Goal: Task Accomplishment & Management: Manage account settings

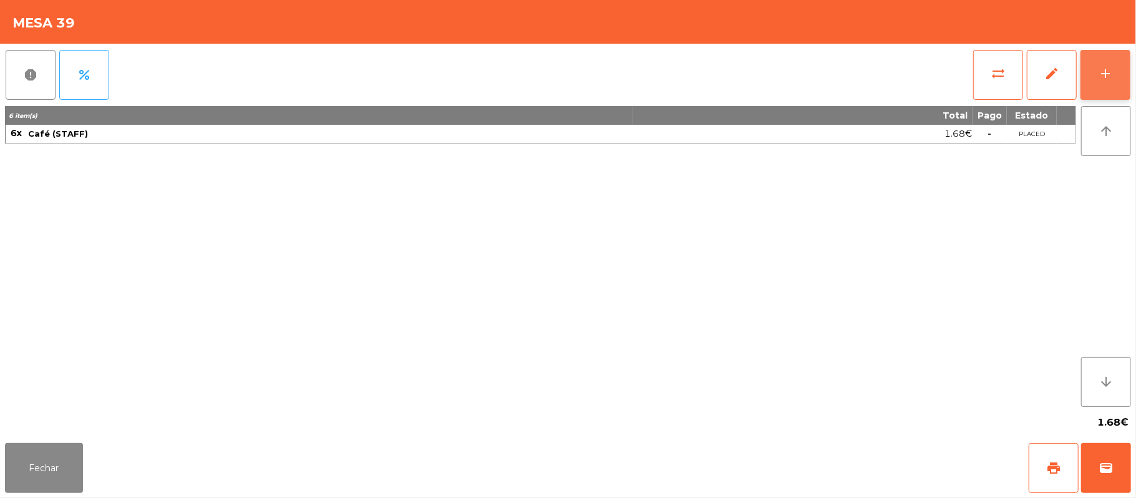
click at [1109, 85] on button "add" at bounding box center [1105, 75] width 50 height 50
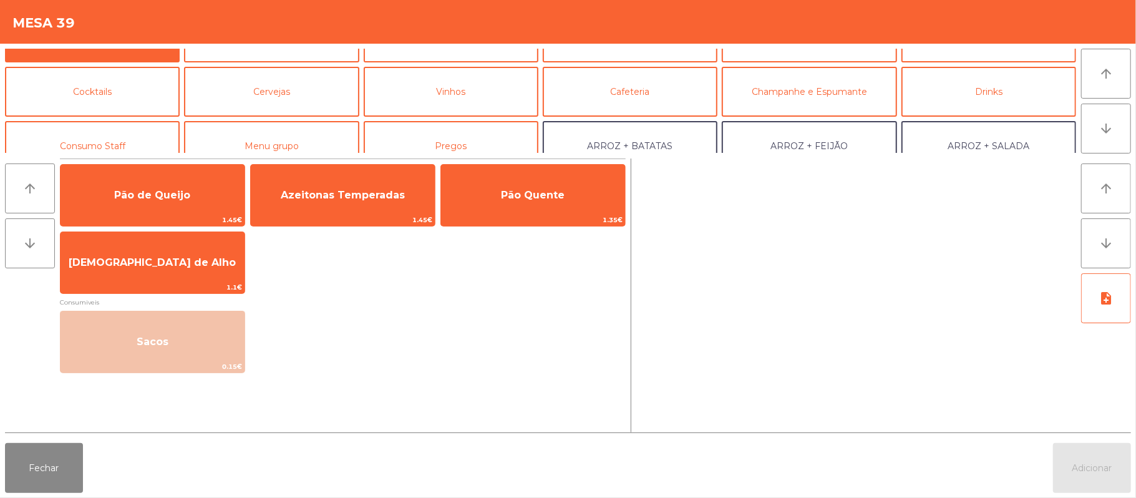
scroll to position [71, 0]
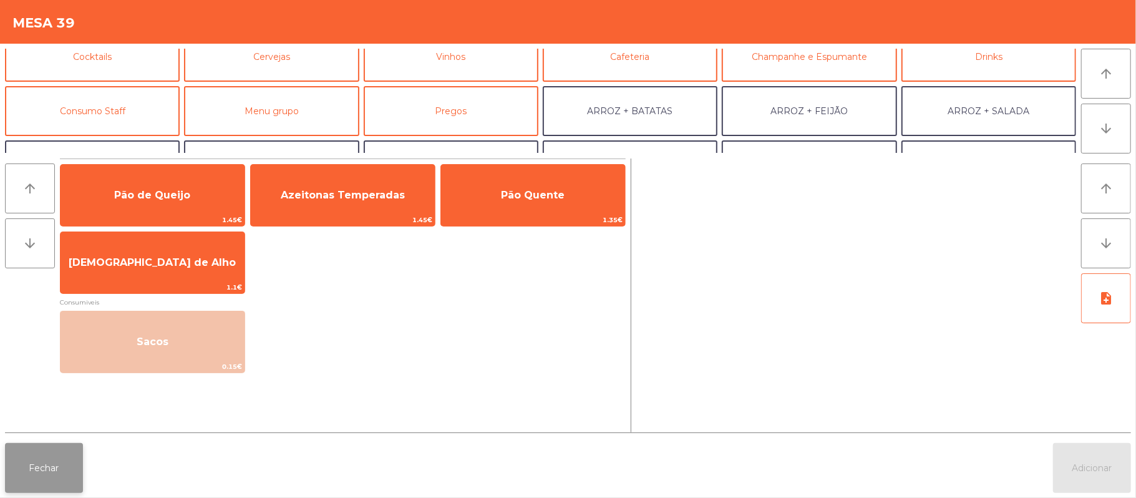
click at [62, 475] on button "Fechar" at bounding box center [44, 468] width 78 height 50
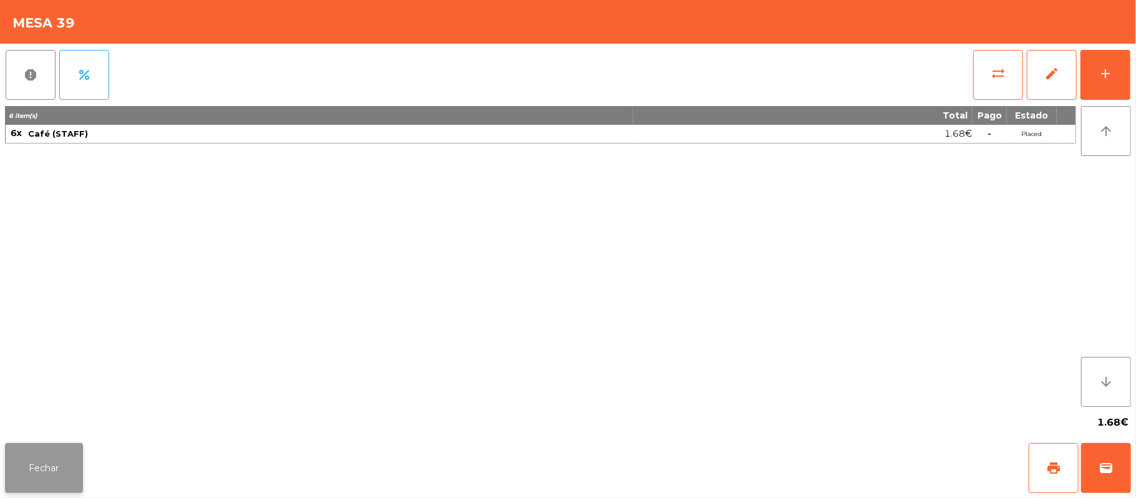
click at [73, 464] on button "Fechar" at bounding box center [44, 468] width 78 height 50
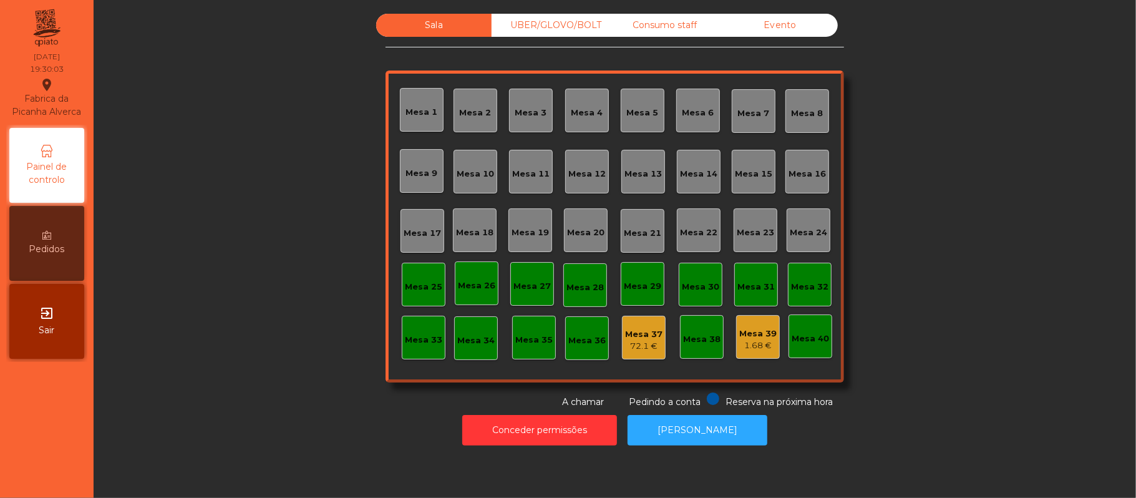
click at [223, 387] on div "Sala UBER/GLOVO/BOLT Consumo staff Evento Mesa 1 Mesa 2 Mesa 3 Mesa 4 Mesa 5 Me…" at bounding box center [614, 211] width 1009 height 395
click at [240, 405] on div "Sala UBER/GLOVO/BOLT Consumo staff Evento Mesa 1 Mesa 2 Mesa 3 Mesa 4 Mesa 5 Me…" at bounding box center [614, 211] width 1009 height 395
click at [263, 384] on div "Sala UBER/GLOVO/BOLT Consumo staff Evento Mesa 1 Mesa 2 Mesa 3 Mesa 4 Mesa 5 Me…" at bounding box center [614, 211] width 1009 height 395
click at [757, 329] on div "Mesa 39" at bounding box center [757, 333] width 37 height 12
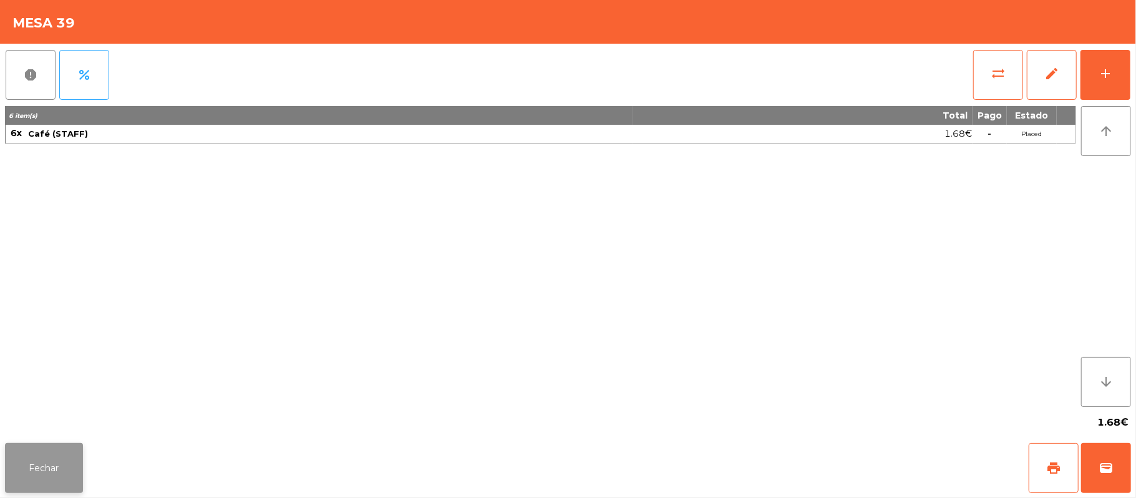
click at [71, 458] on button "Fechar" at bounding box center [44, 468] width 78 height 50
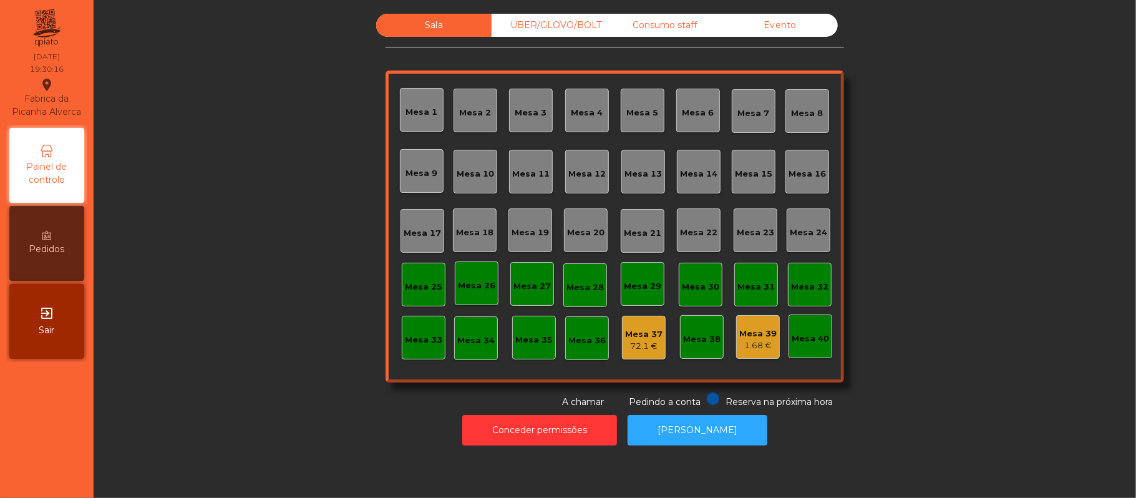
click at [414, 334] on div "Mesa 33" at bounding box center [423, 340] width 37 height 12
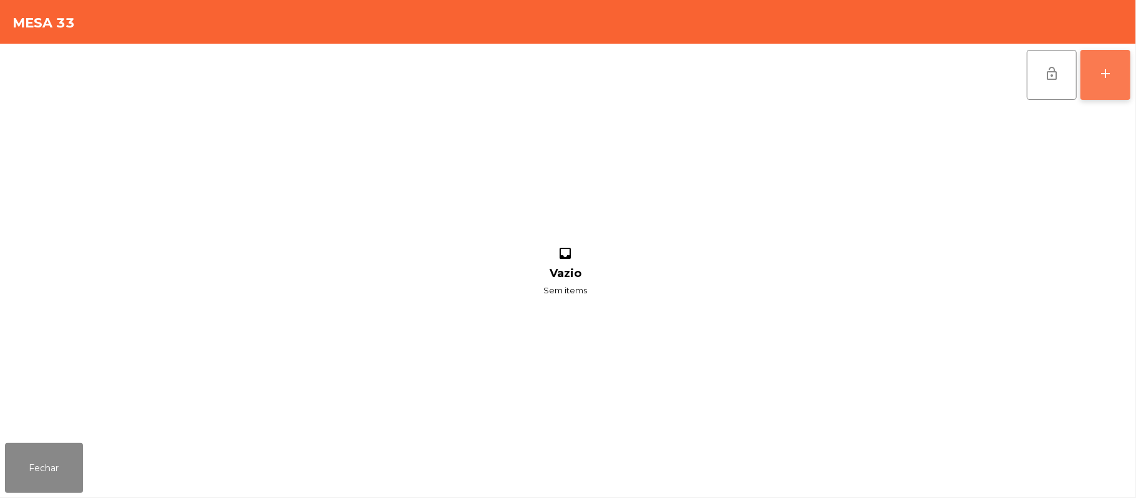
click at [1110, 78] on div "add" at bounding box center [1105, 73] width 15 height 15
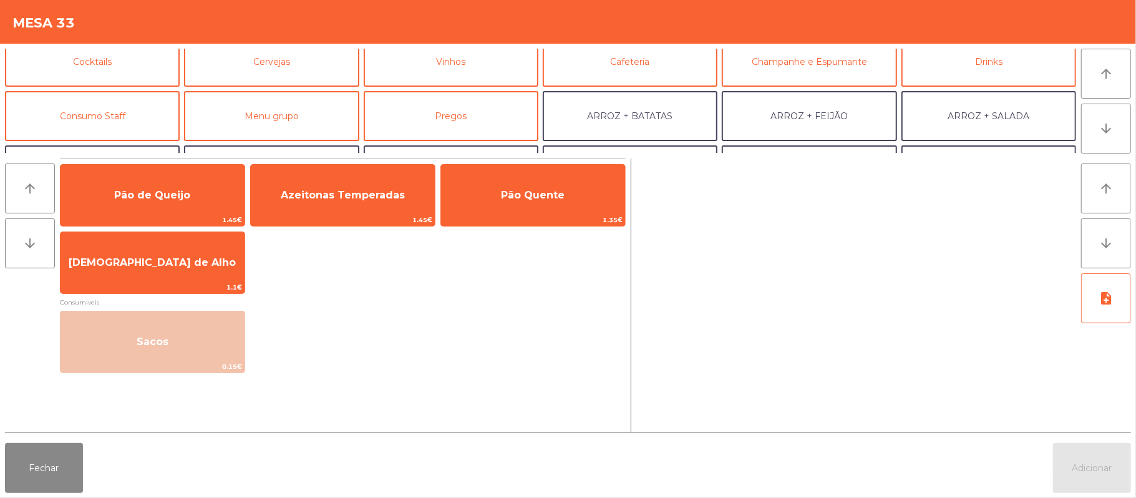
scroll to position [69, 0]
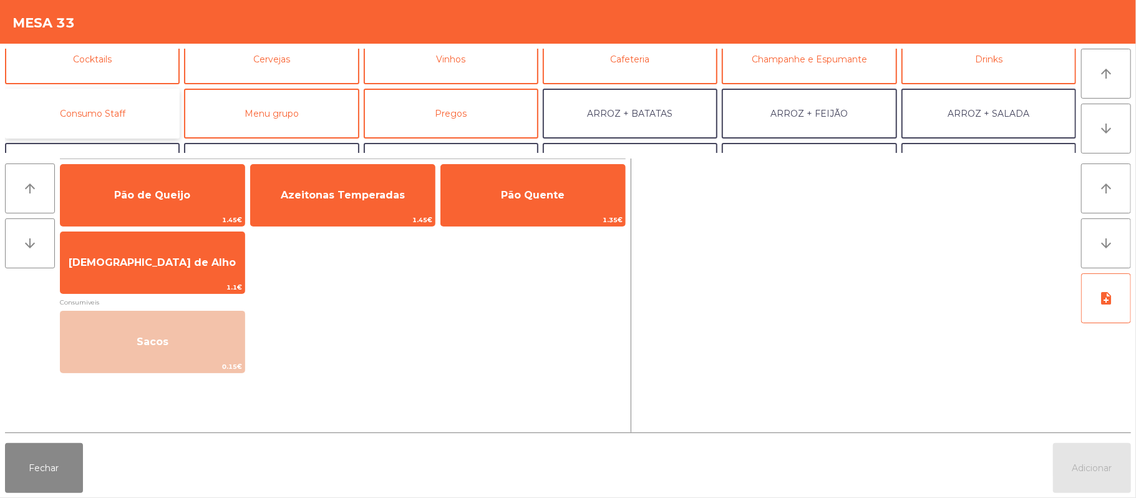
click at [133, 101] on button "Consumo Staff" at bounding box center [92, 114] width 175 height 50
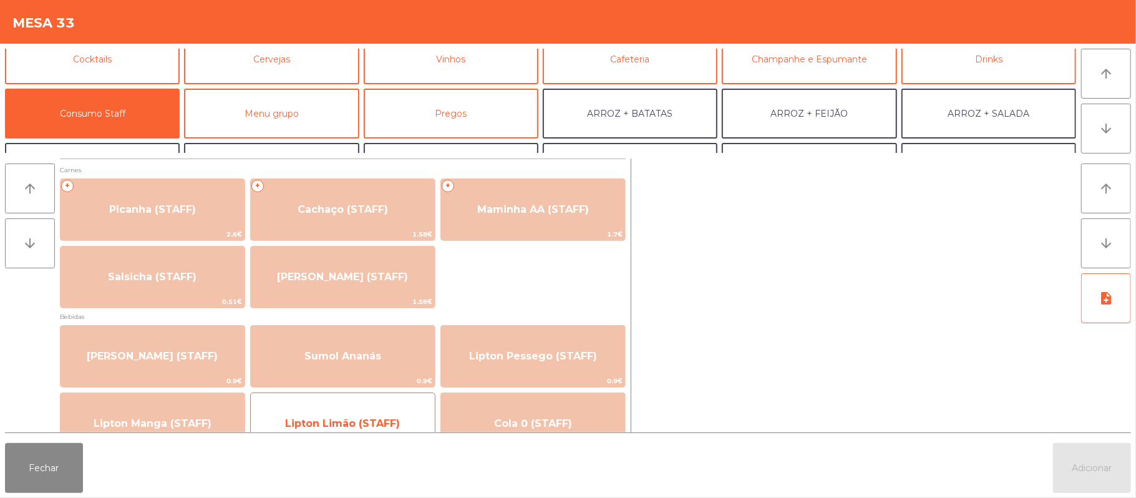
click at [348, 410] on span "Lipton Limão (STAFF)" at bounding box center [343, 424] width 184 height 34
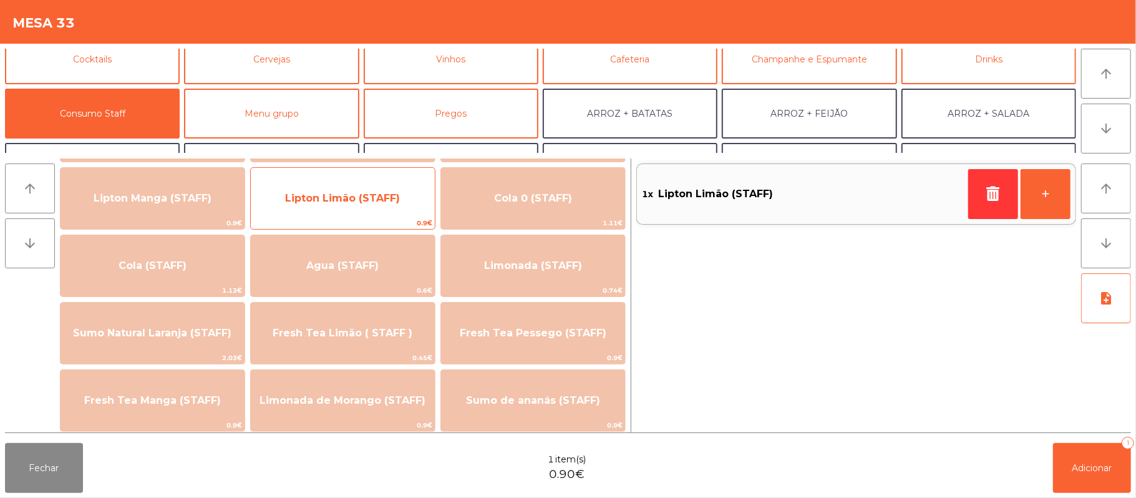
scroll to position [232, 0]
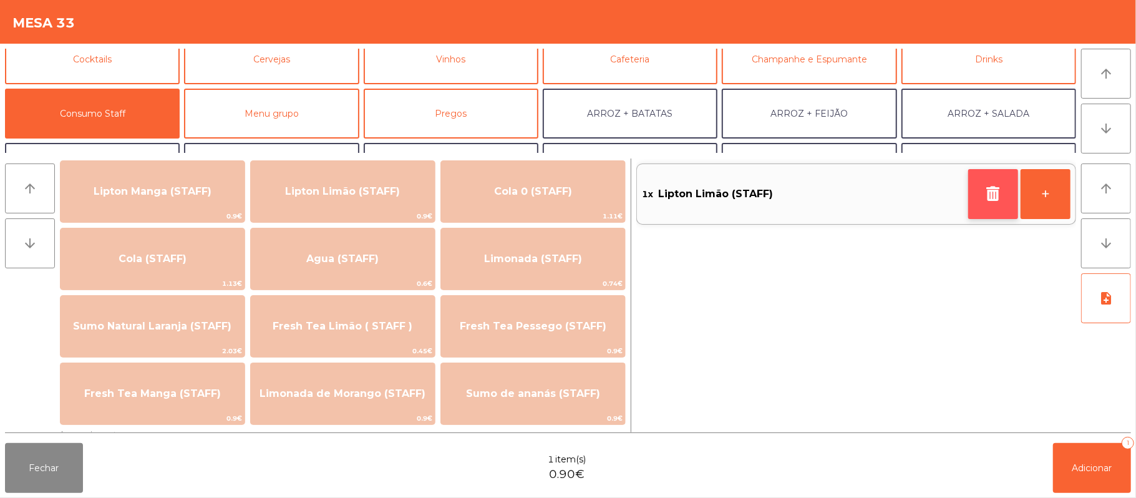
click at [988, 193] on icon "button" at bounding box center [993, 193] width 19 height 15
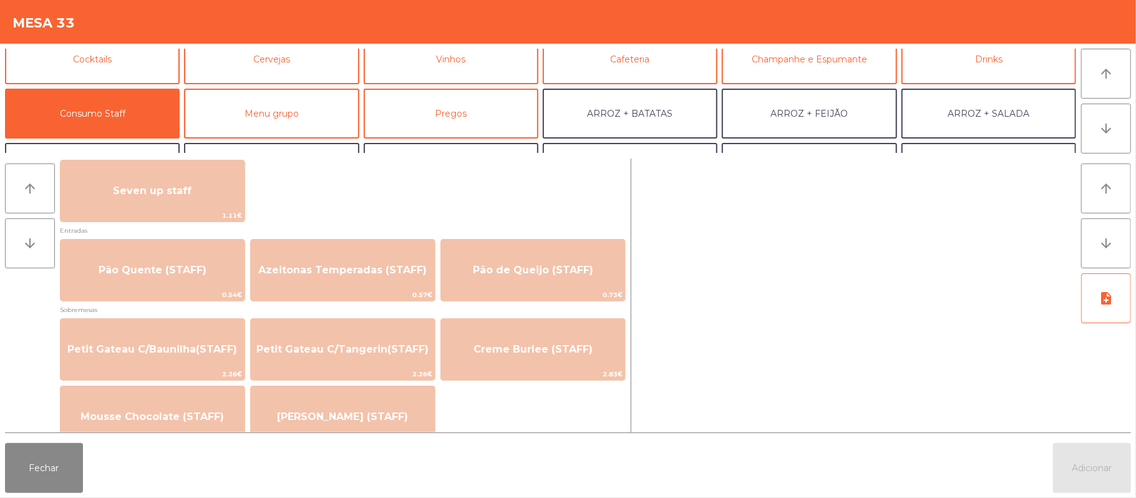
scroll to position [827, 0]
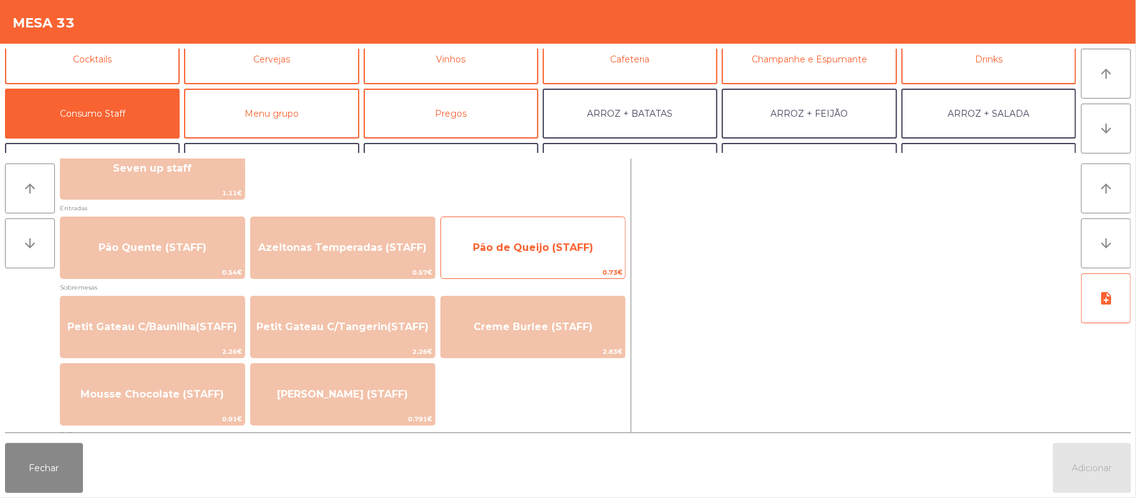
click at [503, 255] on span "Pão de Queijo (STAFF)" at bounding box center [533, 248] width 184 height 34
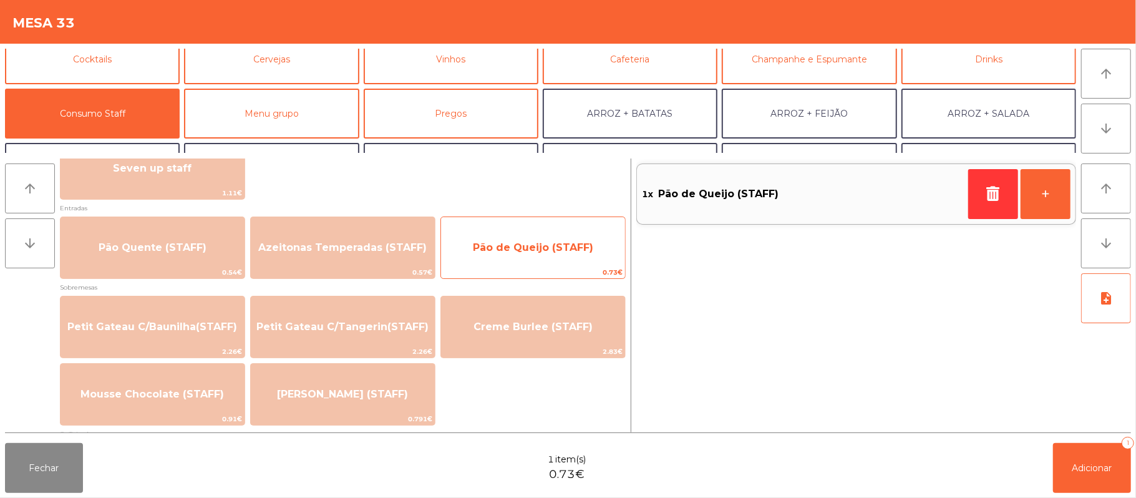
click at [512, 241] on span "Pão de Queijo (STAFF)" at bounding box center [533, 247] width 120 height 12
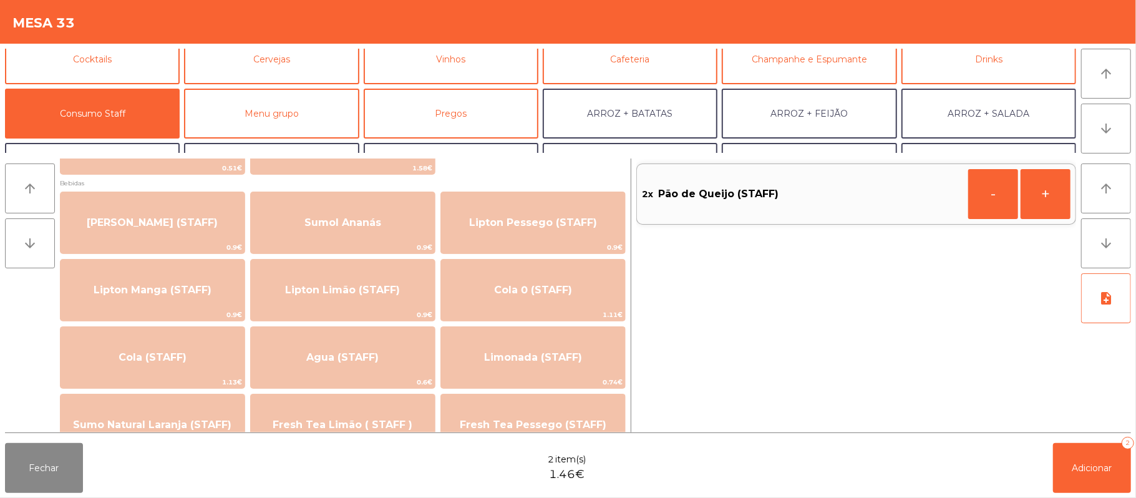
scroll to position [131, 0]
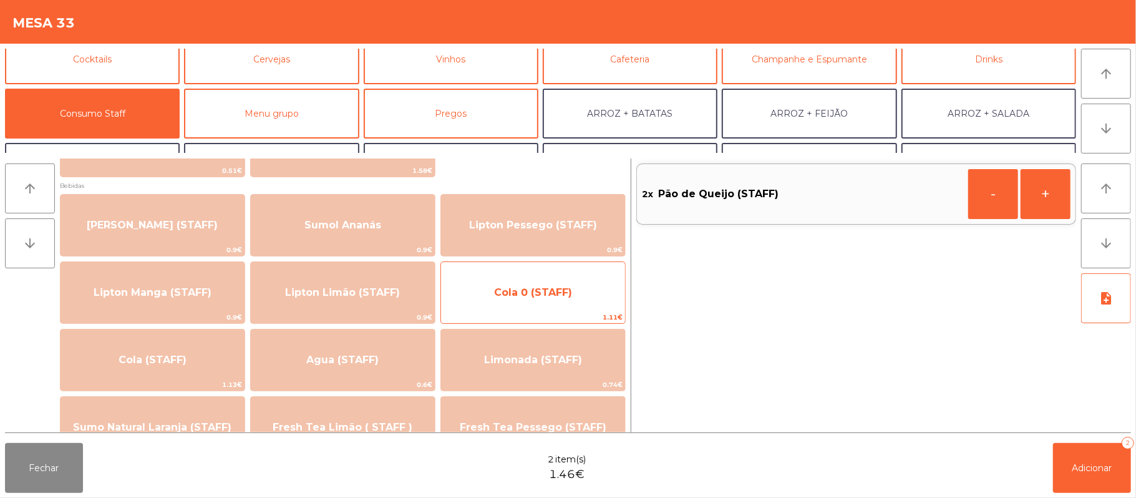
click at [499, 301] on span "Cola 0 (STAFF)" at bounding box center [533, 293] width 184 height 34
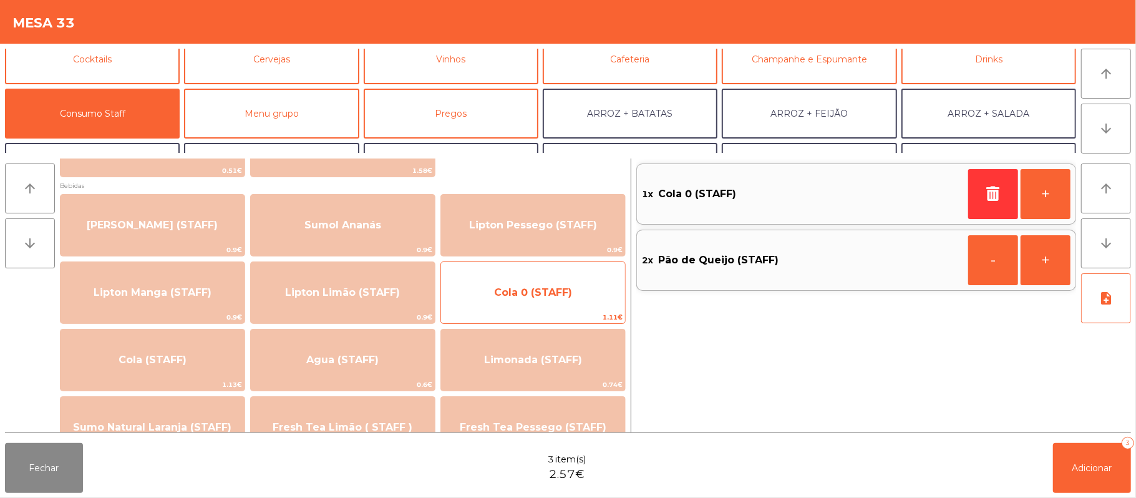
click at [499, 294] on span "Cola 0 (STAFF)" at bounding box center [533, 292] width 78 height 12
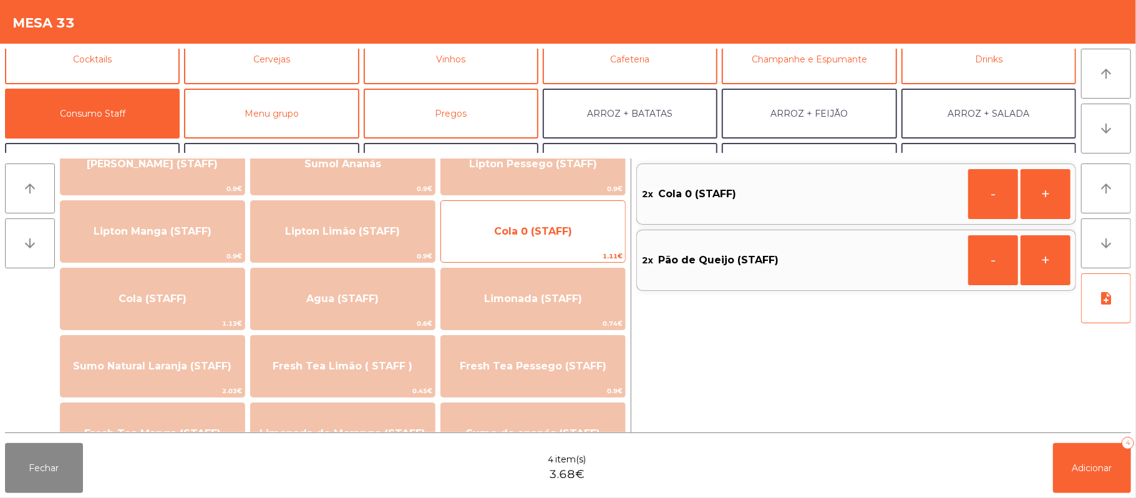
scroll to position [235, 0]
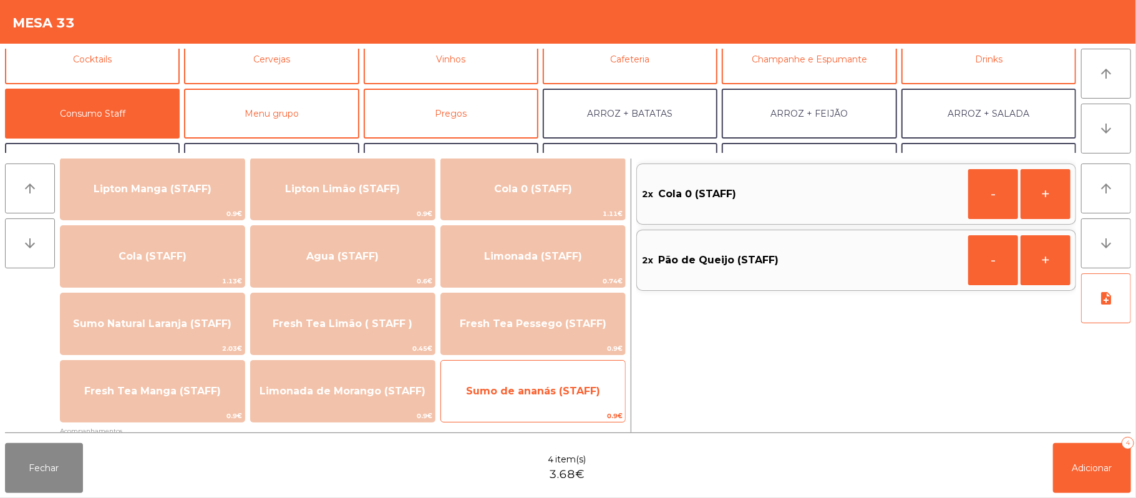
click at [467, 390] on span "Sumo de ananás (STAFF)" at bounding box center [533, 391] width 184 height 34
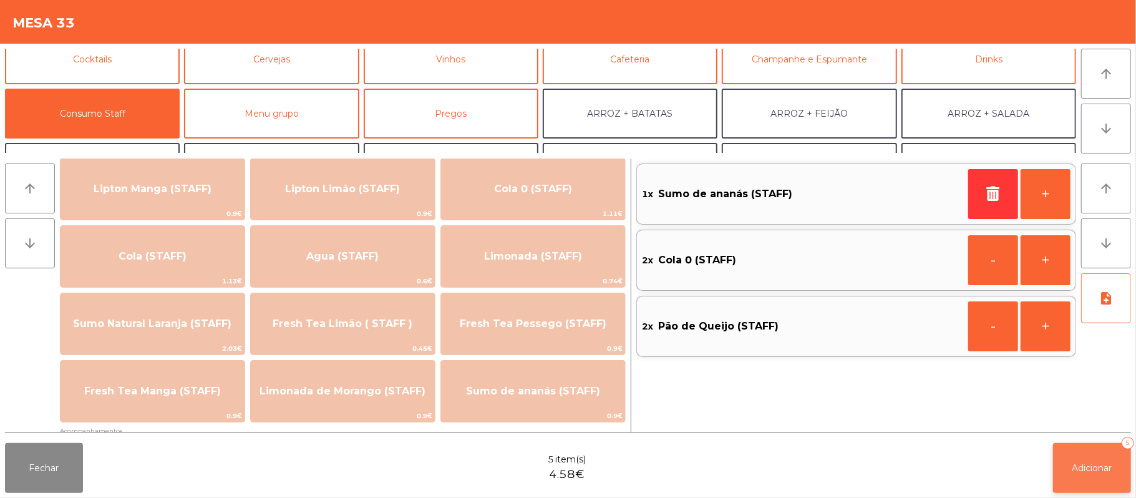
click at [1083, 472] on span "Adicionar" at bounding box center [1092, 467] width 40 height 11
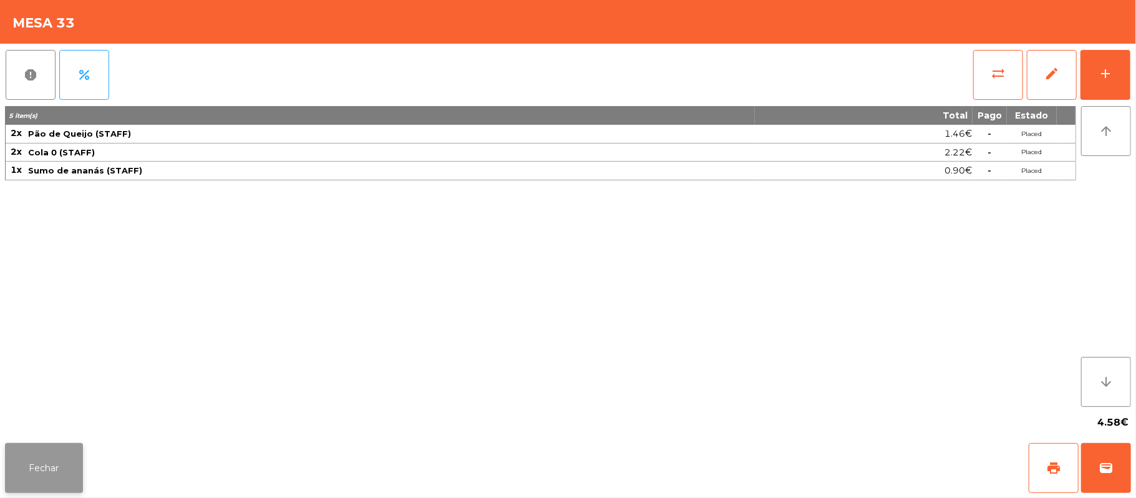
click at [66, 474] on button "Fechar" at bounding box center [44, 468] width 78 height 50
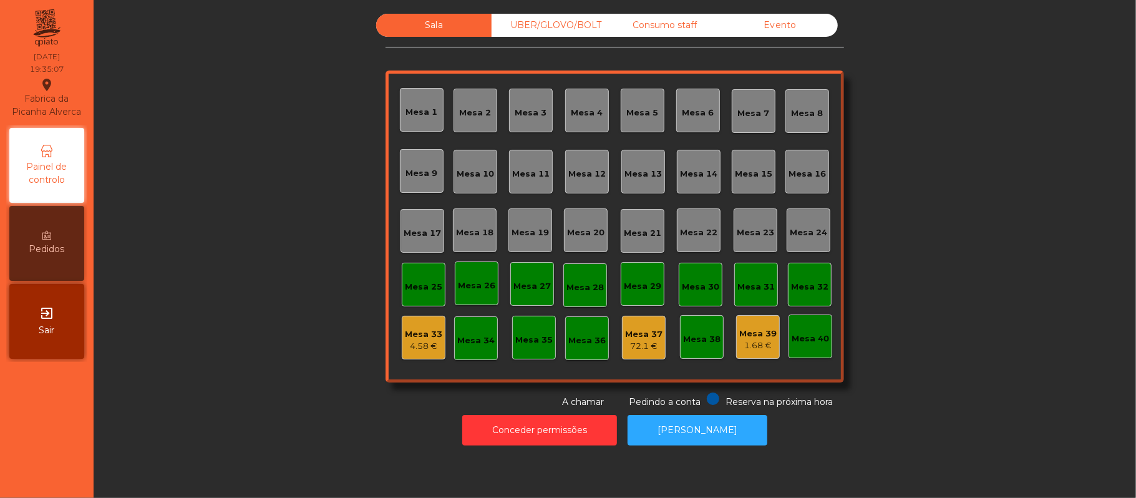
click at [539, 25] on div "UBER/GLOVO/BOLT" at bounding box center [549, 25] width 115 height 23
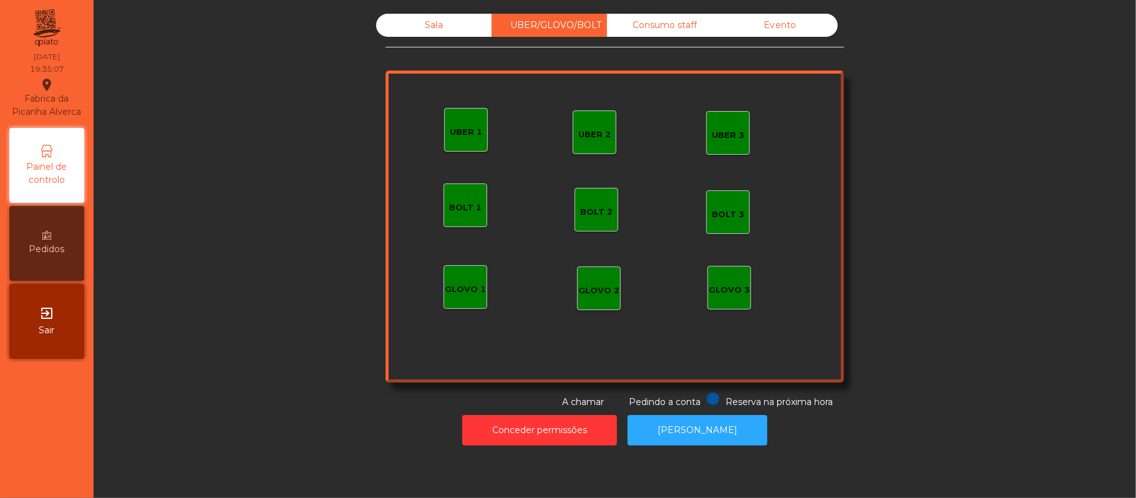
click at [450, 143] on div "UBER 1" at bounding box center [466, 130] width 44 height 44
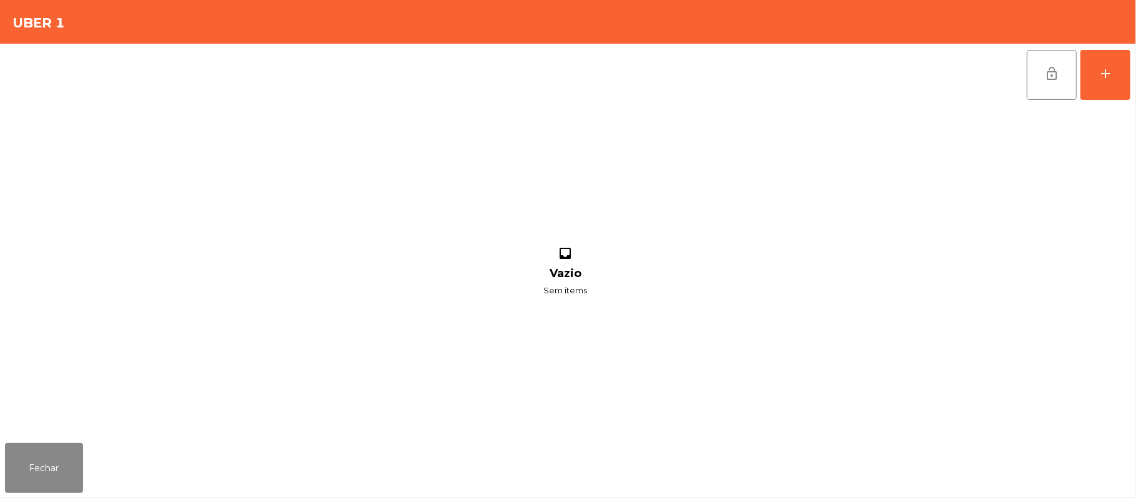
click at [1131, 102] on div "lock_open add inbox Vazio Sem items" at bounding box center [568, 241] width 1136 height 394
click at [1094, 70] on button "add" at bounding box center [1105, 75] width 50 height 50
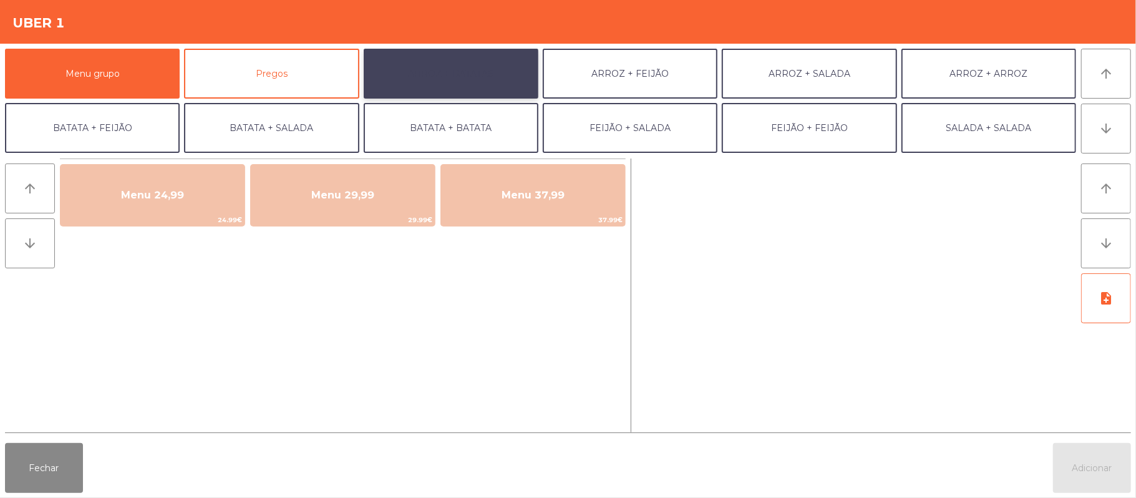
click at [483, 79] on button "ARROZ + BATATAS" at bounding box center [451, 74] width 175 height 50
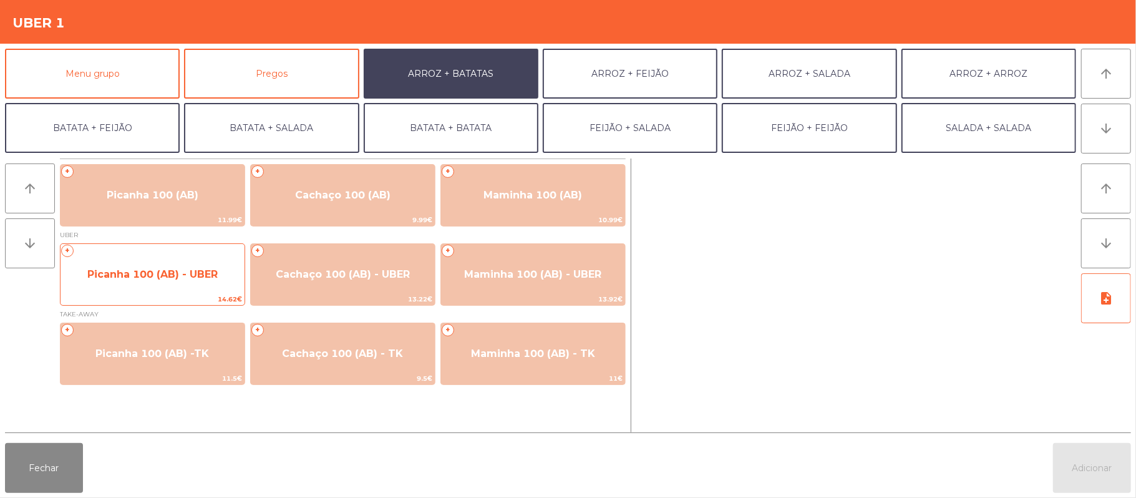
click at [152, 269] on span "Picanha 100 (AB) - UBER" at bounding box center [152, 274] width 130 height 12
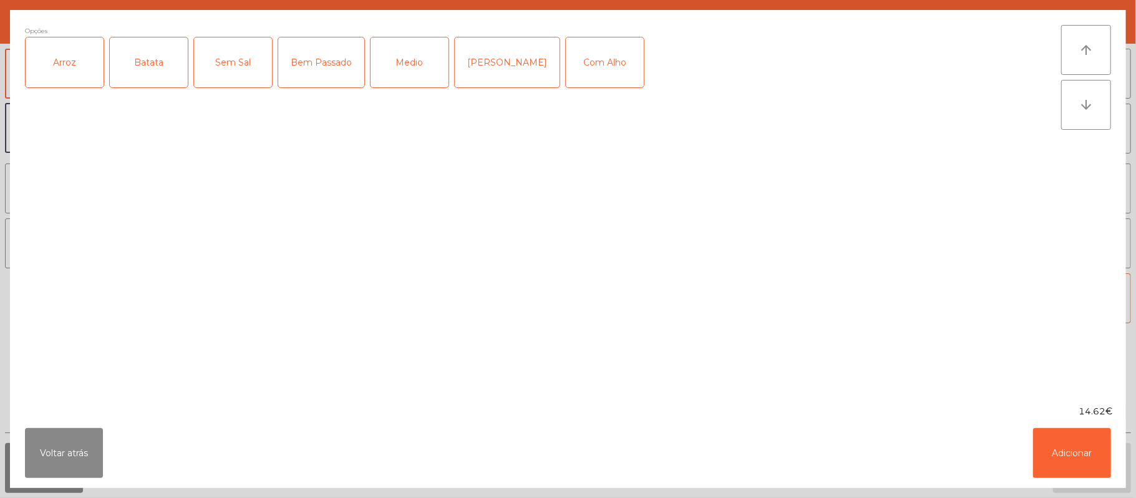
click at [86, 77] on div "Arroz" at bounding box center [65, 62] width 78 height 50
click at [162, 70] on div "Batata" at bounding box center [149, 62] width 78 height 50
click at [415, 75] on div "Medio" at bounding box center [410, 62] width 78 height 50
click at [589, 74] on div "Com Alho" at bounding box center [605, 62] width 78 height 50
click at [1064, 447] on button "Adicionar" at bounding box center [1072, 453] width 78 height 50
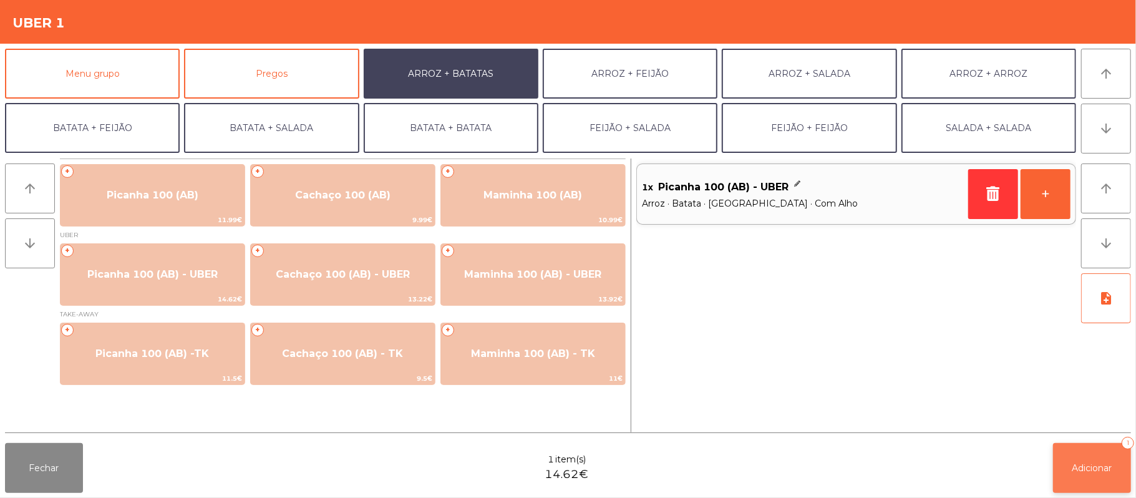
click at [1070, 457] on button "Adicionar 1" at bounding box center [1092, 468] width 78 height 50
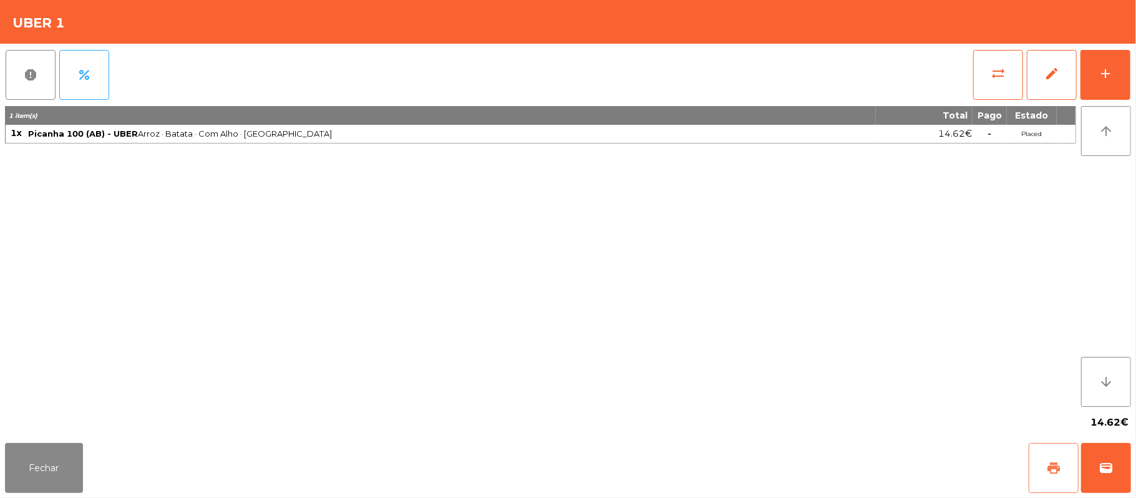
click at [1044, 470] on button "print" at bounding box center [1054, 468] width 50 height 50
click at [1104, 462] on span "wallet" at bounding box center [1106, 467] width 15 height 15
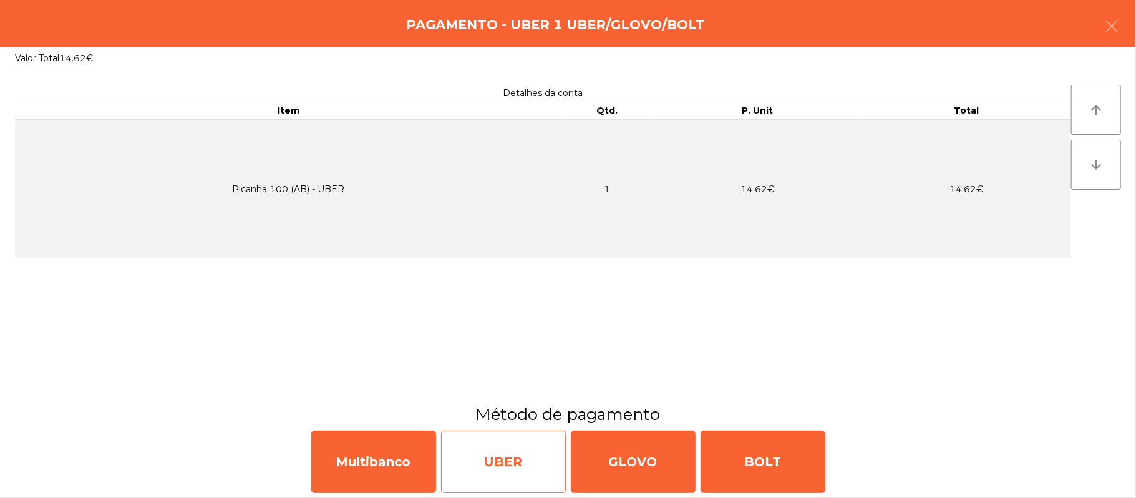
click at [517, 457] on div "UBER" at bounding box center [503, 461] width 125 height 62
select select "**"
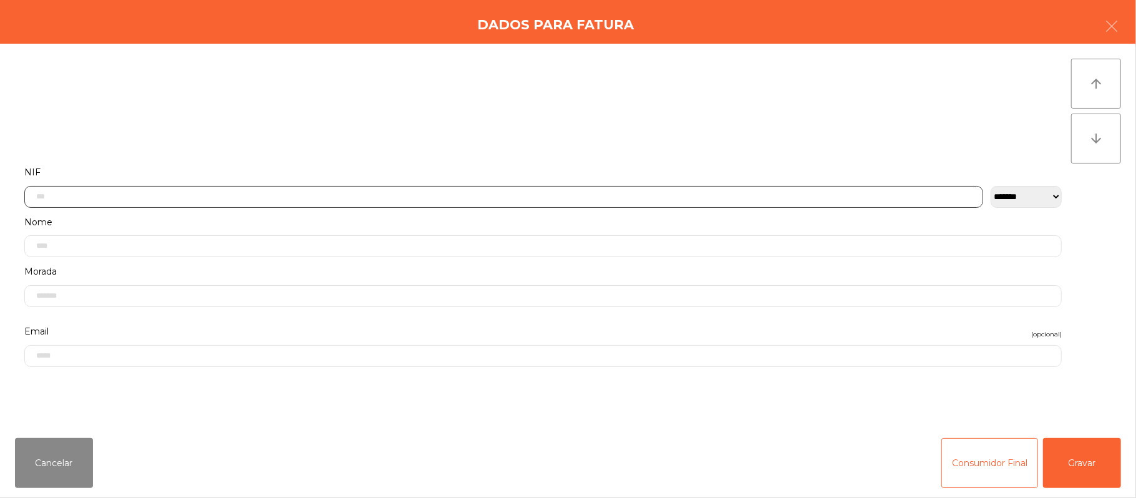
click at [341, 198] on input "text" at bounding box center [503, 197] width 959 height 22
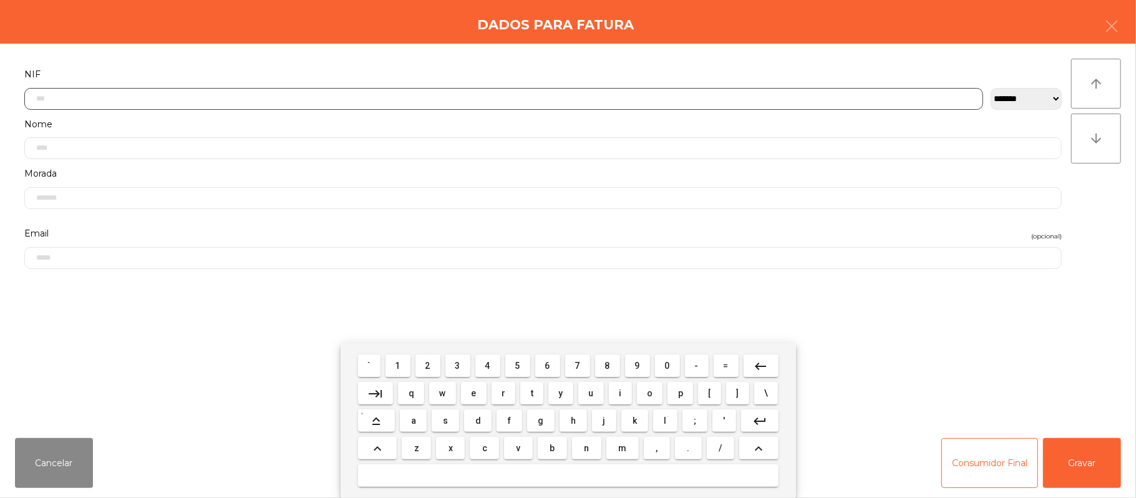
scroll to position [105, 0]
type input "*********"
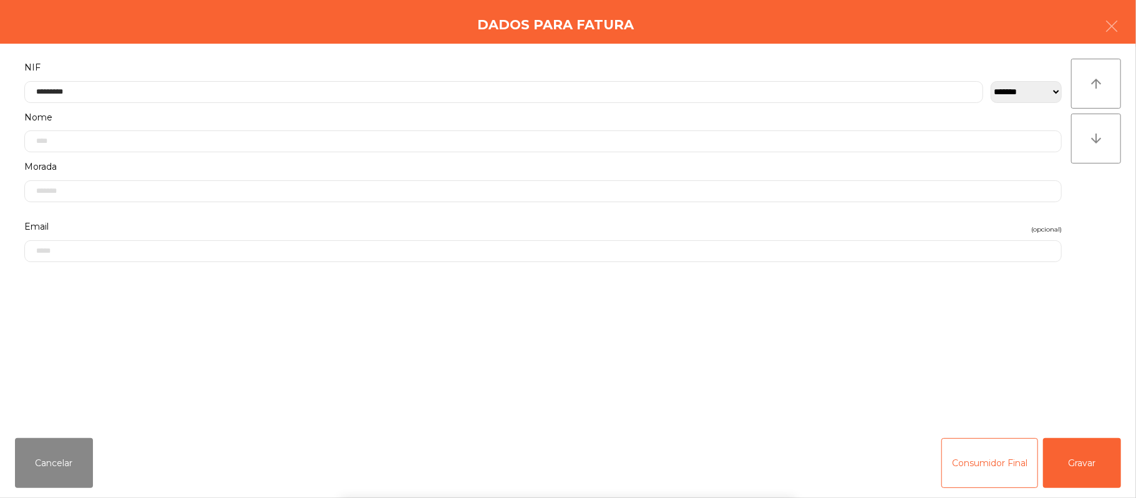
click at [120, 226] on label "Email (opcional)" at bounding box center [542, 226] width 1037 height 17
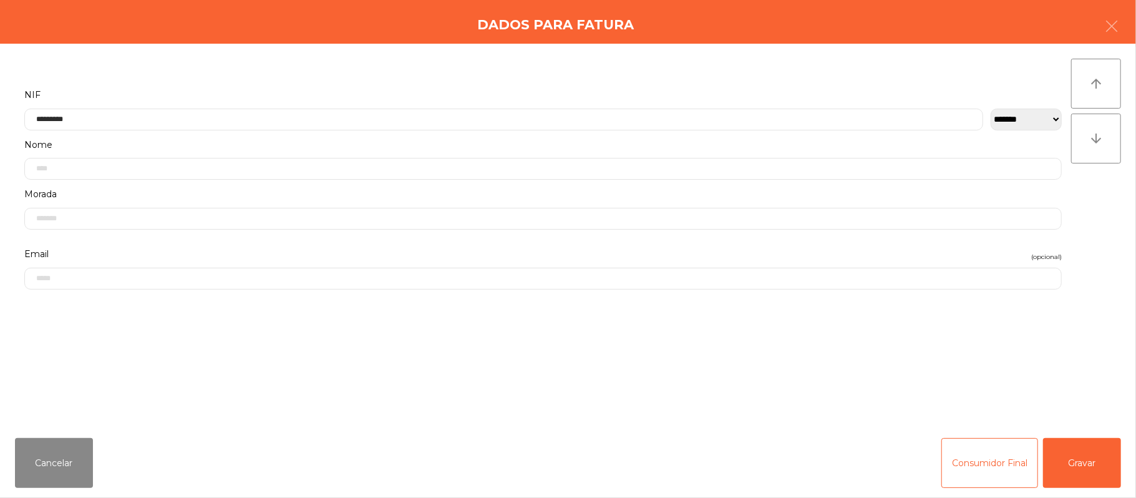
scroll to position [0, 0]
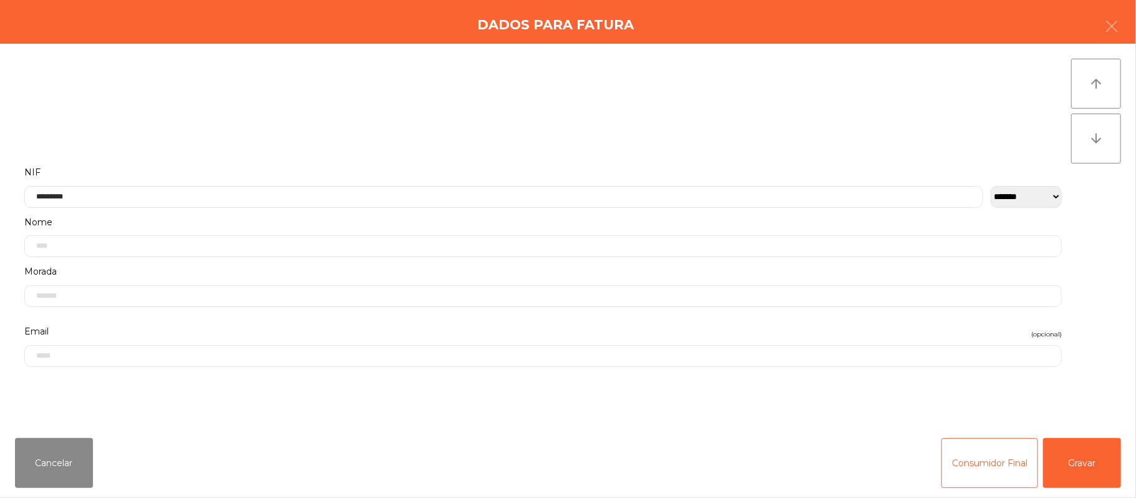
click at [235, 165] on label "NIF" at bounding box center [542, 172] width 1037 height 17
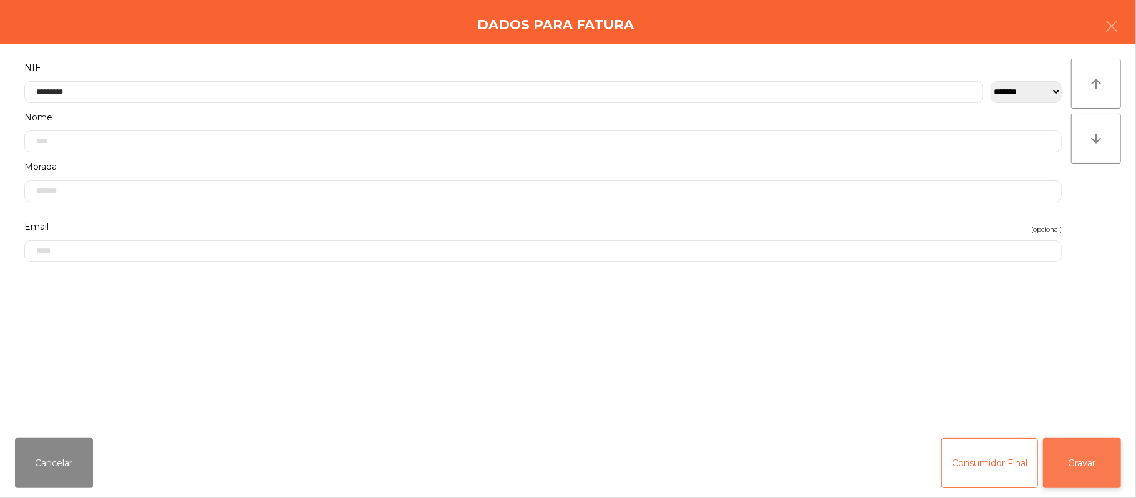
click at [1082, 467] on button "Gravar" at bounding box center [1082, 463] width 78 height 50
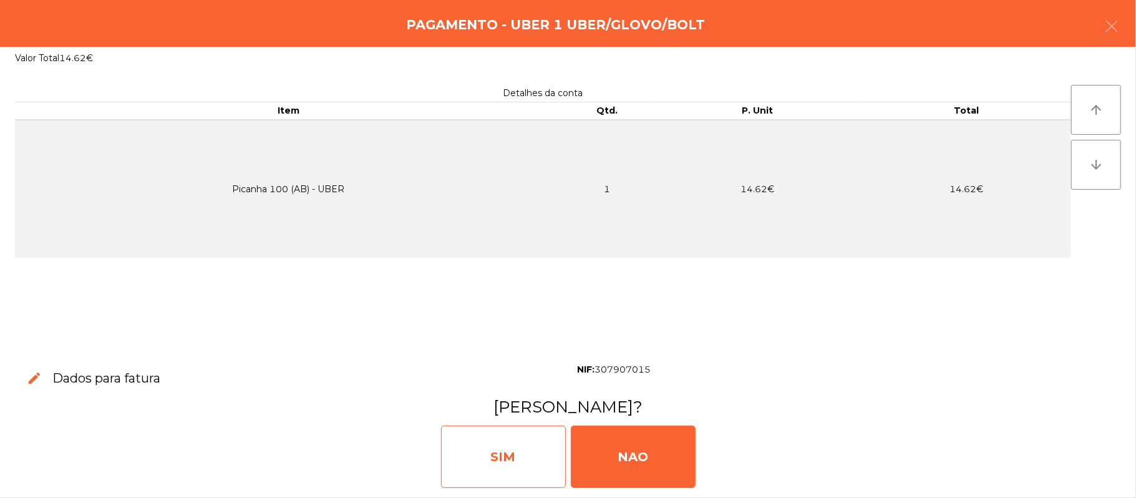
click at [530, 460] on div "SIM" at bounding box center [503, 456] width 125 height 62
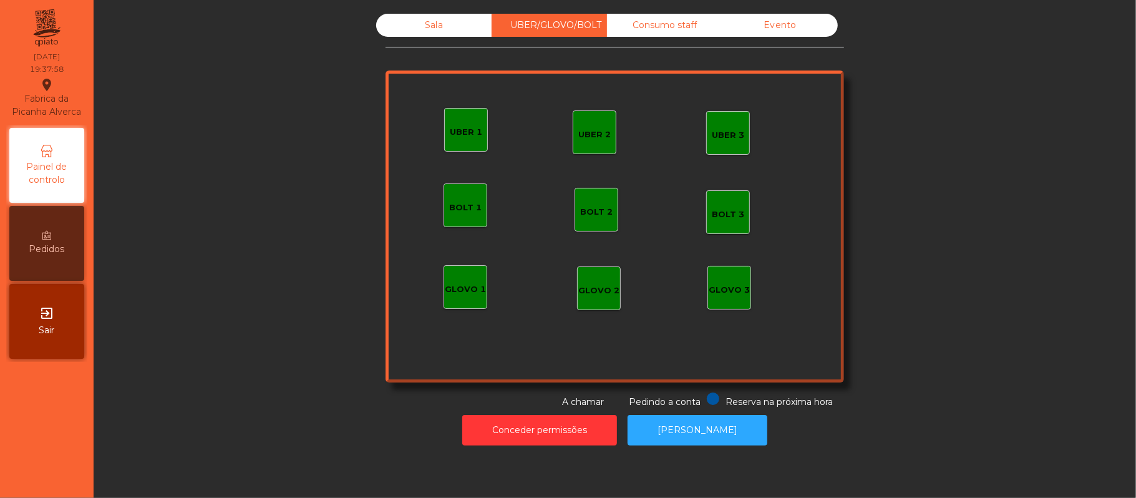
click at [427, 25] on div "Sala" at bounding box center [433, 25] width 115 height 23
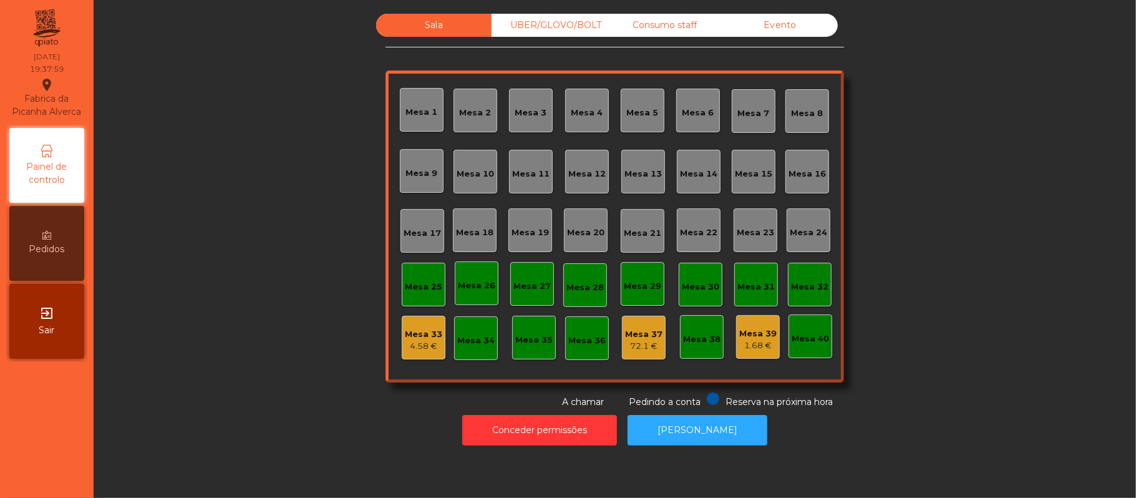
click at [804, 163] on div "Mesa 16" at bounding box center [806, 171] width 37 height 17
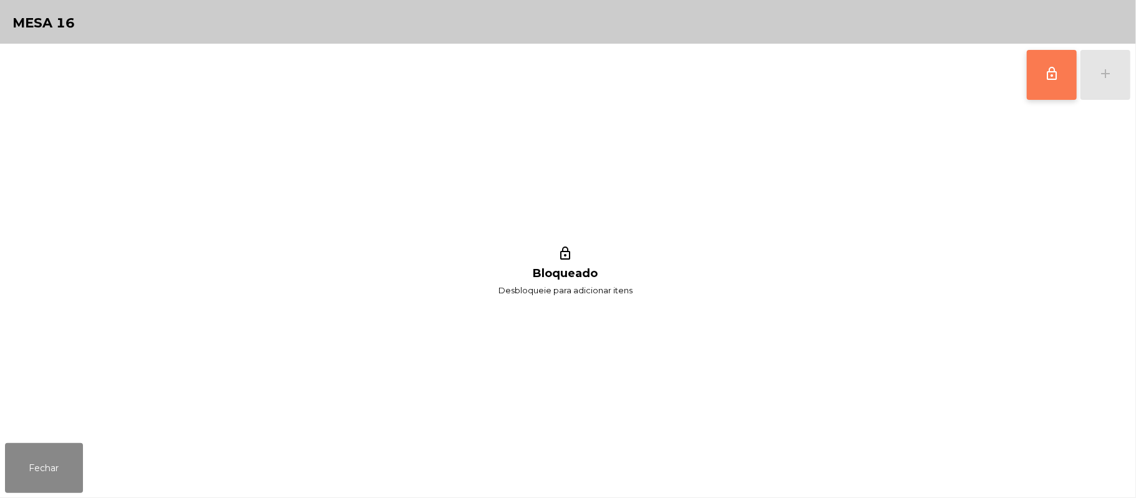
click at [1044, 84] on button "lock_outline" at bounding box center [1052, 75] width 50 height 50
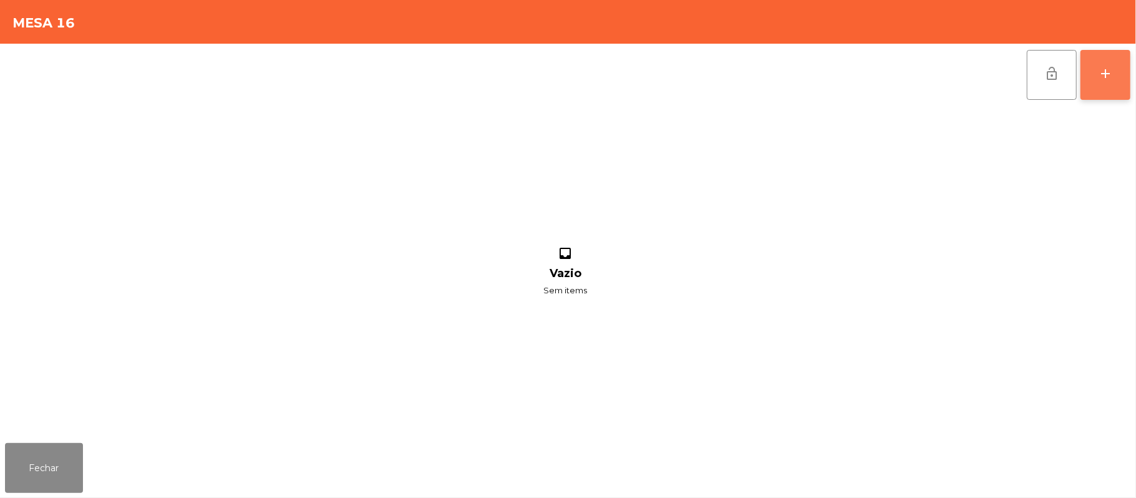
click at [1095, 86] on button "add" at bounding box center [1105, 75] width 50 height 50
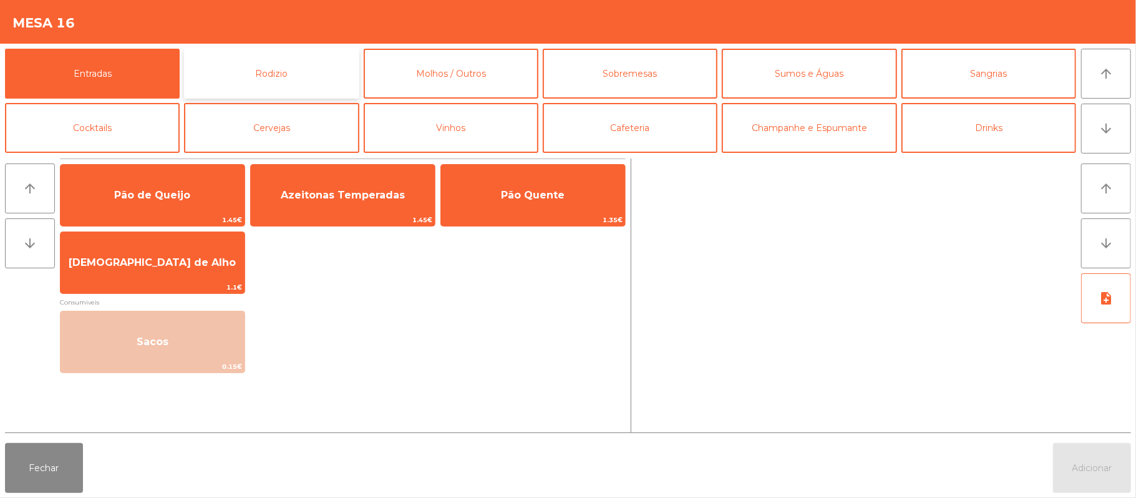
click at [233, 76] on button "Rodizio" at bounding box center [271, 74] width 175 height 50
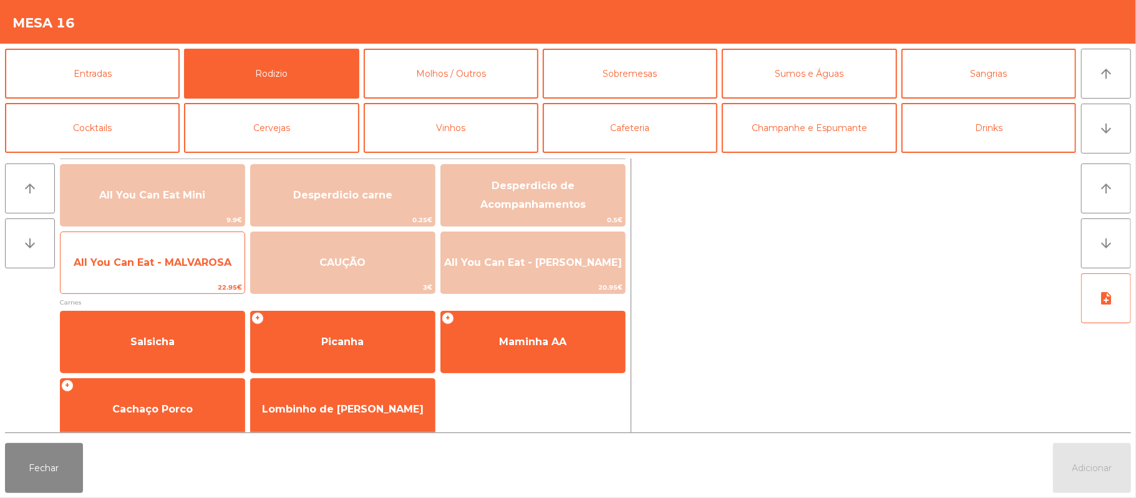
click at [160, 270] on span "All You Can Eat - MALVAROSA" at bounding box center [153, 263] width 184 height 34
click at [158, 278] on span "All You Can Eat - MALVAROSA" at bounding box center [153, 263] width 184 height 34
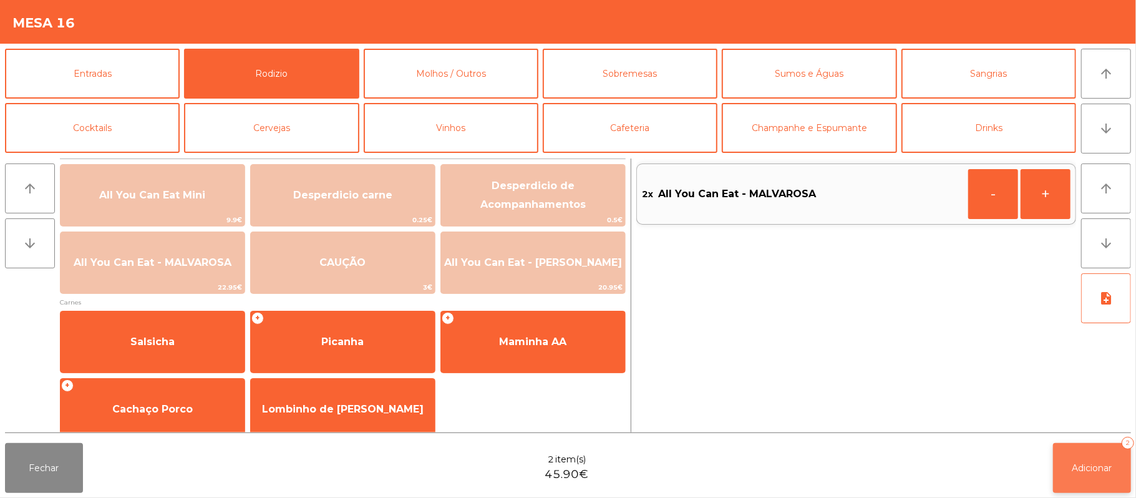
click at [1064, 480] on button "Adicionar 2" at bounding box center [1092, 468] width 78 height 50
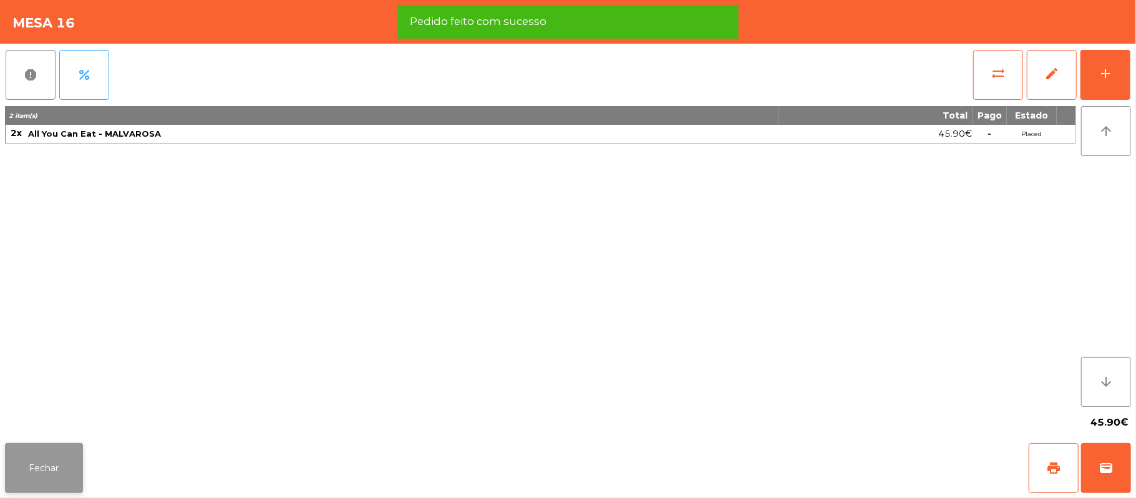
click at [51, 447] on button "Fechar" at bounding box center [44, 468] width 78 height 50
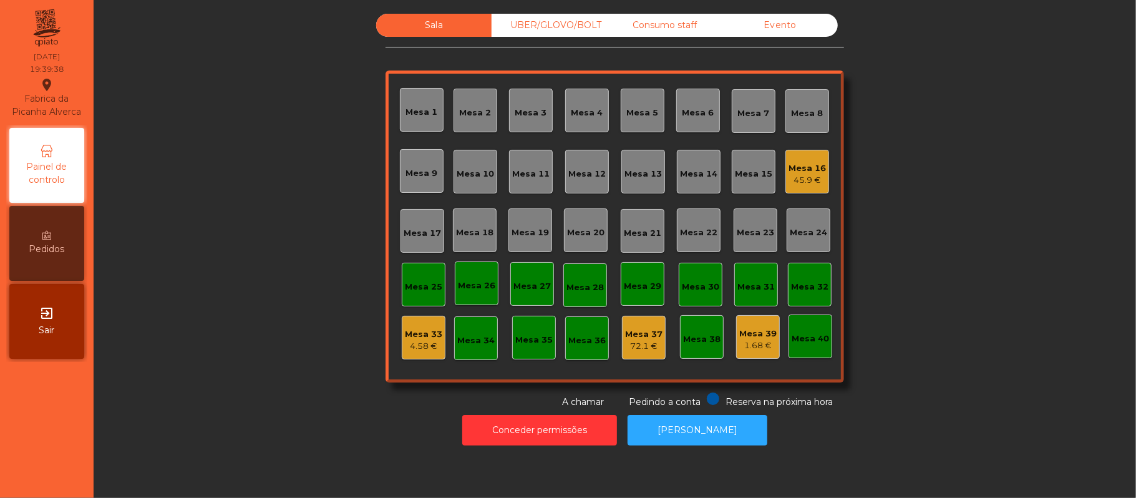
click at [569, 25] on div "UBER/GLOVO/BOLT" at bounding box center [549, 25] width 115 height 23
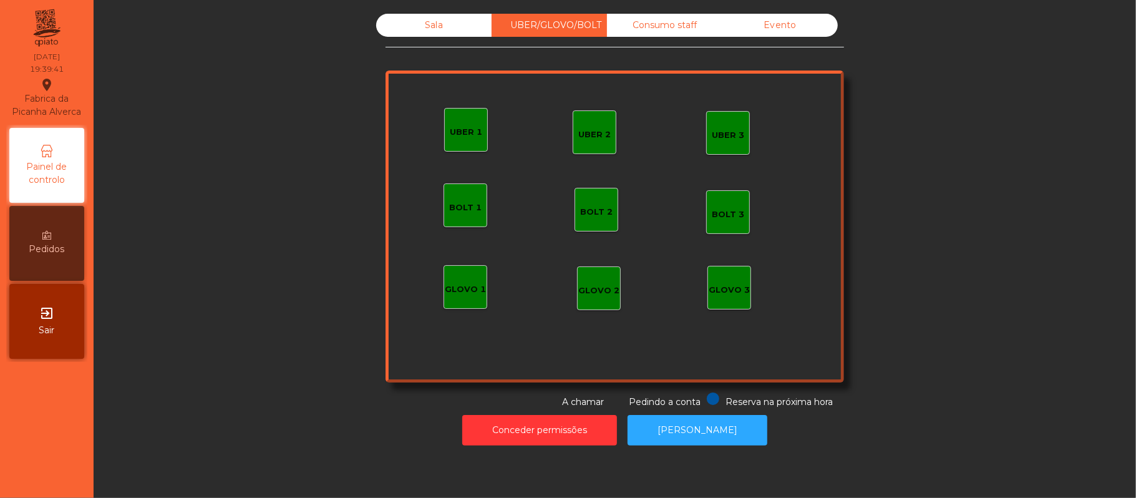
click at [447, 23] on div "Sala" at bounding box center [433, 25] width 115 height 23
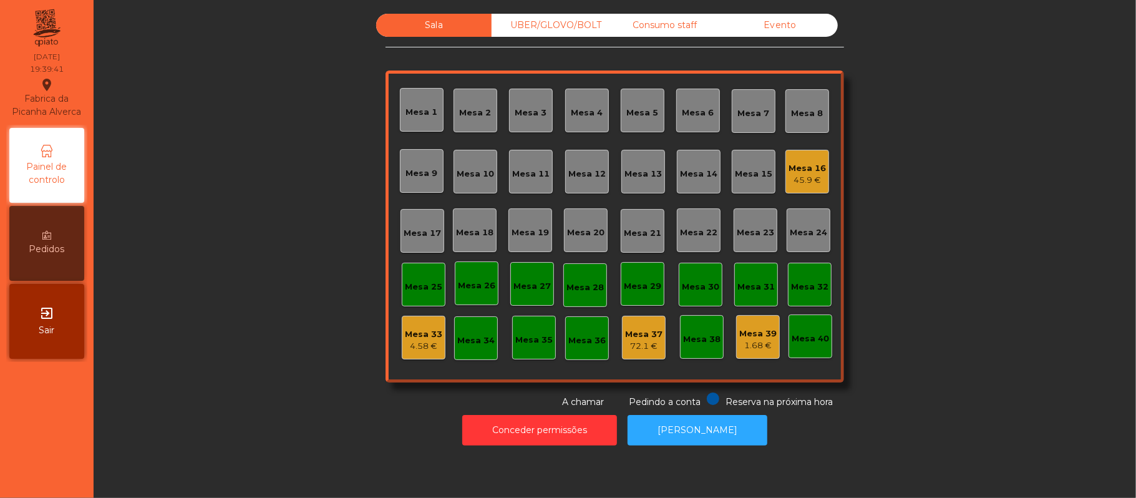
click at [561, 26] on div "UBER/GLOVO/BOLT" at bounding box center [549, 25] width 115 height 23
click at [414, 238] on div "Mesa 17" at bounding box center [422, 233] width 37 height 12
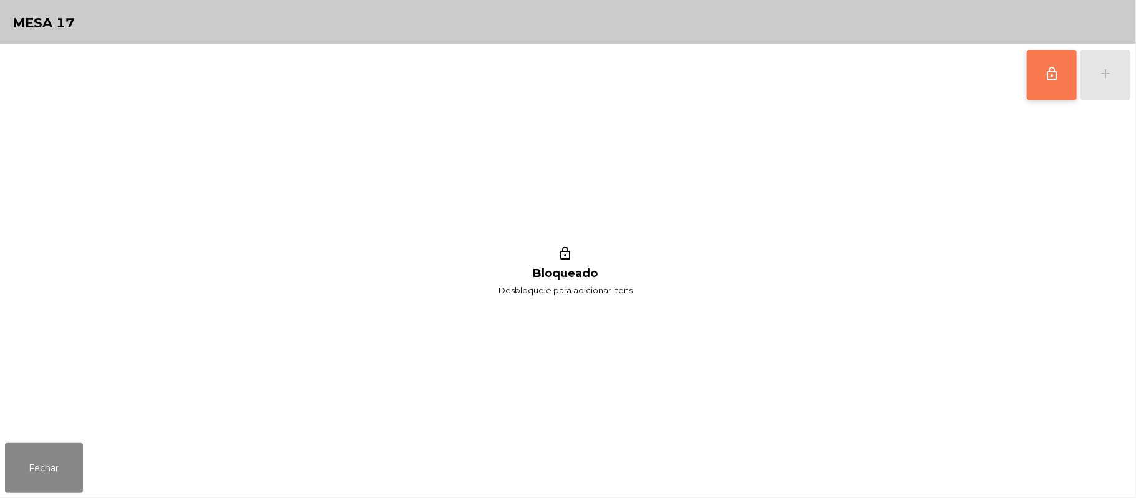
click at [1045, 98] on button "lock_outline" at bounding box center [1052, 75] width 50 height 50
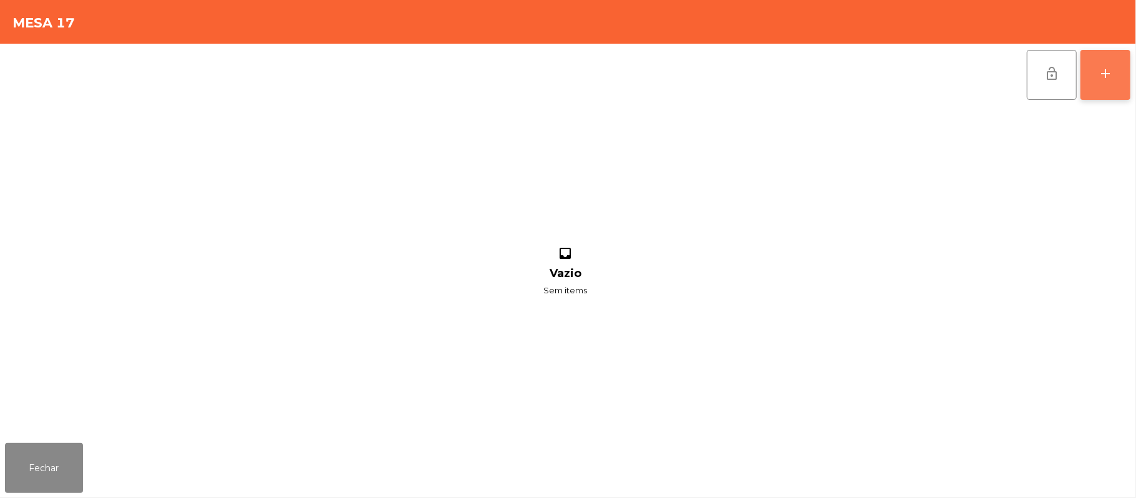
click at [1090, 80] on button "add" at bounding box center [1105, 75] width 50 height 50
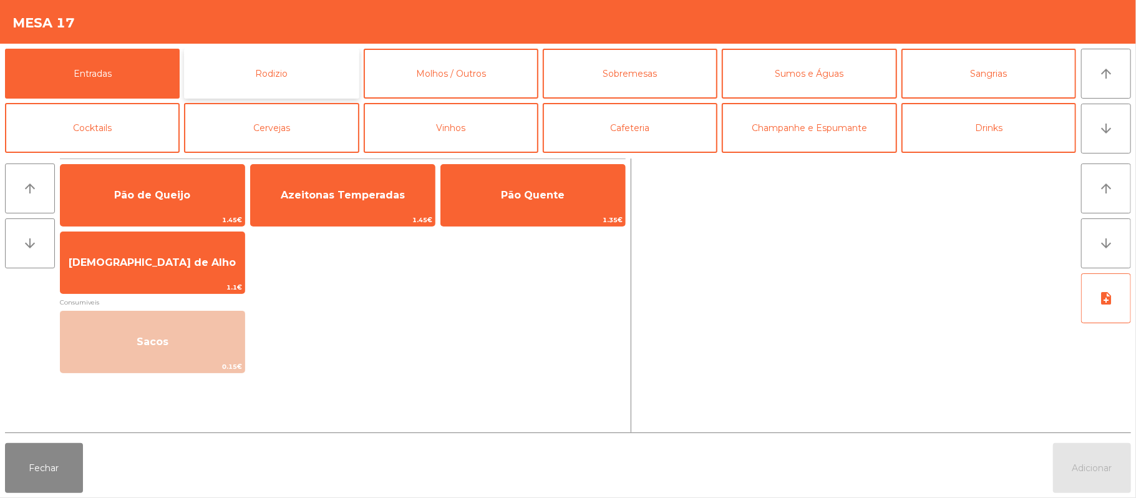
click at [316, 67] on button "Rodizio" at bounding box center [271, 74] width 175 height 50
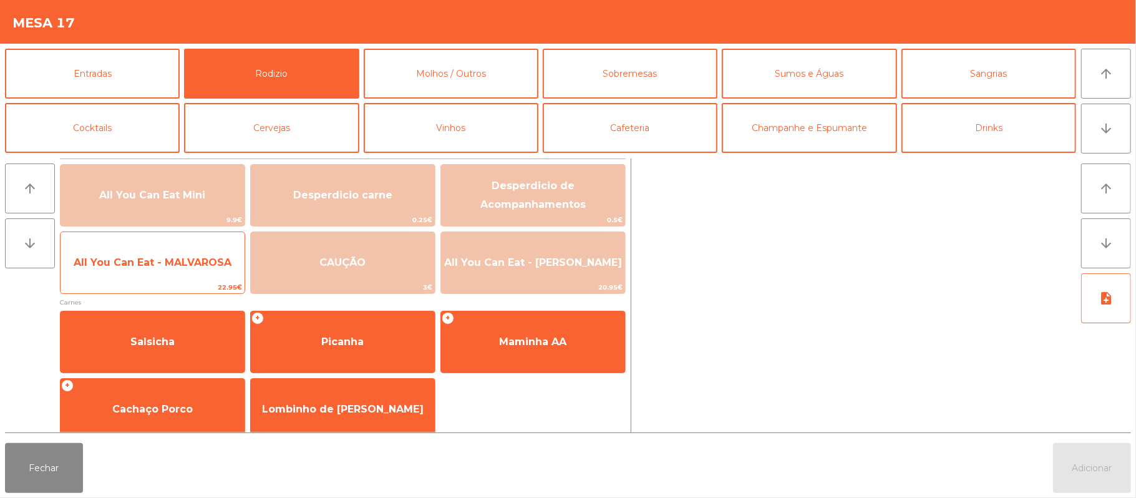
click at [178, 264] on span "All You Can Eat - MALVAROSA" at bounding box center [153, 262] width 158 height 12
click at [175, 277] on span "All You Can Eat - MALVAROSA" at bounding box center [153, 263] width 184 height 34
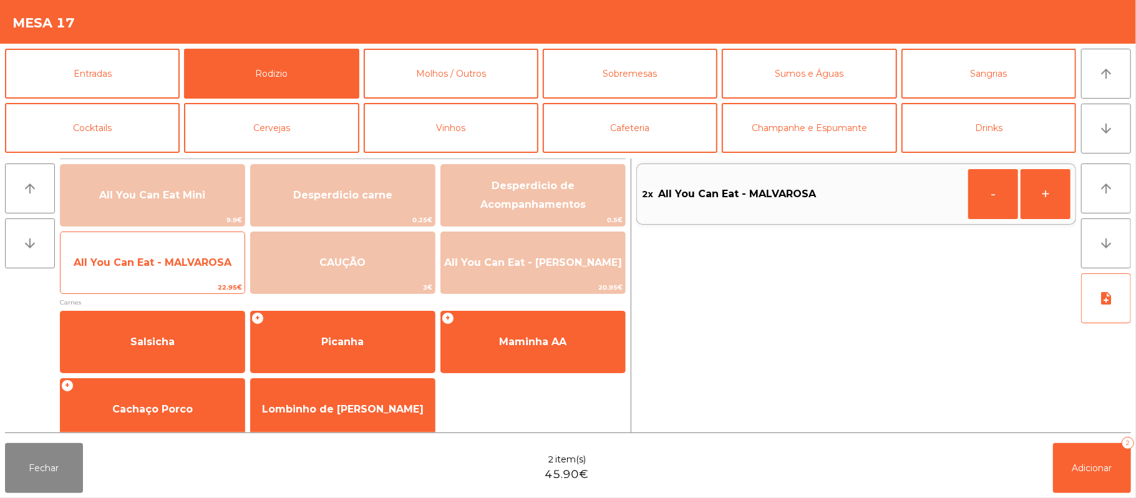
click at [178, 266] on span "All You Can Eat - MALVAROSA" at bounding box center [153, 262] width 158 height 12
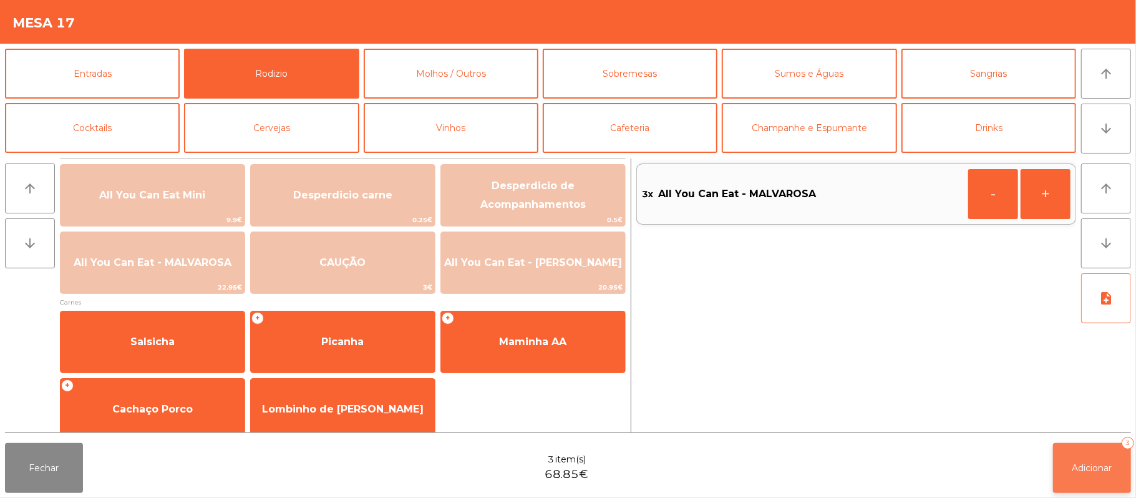
click at [1089, 480] on button "Adicionar 3" at bounding box center [1092, 468] width 78 height 50
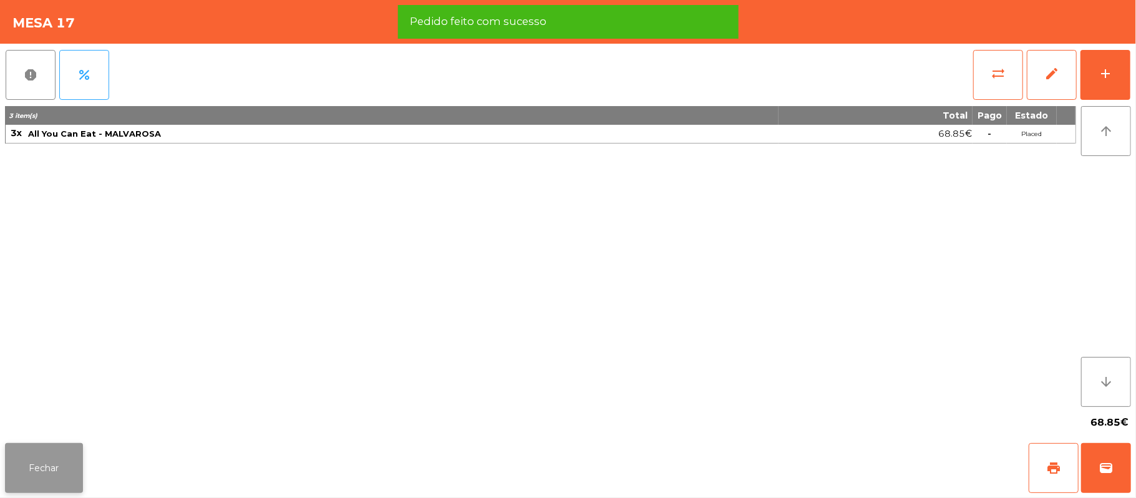
click at [51, 452] on button "Fechar" at bounding box center [44, 468] width 78 height 50
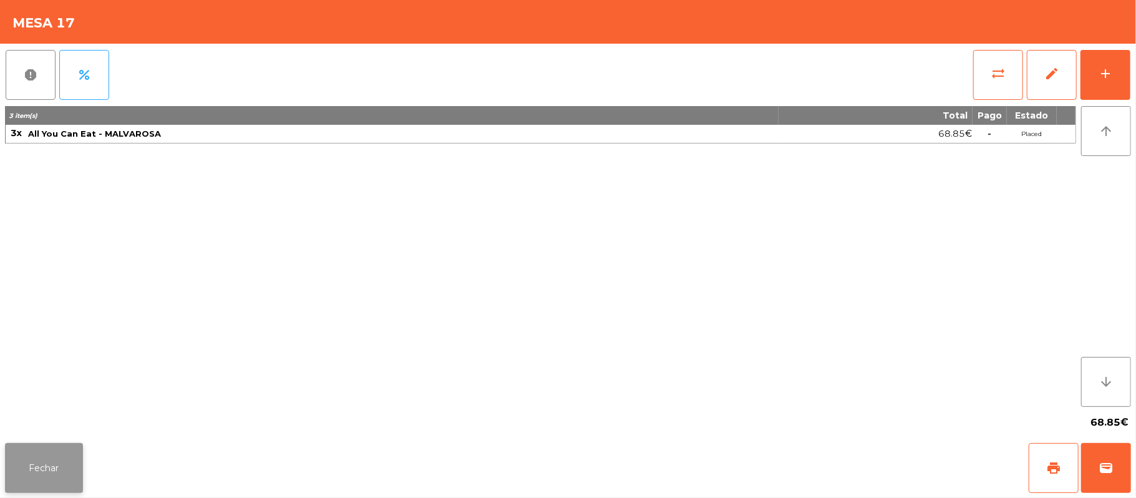
click at [58, 445] on button "Fechar" at bounding box center [44, 468] width 78 height 50
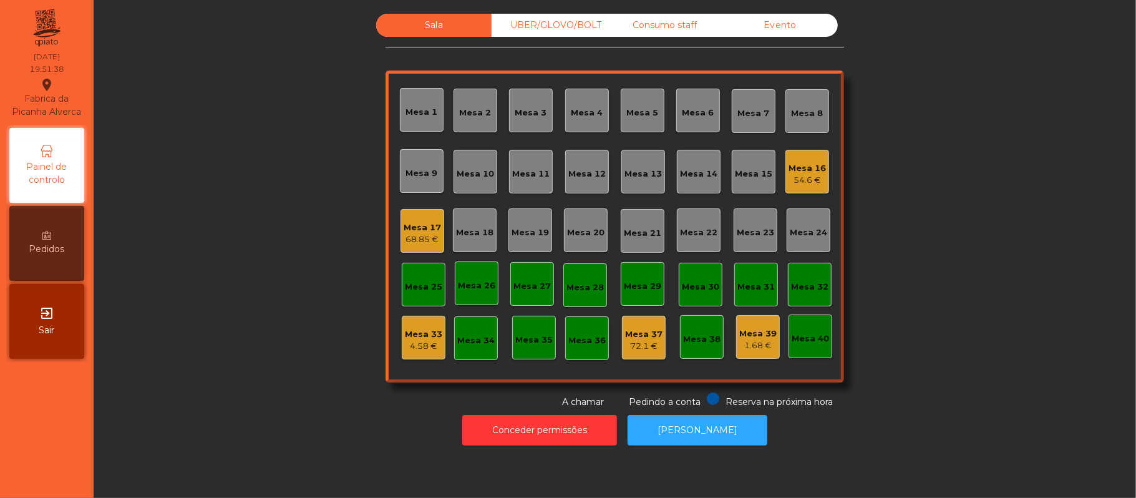
click at [428, 323] on div "Mesa 33 4.58 €" at bounding box center [423, 337] width 37 height 29
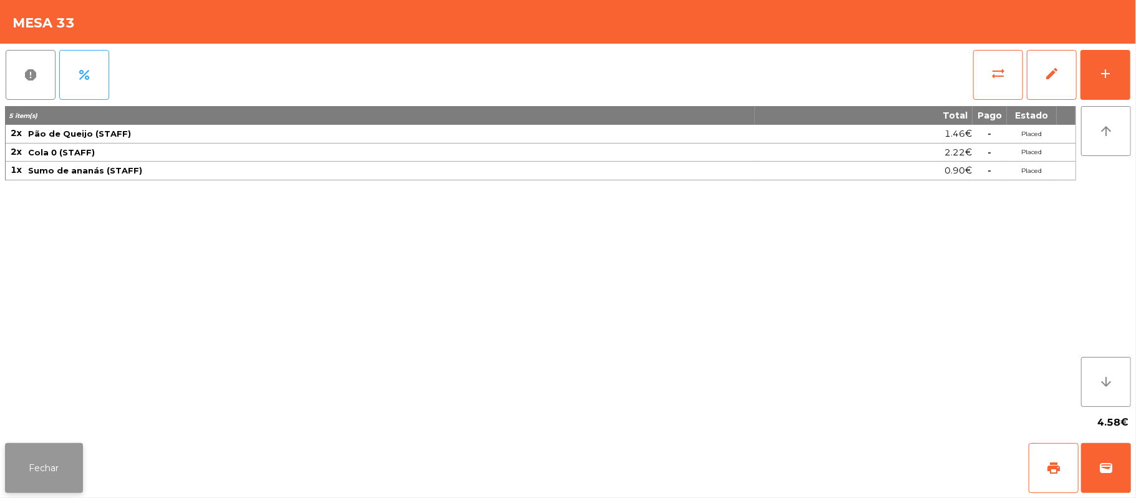
click at [47, 473] on button "Fechar" at bounding box center [44, 468] width 78 height 50
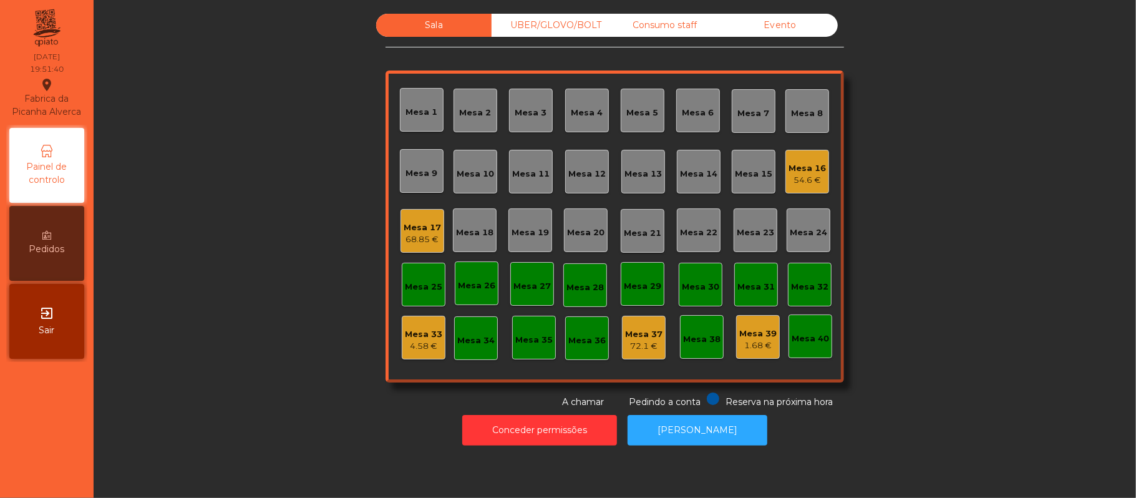
click at [626, 337] on div "Mesa 37" at bounding box center [643, 334] width 37 height 12
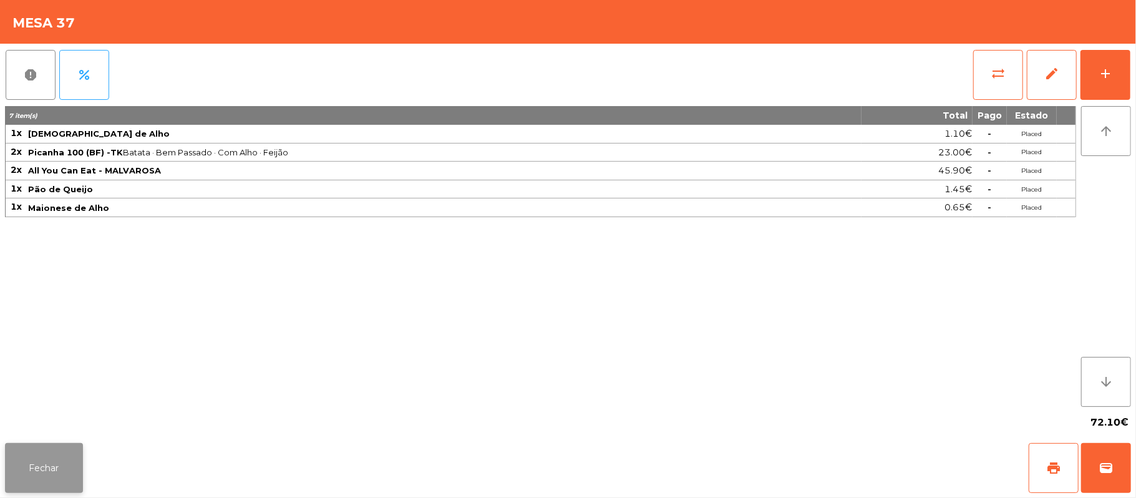
click at [41, 445] on button "Fechar" at bounding box center [44, 468] width 78 height 50
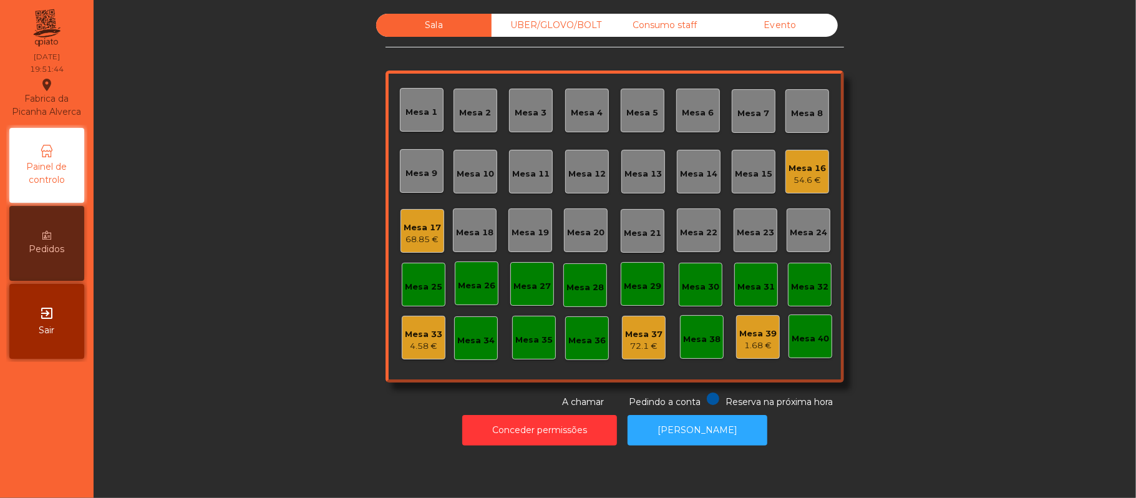
click at [754, 336] on div "Mesa 39" at bounding box center [757, 333] width 37 height 12
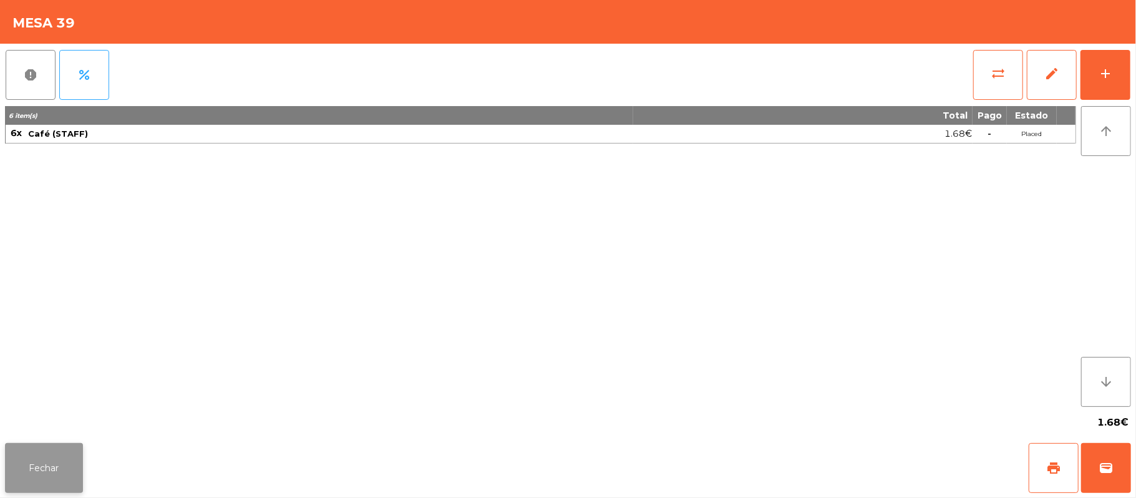
click at [65, 477] on button "Fechar" at bounding box center [44, 468] width 78 height 50
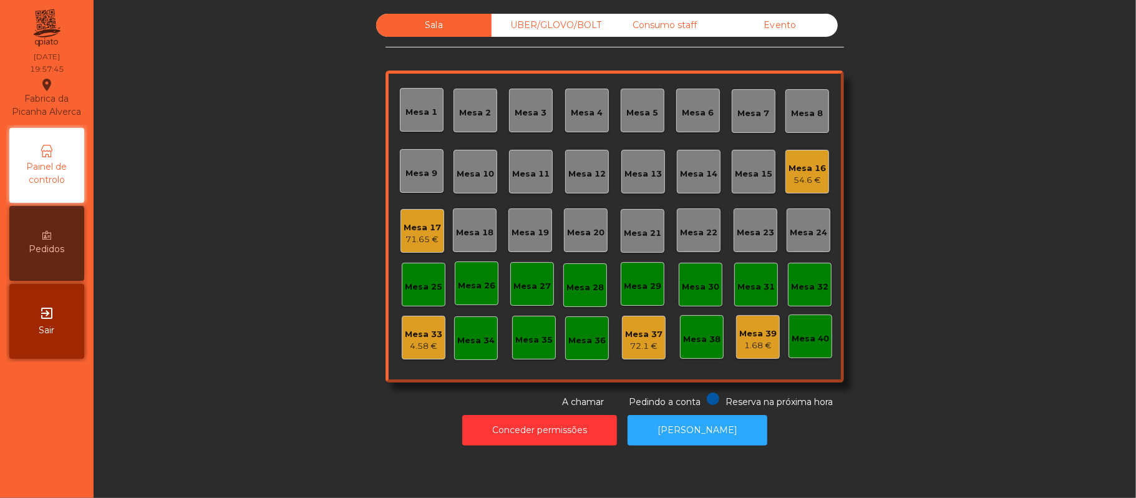
click at [687, 242] on div "Mesa 22" at bounding box center [699, 230] width 44 height 44
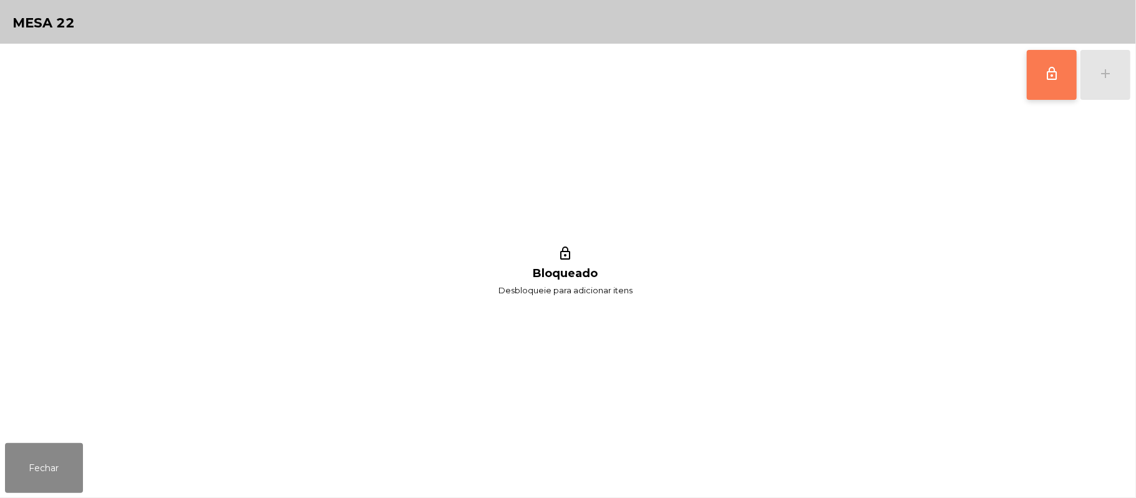
click at [1060, 61] on button "lock_outline" at bounding box center [1052, 75] width 50 height 50
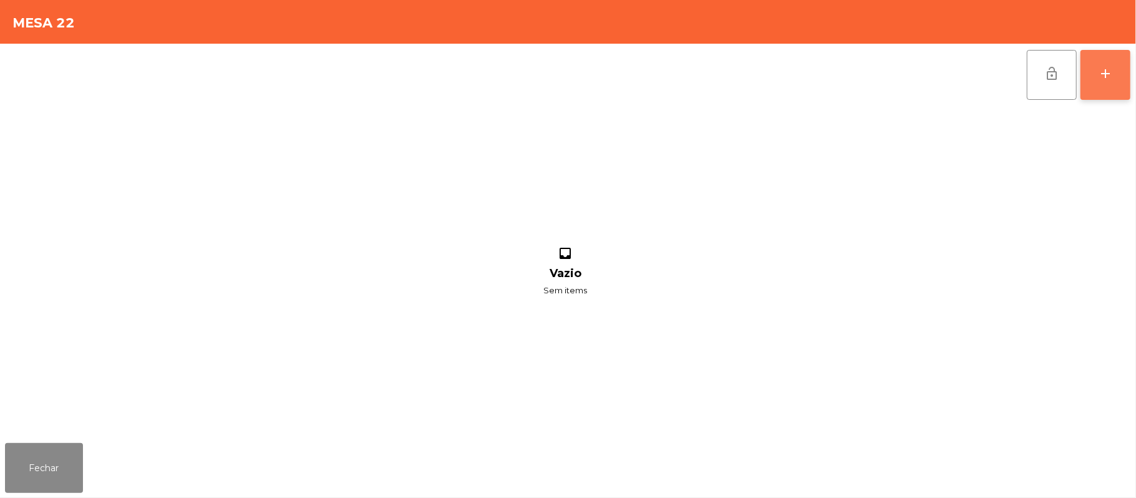
click at [1095, 80] on button "add" at bounding box center [1105, 75] width 50 height 50
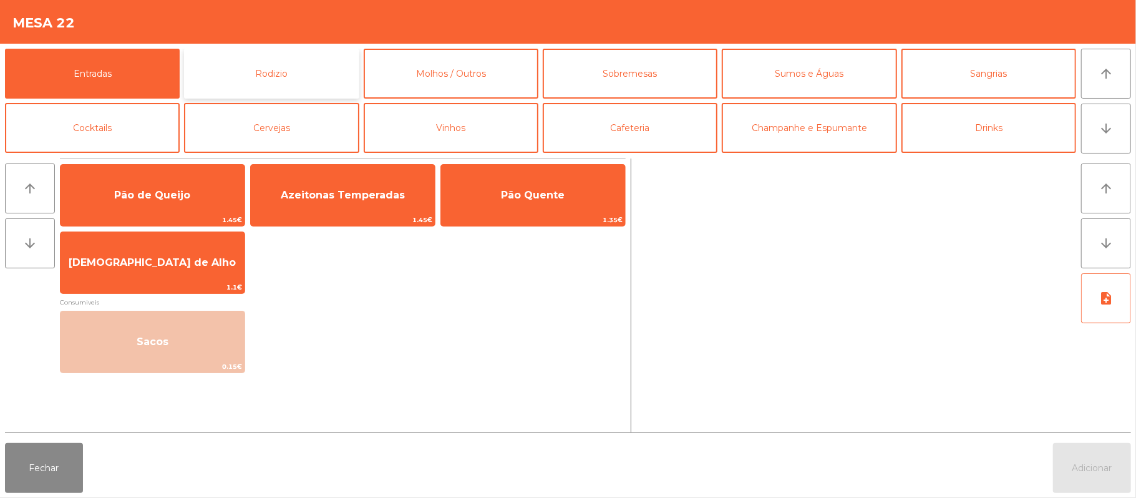
click at [267, 78] on button "Rodizio" at bounding box center [271, 74] width 175 height 50
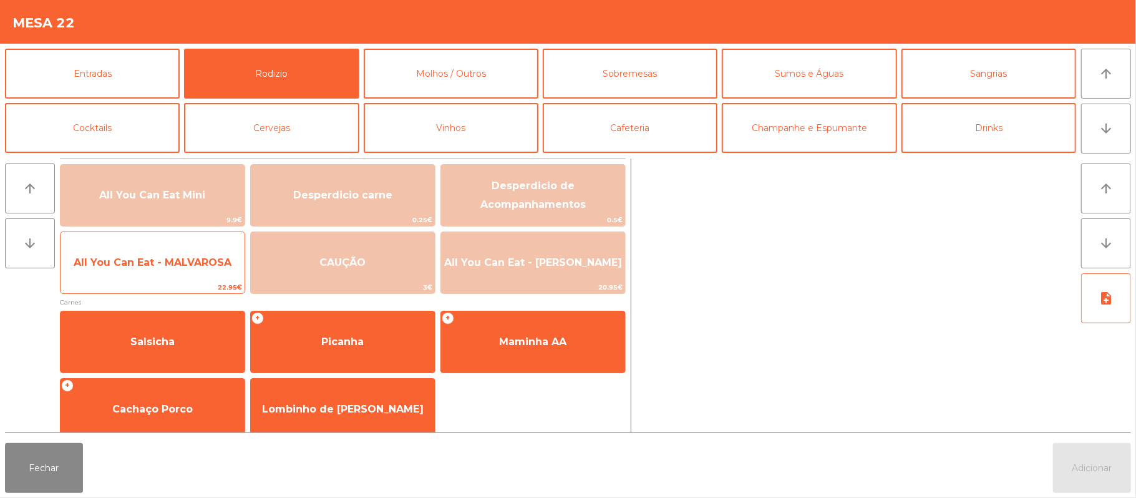
click at [151, 261] on span "All You Can Eat - MALVAROSA" at bounding box center [153, 262] width 158 height 12
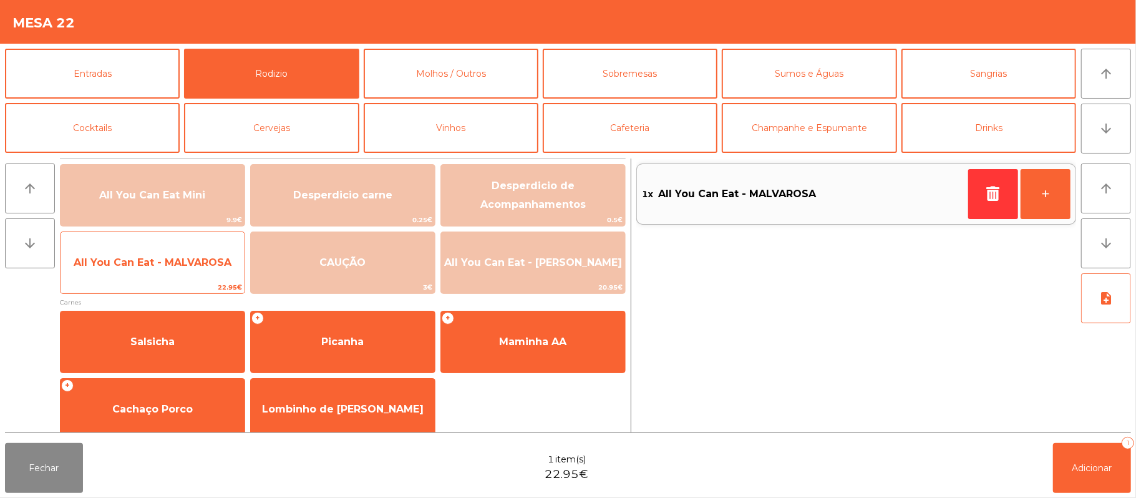
click at [155, 256] on span "All You Can Eat - MALVAROSA" at bounding box center [153, 262] width 158 height 12
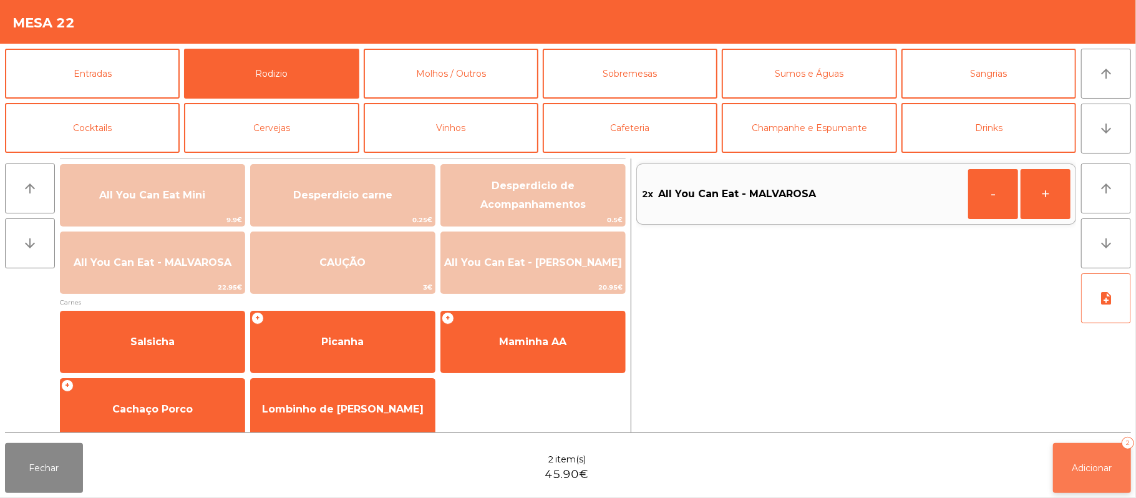
click at [1095, 469] on span "Adicionar" at bounding box center [1092, 467] width 40 height 11
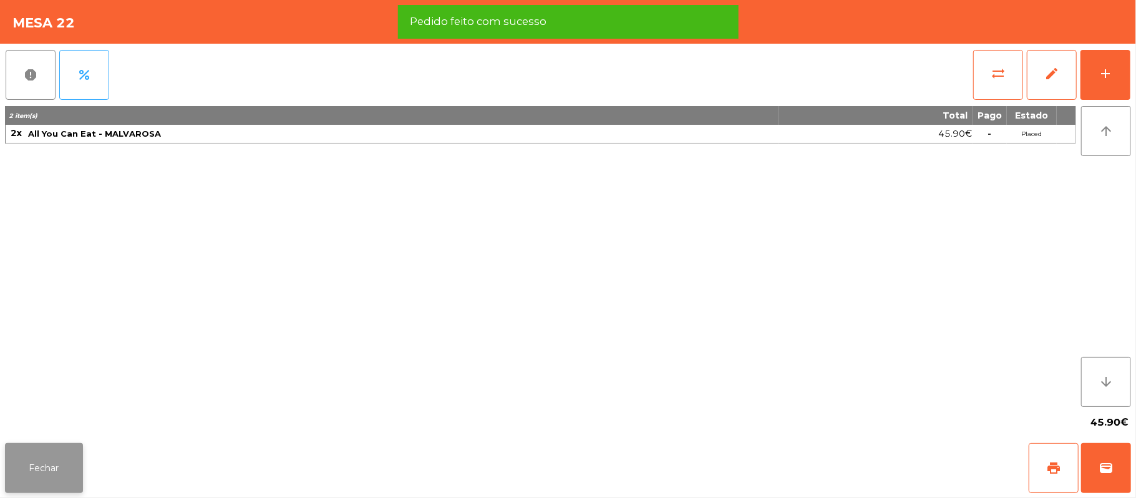
click at [48, 443] on button "Fechar" at bounding box center [44, 468] width 78 height 50
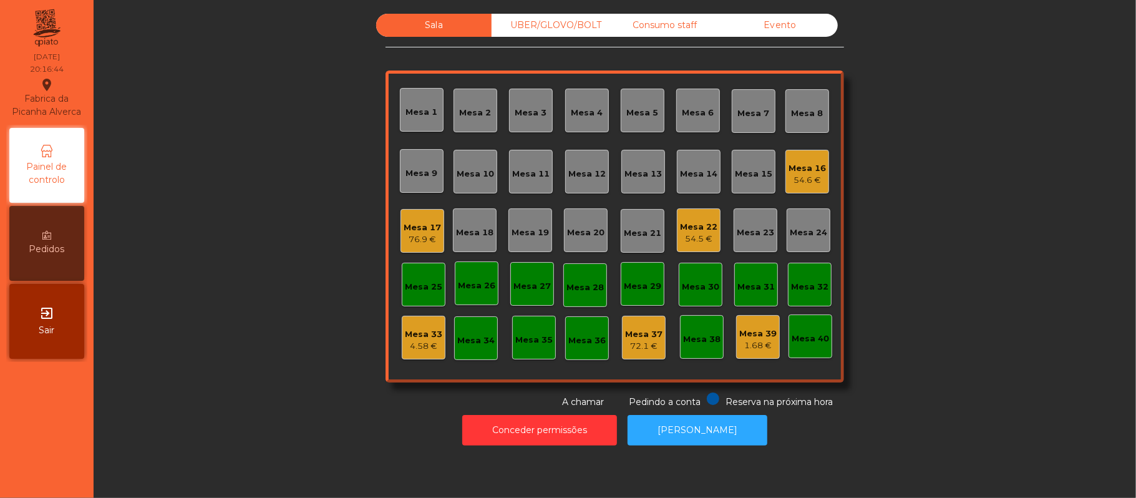
click at [514, 176] on div "Mesa 11" at bounding box center [530, 174] width 37 height 12
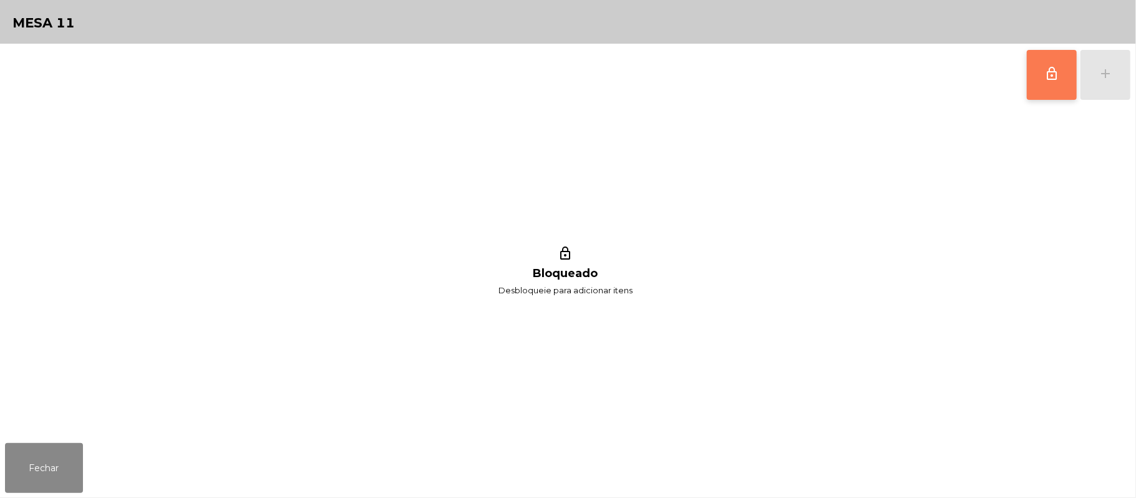
click at [1039, 70] on button "lock_outline" at bounding box center [1052, 75] width 50 height 50
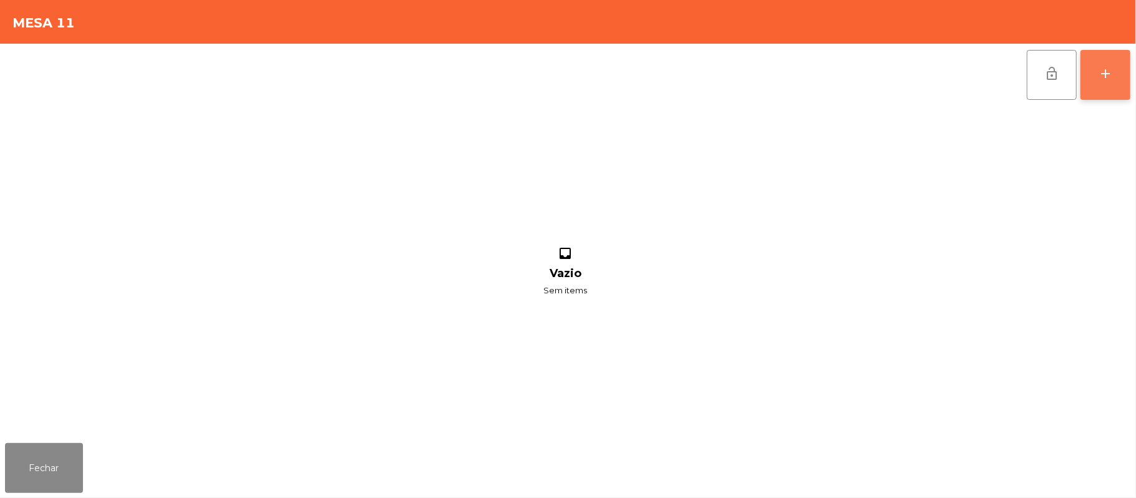
click at [1087, 80] on button "add" at bounding box center [1105, 75] width 50 height 50
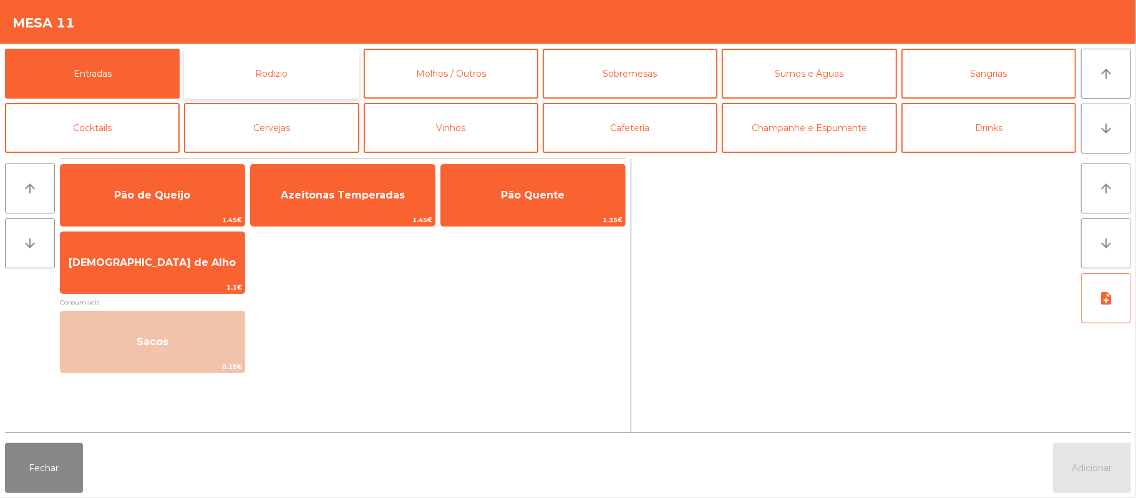
click at [269, 84] on button "Rodizio" at bounding box center [271, 74] width 175 height 50
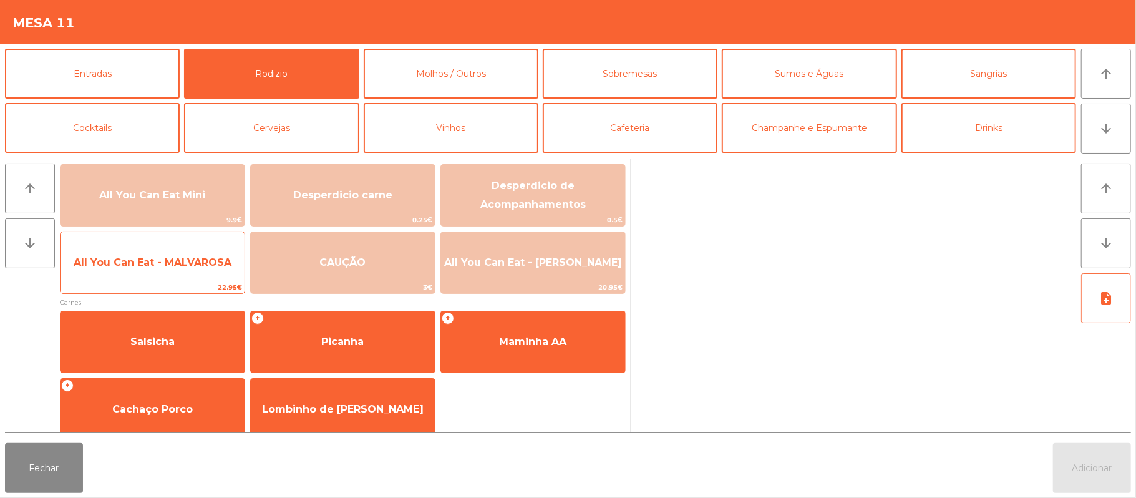
click at [151, 270] on span "All You Can Eat - MALVAROSA" at bounding box center [153, 263] width 184 height 34
click at [148, 277] on span "All You Can Eat - MALVAROSA" at bounding box center [153, 263] width 184 height 34
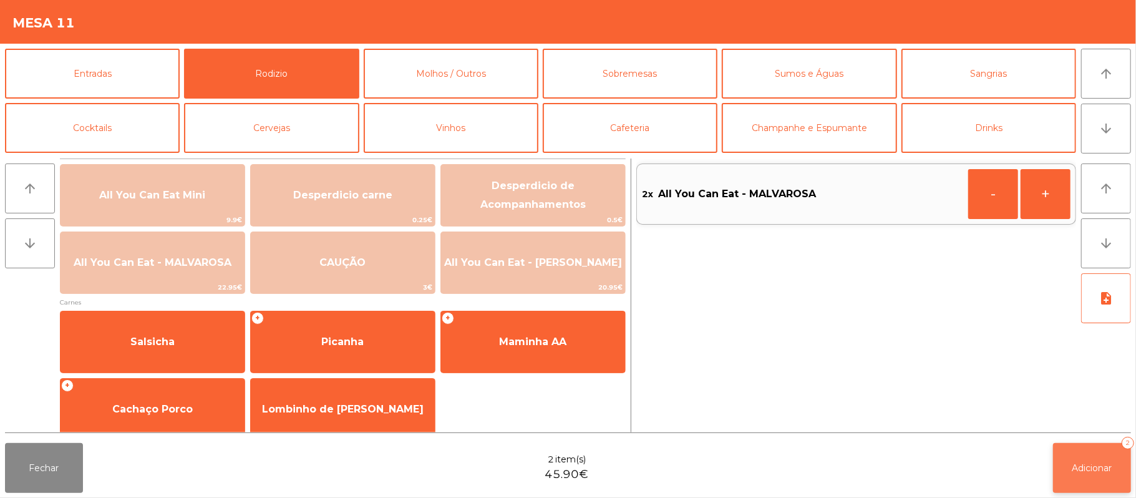
click at [1076, 465] on span "Adicionar" at bounding box center [1092, 467] width 40 height 11
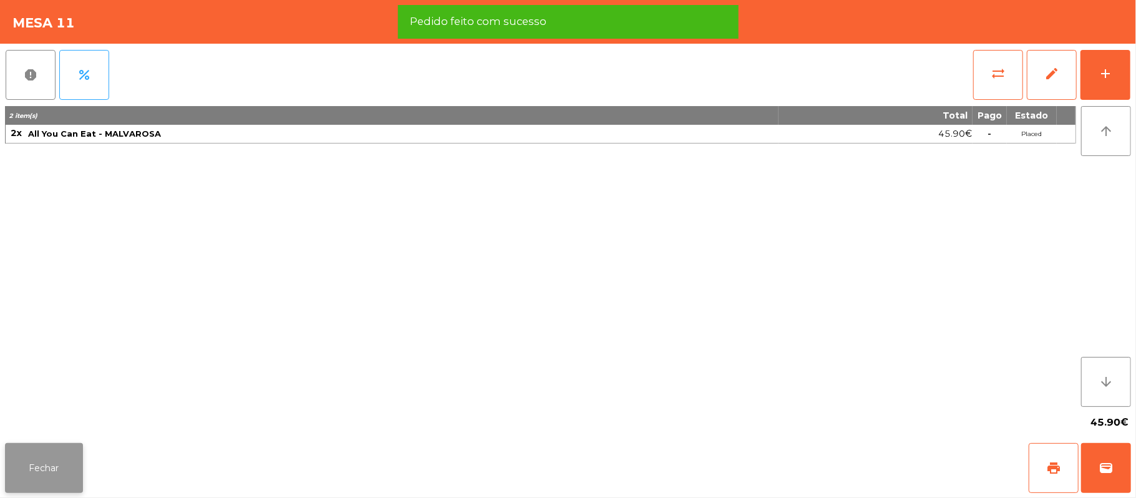
click at [61, 462] on button "Fechar" at bounding box center [44, 468] width 78 height 50
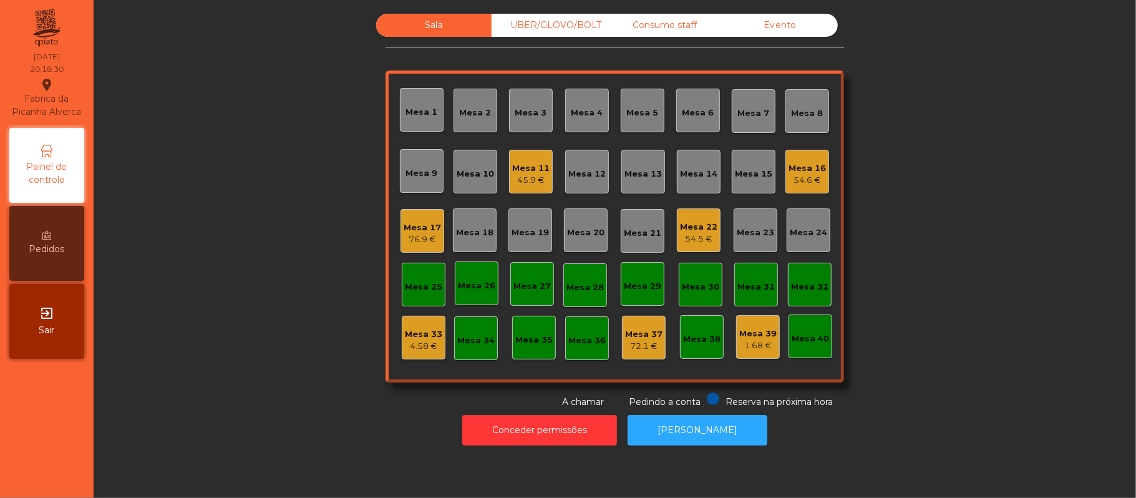
click at [425, 237] on div "76.9 €" at bounding box center [422, 239] width 37 height 12
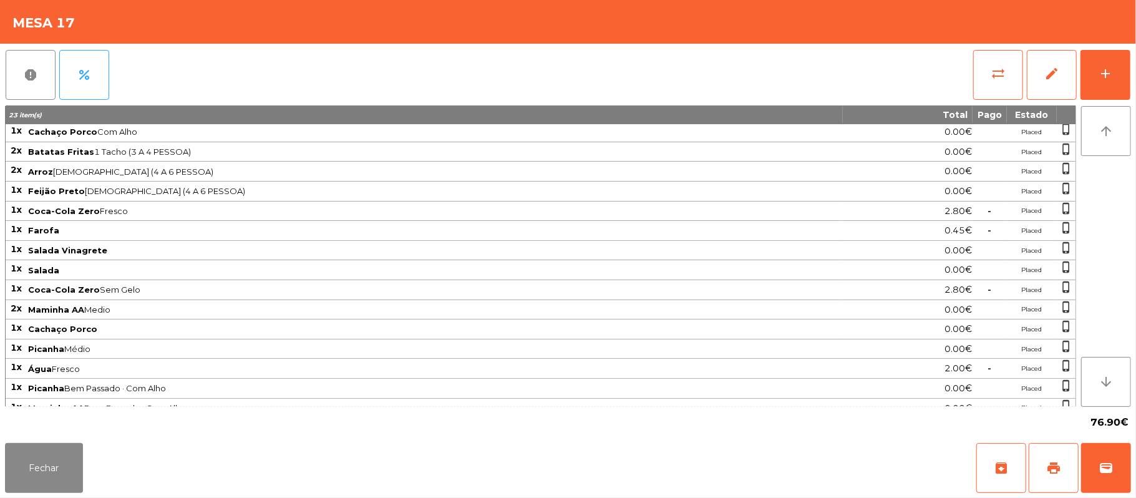
scroll to position [82, 0]
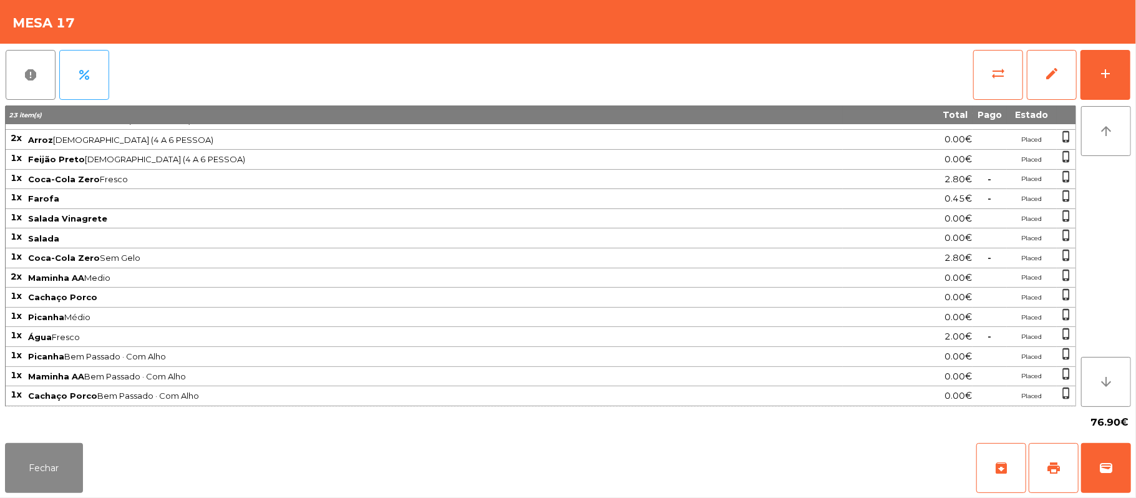
click at [333, 233] on span "Salada" at bounding box center [434, 238] width 813 height 10
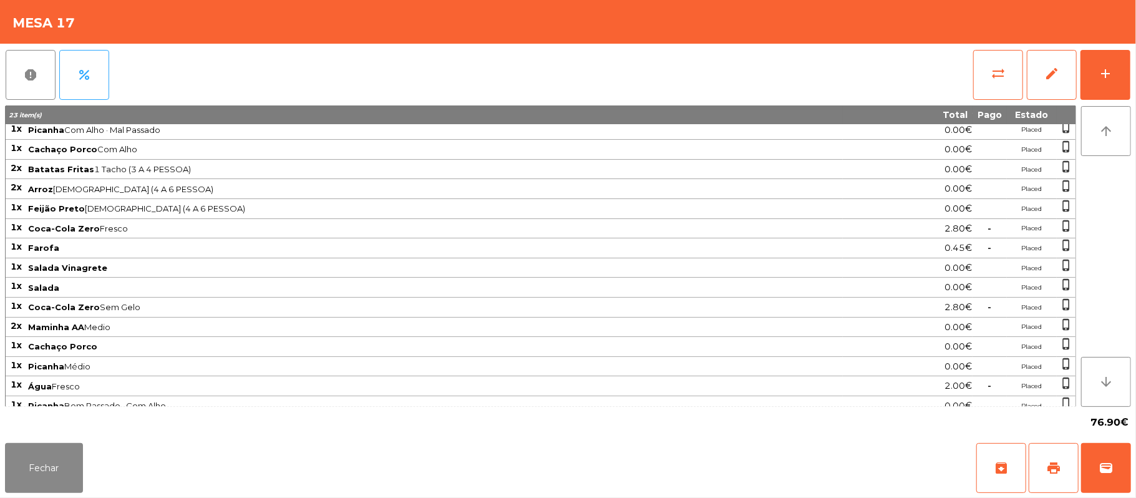
scroll to position [0, 0]
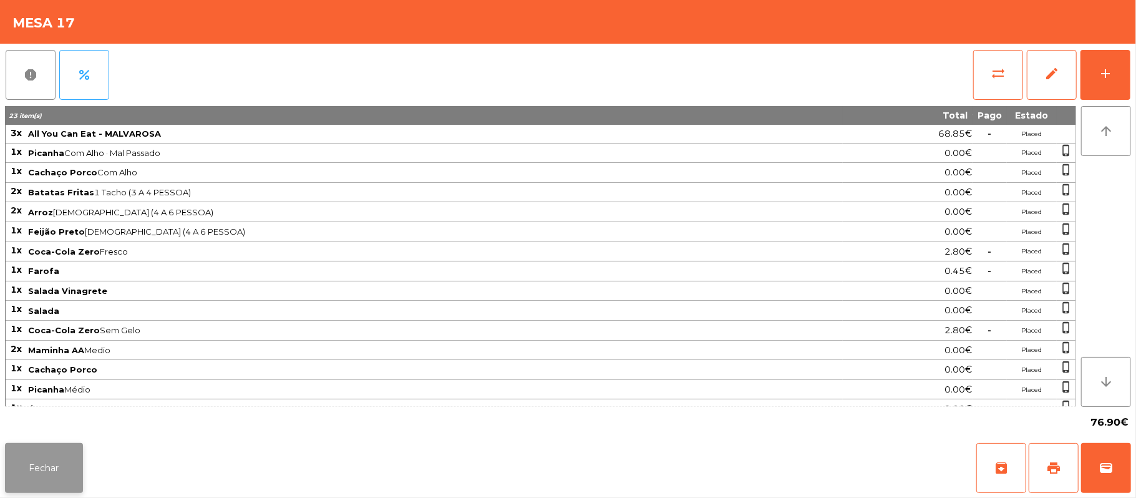
click at [82, 467] on button "Fechar" at bounding box center [44, 468] width 78 height 50
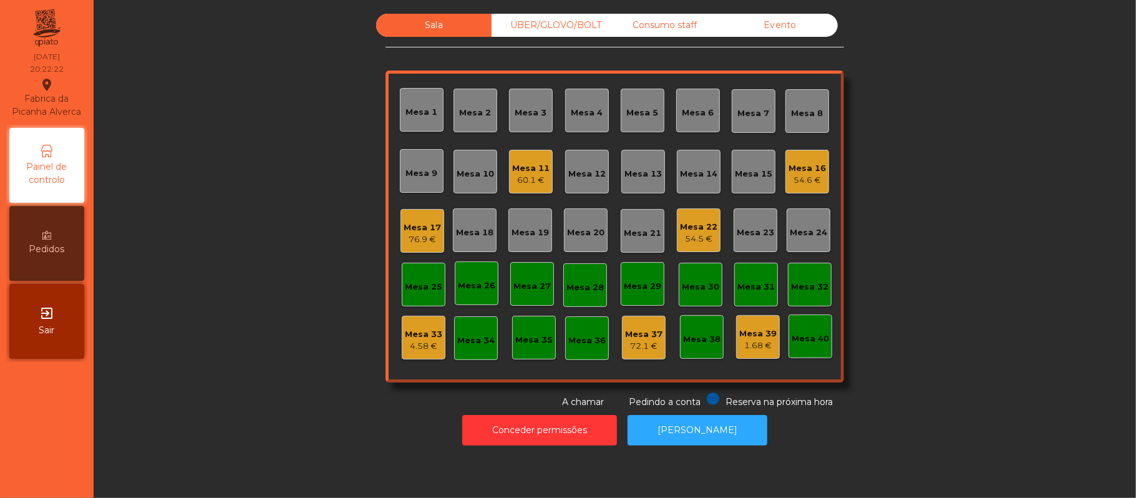
click at [534, 16] on div "UBER/GLOVO/BOLT" at bounding box center [549, 25] width 115 height 23
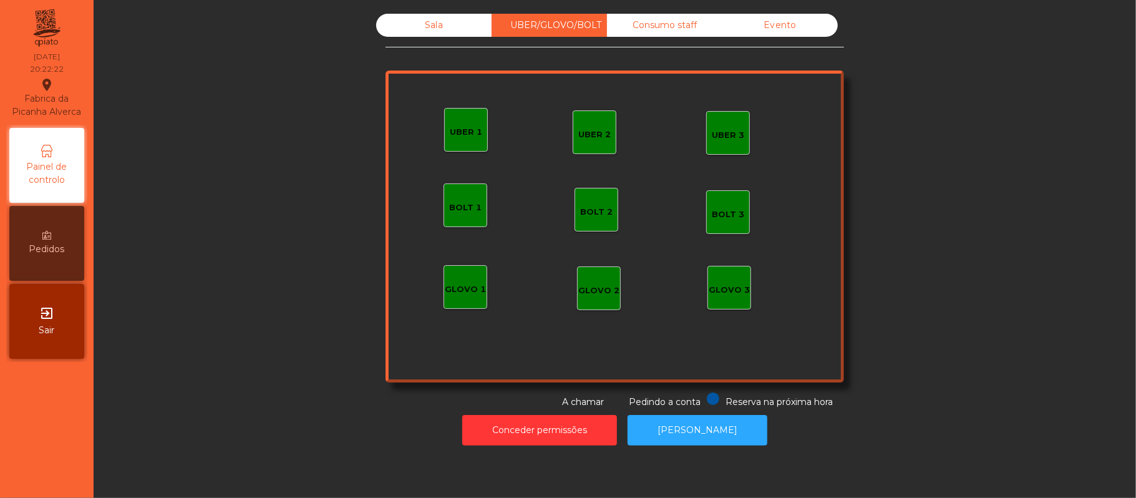
click at [455, 146] on div "UBER 1" at bounding box center [466, 130] width 44 height 44
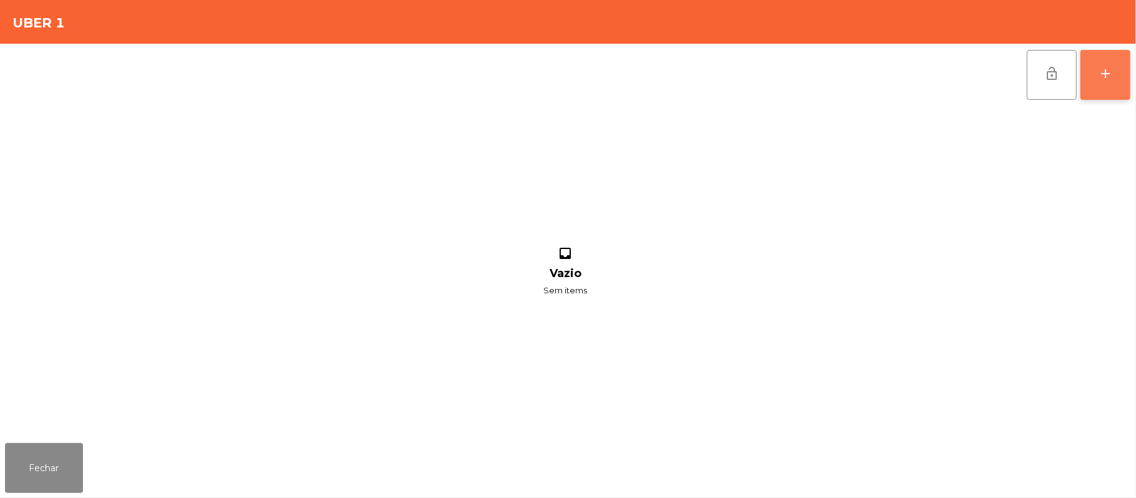
click at [1114, 75] on button "add" at bounding box center [1105, 75] width 50 height 50
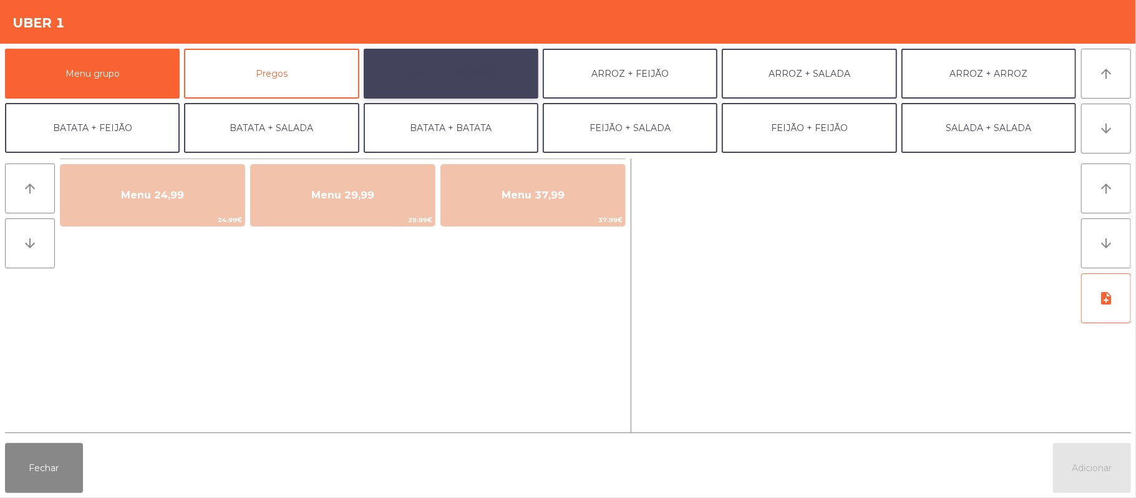
click at [437, 73] on button "ARROZ + BATATAS" at bounding box center [451, 74] width 175 height 50
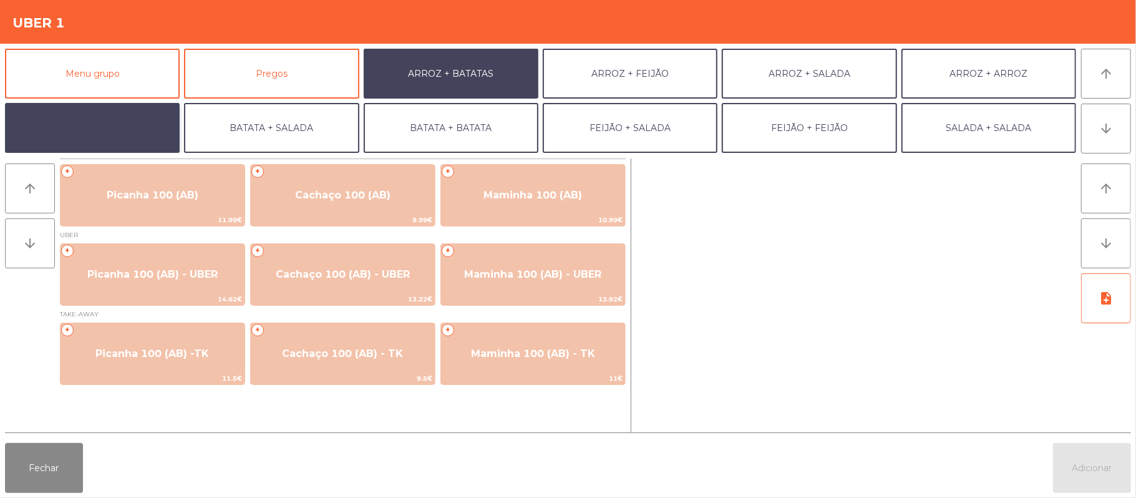
click at [146, 132] on button "BATATA + FEIJÃO" at bounding box center [92, 128] width 175 height 50
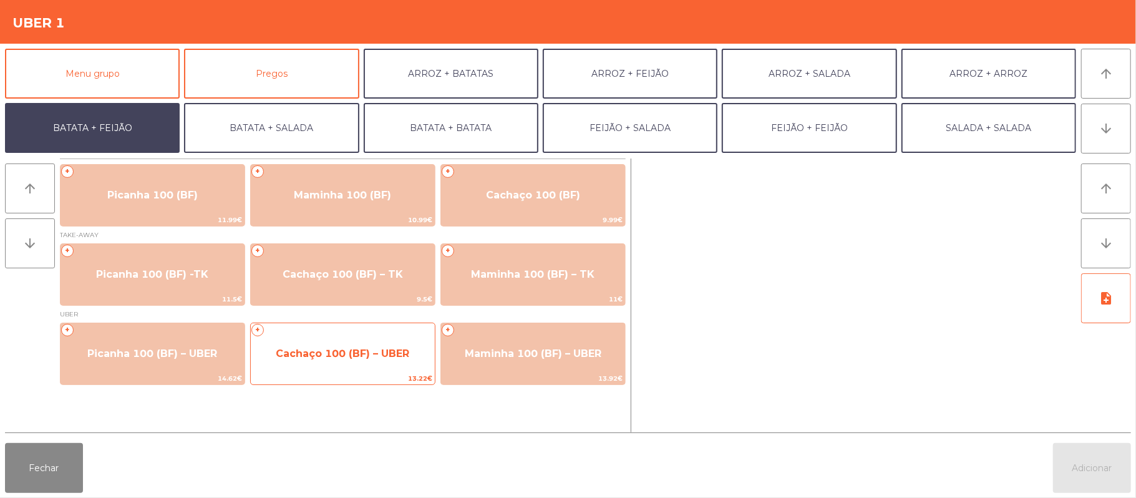
click at [366, 347] on span "Cachaço 100 (BF) – UBER" at bounding box center [342, 353] width 133 height 12
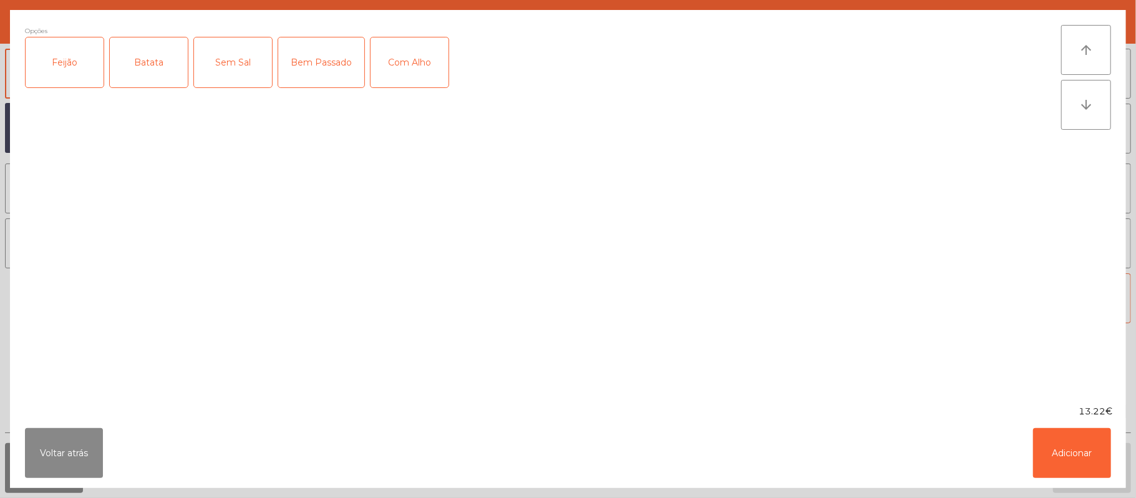
click at [44, 61] on div "Feijão" at bounding box center [65, 62] width 78 height 50
click at [148, 67] on div "Batata" at bounding box center [149, 62] width 78 height 50
click at [177, 226] on div "Opções (Feijão, Batata) Feijão Batata Sem Sal Bem Passado Com Alho" at bounding box center [543, 207] width 1036 height 365
click at [308, 54] on div "Bem Passado" at bounding box center [321, 62] width 86 height 50
click at [298, 67] on div "Bem Passado" at bounding box center [321, 62] width 86 height 50
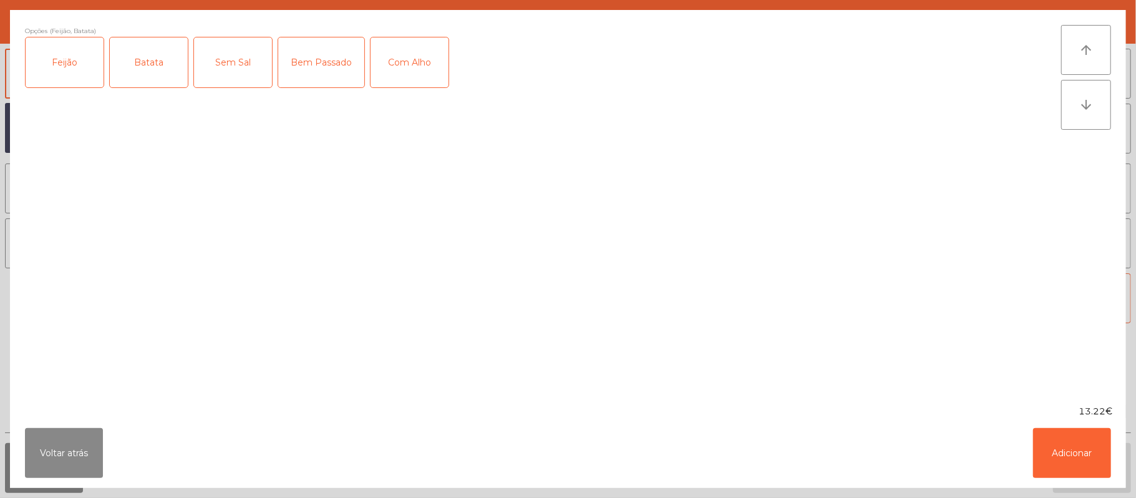
click at [1128, 440] on ngb-modal-window "Opções (Feijão, Batata) Feijão Batata Sem Sal Bem Passado Com Alho arrow_upward…" at bounding box center [568, 249] width 1136 height 498
click at [1079, 459] on button "Adicionar" at bounding box center [1072, 453] width 78 height 50
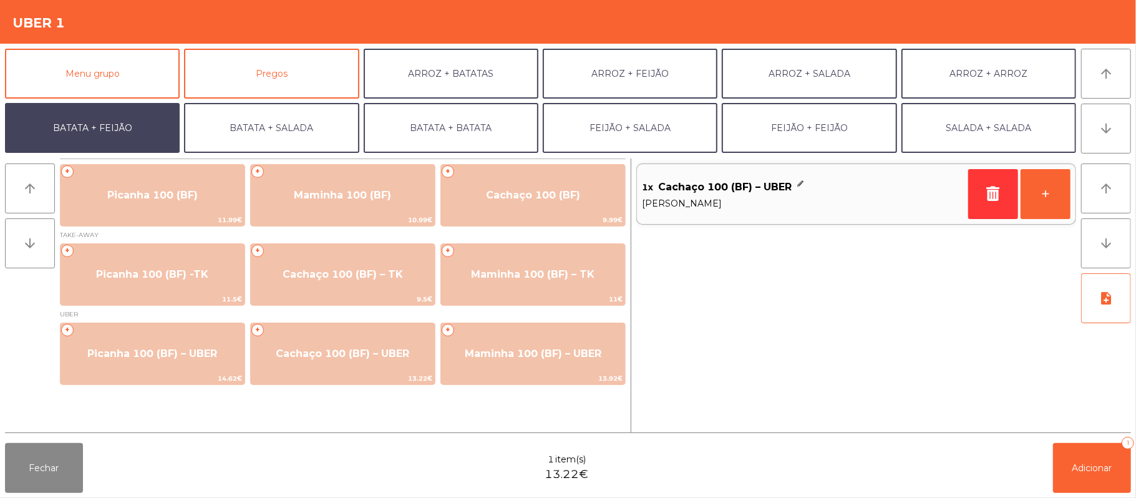
scroll to position [54, 0]
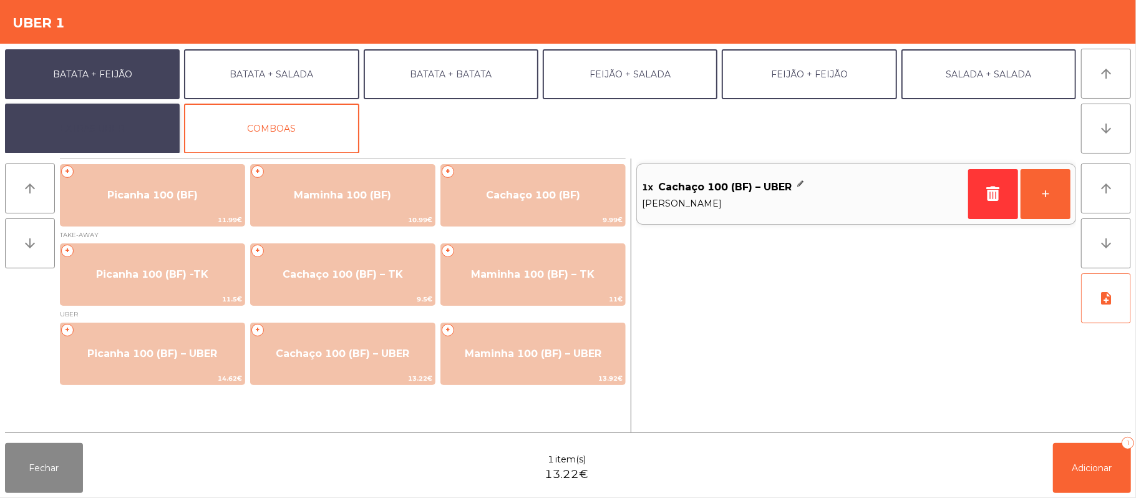
click at [129, 140] on button "EXTRAS UBER" at bounding box center [92, 129] width 175 height 50
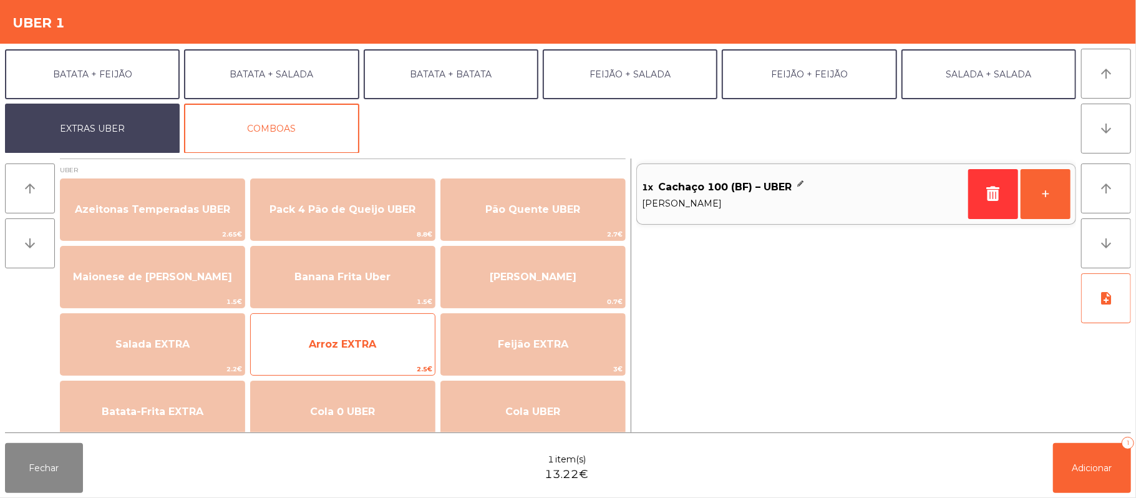
click at [352, 352] on span "Arroz EXTRA" at bounding box center [343, 344] width 184 height 34
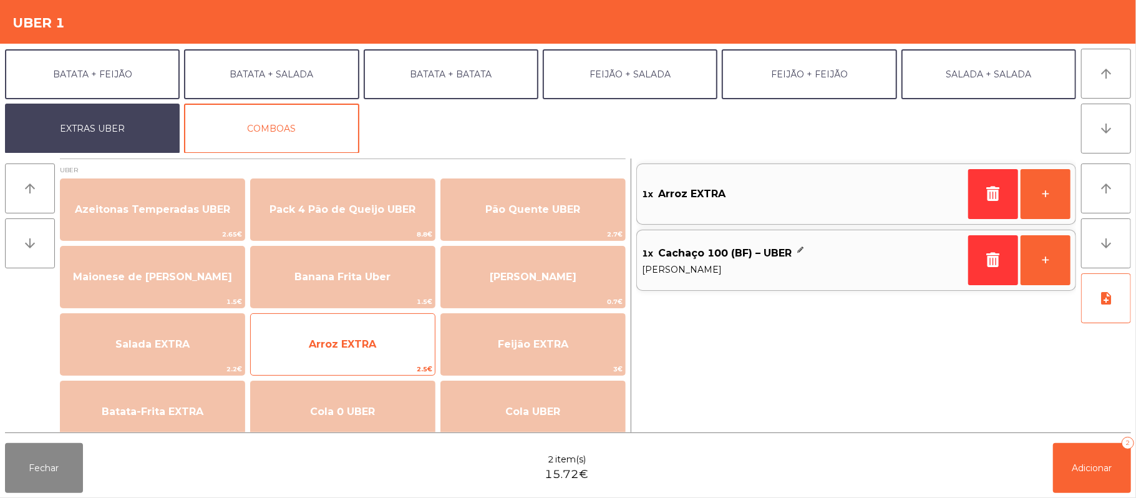
click at [402, 369] on span "2.5€" at bounding box center [343, 369] width 184 height 12
click at [418, 352] on span "Arroz EXTRA" at bounding box center [343, 344] width 184 height 34
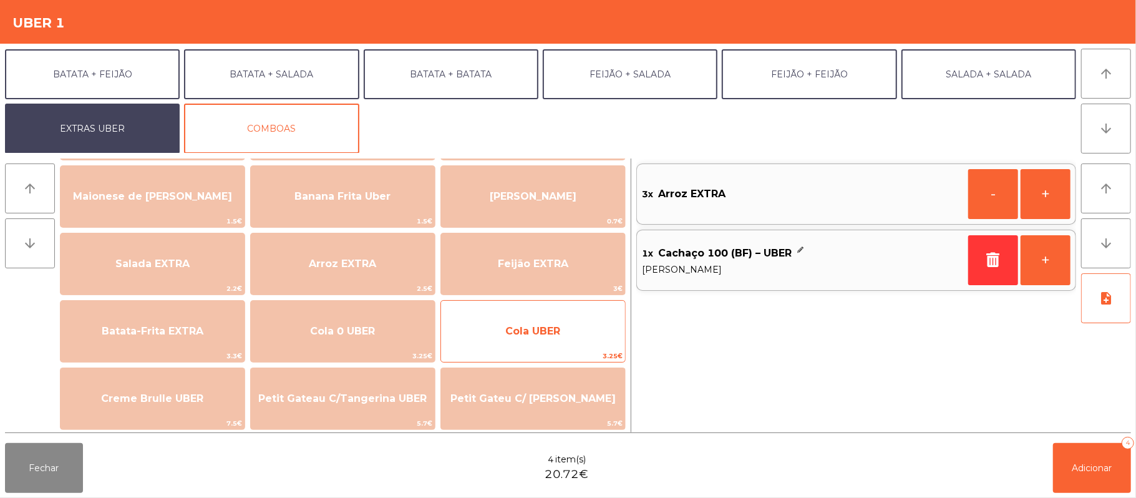
click at [454, 327] on span "Cola UBER" at bounding box center [533, 331] width 184 height 34
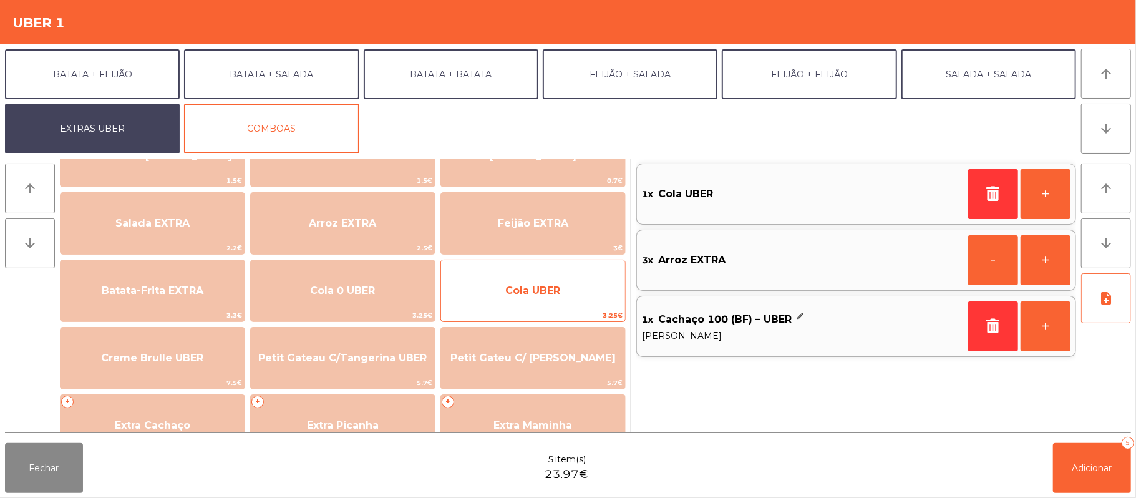
scroll to position [125, 0]
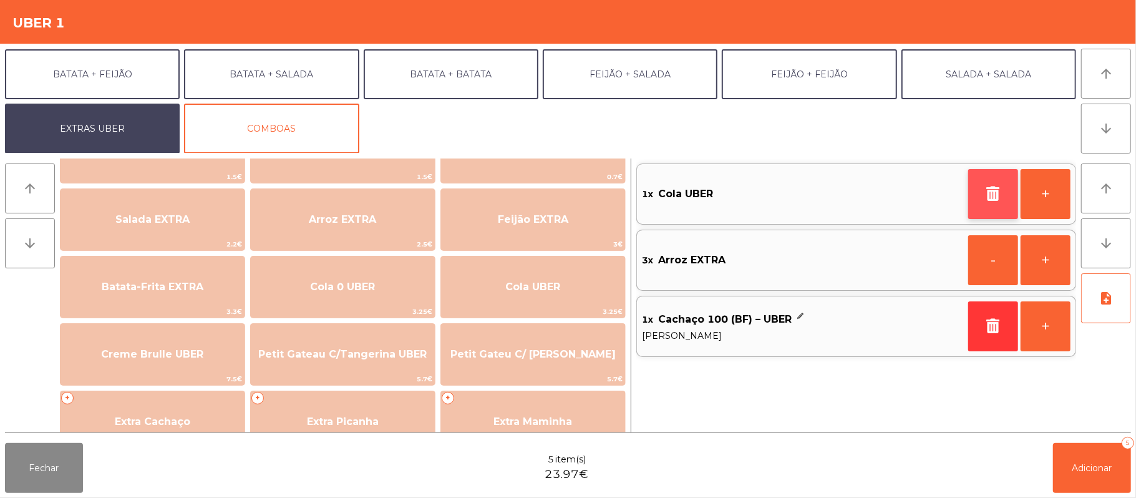
click at [989, 215] on button "button" at bounding box center [993, 194] width 50 height 50
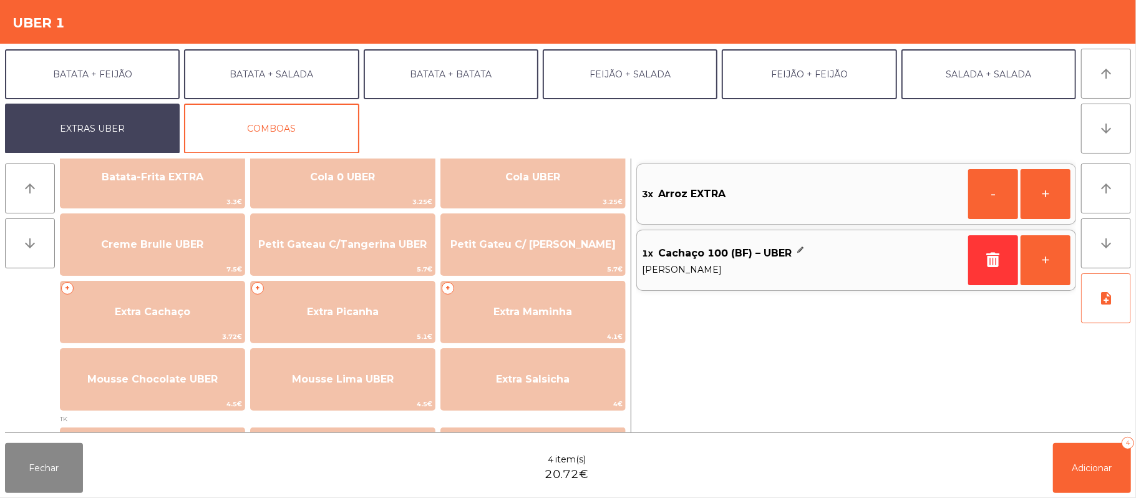
scroll to position [282, 0]
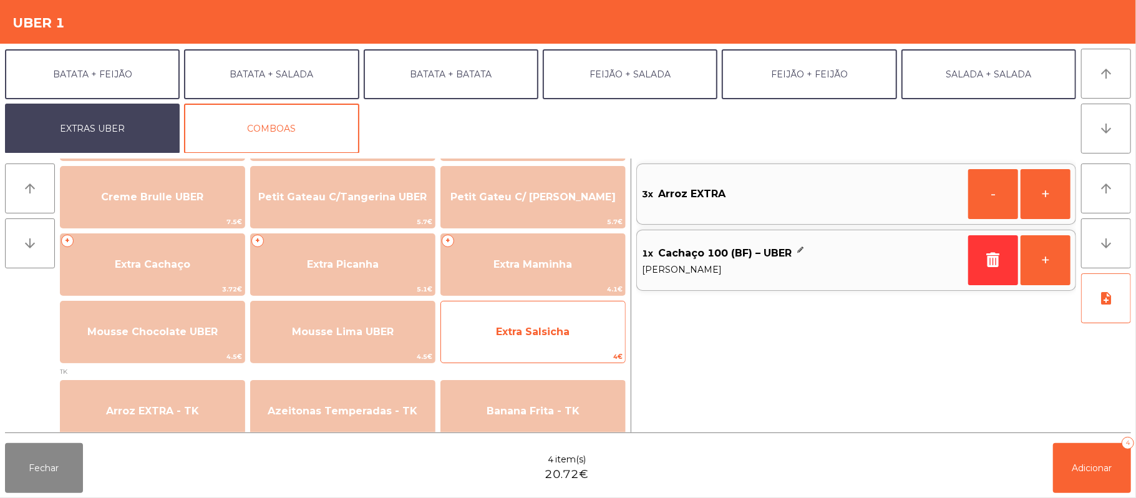
click at [572, 332] on span "Extra Salsicha" at bounding box center [533, 332] width 184 height 34
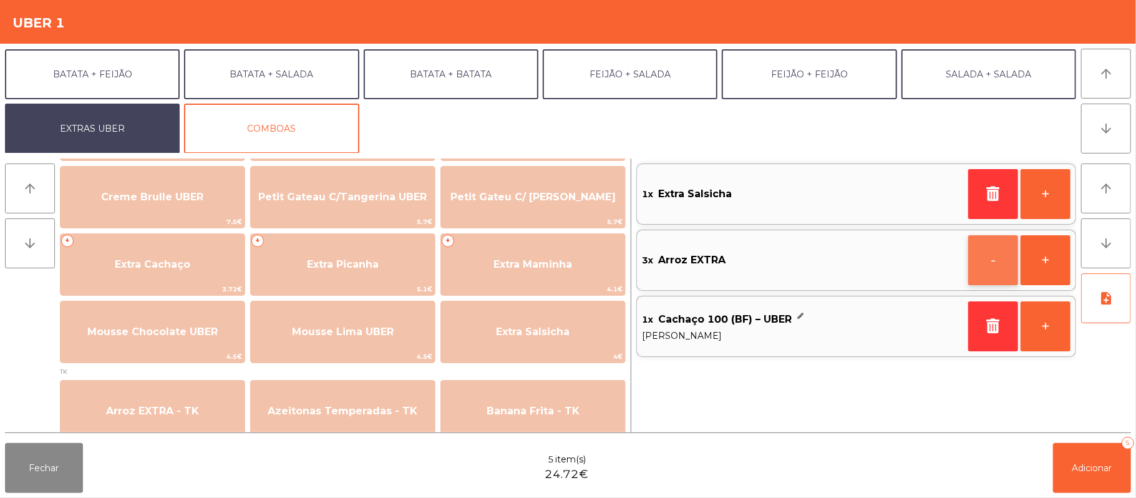
click at [973, 270] on button "-" at bounding box center [993, 260] width 50 height 50
click at [969, 269] on button "button" at bounding box center [993, 260] width 50 height 50
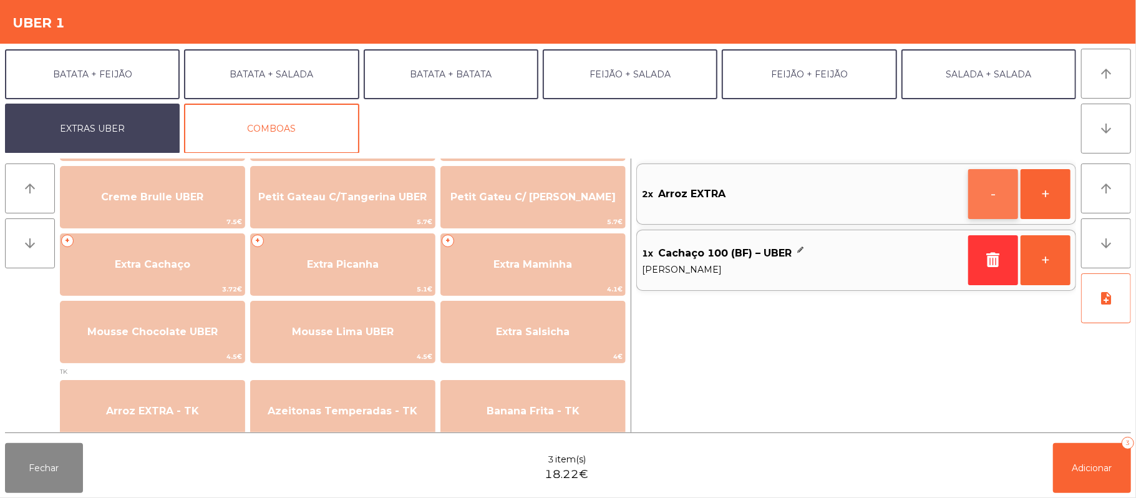
click at [974, 198] on button "-" at bounding box center [993, 194] width 50 height 50
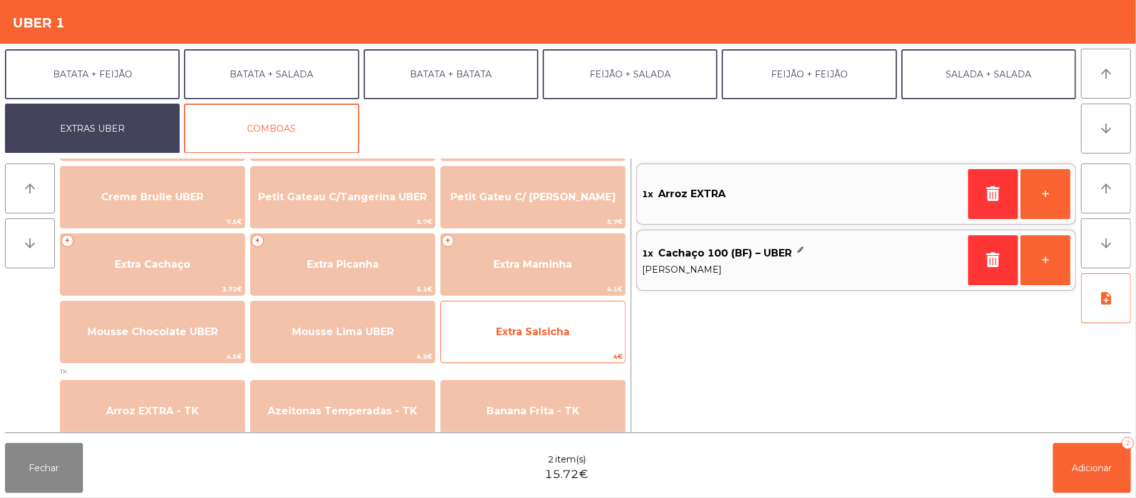
click at [523, 333] on span "Extra Salsicha" at bounding box center [533, 332] width 74 height 12
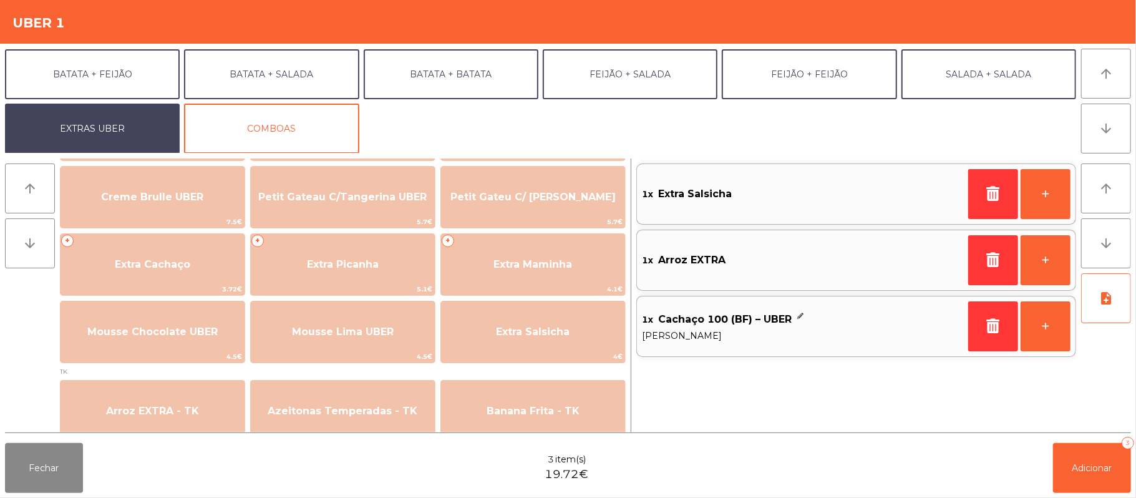
click at [793, 317] on div "1x Cachaço 100 (BF) – UBER" at bounding box center [802, 319] width 321 height 19
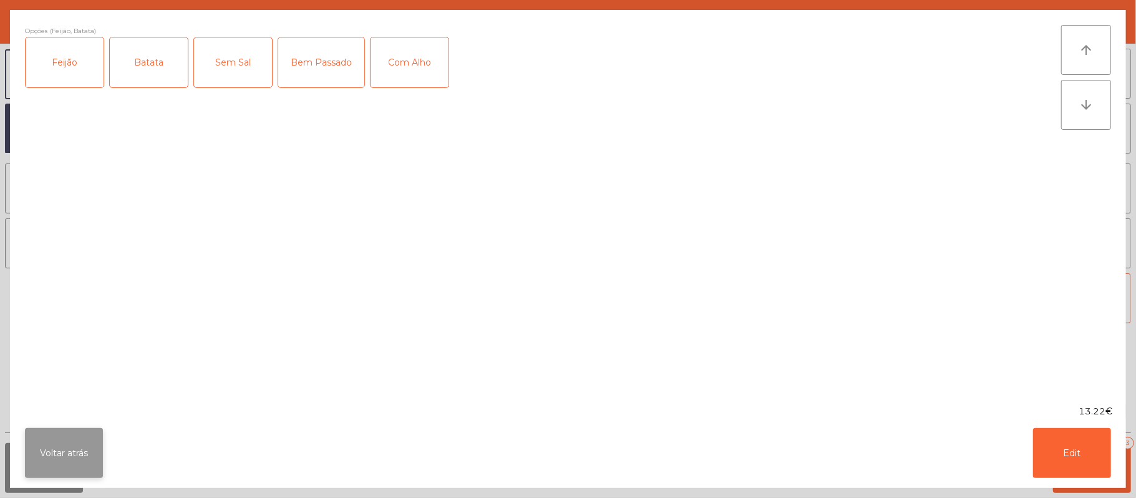
click at [69, 443] on button "Voltar atrás" at bounding box center [64, 453] width 78 height 50
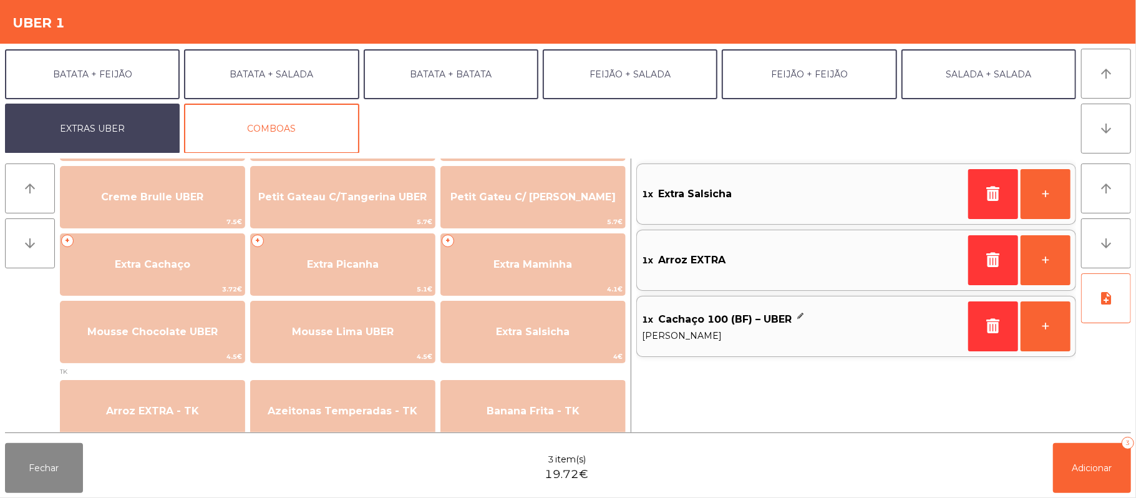
scroll to position [0, 0]
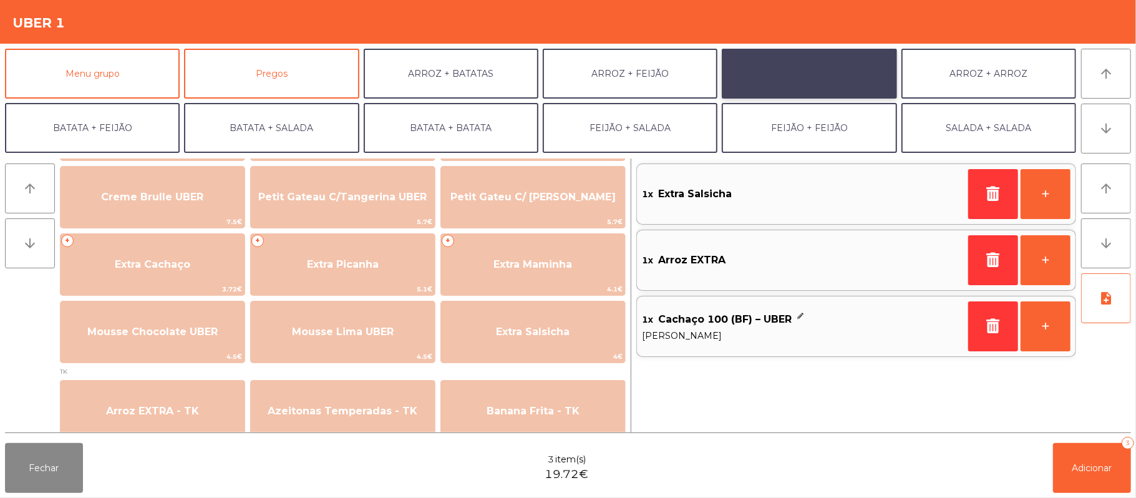
click at [811, 76] on button "ARROZ + SALADA" at bounding box center [809, 74] width 175 height 50
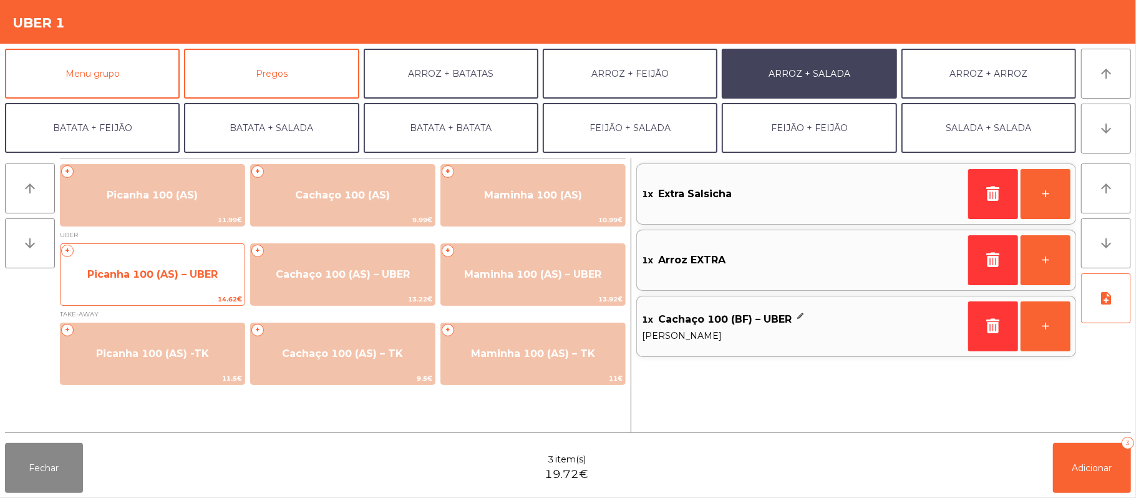
click at [145, 302] on span "14.62€" at bounding box center [153, 299] width 184 height 12
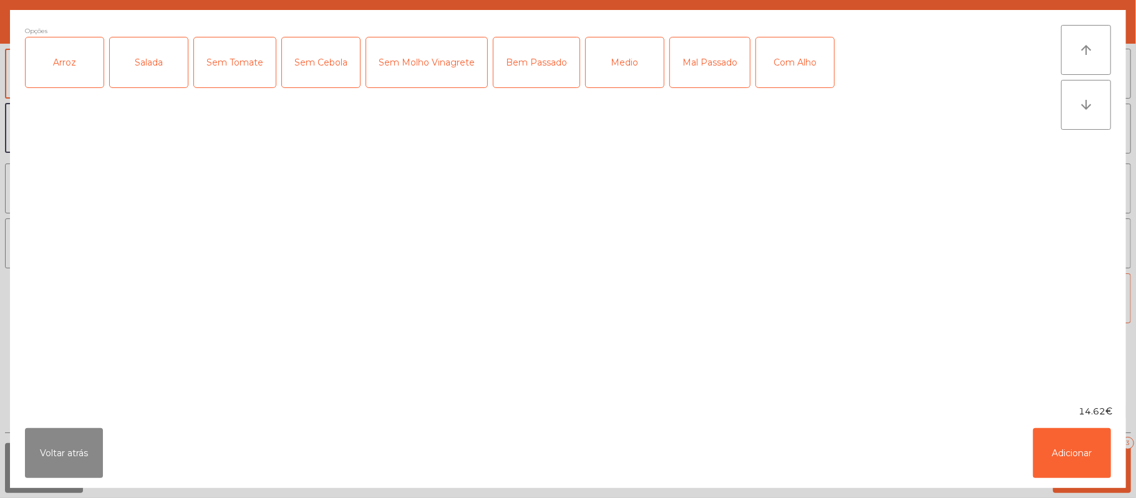
click at [63, 64] on div "Arroz" at bounding box center [65, 62] width 78 height 50
click at [145, 56] on div "Salada" at bounding box center [149, 62] width 78 height 50
click at [542, 63] on div "Bem Passado" at bounding box center [536, 62] width 86 height 50
click at [1072, 444] on button "Adicionar" at bounding box center [1072, 453] width 78 height 50
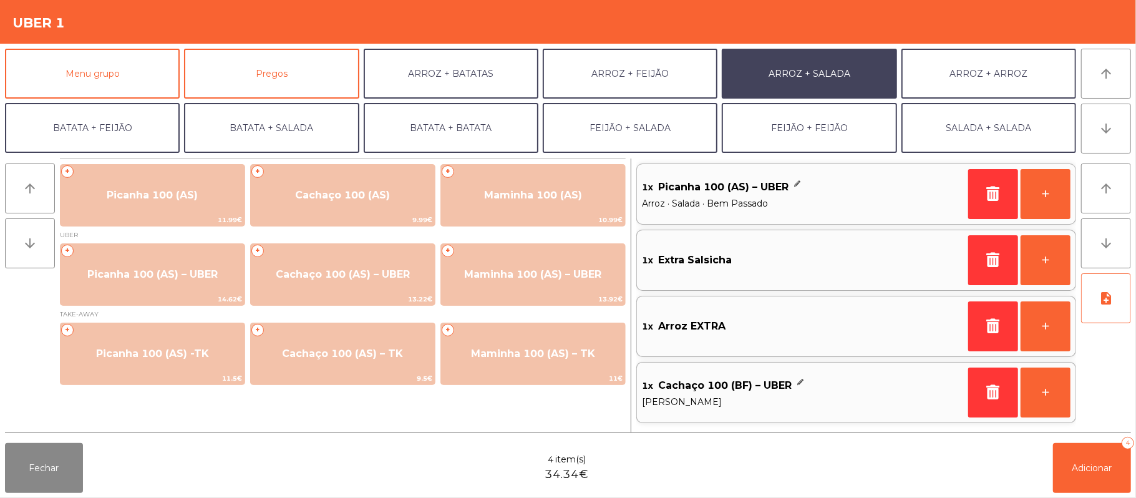
scroll to position [54, 0]
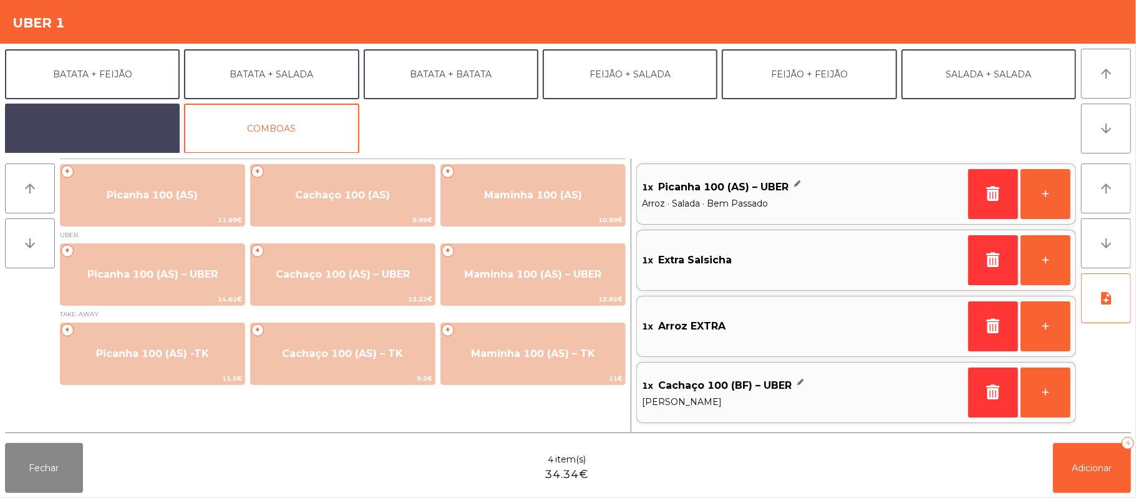
click at [114, 135] on button "EXTRAS UBER" at bounding box center [92, 129] width 175 height 50
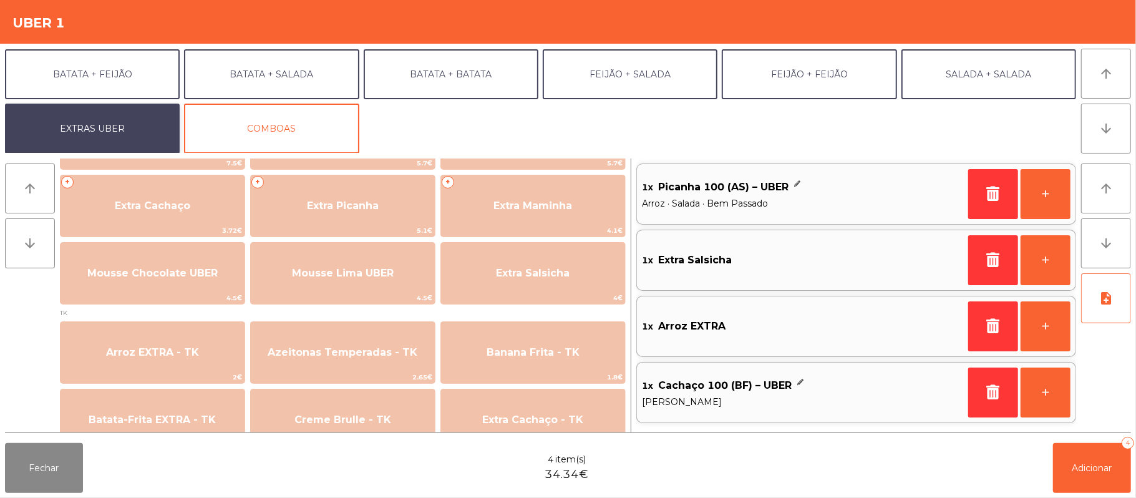
scroll to position [328, 0]
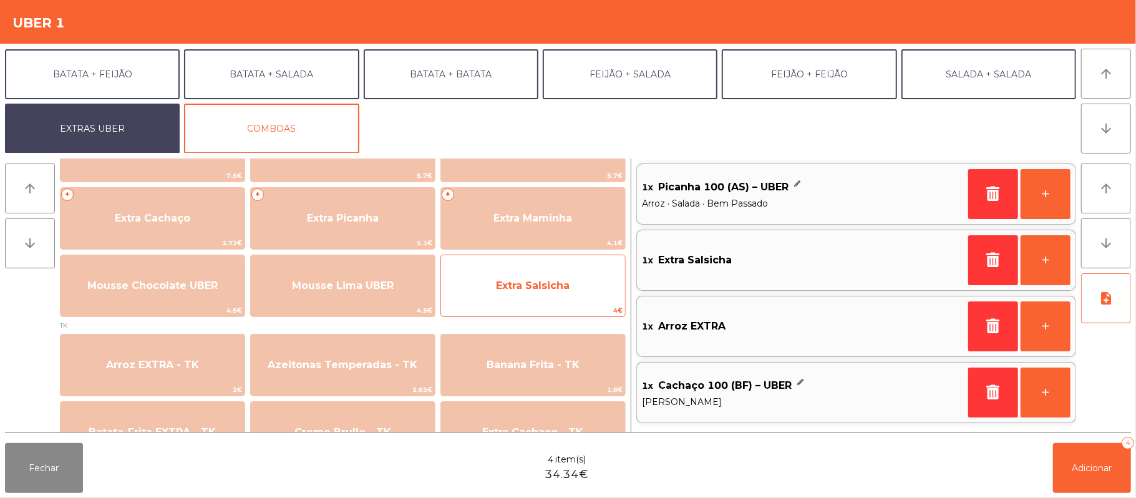
click at [565, 291] on span "Extra Salsicha" at bounding box center [533, 286] width 184 height 34
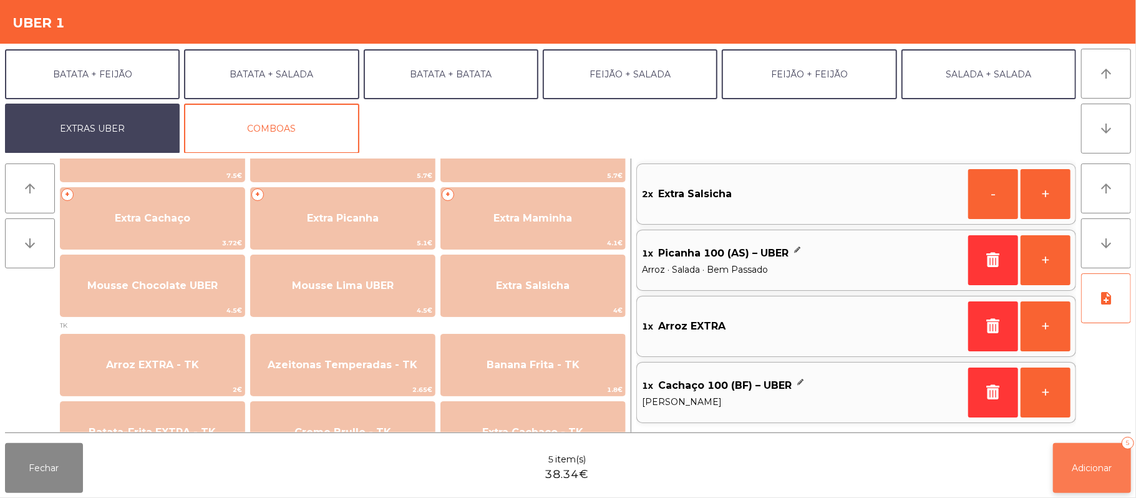
click at [1073, 467] on span "Adicionar" at bounding box center [1092, 467] width 40 height 11
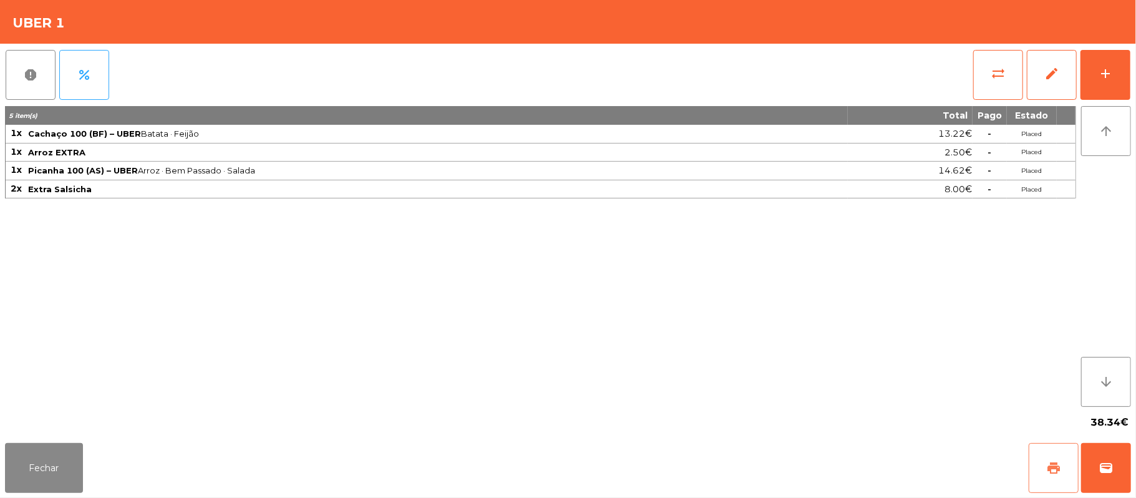
click at [1029, 464] on button "print" at bounding box center [1054, 468] width 50 height 50
click at [1101, 459] on button "wallet" at bounding box center [1106, 468] width 50 height 50
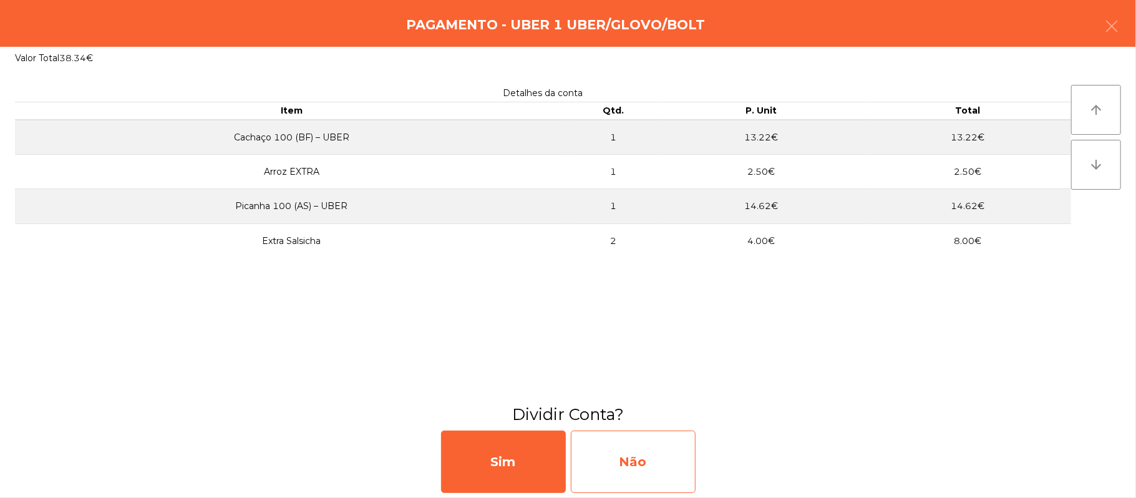
click at [644, 464] on div "Não" at bounding box center [633, 461] width 125 height 62
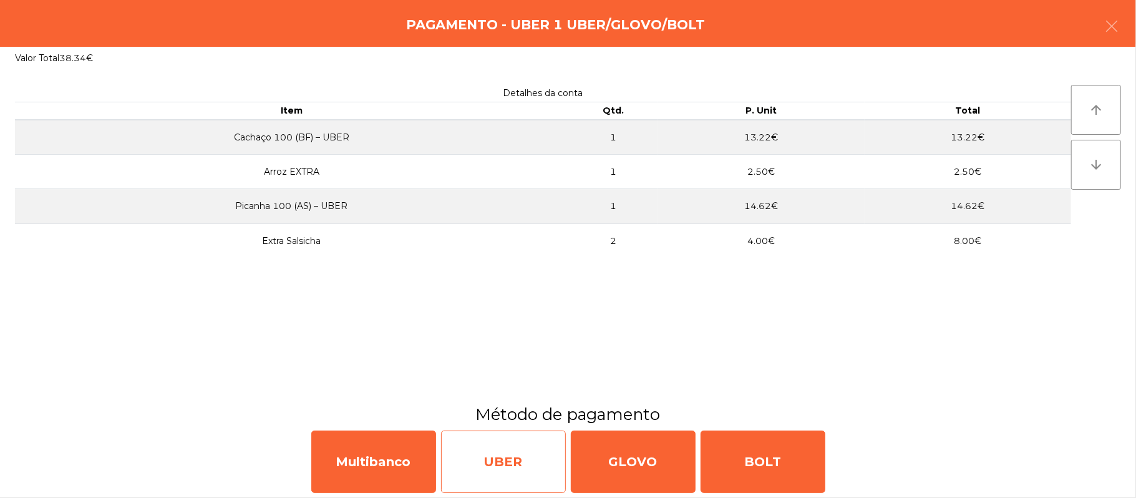
click at [530, 468] on div "UBER" at bounding box center [503, 461] width 125 height 62
select select "**"
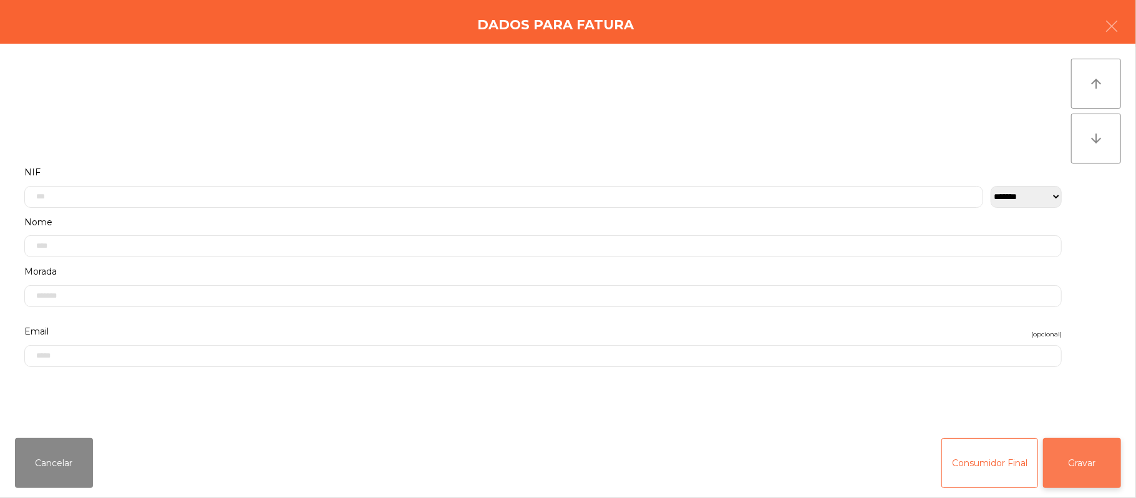
click at [1072, 450] on button "Gravar" at bounding box center [1082, 463] width 78 height 50
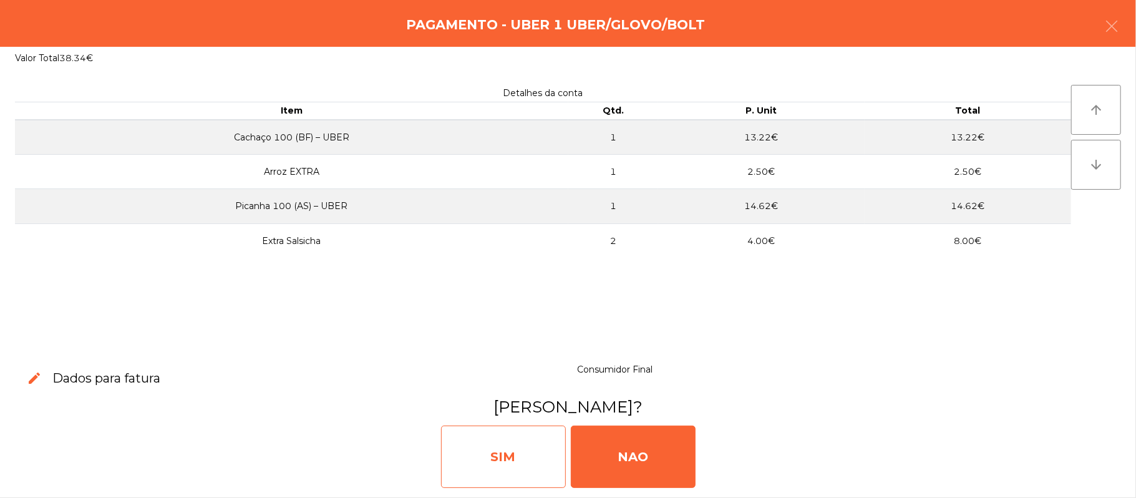
click at [510, 467] on div "SIM" at bounding box center [503, 456] width 125 height 62
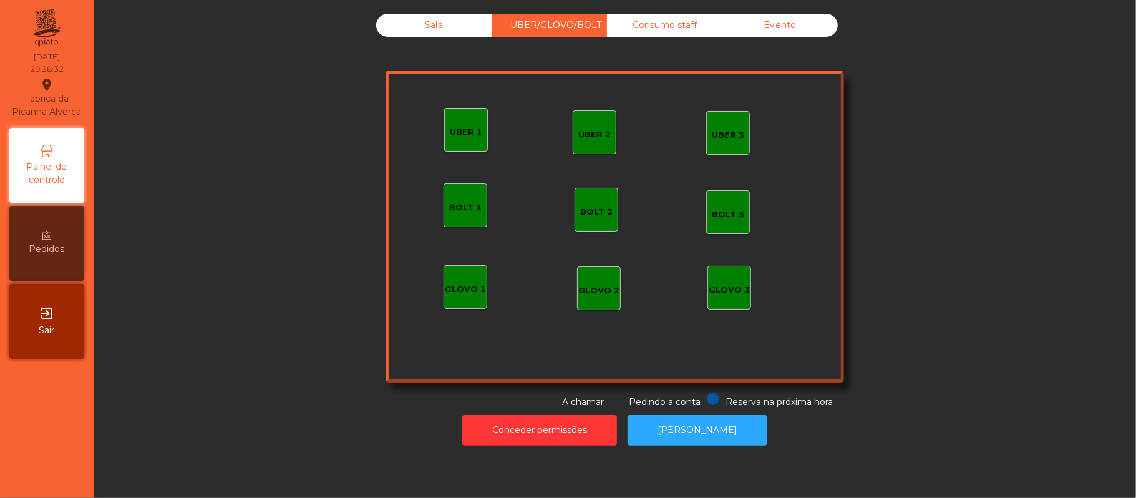
click at [440, 16] on div "Sala" at bounding box center [433, 25] width 115 height 23
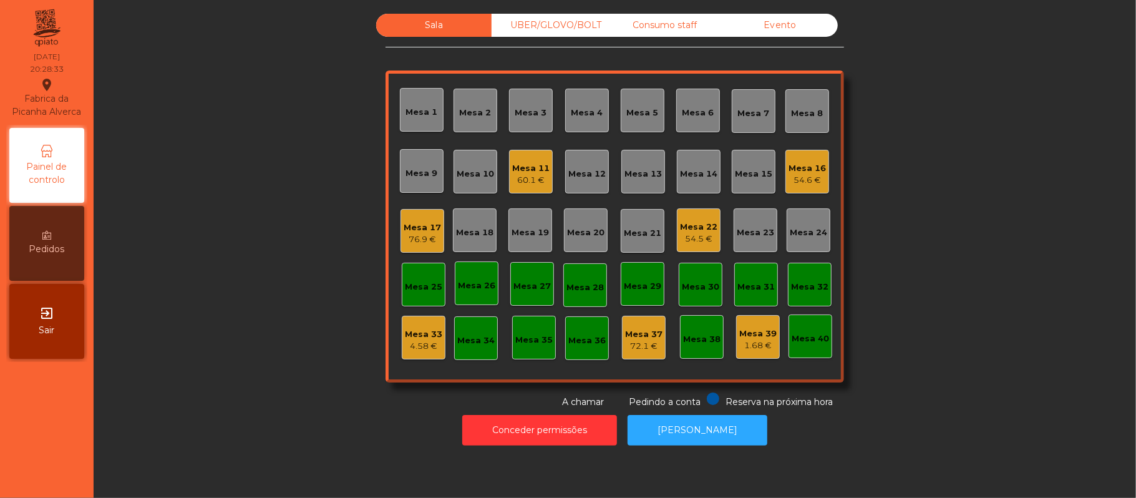
click at [423, 335] on div "Mesa 33" at bounding box center [423, 334] width 37 height 12
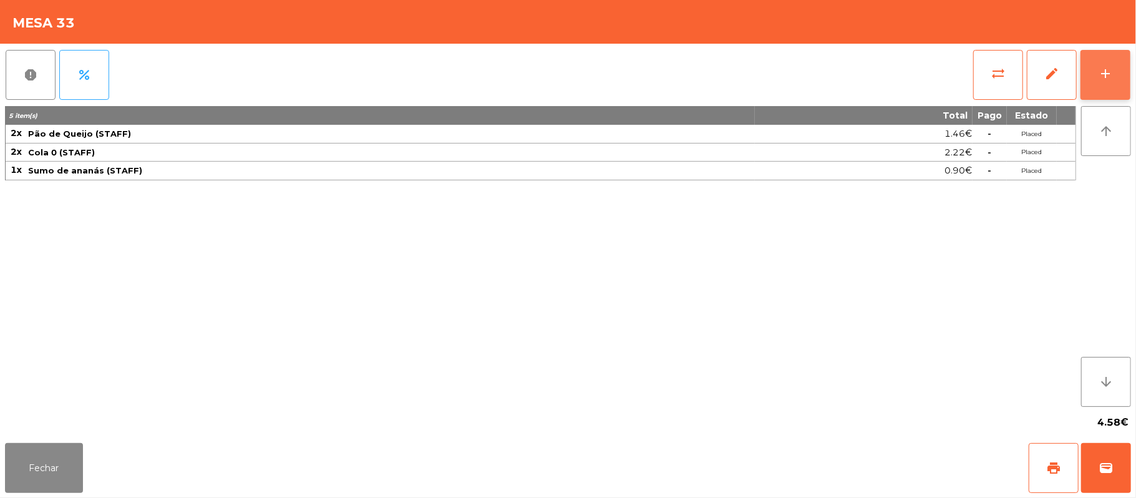
click at [1125, 72] on button "add" at bounding box center [1105, 75] width 50 height 50
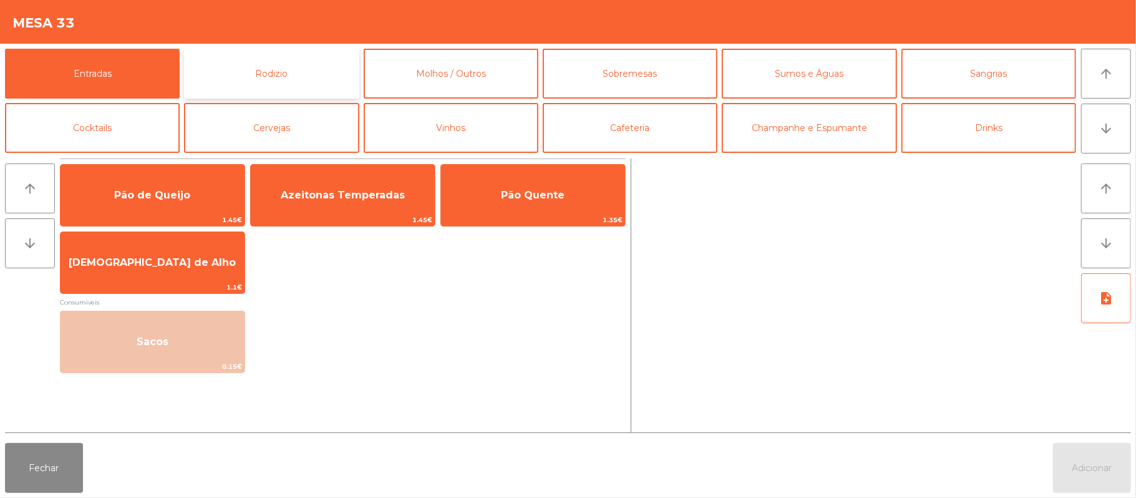
click at [342, 73] on button "Rodizio" at bounding box center [271, 74] width 175 height 50
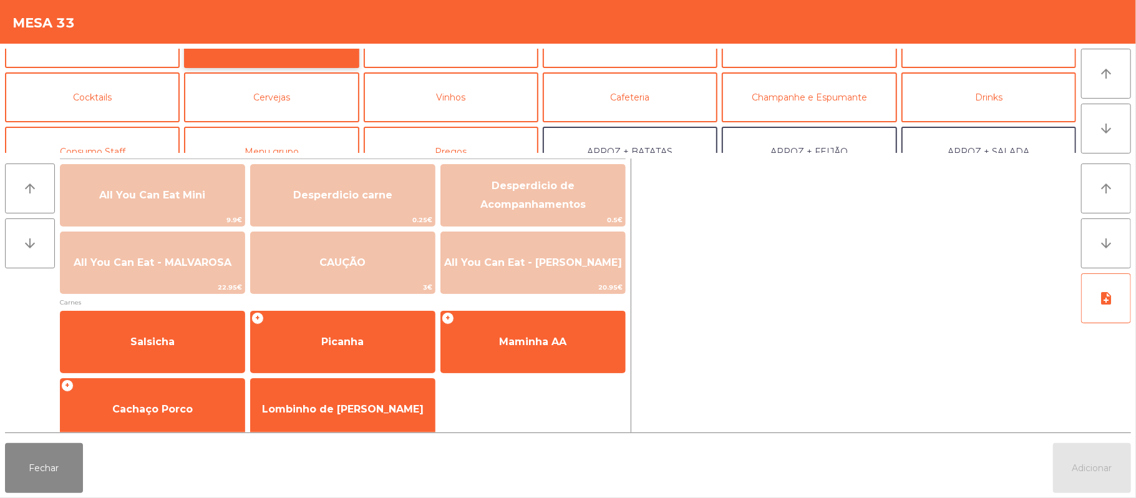
scroll to position [65, 0]
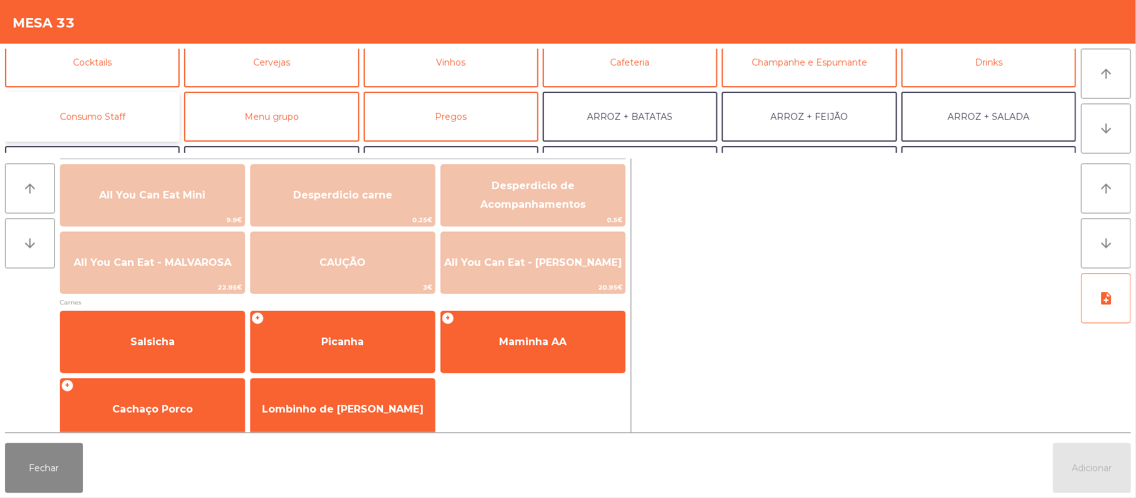
click at [125, 127] on button "Consumo Staff" at bounding box center [92, 117] width 175 height 50
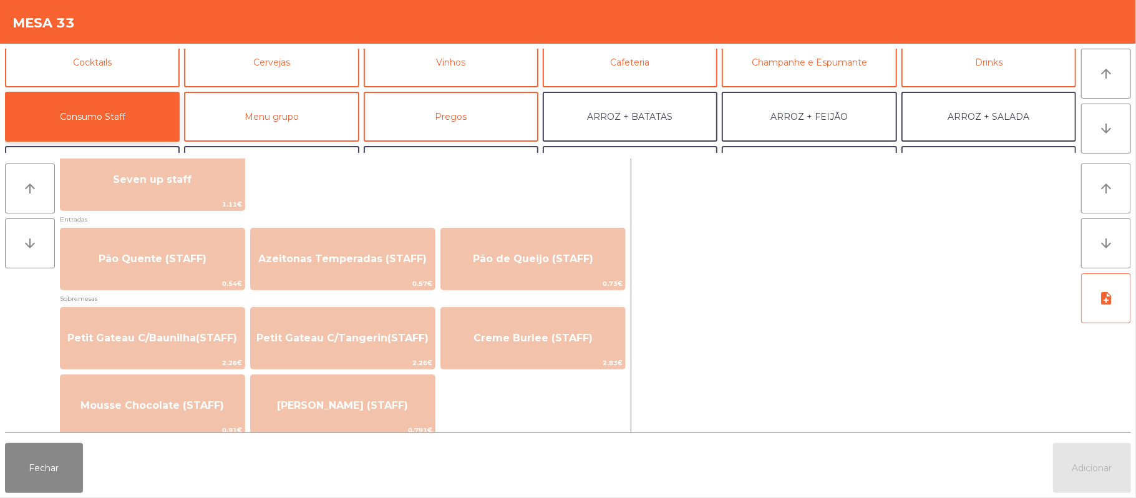
scroll to position [822, 0]
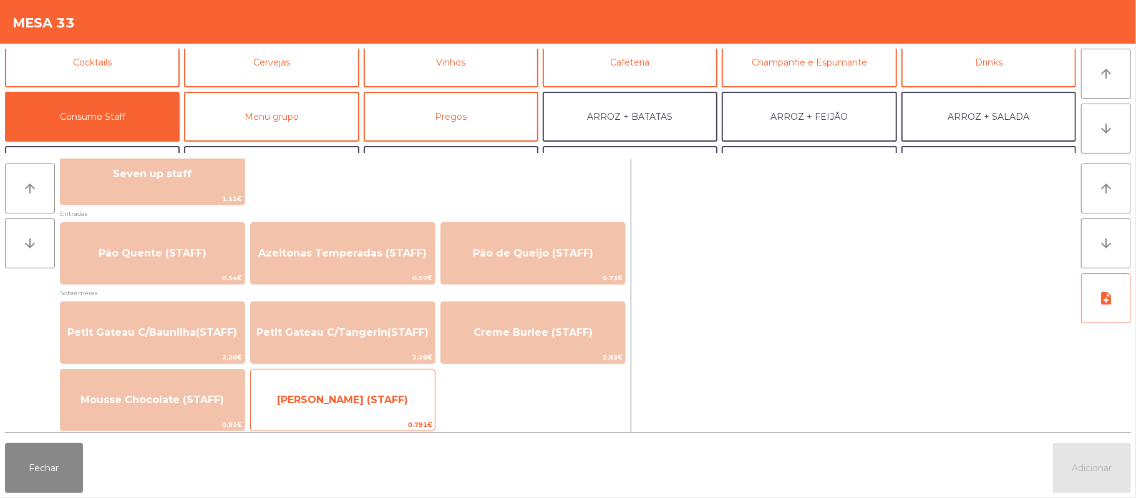
click at [351, 386] on span "[PERSON_NAME] (STAFF)" at bounding box center [343, 400] width 184 height 34
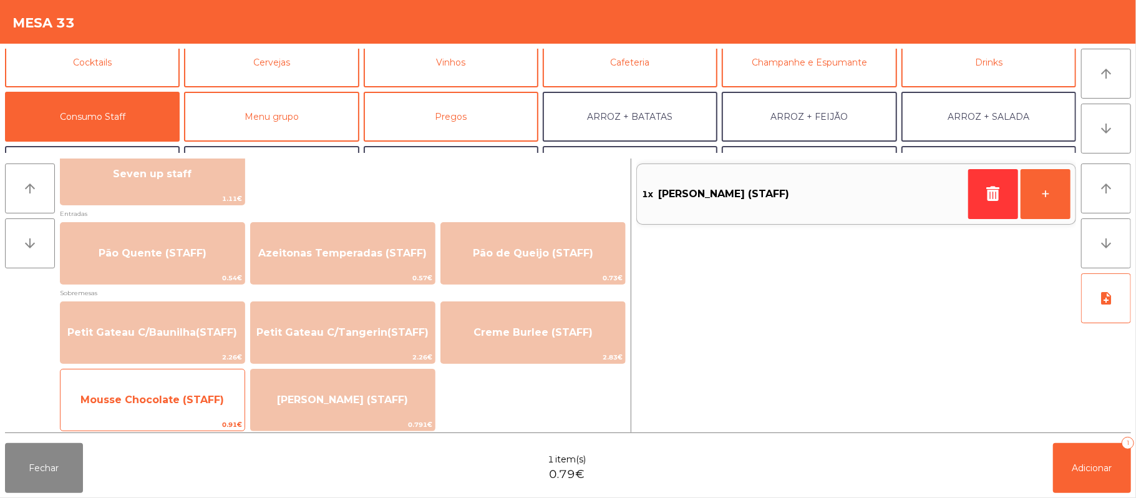
click at [158, 407] on span "Mousse Chocolate (STAFF)" at bounding box center [153, 400] width 184 height 34
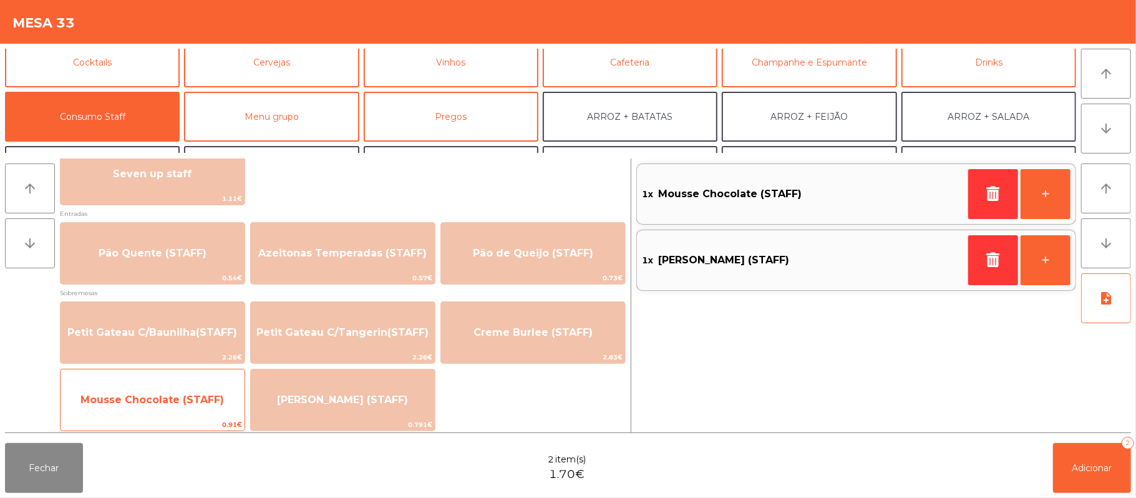
click at [138, 417] on span "Mousse Chocolate (STAFF)" at bounding box center [153, 400] width 184 height 34
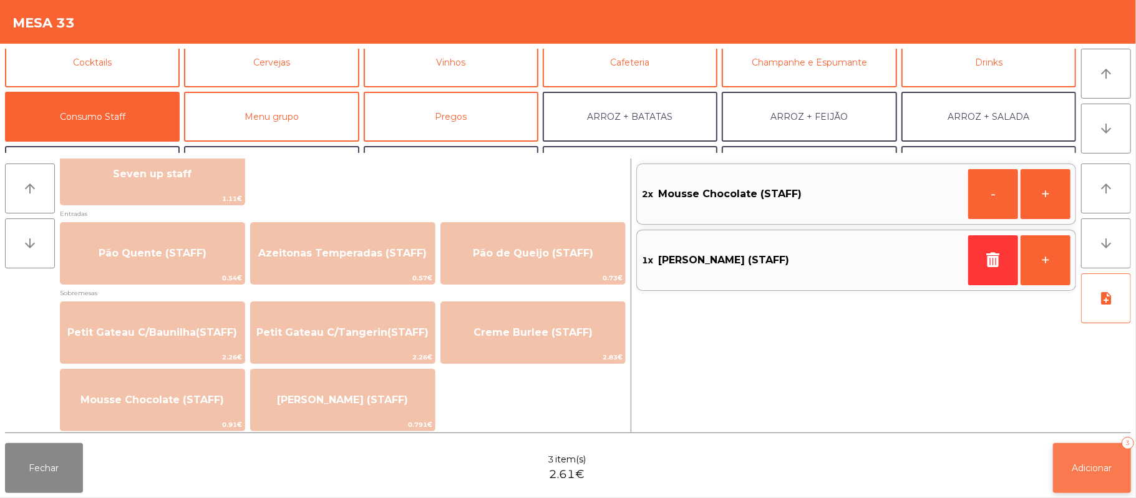
click at [1087, 467] on span "Adicionar" at bounding box center [1092, 467] width 40 height 11
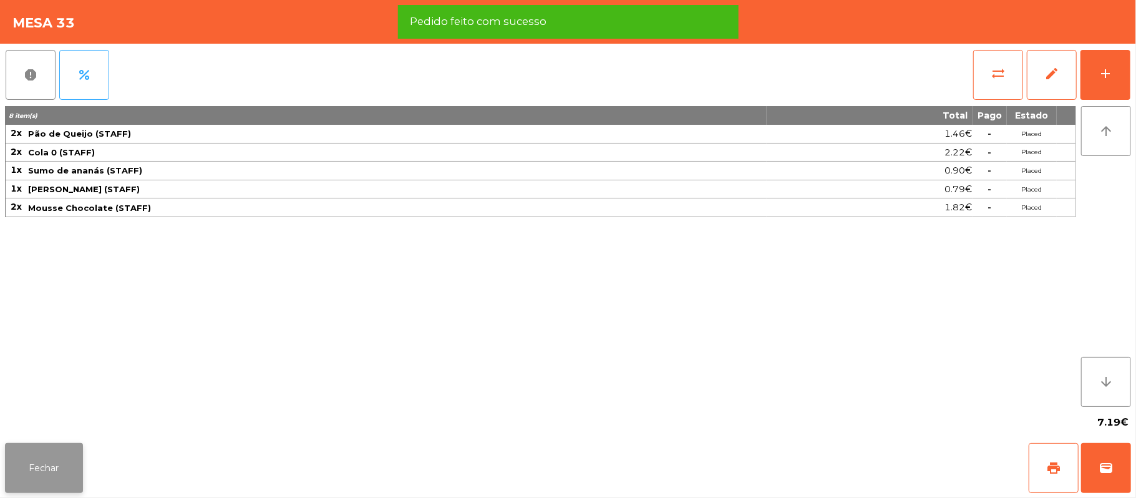
click at [58, 485] on button "Fechar" at bounding box center [44, 468] width 78 height 50
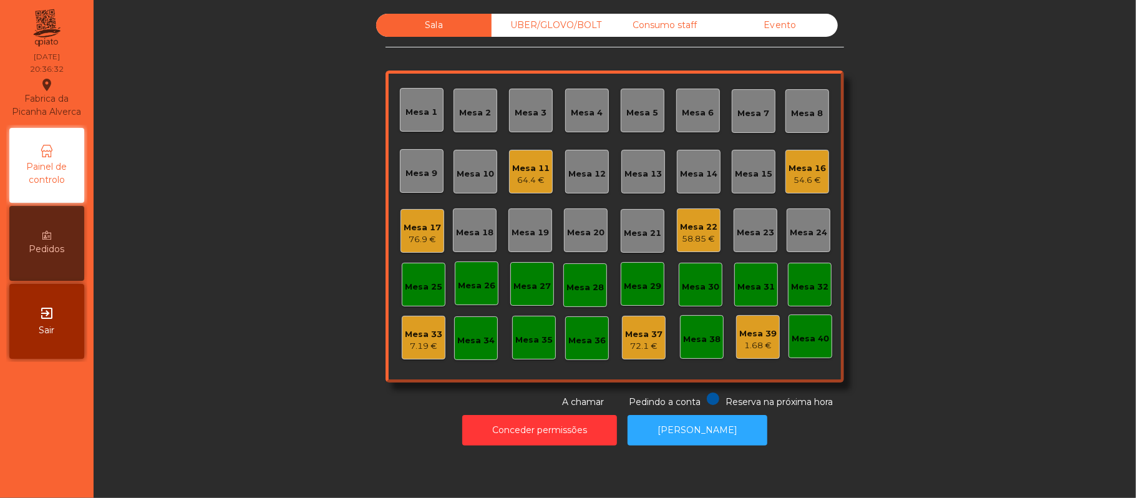
click at [523, 23] on div "UBER/GLOVO/BOLT" at bounding box center [549, 25] width 115 height 23
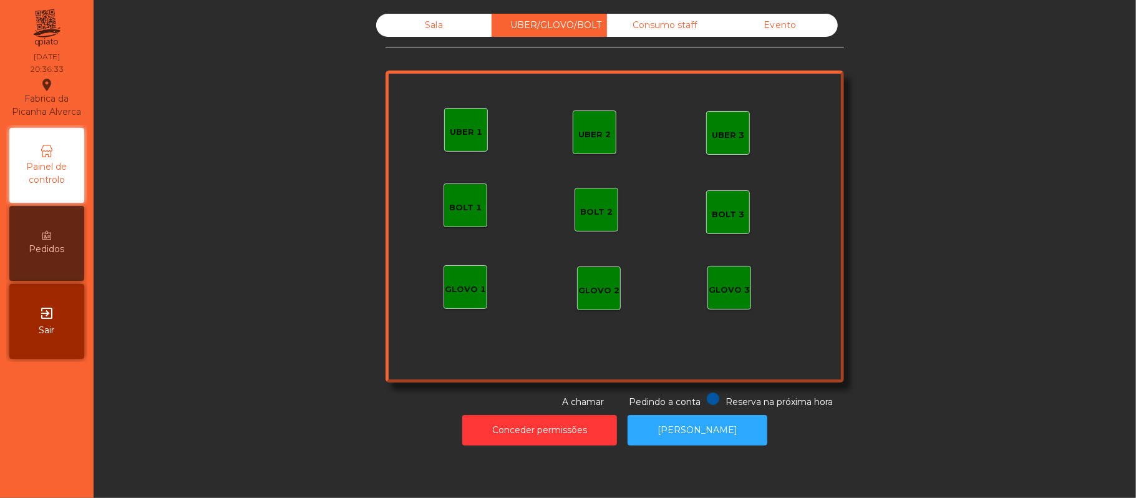
click at [589, 135] on div "UBER 2" at bounding box center [594, 135] width 32 height 12
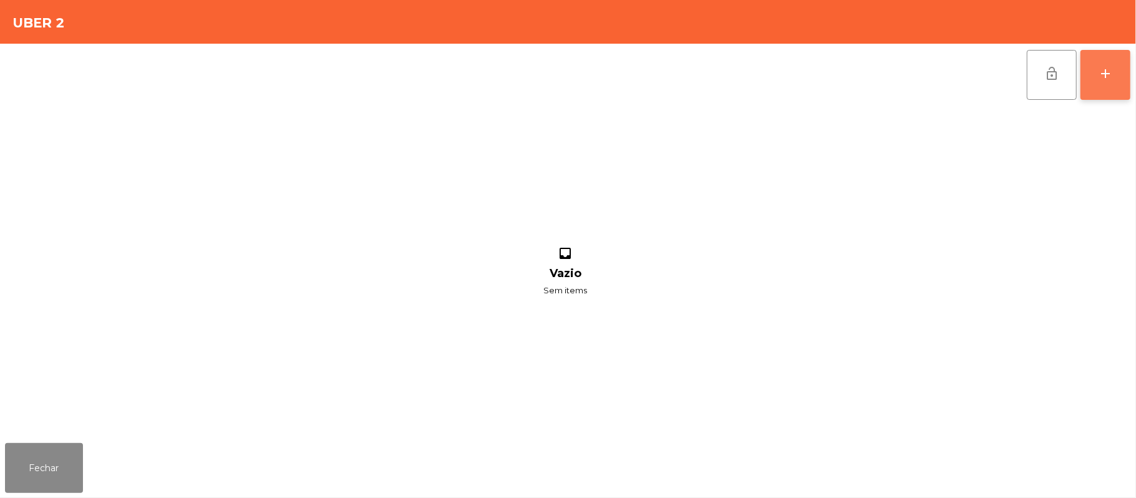
click at [1102, 79] on div "add" at bounding box center [1105, 73] width 15 height 15
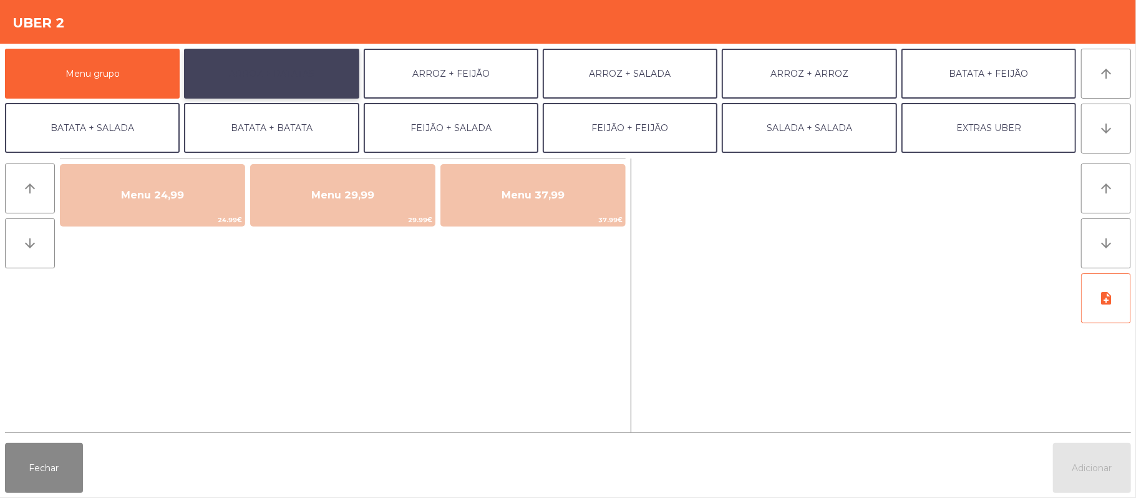
click at [303, 85] on button "ARROZ + BATATAS" at bounding box center [271, 74] width 175 height 50
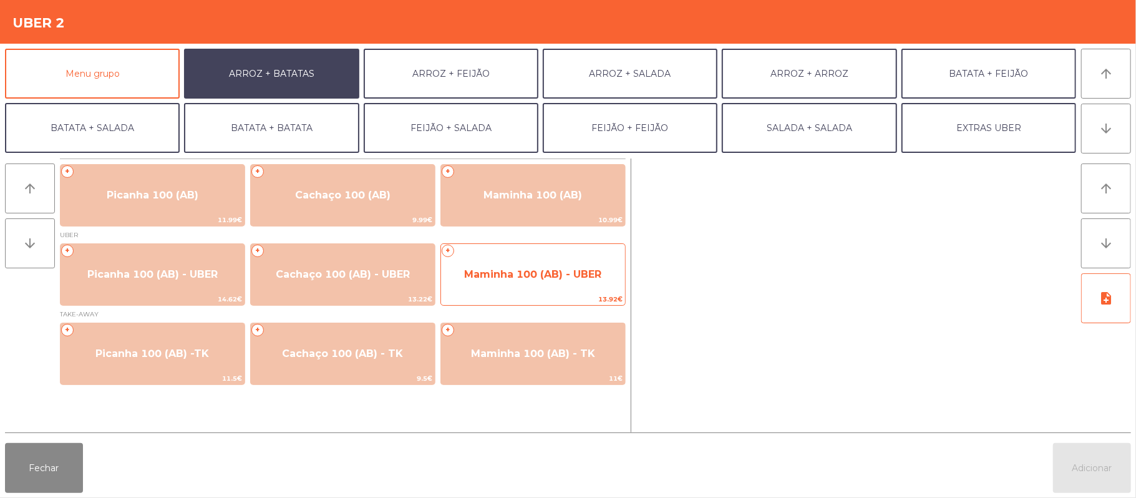
click at [545, 293] on span "13.92€" at bounding box center [533, 299] width 184 height 12
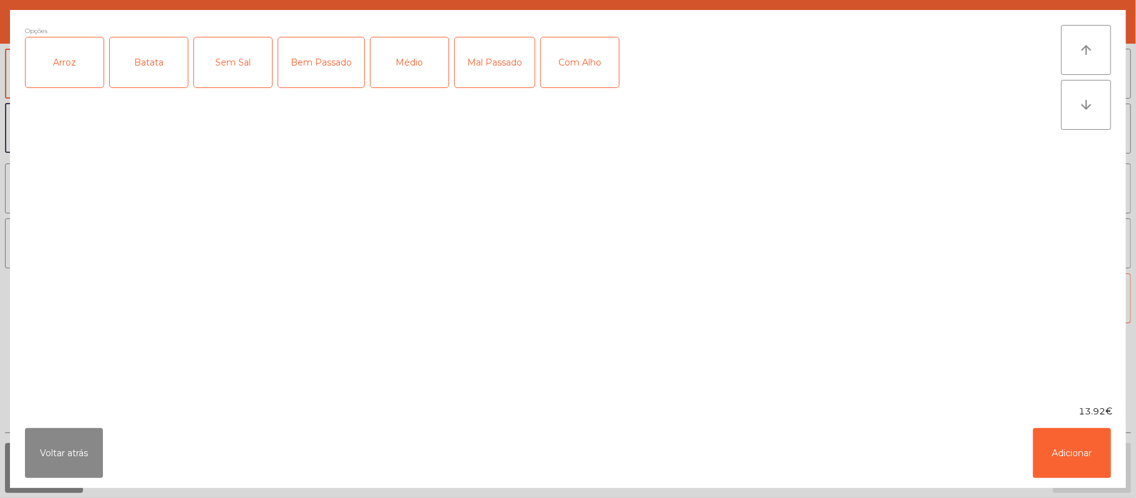
click at [70, 61] on div "Arroz" at bounding box center [65, 62] width 78 height 50
click at [150, 70] on div "Batata" at bounding box center [149, 62] width 78 height 50
click at [402, 65] on div "Médio" at bounding box center [410, 62] width 78 height 50
click at [1074, 444] on button "Adicionar" at bounding box center [1072, 453] width 78 height 50
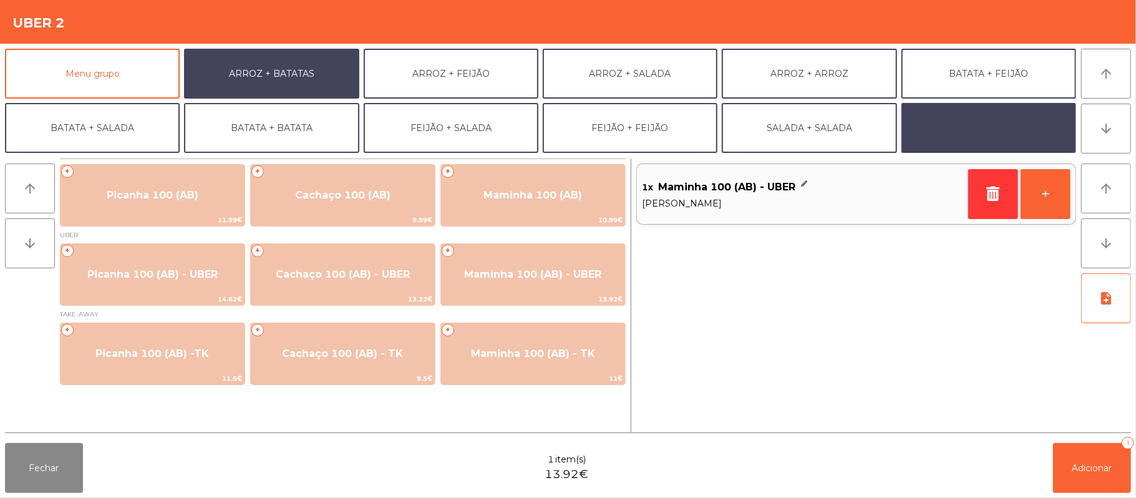
click at [1029, 131] on button "EXTRAS UBER" at bounding box center [988, 128] width 175 height 50
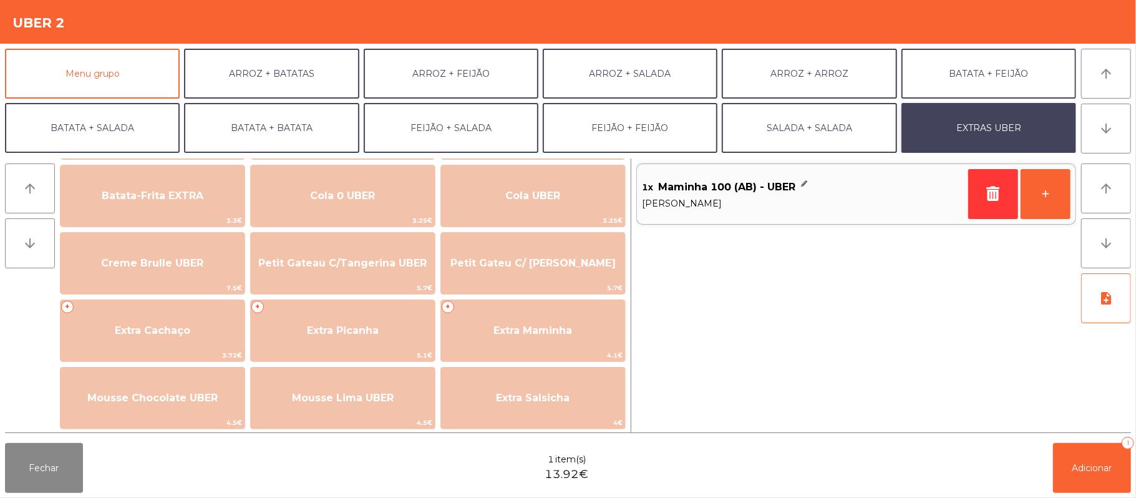
scroll to position [284, 0]
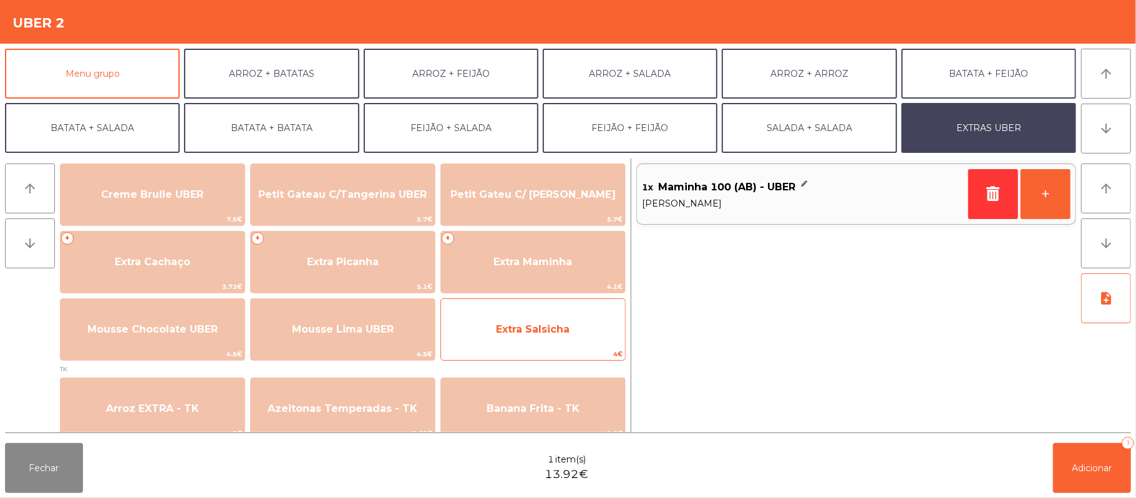
click at [543, 337] on span "Extra Salsicha" at bounding box center [533, 330] width 184 height 34
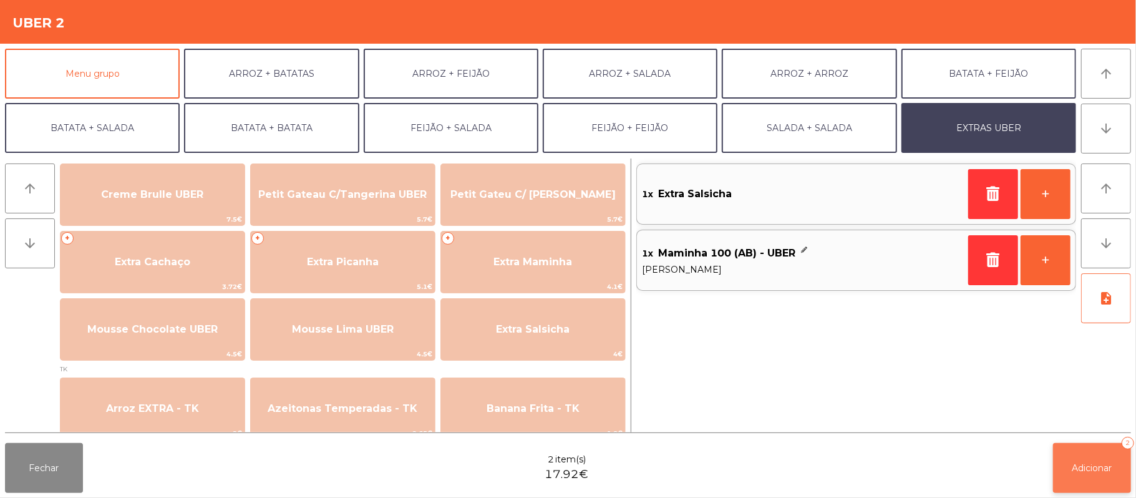
click at [1094, 460] on button "Adicionar 2" at bounding box center [1092, 468] width 78 height 50
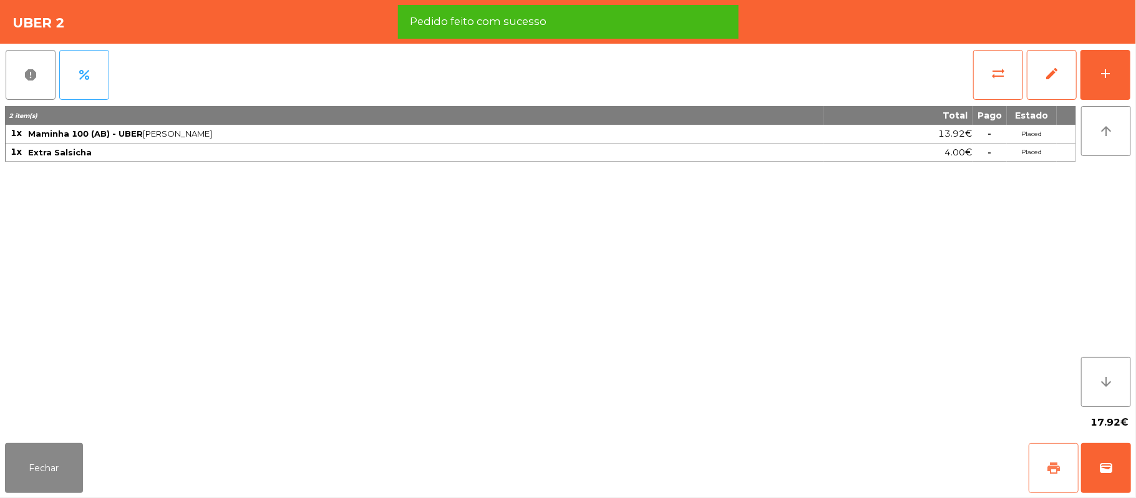
click at [1043, 482] on button "print" at bounding box center [1054, 468] width 50 height 50
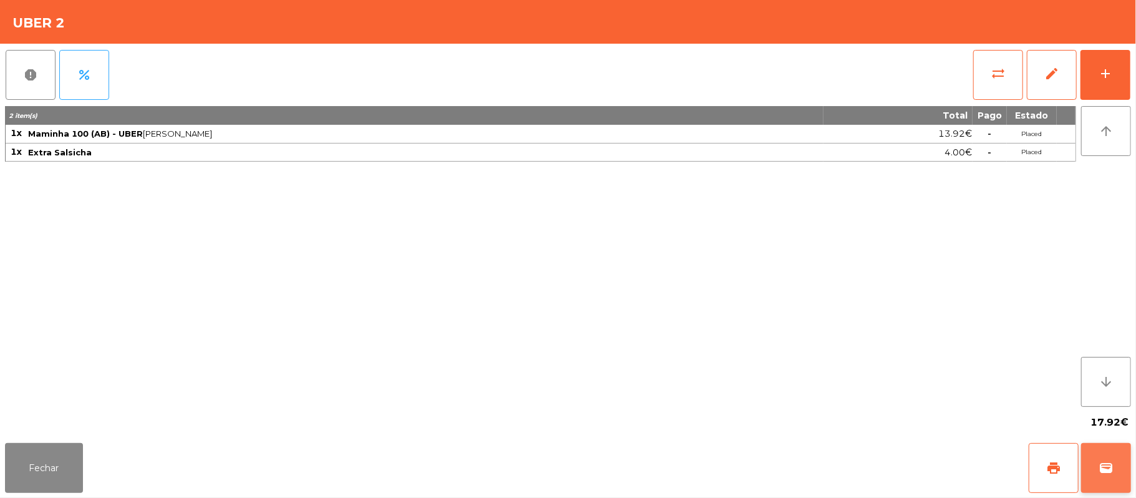
click at [1106, 470] on span "wallet" at bounding box center [1106, 467] width 15 height 15
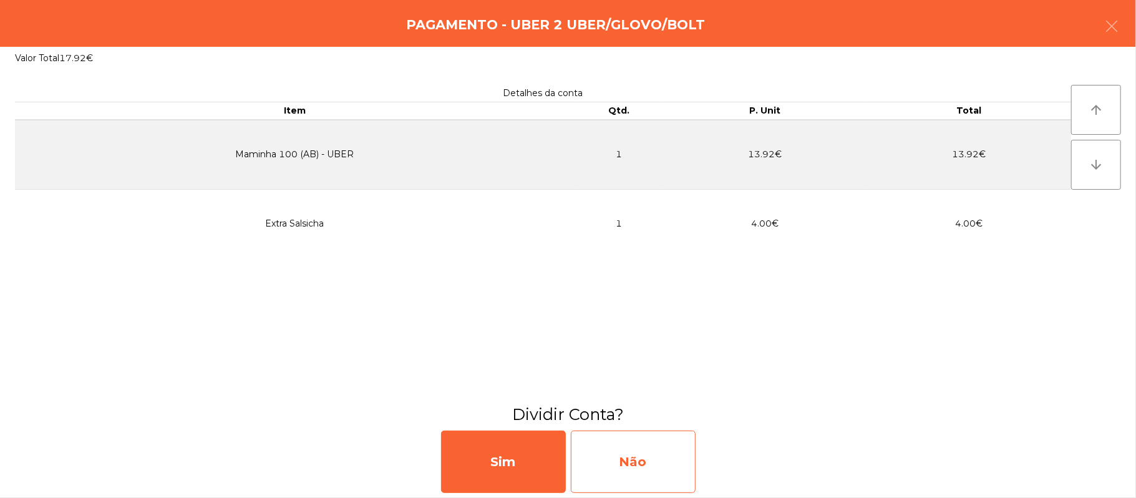
click at [669, 457] on div "Não" at bounding box center [633, 461] width 125 height 62
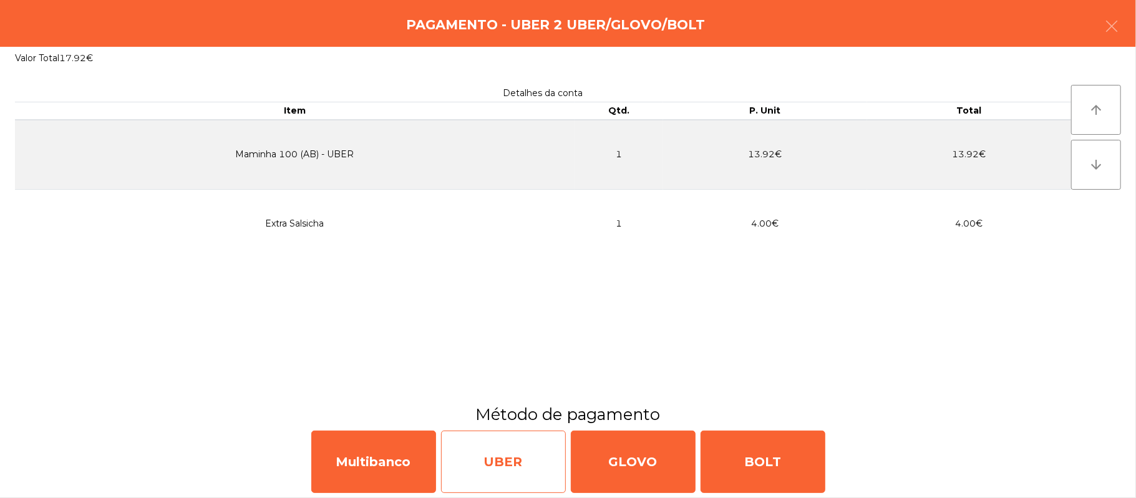
click at [533, 462] on div "UBER" at bounding box center [503, 461] width 125 height 62
select select "**"
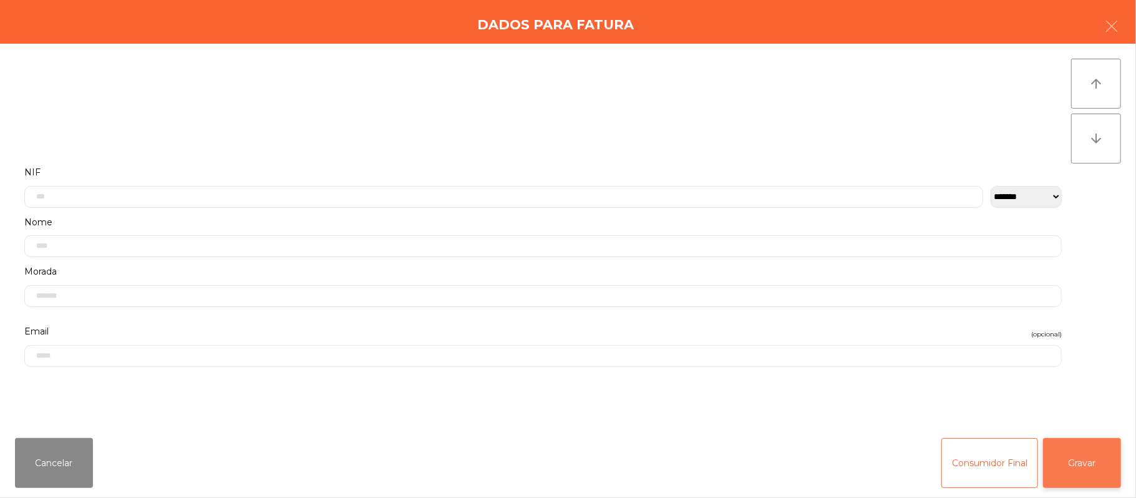
click at [1097, 472] on button "Gravar" at bounding box center [1082, 463] width 78 height 50
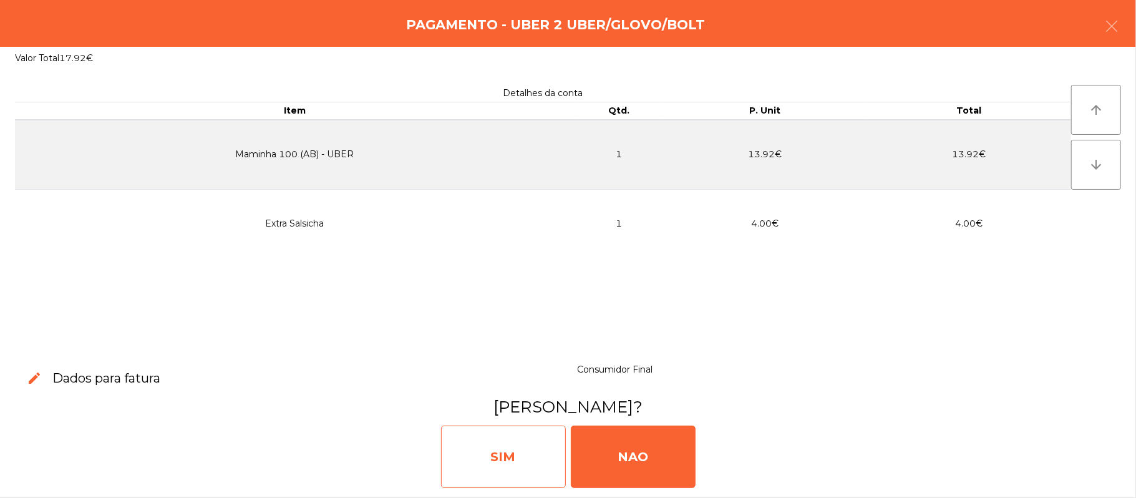
click at [480, 464] on div "SIM" at bounding box center [503, 456] width 125 height 62
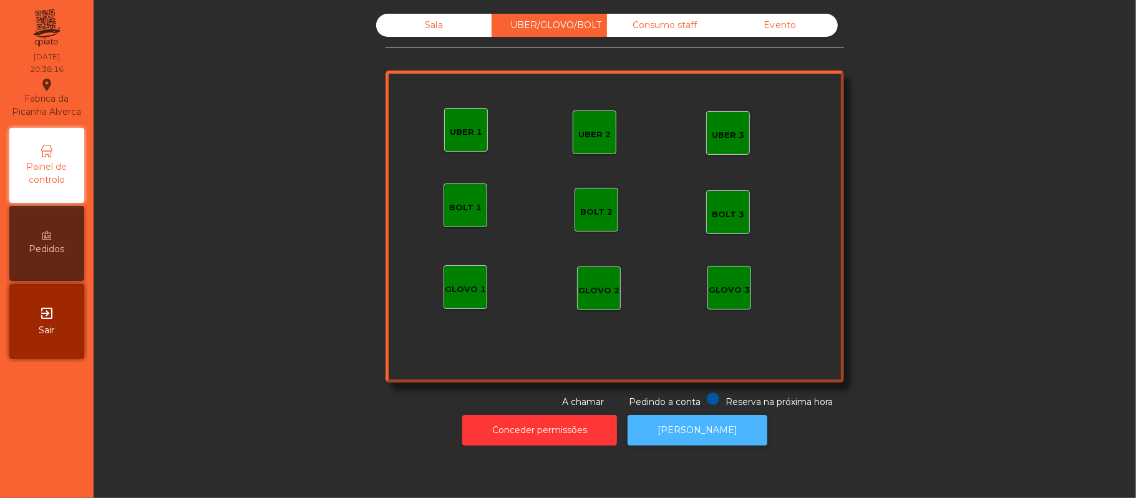
click at [707, 440] on button "[PERSON_NAME]" at bounding box center [698, 430] width 140 height 31
click at [468, 26] on div "Sala" at bounding box center [433, 25] width 115 height 23
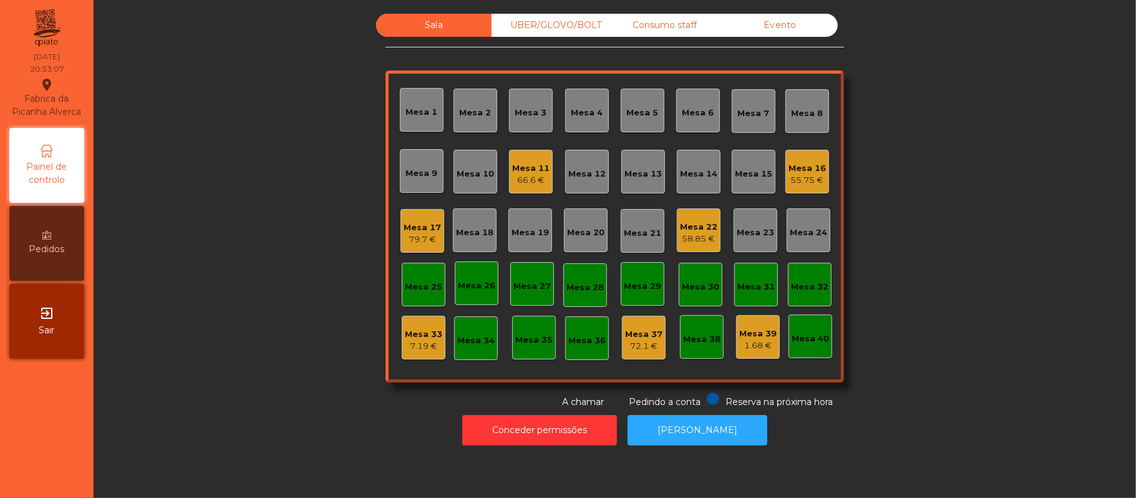
click at [804, 180] on div "55.75 €" at bounding box center [806, 180] width 37 height 12
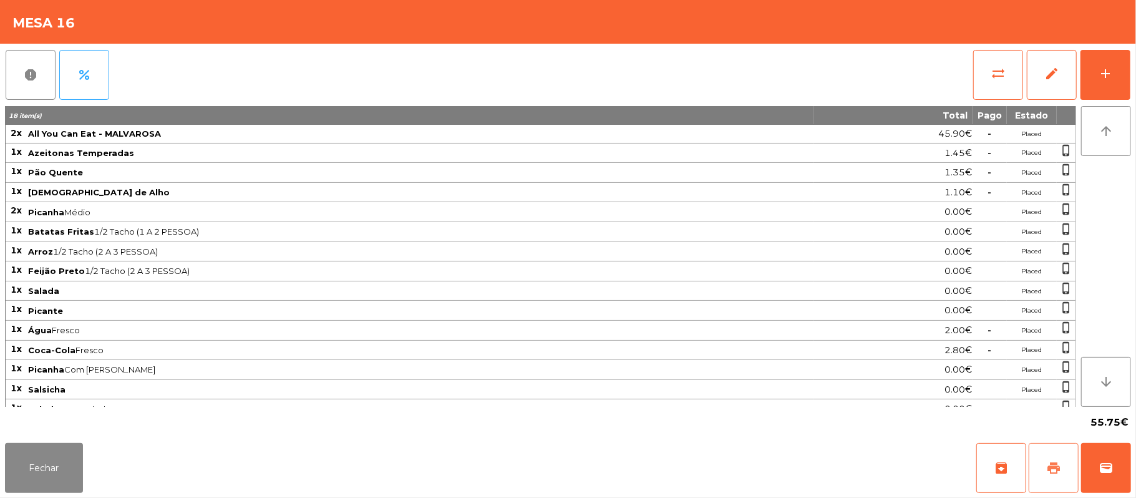
click at [1058, 472] on span "print" at bounding box center [1053, 467] width 15 height 15
click at [1061, 473] on button "print" at bounding box center [1054, 468] width 50 height 50
click at [983, 95] on button "sync_alt" at bounding box center [998, 75] width 50 height 50
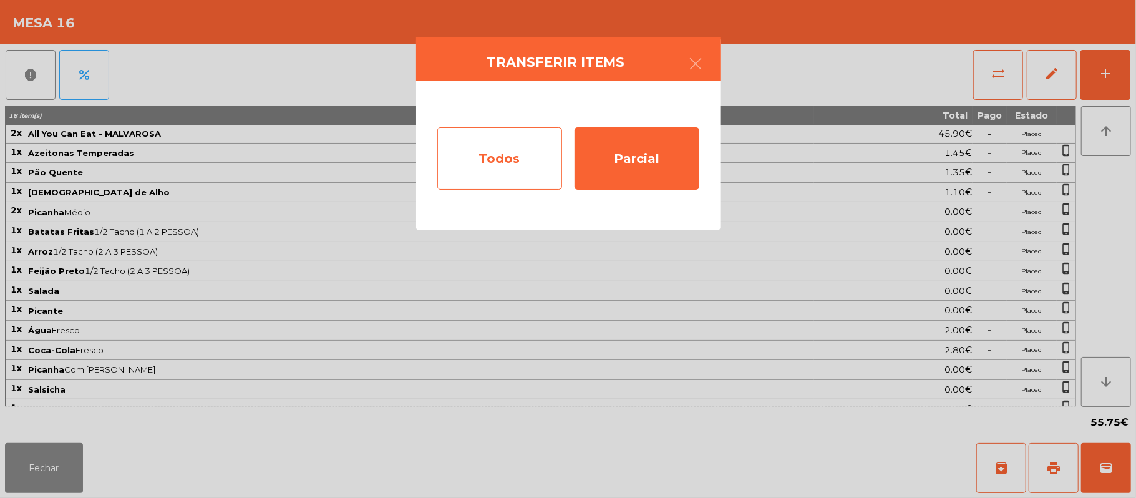
click at [498, 165] on div "Todos" at bounding box center [499, 158] width 125 height 62
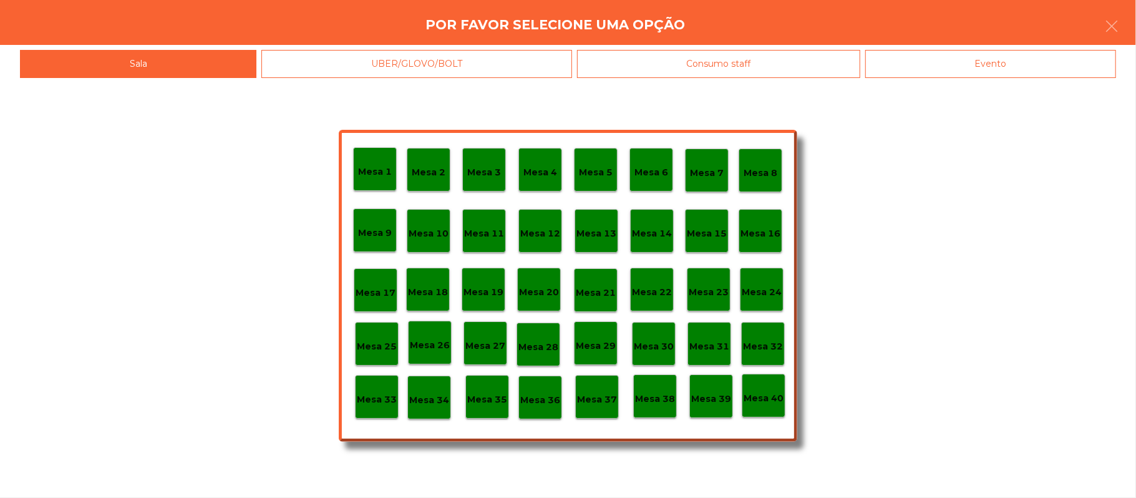
click at [1021, 75] on div "Evento" at bounding box center [990, 64] width 251 height 28
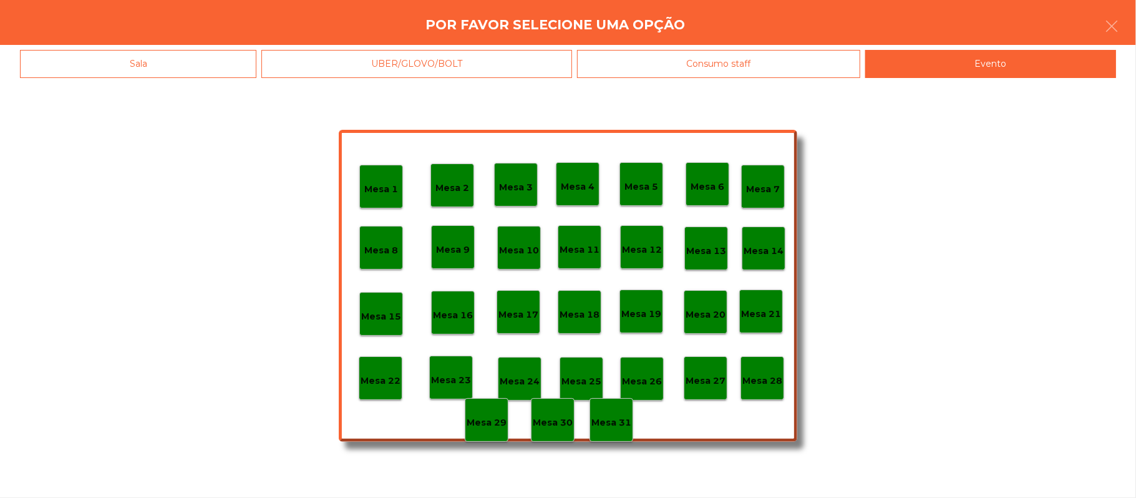
click at [759, 379] on p "Mesa 28" at bounding box center [762, 381] width 40 height 14
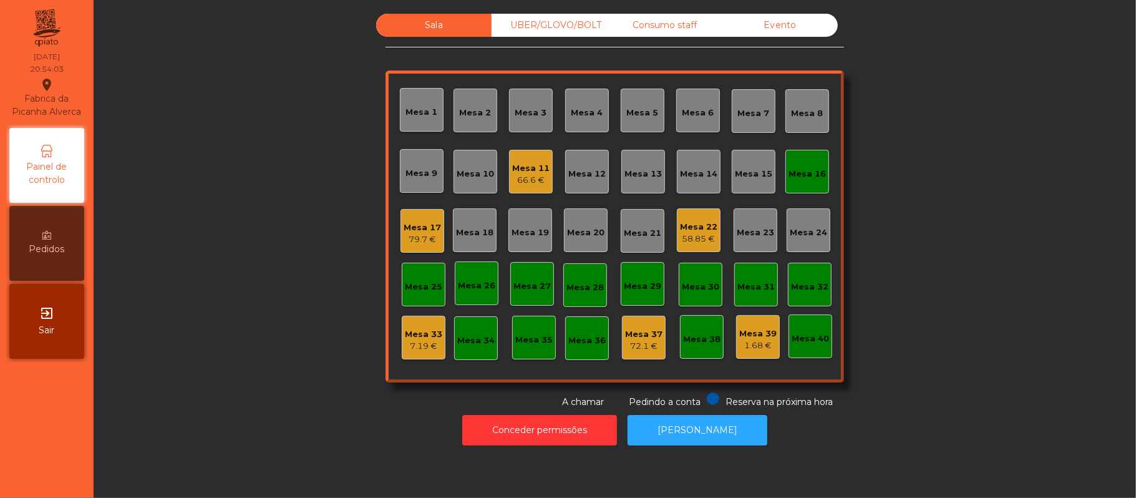
click at [788, 163] on div "Mesa 16" at bounding box center [806, 171] width 37 height 17
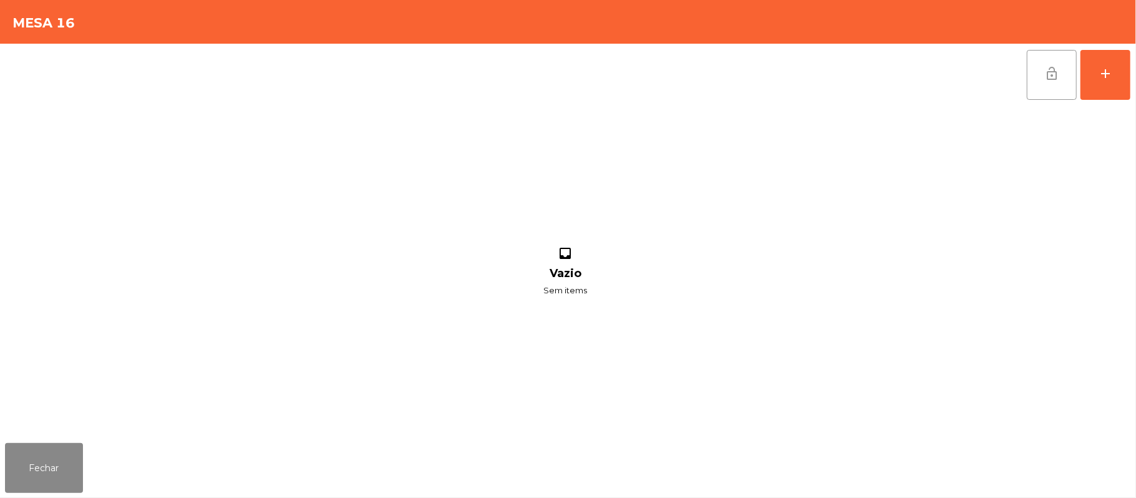
click at [1063, 57] on button "lock_open" at bounding box center [1052, 75] width 50 height 50
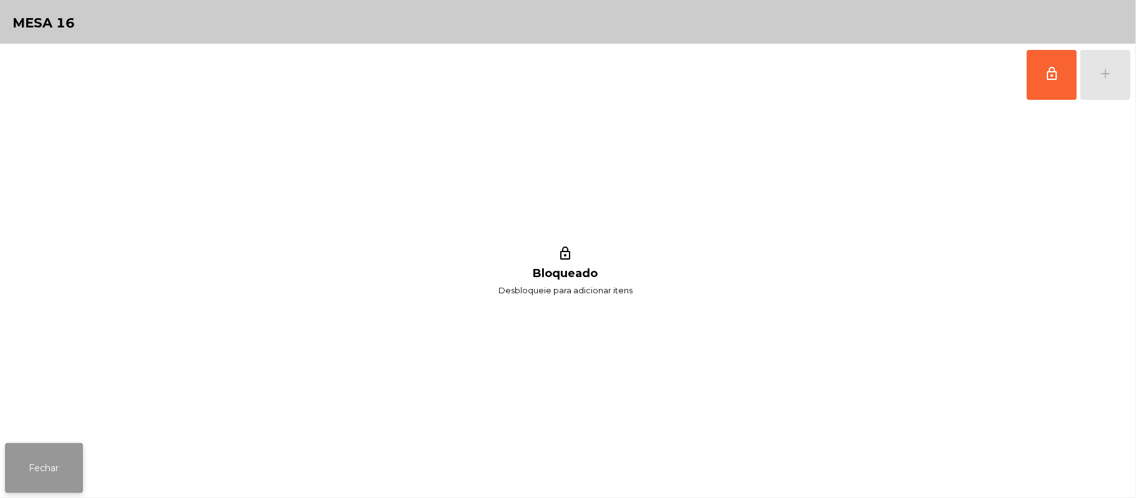
click at [61, 487] on button "Fechar" at bounding box center [44, 468] width 78 height 50
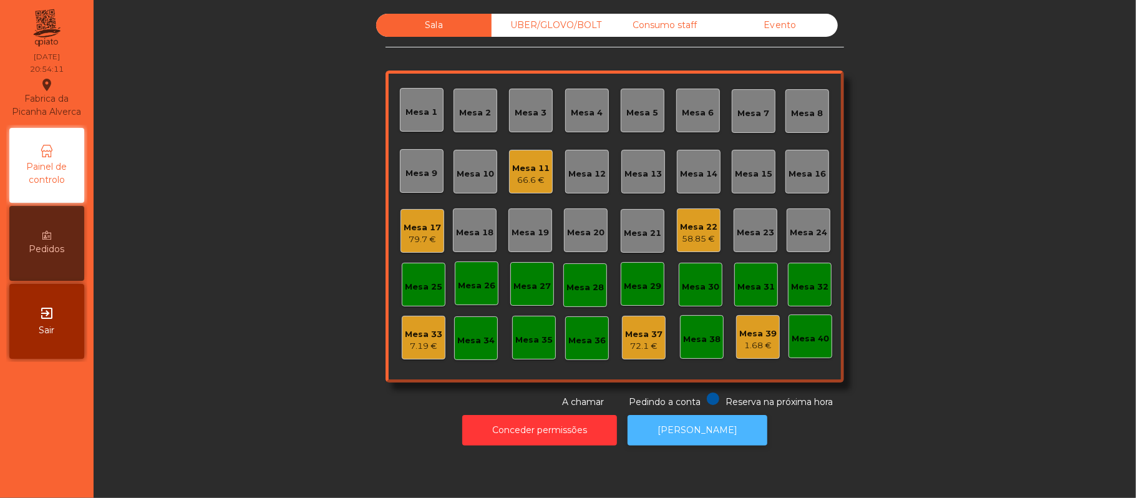
click at [707, 430] on button "[PERSON_NAME]" at bounding box center [698, 430] width 140 height 31
click at [404, 240] on div "79.7 €" at bounding box center [422, 239] width 37 height 12
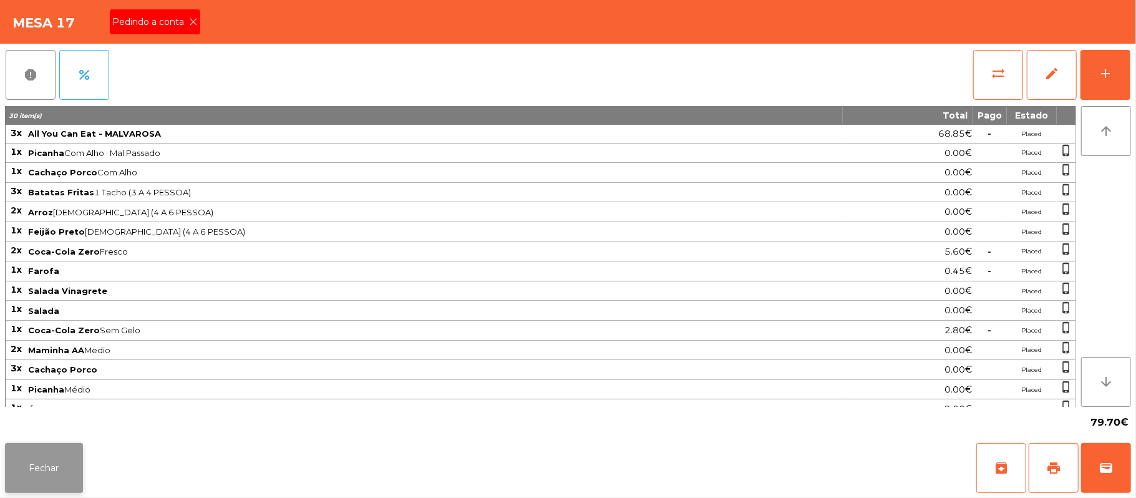
click at [65, 462] on button "Fechar" at bounding box center [44, 468] width 78 height 50
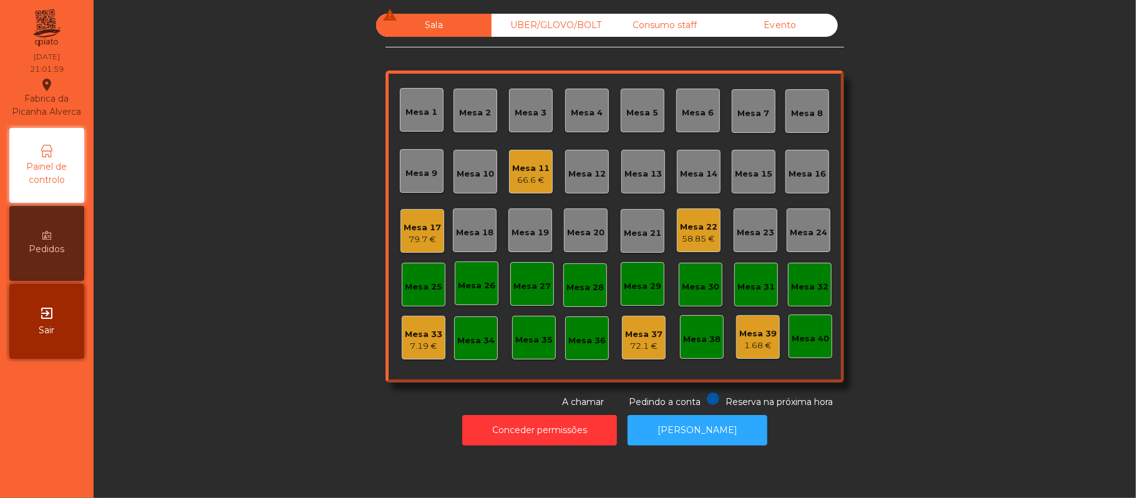
click at [412, 232] on div "Mesa 17" at bounding box center [422, 227] width 37 height 12
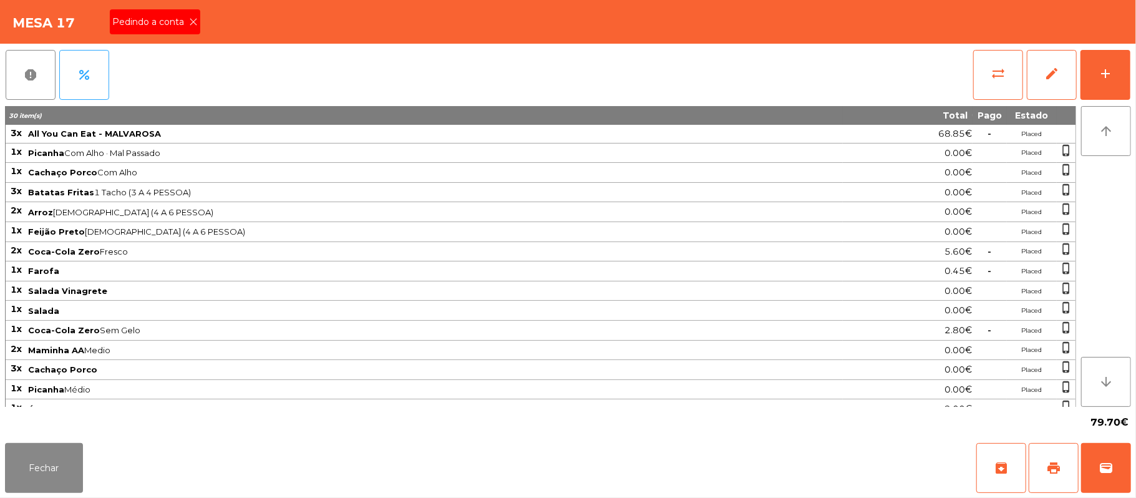
click at [192, 21] on icon at bounding box center [193, 21] width 9 height 9
click at [1051, 467] on span "print" at bounding box center [1053, 467] width 15 height 15
click at [1102, 469] on span "wallet" at bounding box center [1106, 467] width 15 height 15
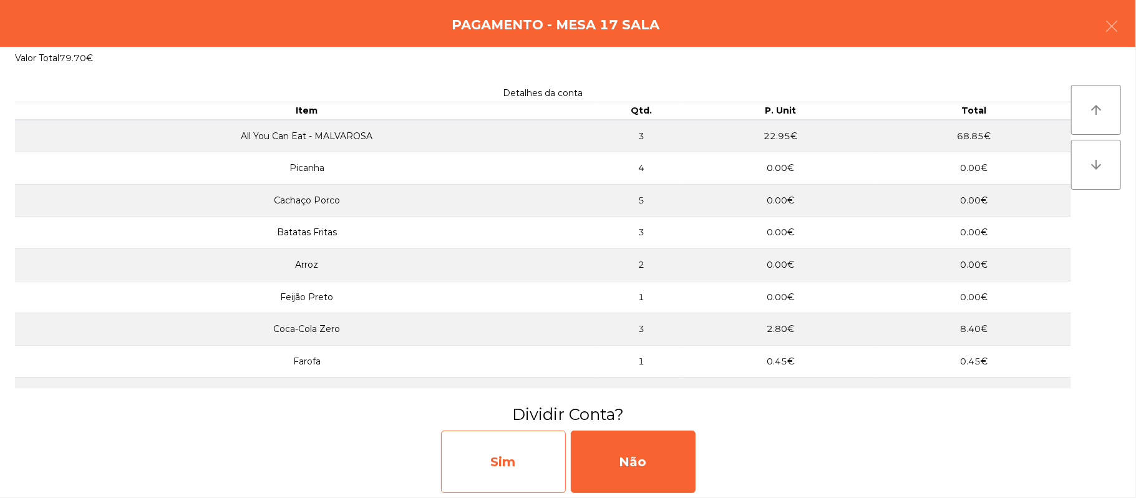
click at [531, 475] on div "Sim" at bounding box center [503, 461] width 125 height 62
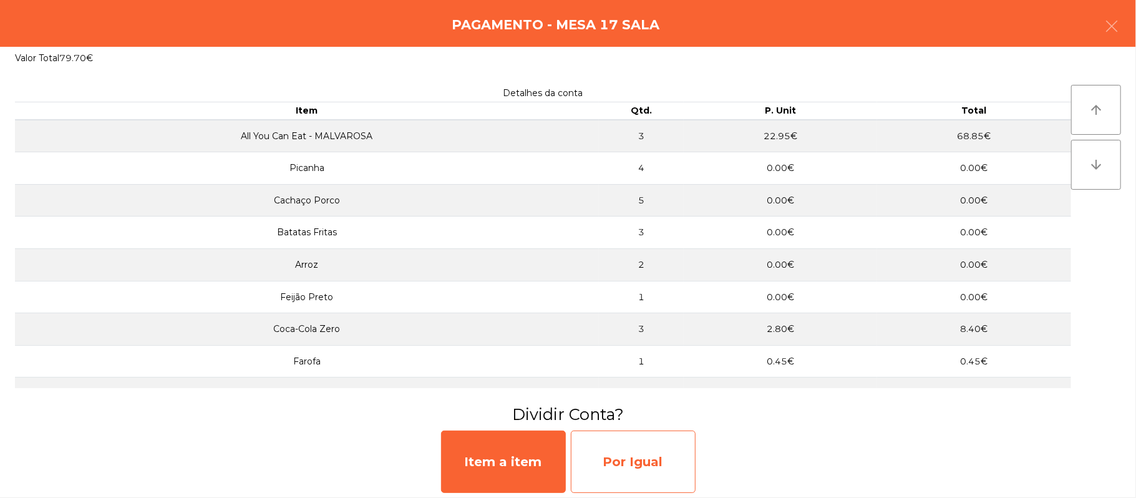
click at [625, 457] on div "Por Igual" at bounding box center [633, 461] width 125 height 62
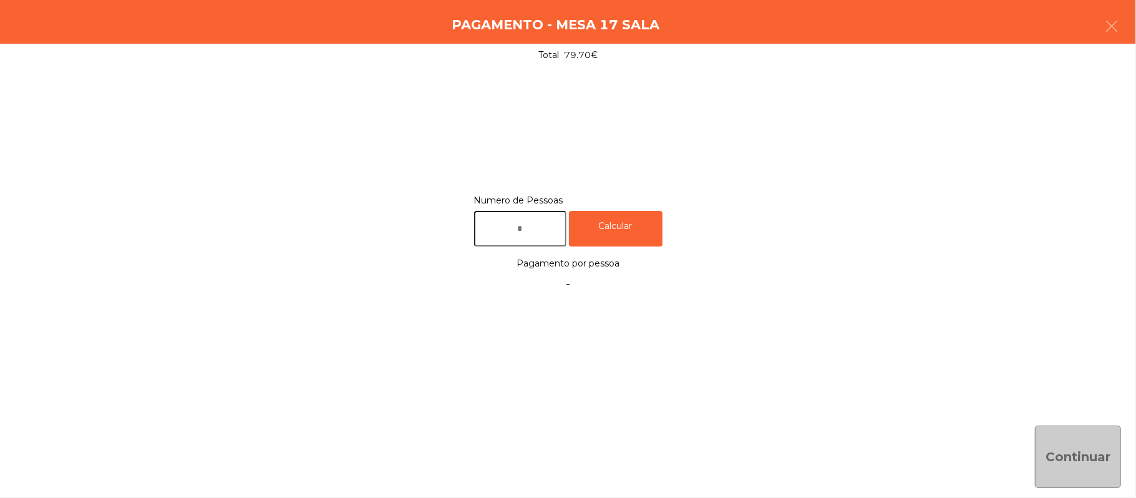
click at [557, 231] on input "text" at bounding box center [520, 229] width 92 height 36
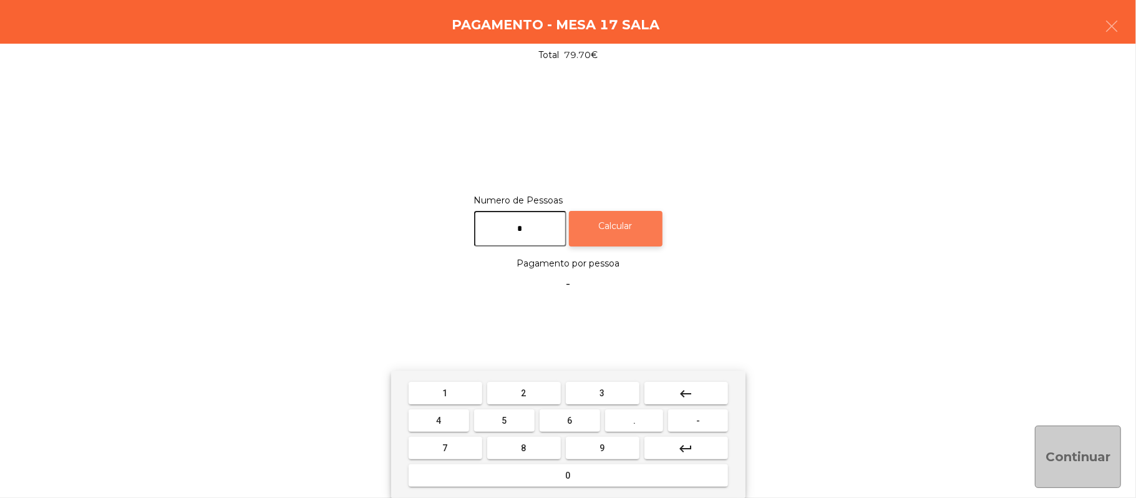
type input "*"
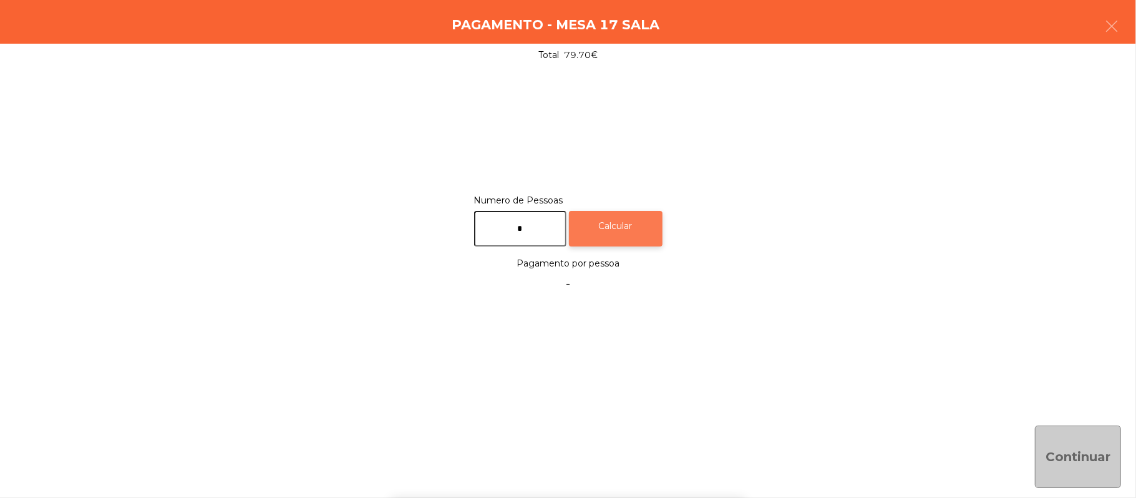
click at [650, 235] on div "Calcular" at bounding box center [616, 229] width 94 height 36
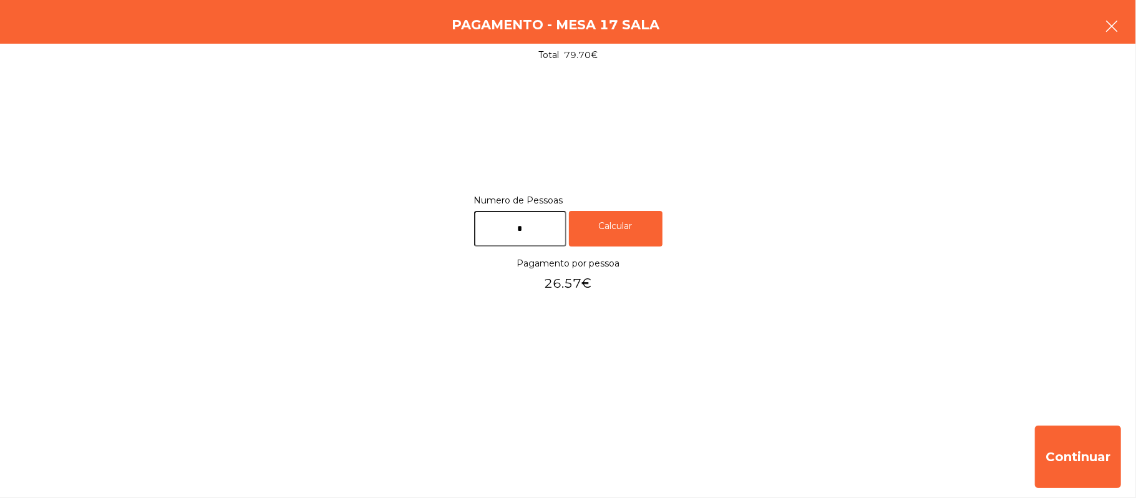
click at [1107, 36] on button "button" at bounding box center [1111, 27] width 35 height 37
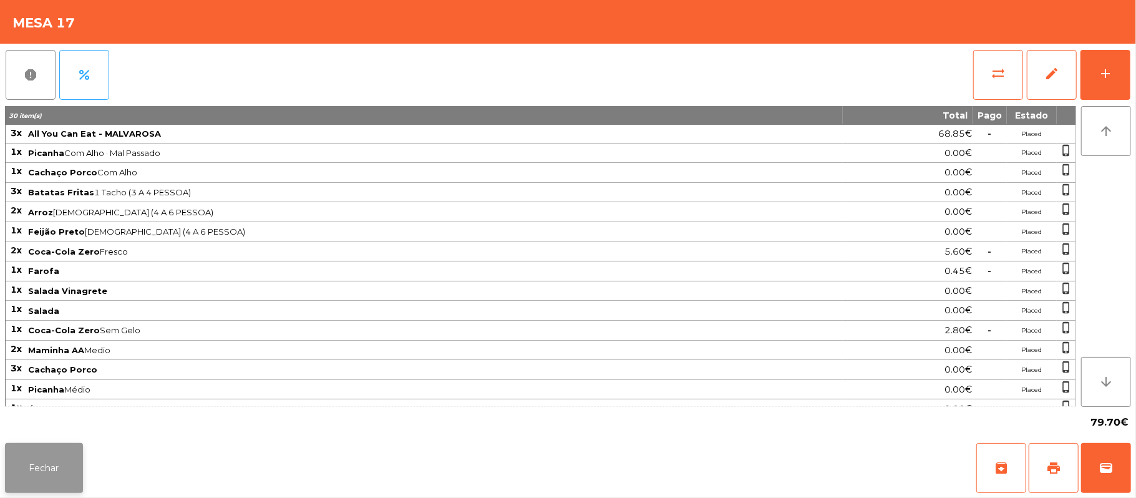
click at [38, 462] on button "Fechar" at bounding box center [44, 468] width 78 height 50
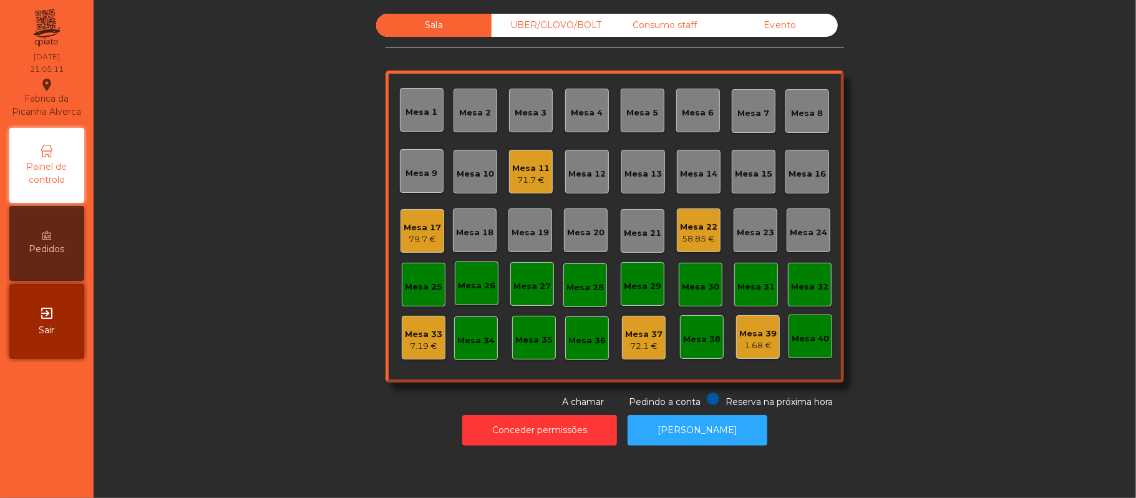
click at [427, 251] on div "Mesa 17 79.7 €" at bounding box center [422, 231] width 44 height 44
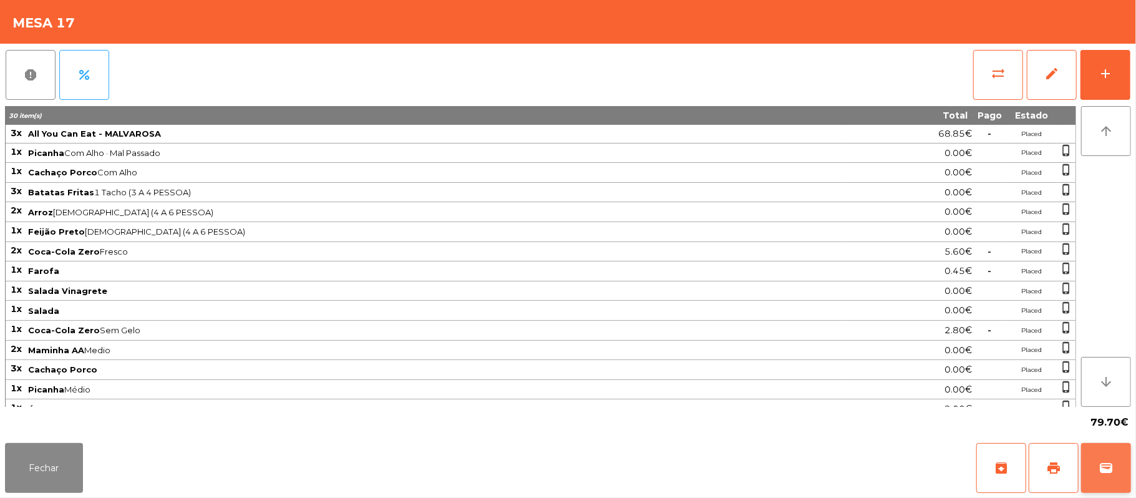
click at [1101, 478] on button "wallet" at bounding box center [1106, 468] width 50 height 50
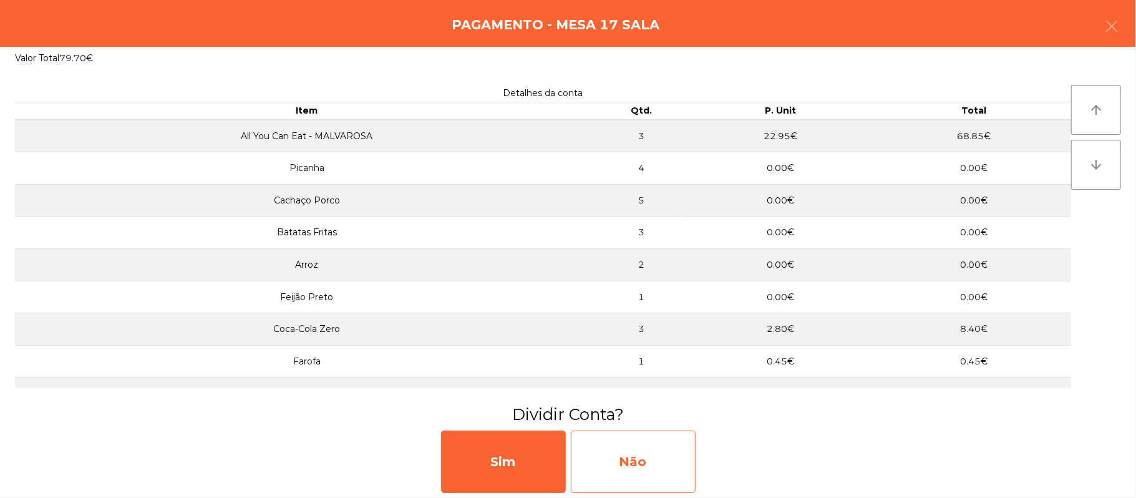
click at [640, 469] on div "Não" at bounding box center [633, 461] width 125 height 62
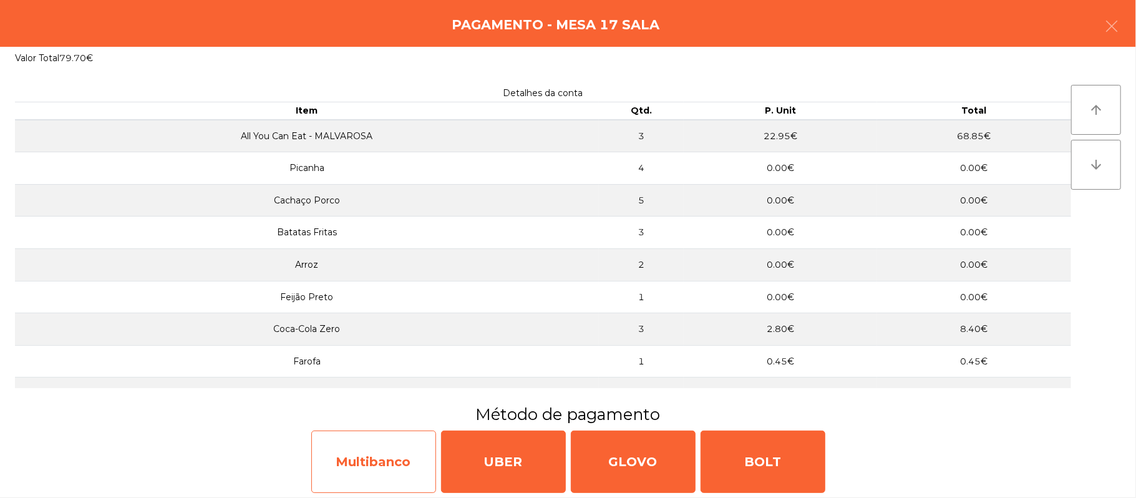
click at [367, 450] on div "Multibanco" at bounding box center [373, 461] width 125 height 62
select select "**"
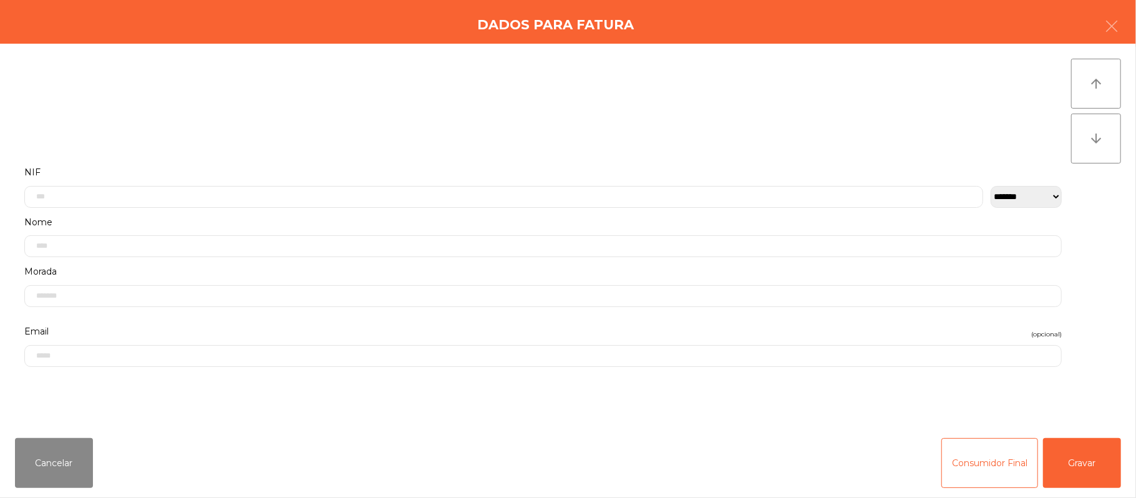
click at [435, 218] on label "Nome" at bounding box center [542, 222] width 1037 height 17
click at [589, 163] on input "text" at bounding box center [503, 164] width 959 height 22
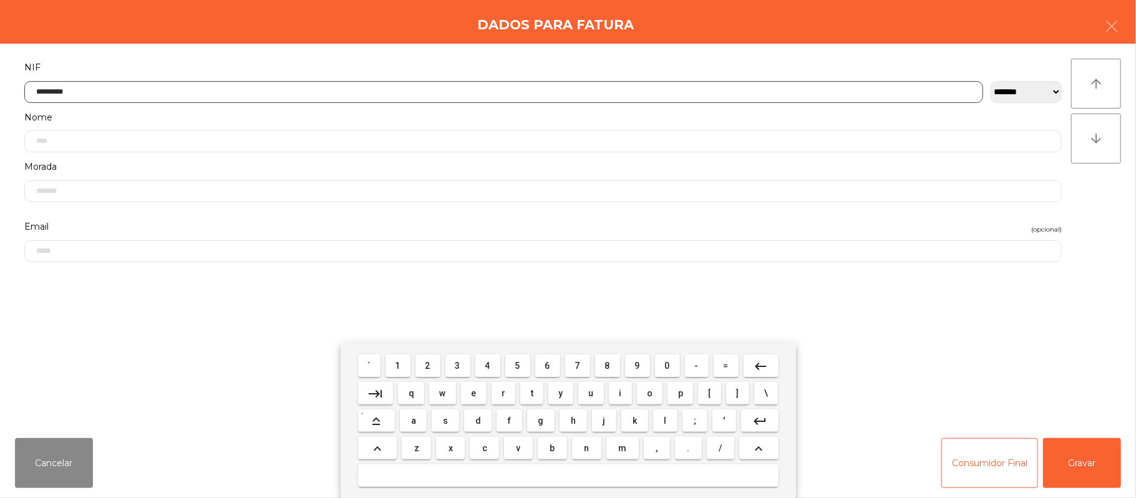
type input "*********"
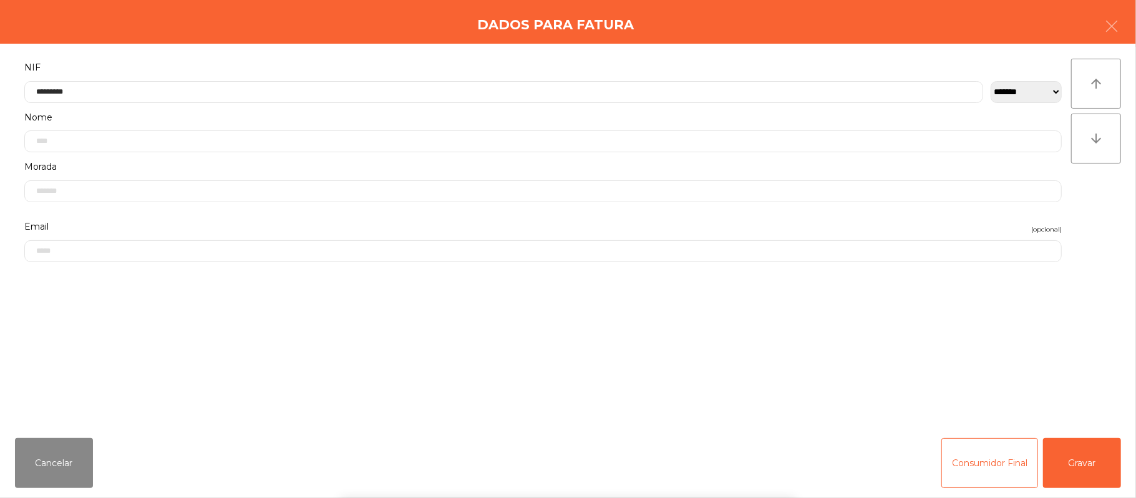
click at [1094, 474] on div "` 1 2 3 4 5 6 7 8 9 0 - = keyboard_backspace keyboard_tab q w e r t y u i o p […" at bounding box center [568, 420] width 1136 height 155
click at [1069, 468] on button "Gravar" at bounding box center [1082, 463] width 78 height 50
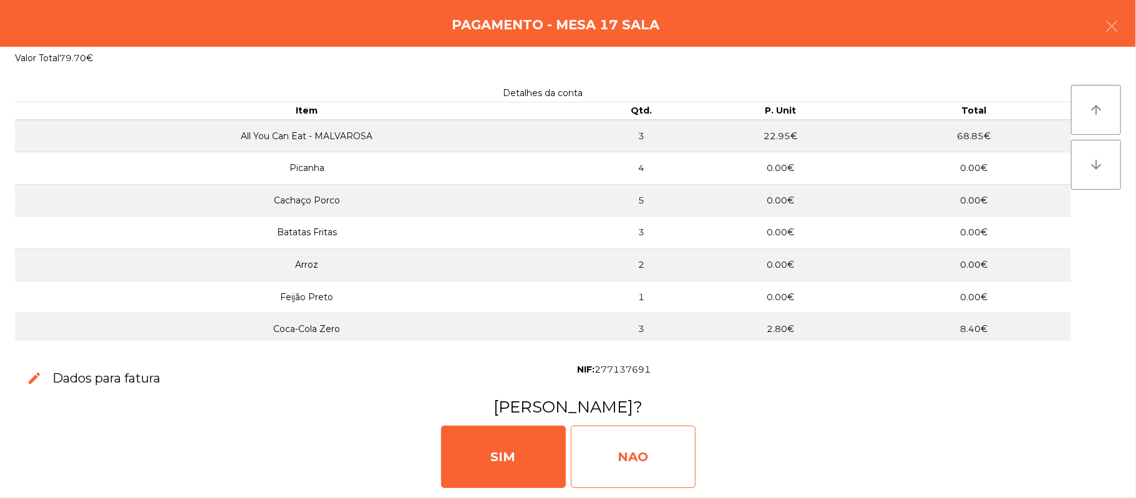
click at [614, 467] on div "NAO" at bounding box center [633, 456] width 125 height 62
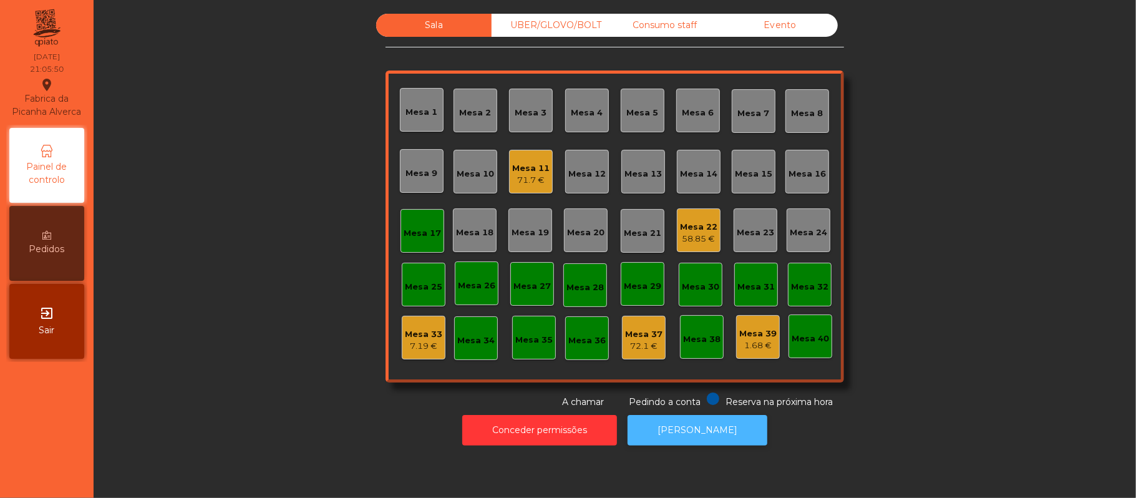
click at [690, 429] on button "[PERSON_NAME]" at bounding box center [698, 430] width 140 height 31
click at [420, 243] on div "Mesa 17" at bounding box center [422, 231] width 44 height 44
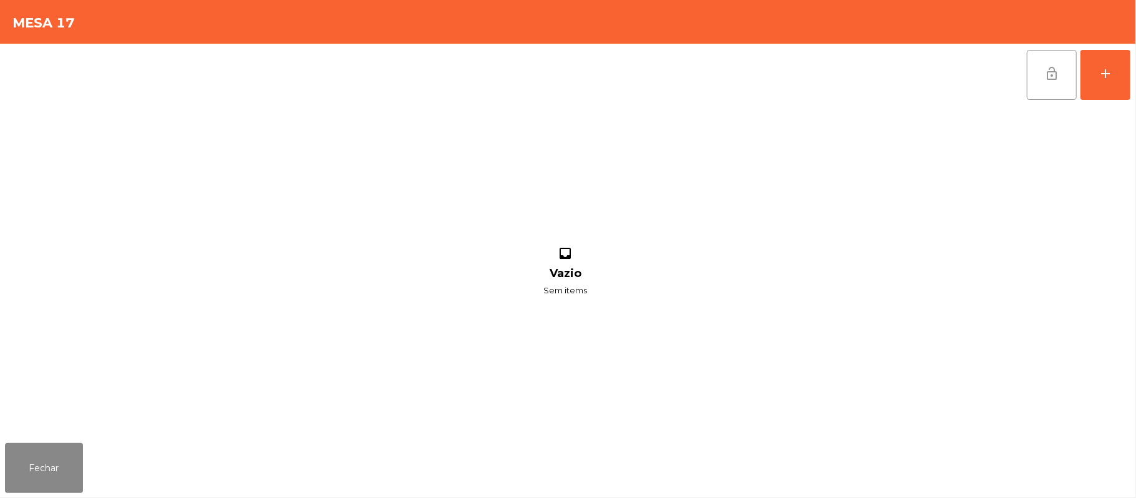
click at [1041, 86] on button "lock_open" at bounding box center [1052, 75] width 50 height 50
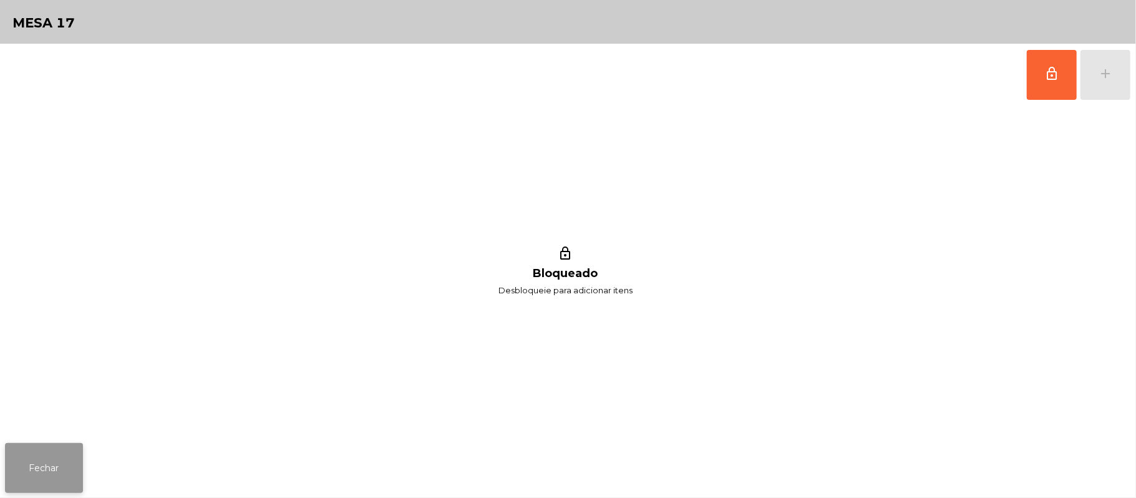
click at [40, 464] on button "Fechar" at bounding box center [44, 468] width 78 height 50
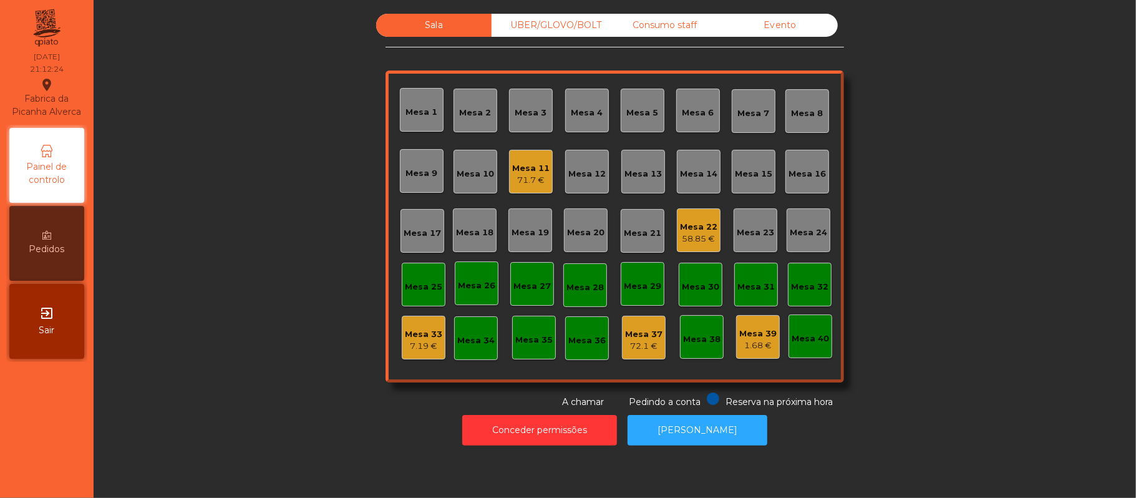
click at [804, 175] on div "Mesa 16" at bounding box center [806, 174] width 37 height 12
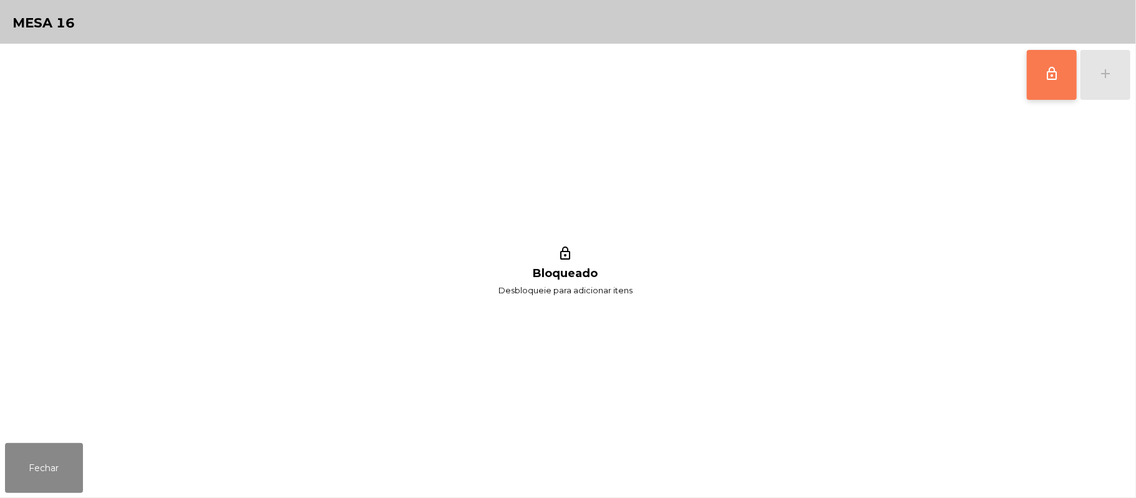
click at [1055, 73] on span "lock_outline" at bounding box center [1051, 73] width 15 height 15
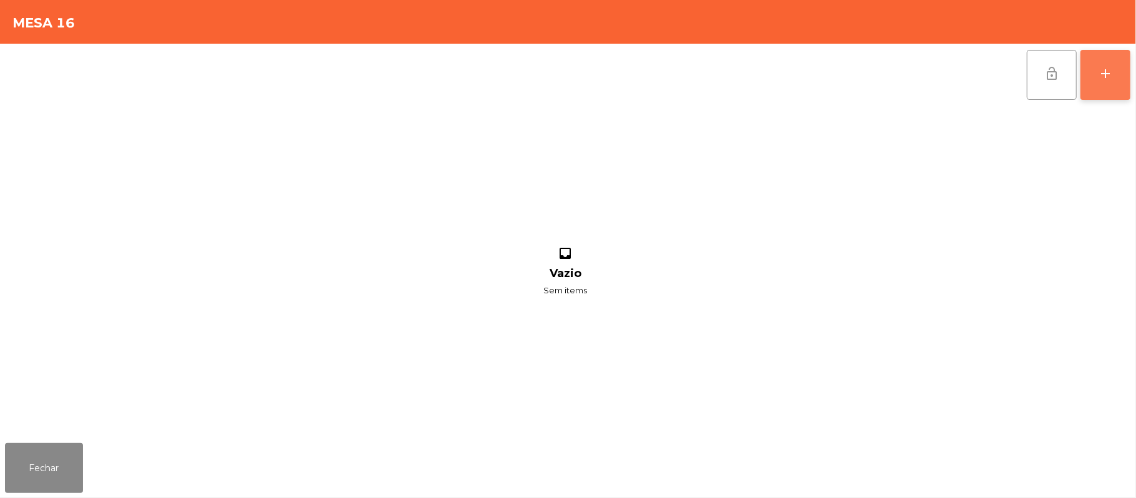
click at [1113, 89] on button "add" at bounding box center [1105, 75] width 50 height 50
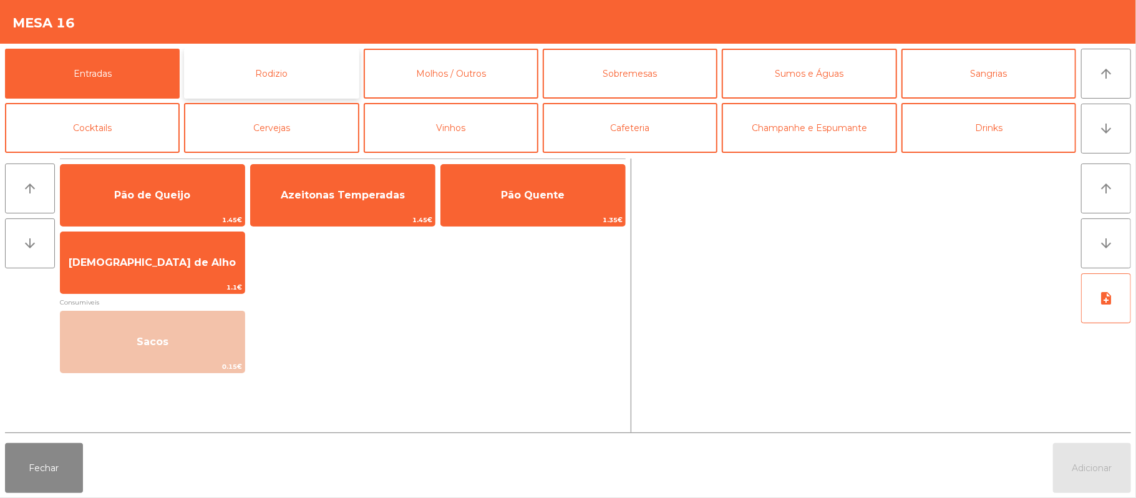
click at [317, 85] on button "Rodizio" at bounding box center [271, 74] width 175 height 50
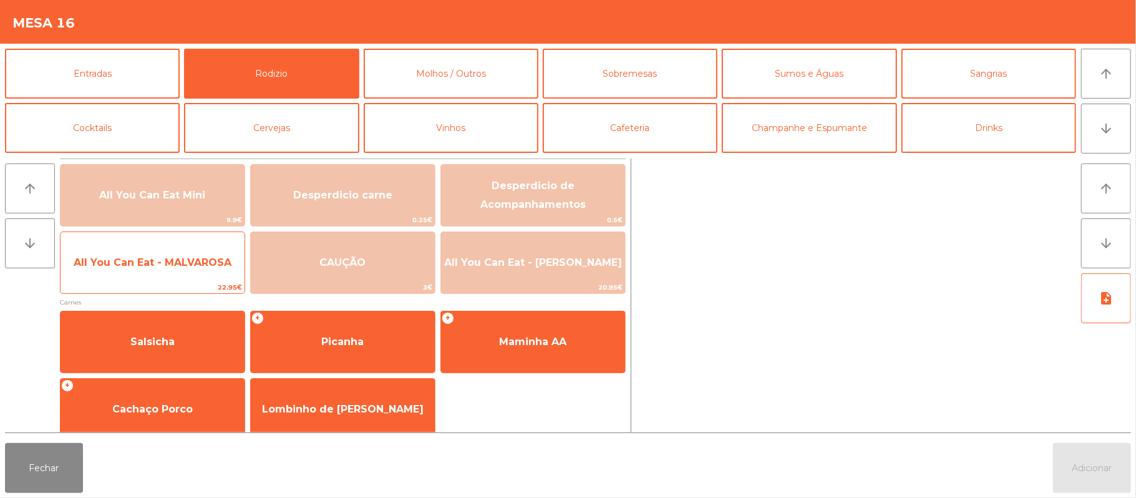
click at [175, 270] on span "All You Can Eat - MALVAROSA" at bounding box center [153, 263] width 184 height 34
click at [177, 282] on span "22.95€" at bounding box center [153, 287] width 184 height 12
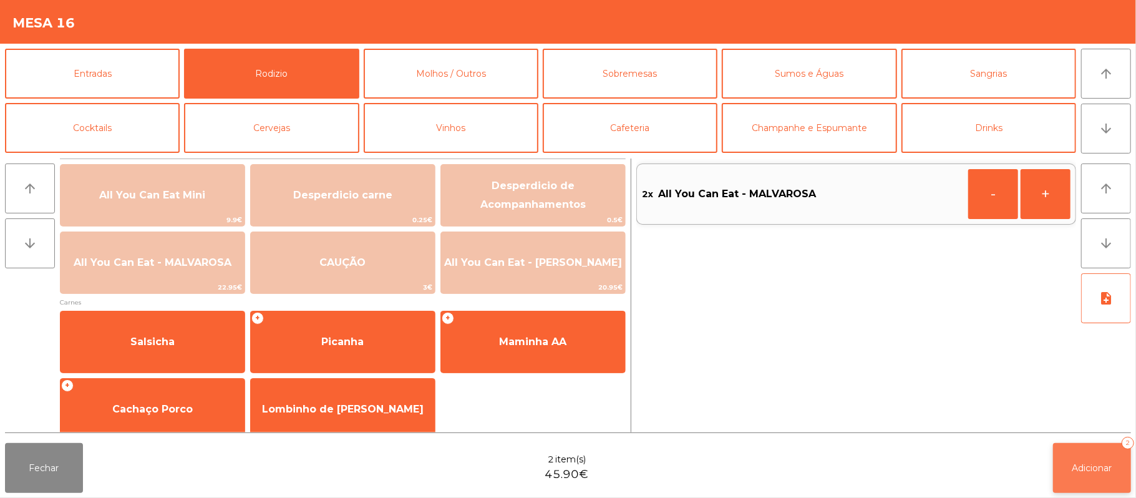
click at [1091, 467] on span "Adicionar" at bounding box center [1092, 467] width 40 height 11
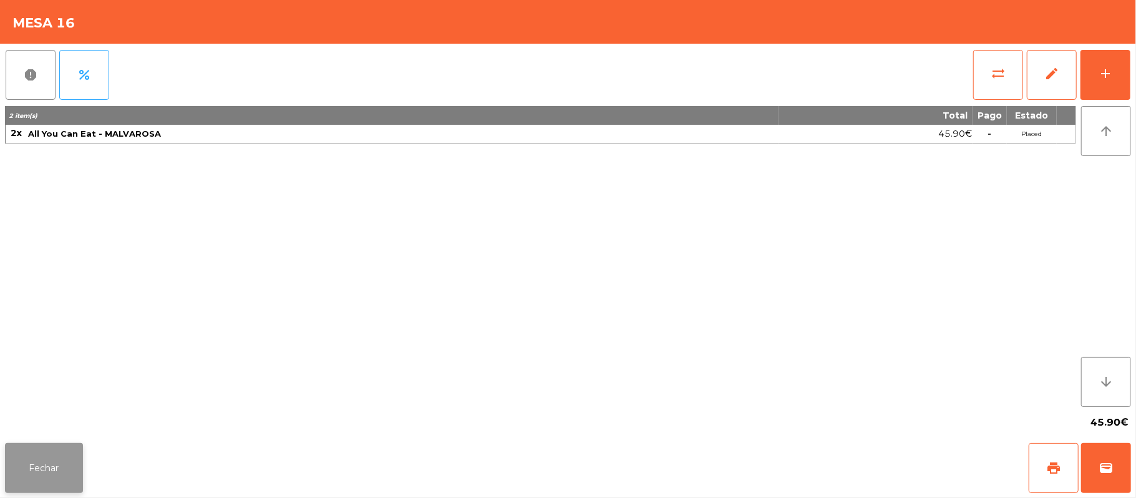
click at [49, 462] on button "Fechar" at bounding box center [44, 468] width 78 height 50
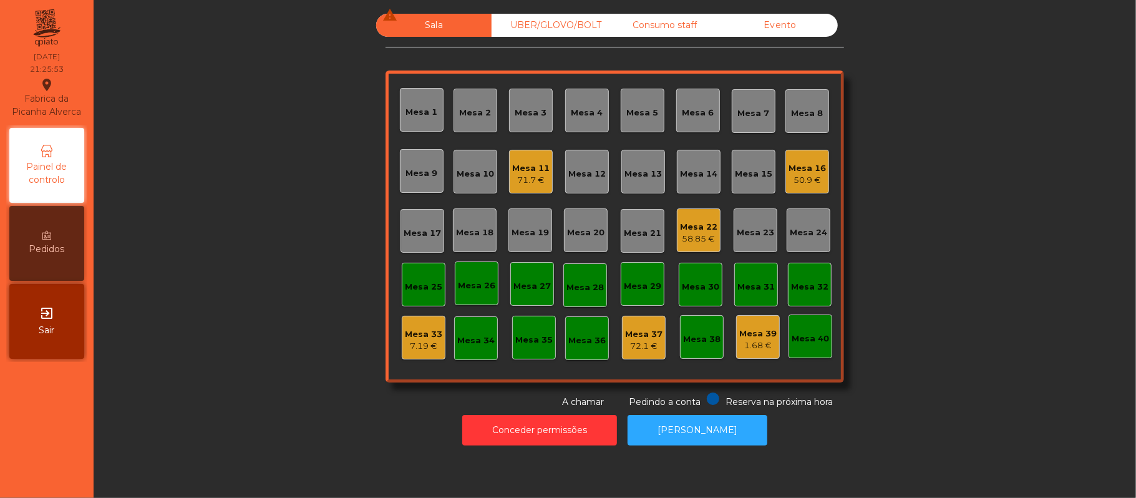
click at [528, 181] on div "71.7 €" at bounding box center [530, 180] width 37 height 12
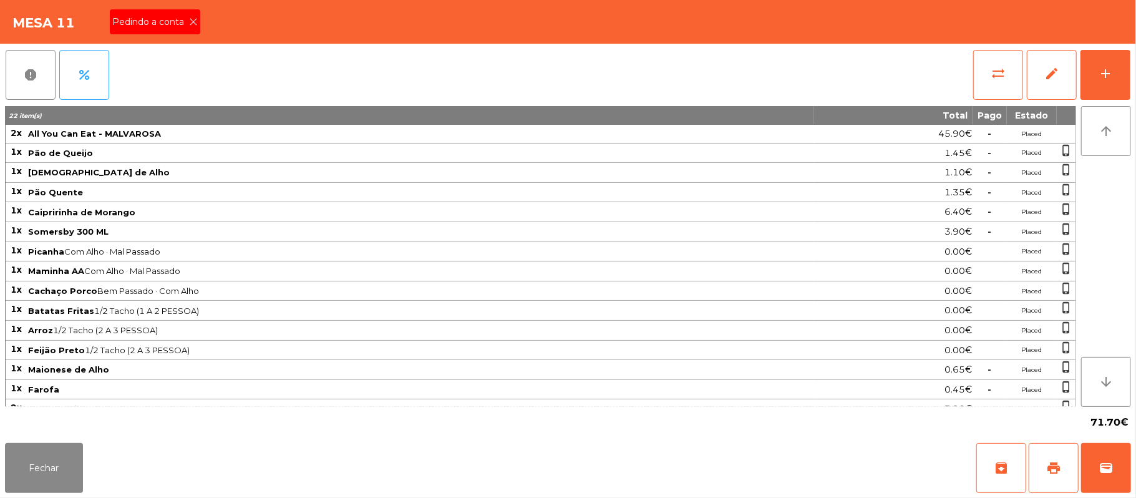
click at [192, 21] on icon at bounding box center [193, 21] width 9 height 9
click at [1043, 472] on button "print" at bounding box center [1054, 468] width 50 height 50
click at [1101, 462] on span "wallet" at bounding box center [1106, 467] width 15 height 15
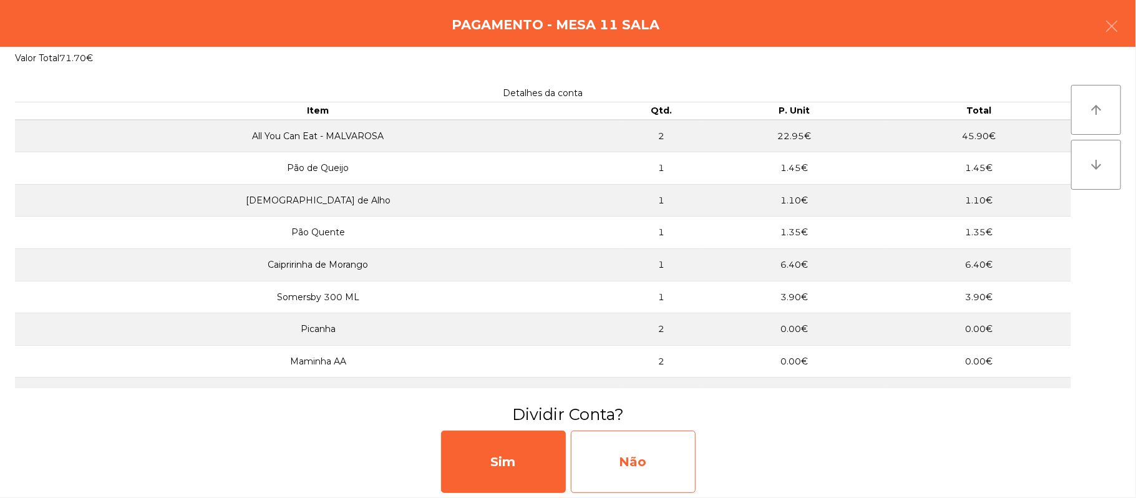
click at [643, 464] on div "Não" at bounding box center [633, 461] width 125 height 62
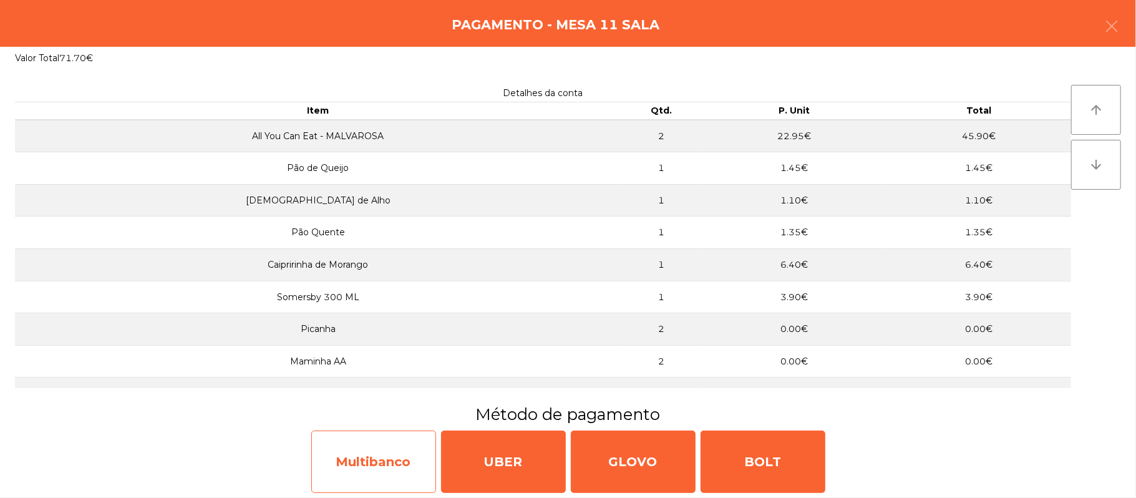
click at [371, 463] on div "Multibanco" at bounding box center [373, 461] width 125 height 62
select select "**"
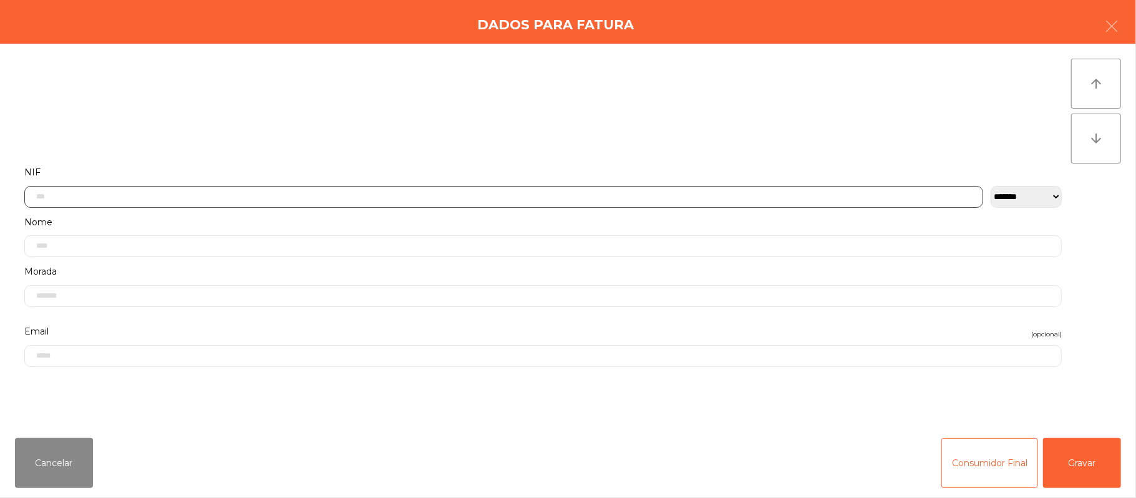
click at [415, 196] on input "text" at bounding box center [503, 197] width 959 height 22
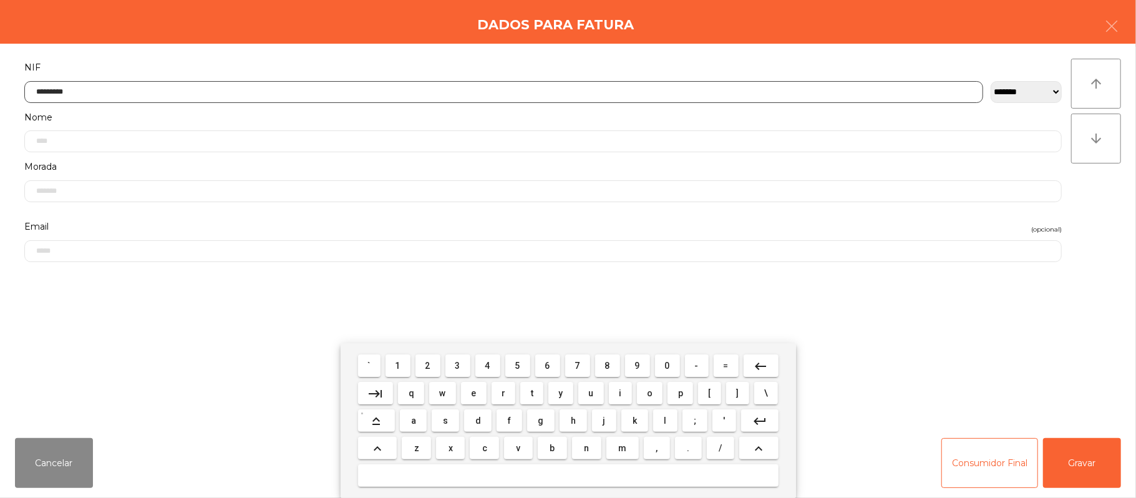
type input "*********"
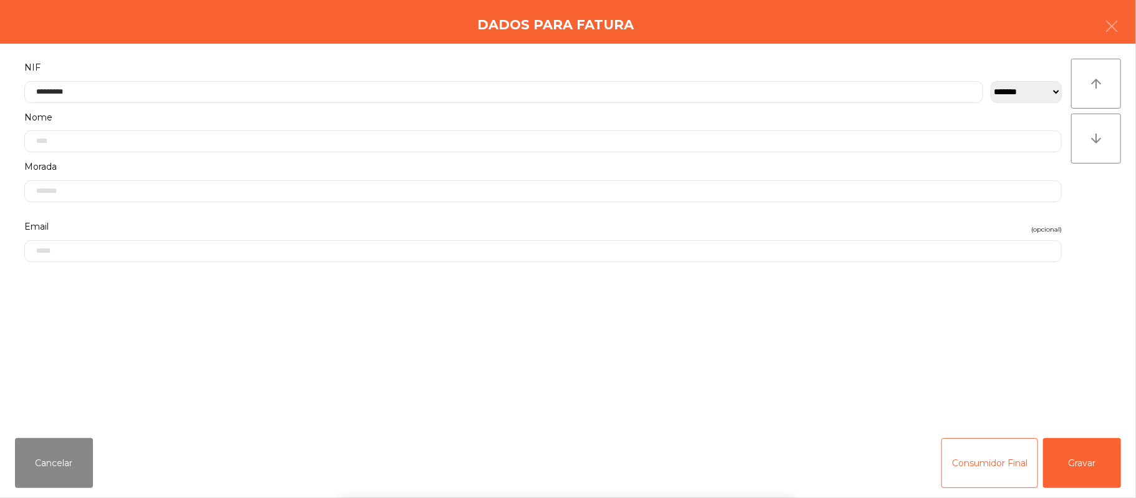
click at [1075, 474] on div "` 1 2 3 4 5 6 7 8 9 0 - = keyboard_backspace keyboard_tab q w e r t y u i o p […" at bounding box center [568, 420] width 1136 height 155
click at [1089, 473] on button "Gravar" at bounding box center [1082, 463] width 78 height 50
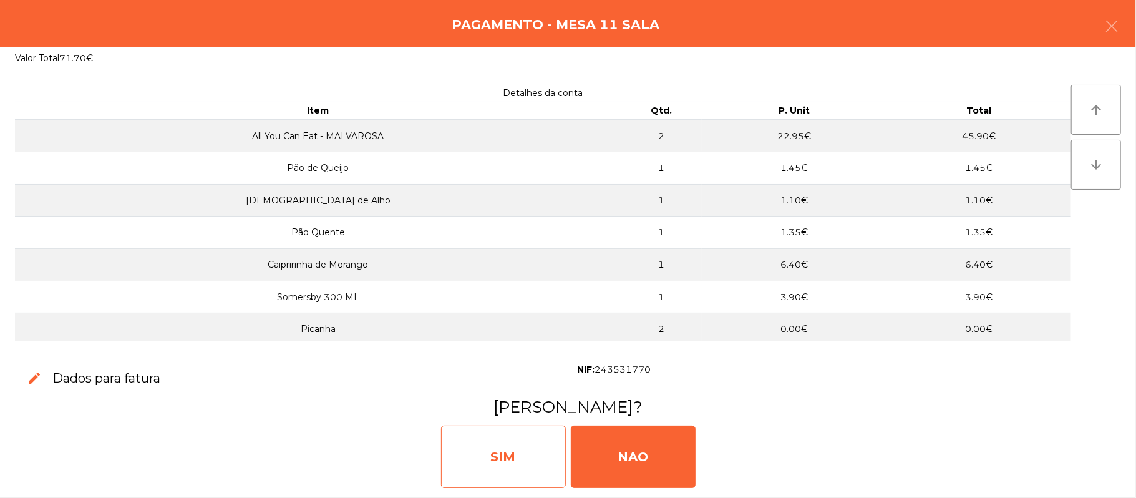
click at [493, 467] on div "SIM" at bounding box center [503, 456] width 125 height 62
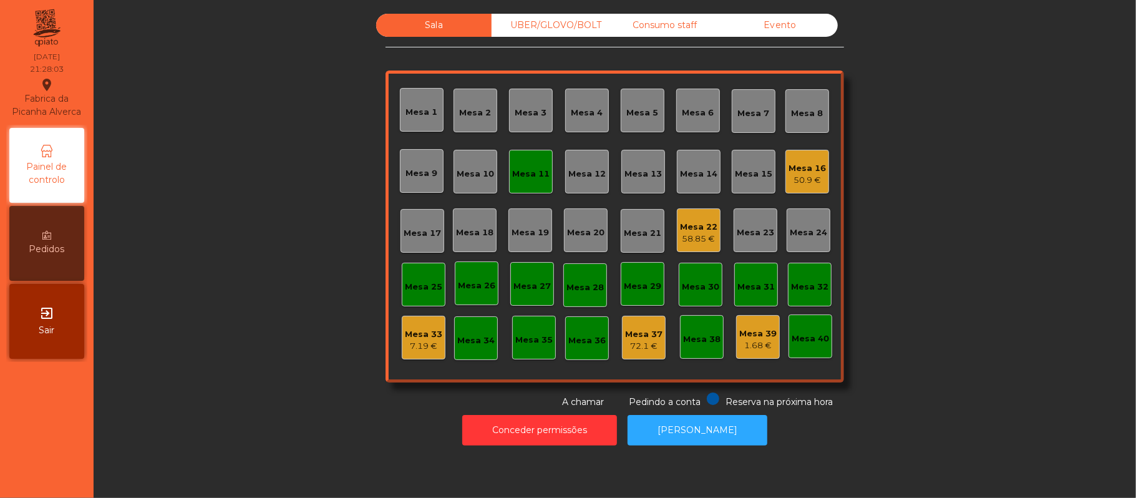
click at [540, 156] on div "Mesa 11" at bounding box center [531, 172] width 44 height 44
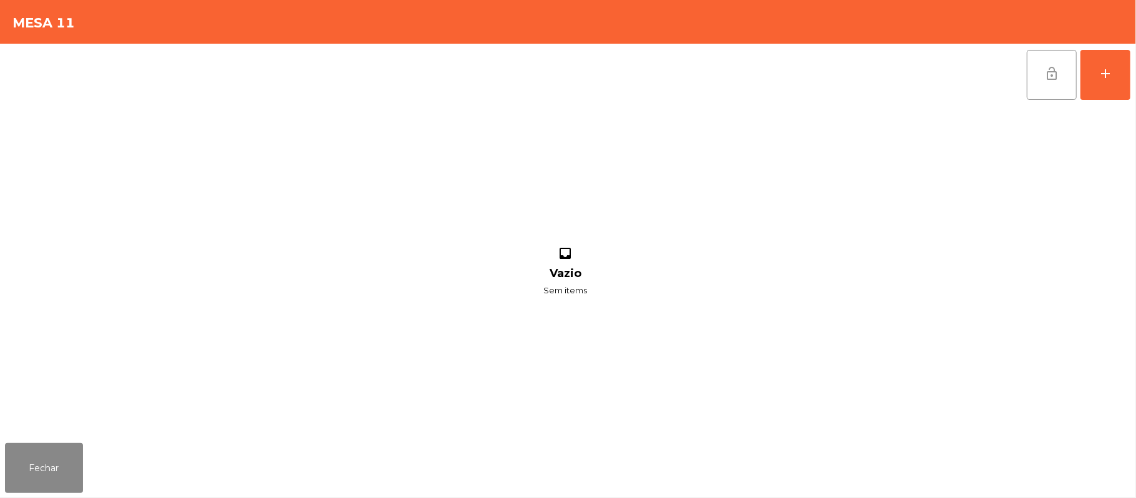
click at [1042, 79] on button "lock_open" at bounding box center [1052, 75] width 50 height 50
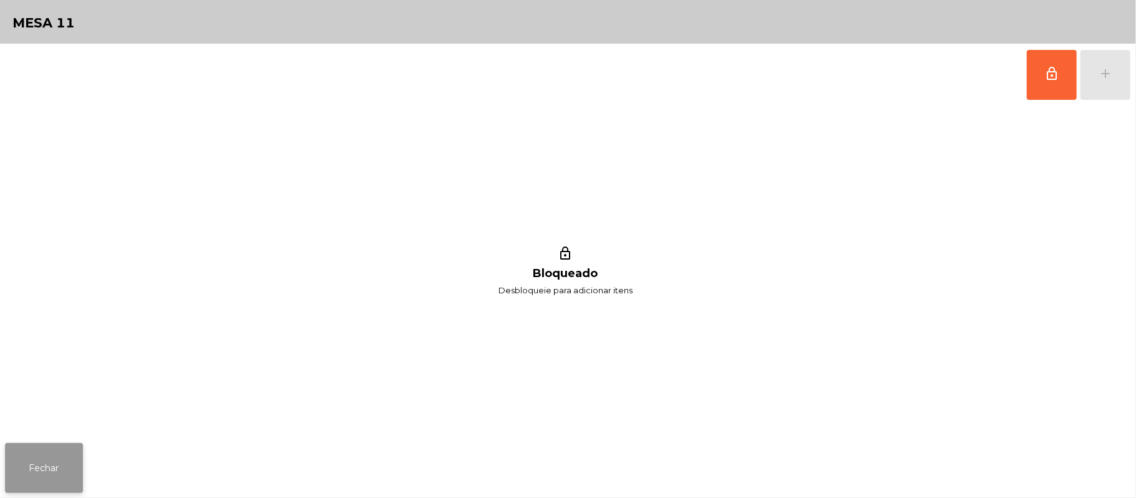
click at [37, 479] on button "Fechar" at bounding box center [44, 468] width 78 height 50
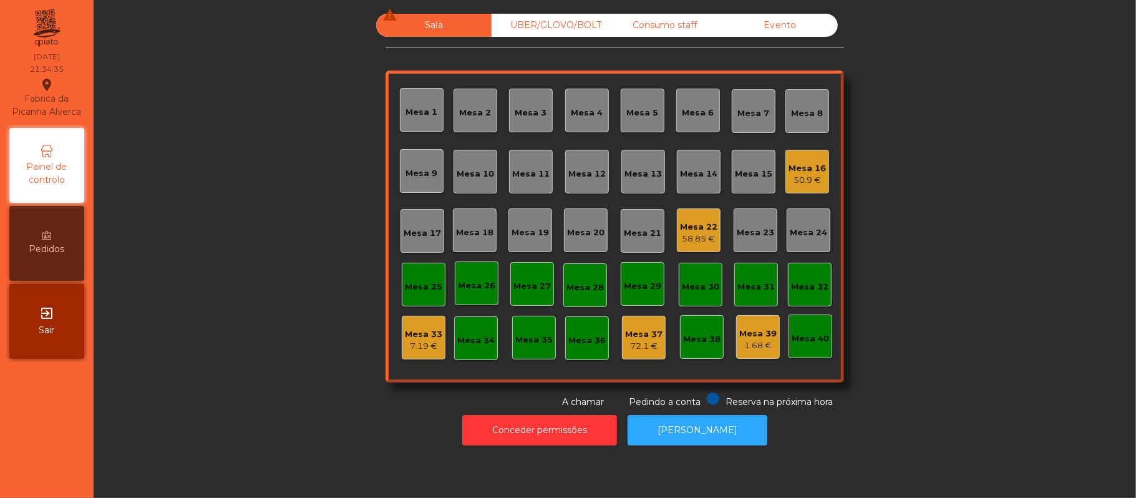
click at [680, 240] on div "58.85 €" at bounding box center [698, 239] width 37 height 12
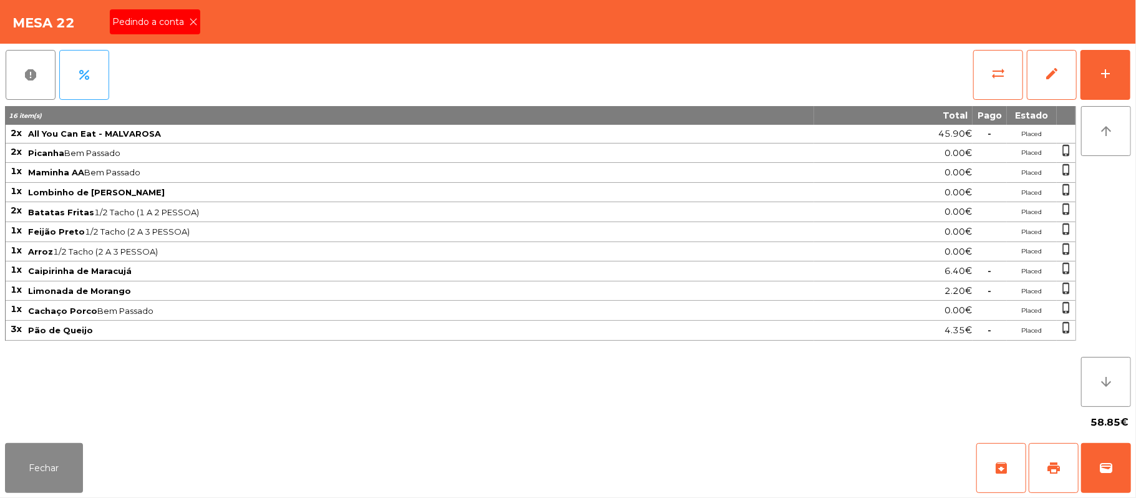
click at [192, 22] on icon at bounding box center [193, 21] width 9 height 9
click at [1044, 470] on button "print" at bounding box center [1054, 468] width 50 height 50
click at [9, 450] on button "Fechar" at bounding box center [44, 468] width 78 height 50
click at [991, 70] on span "sync_alt" at bounding box center [998, 73] width 15 height 15
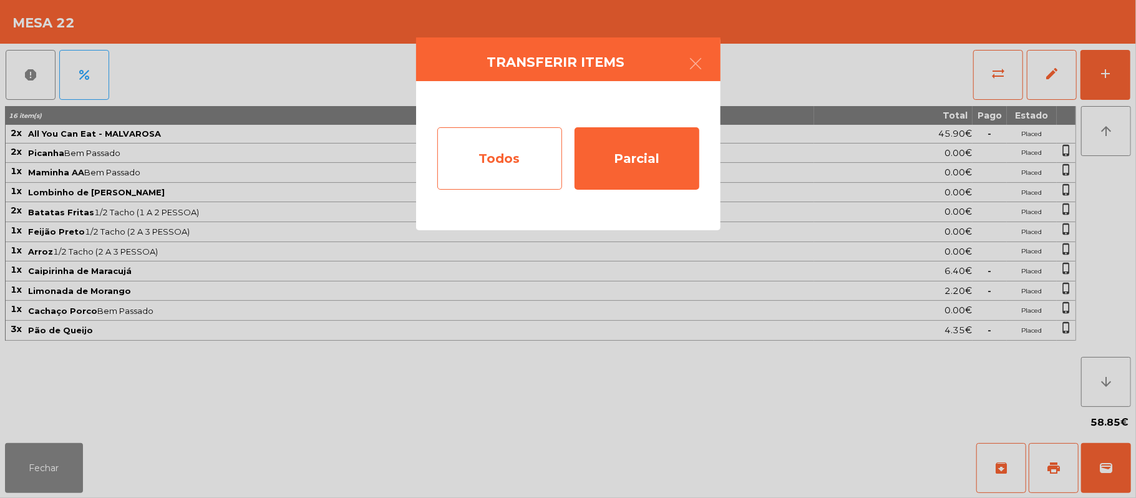
click at [472, 165] on div "Todos" at bounding box center [499, 158] width 125 height 62
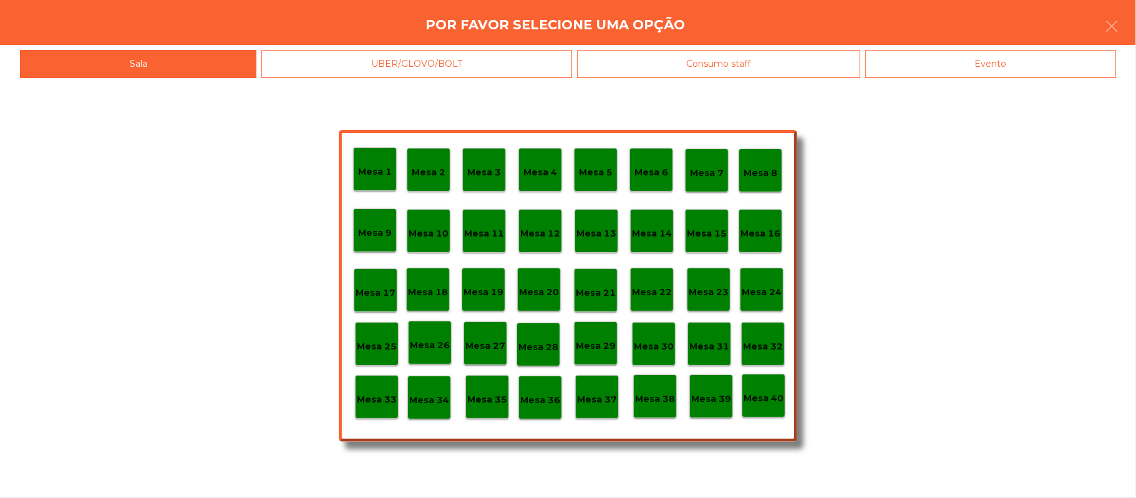
click at [1034, 65] on div "Evento" at bounding box center [990, 64] width 251 height 28
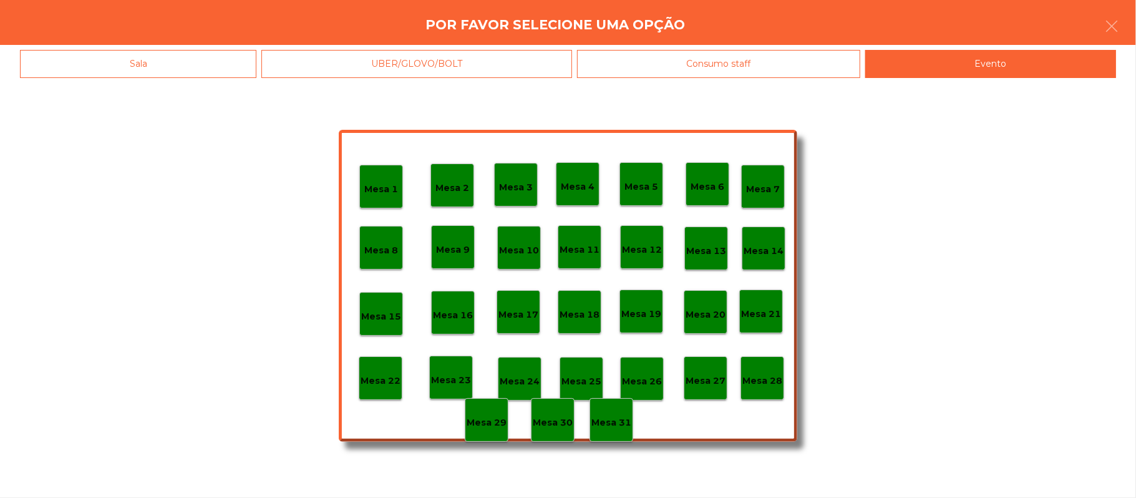
click at [762, 376] on p "Mesa 28" at bounding box center [762, 381] width 40 height 14
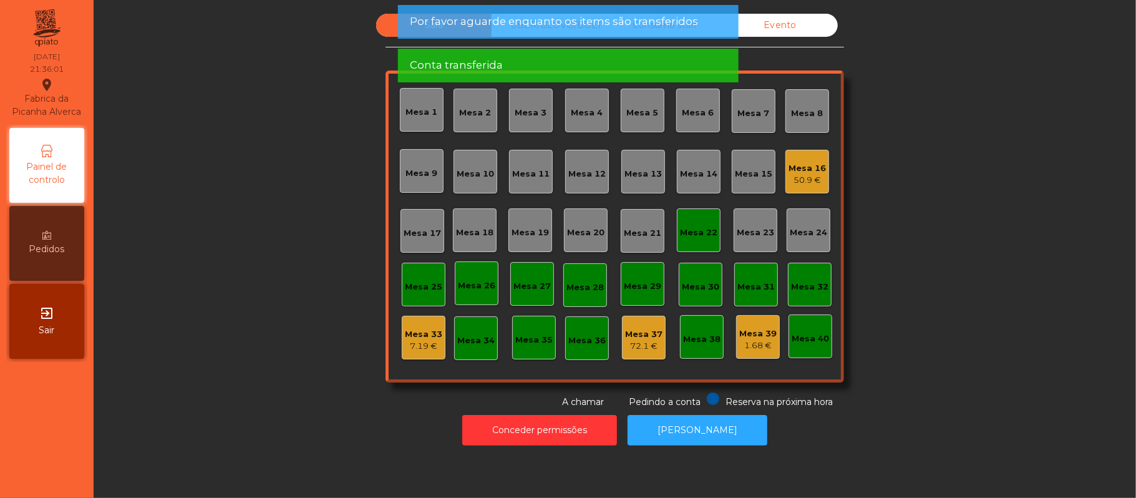
click at [699, 220] on div "Mesa 22" at bounding box center [699, 230] width 44 height 44
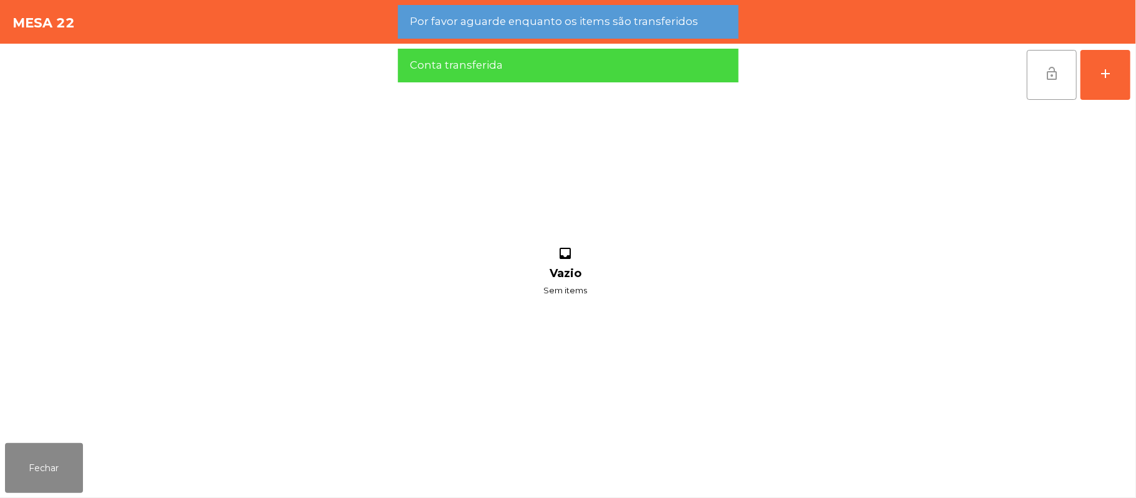
click at [1047, 75] on span "lock_open" at bounding box center [1051, 73] width 15 height 15
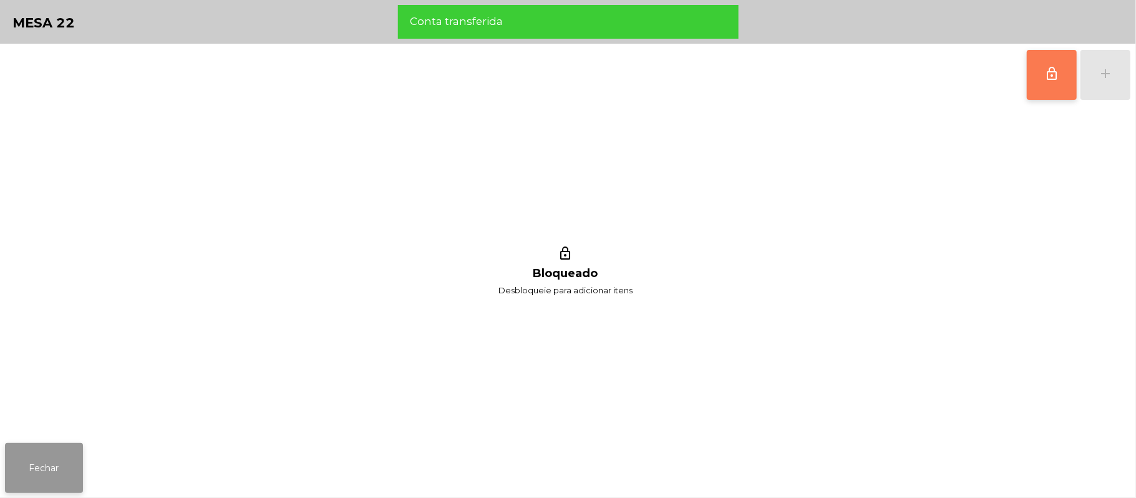
click at [34, 458] on button "Fechar" at bounding box center [44, 468] width 78 height 50
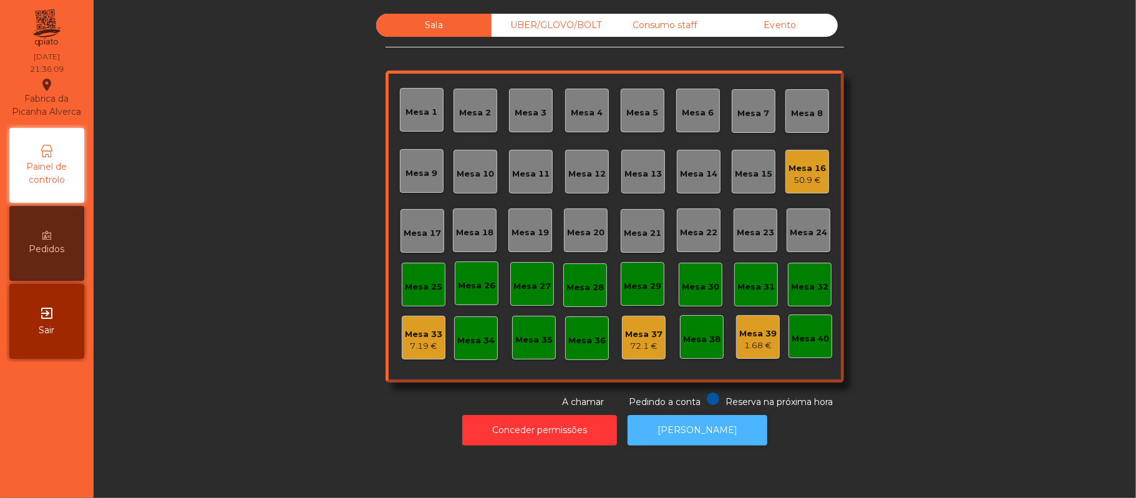
click at [687, 432] on button "[PERSON_NAME]" at bounding box center [698, 430] width 140 height 31
click at [420, 345] on div "7.19 €" at bounding box center [423, 346] width 37 height 12
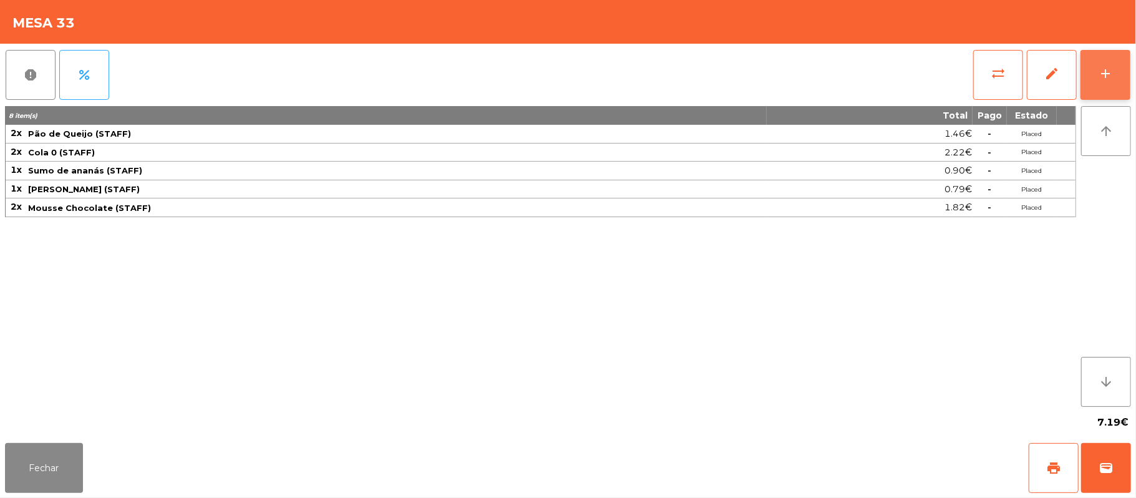
click at [1122, 85] on button "add" at bounding box center [1105, 75] width 50 height 50
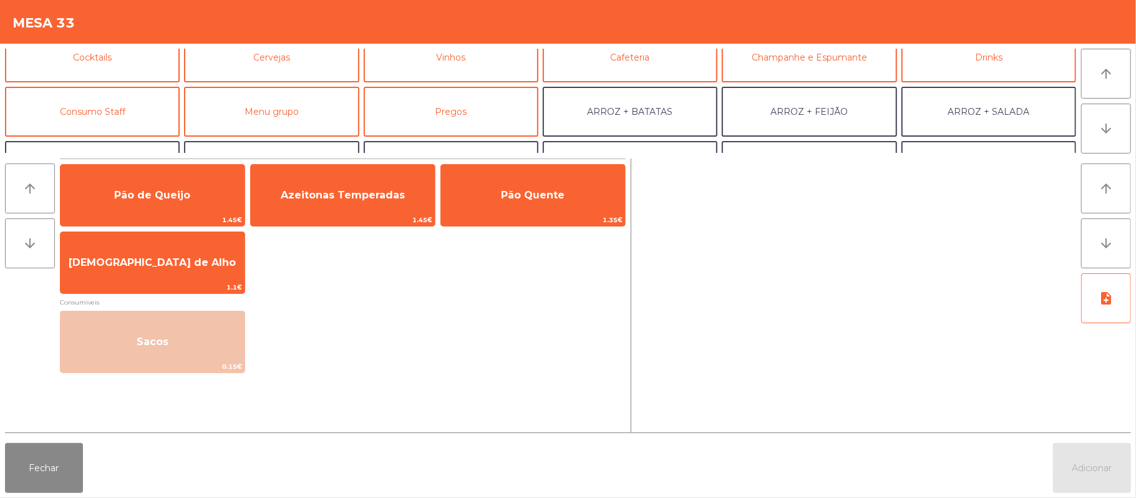
scroll to position [73, 0]
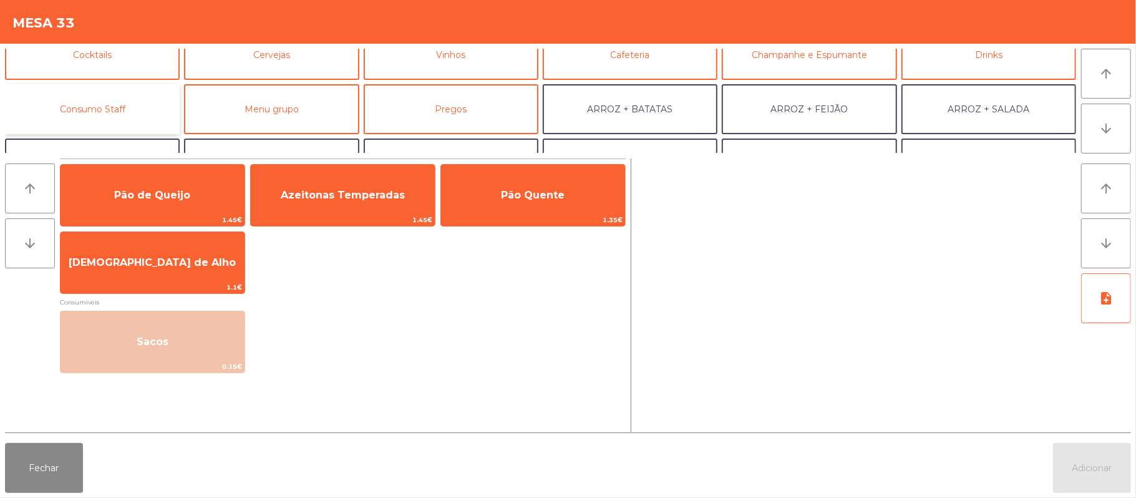
click at [120, 125] on button "Consumo Staff" at bounding box center [92, 109] width 175 height 50
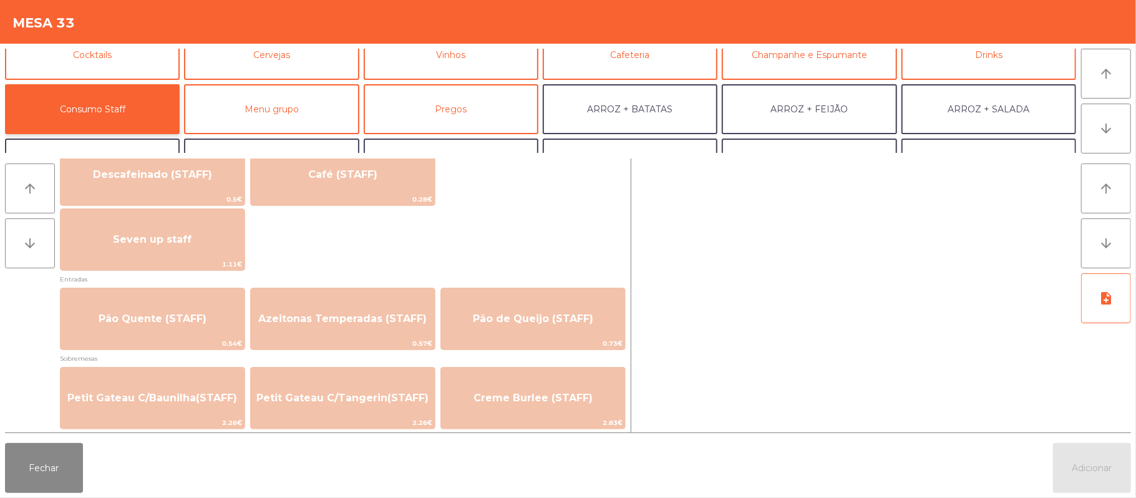
scroll to position [754, 0]
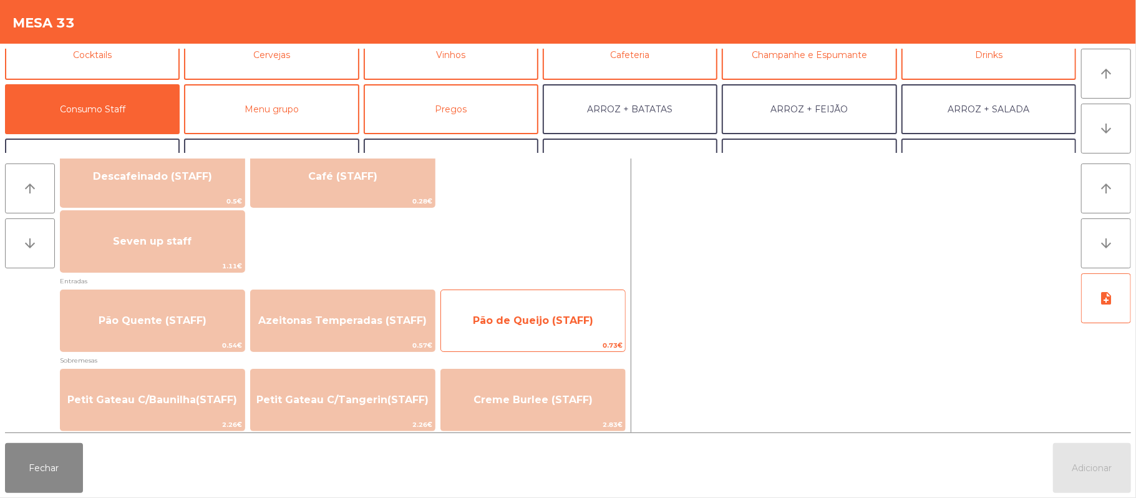
click at [532, 329] on span "Pão de Queijo (STAFF)" at bounding box center [533, 321] width 184 height 34
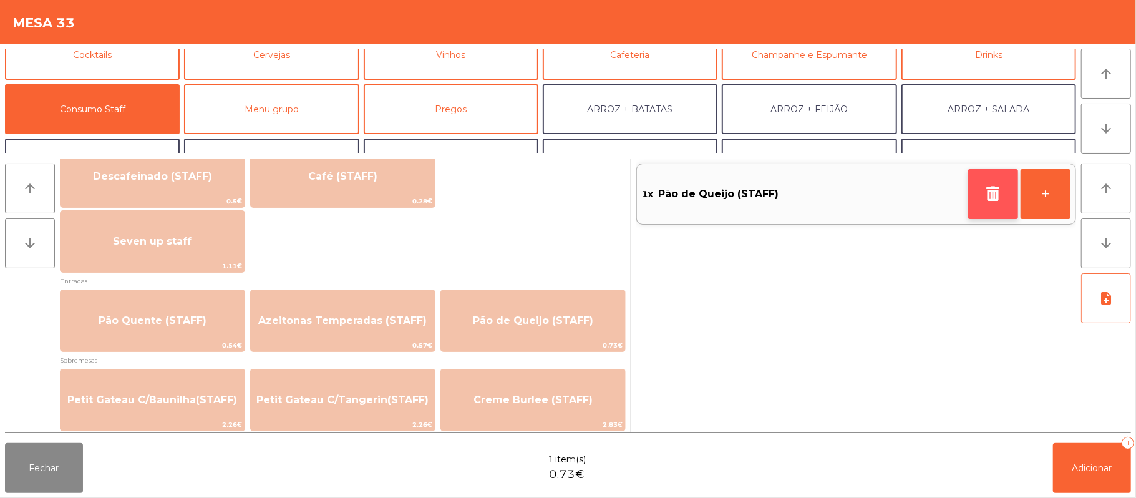
click at [981, 200] on button "button" at bounding box center [993, 194] width 50 height 50
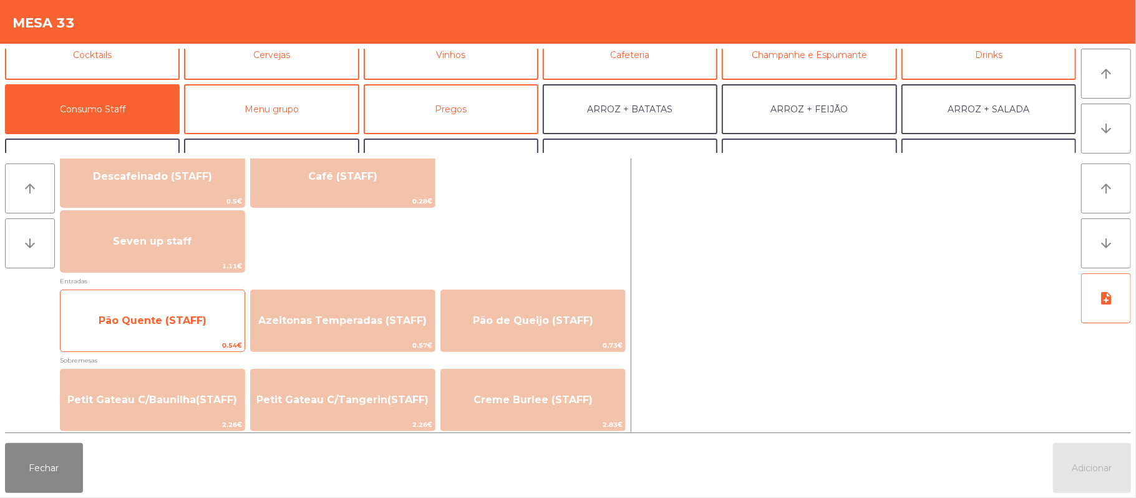
click at [173, 330] on span "Pão Quente (STAFF)" at bounding box center [153, 321] width 184 height 34
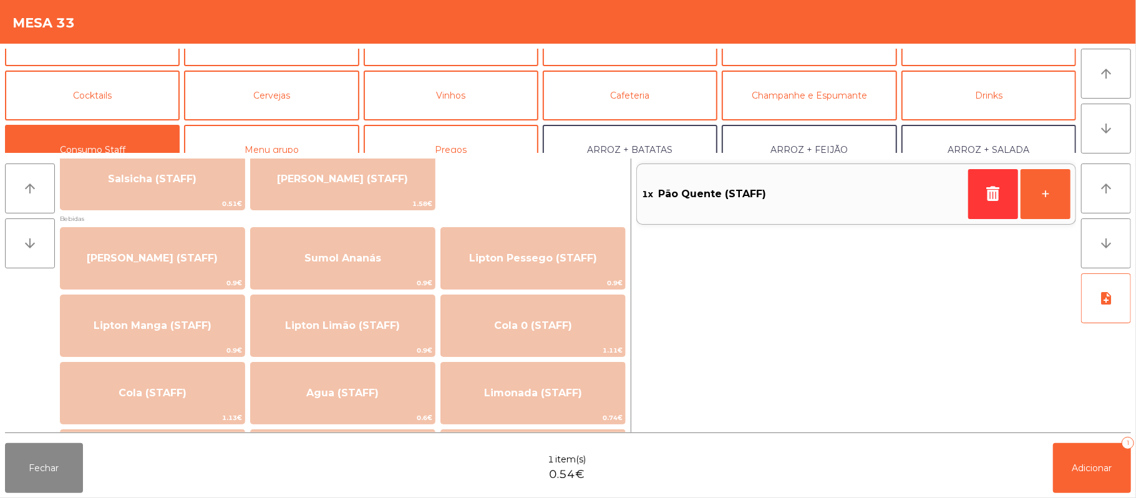
scroll to position [0, 0]
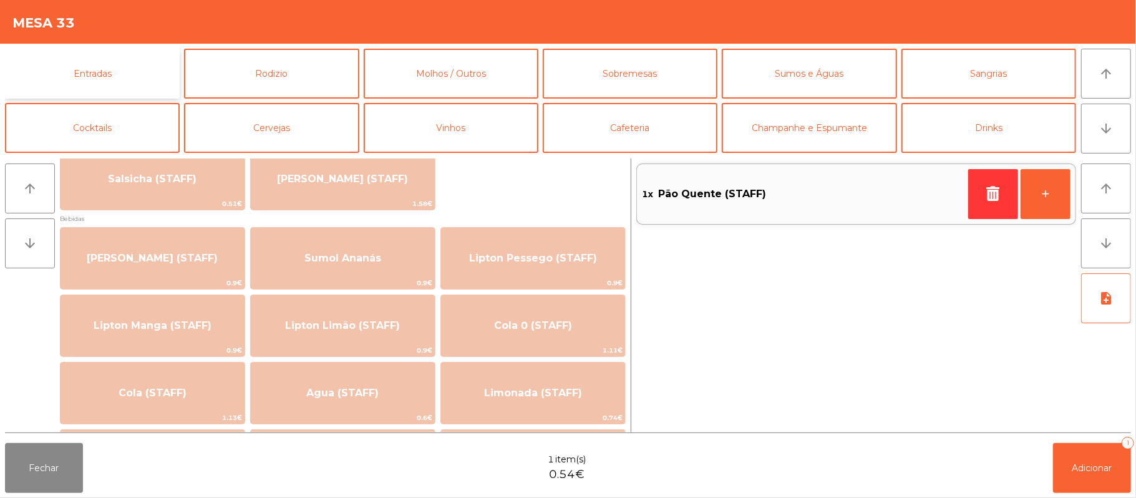
click at [135, 69] on button "Entradas" at bounding box center [92, 74] width 175 height 50
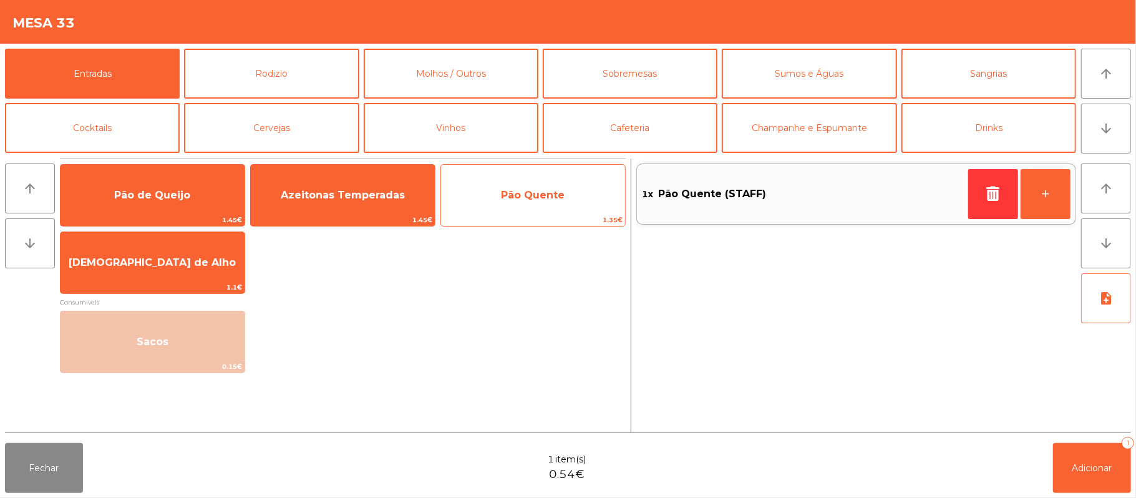
click at [584, 213] on div "Pão Quente 1.35€" at bounding box center [532, 195] width 185 height 62
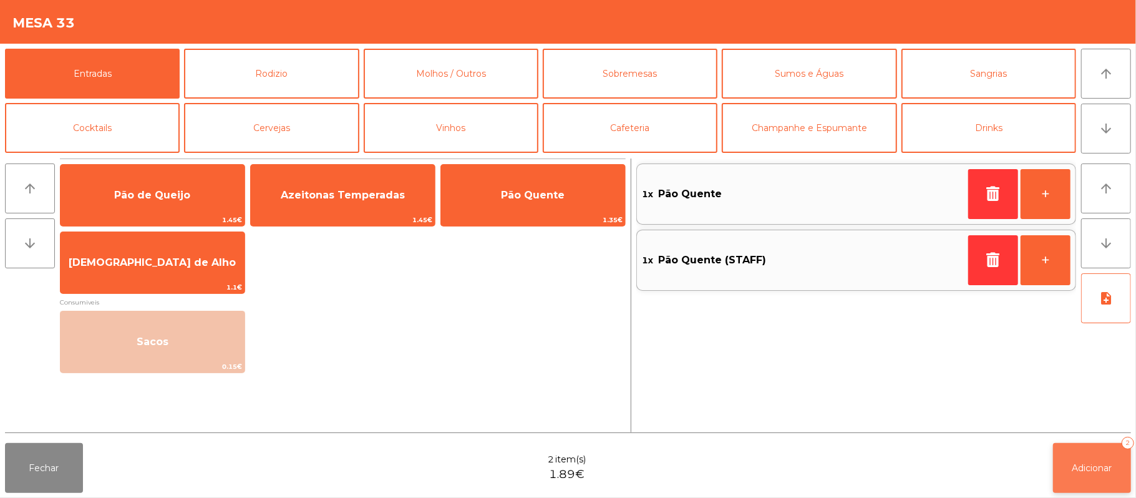
click at [1065, 483] on button "Adicionar 2" at bounding box center [1092, 468] width 78 height 50
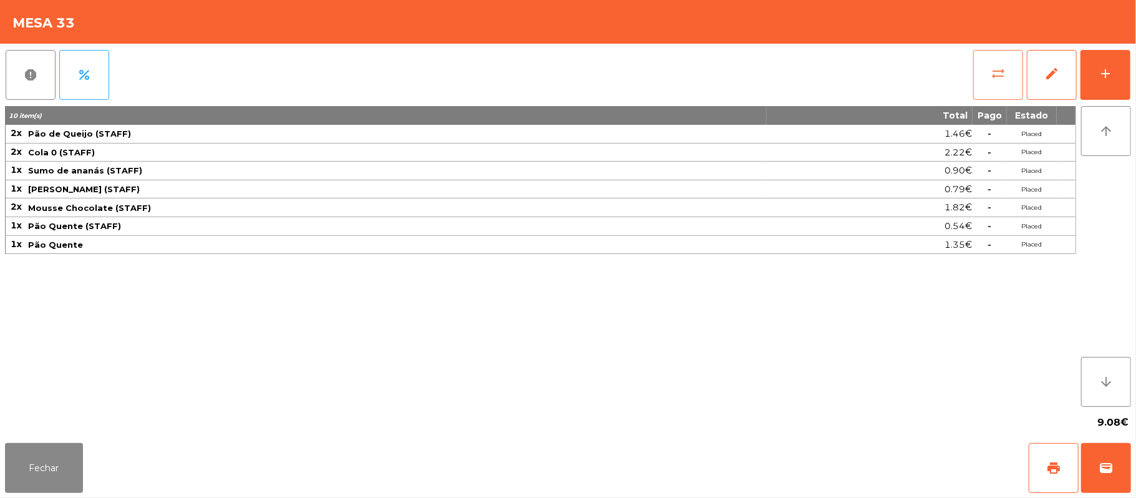
click at [984, 95] on button "sync_alt" at bounding box center [998, 75] width 50 height 50
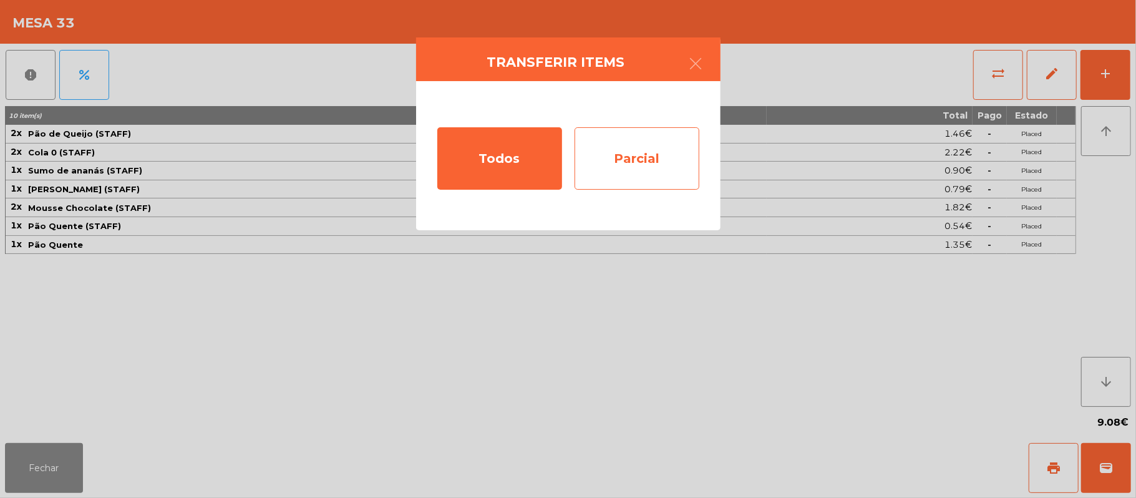
click at [623, 155] on div "Parcial" at bounding box center [637, 158] width 125 height 62
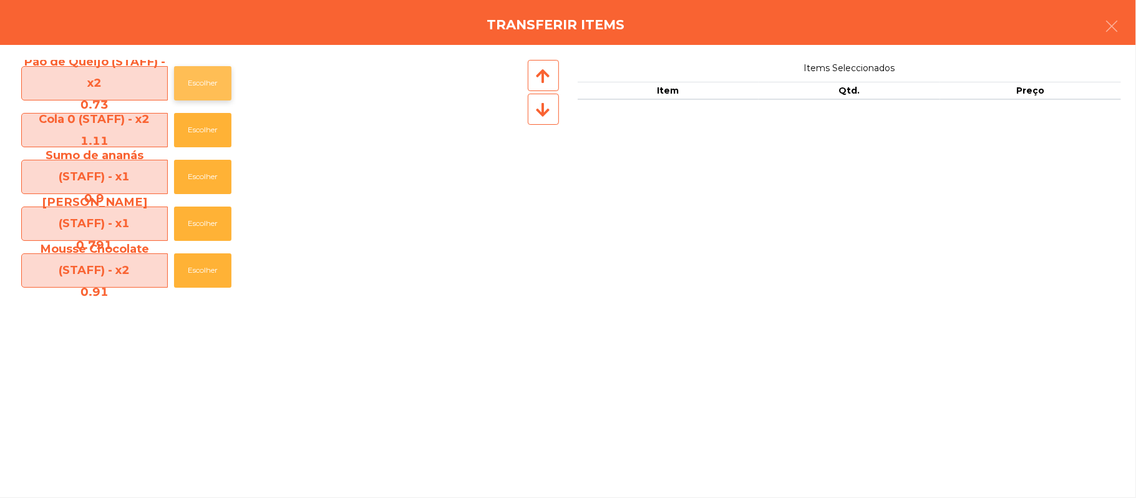
click at [200, 82] on button "Escolher" at bounding box center [202, 83] width 57 height 34
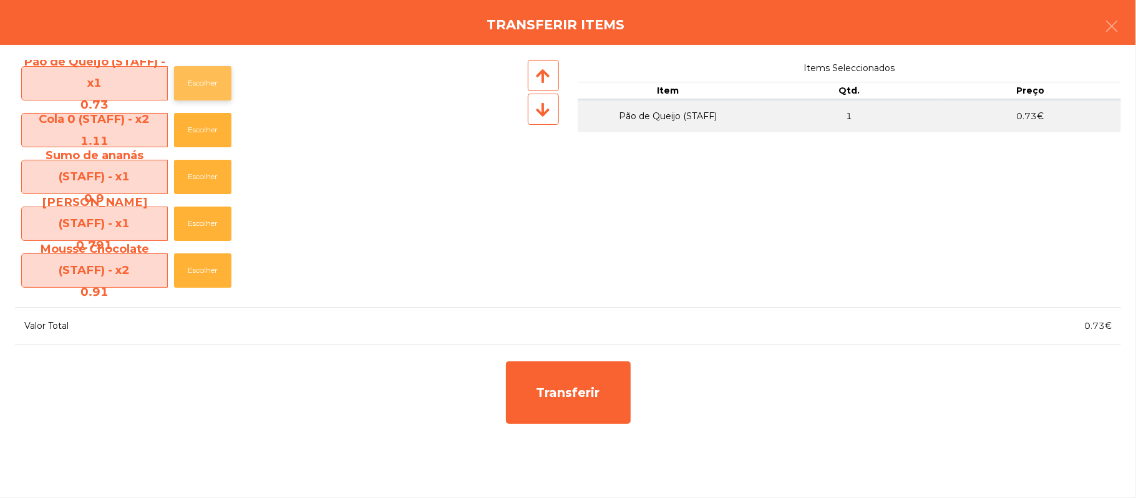
click at [203, 78] on button "Escolher" at bounding box center [202, 83] width 57 height 34
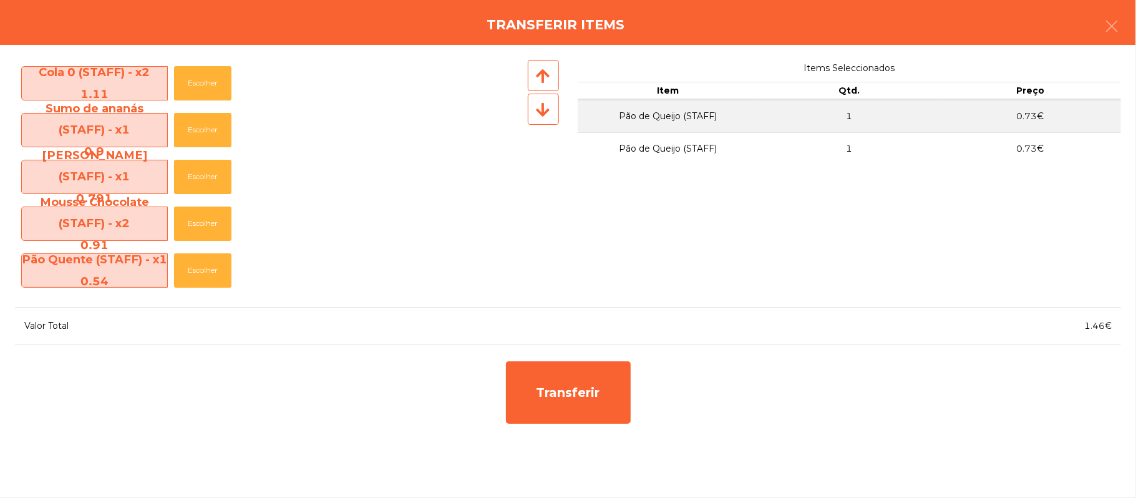
scroll to position [44, 0]
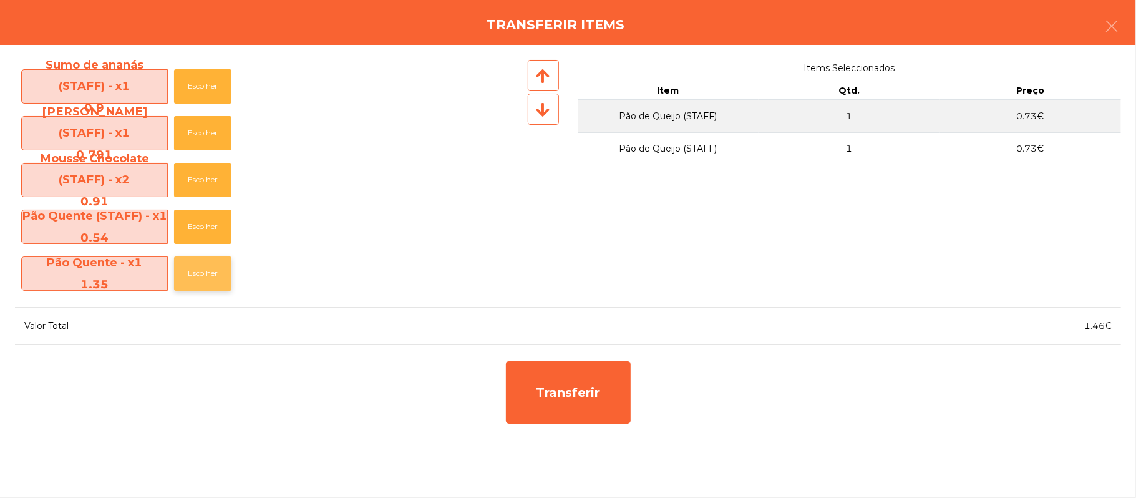
click at [188, 258] on button "Escolher" at bounding box center [202, 273] width 57 height 34
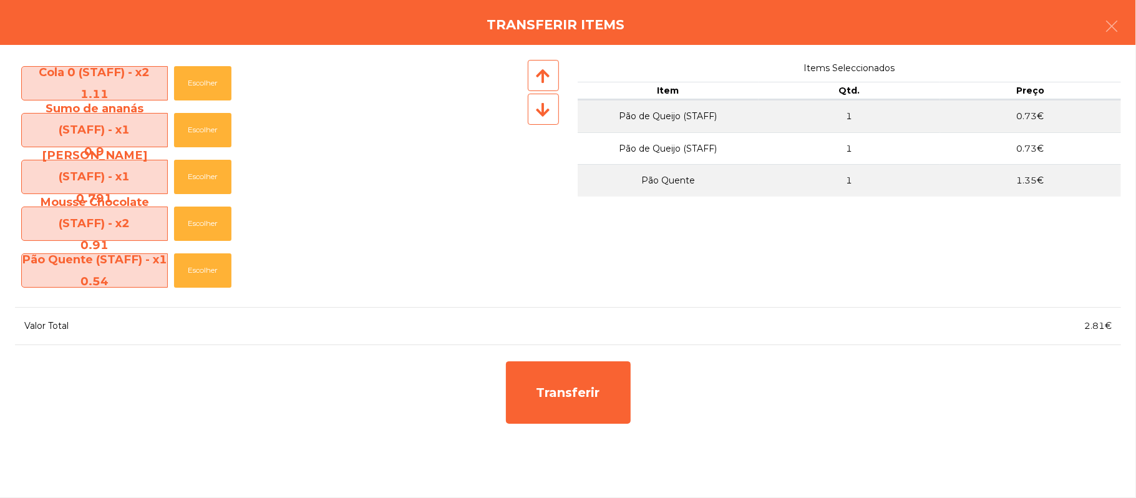
scroll to position [0, 0]
click at [1094, 31] on button "button" at bounding box center [1111, 27] width 35 height 37
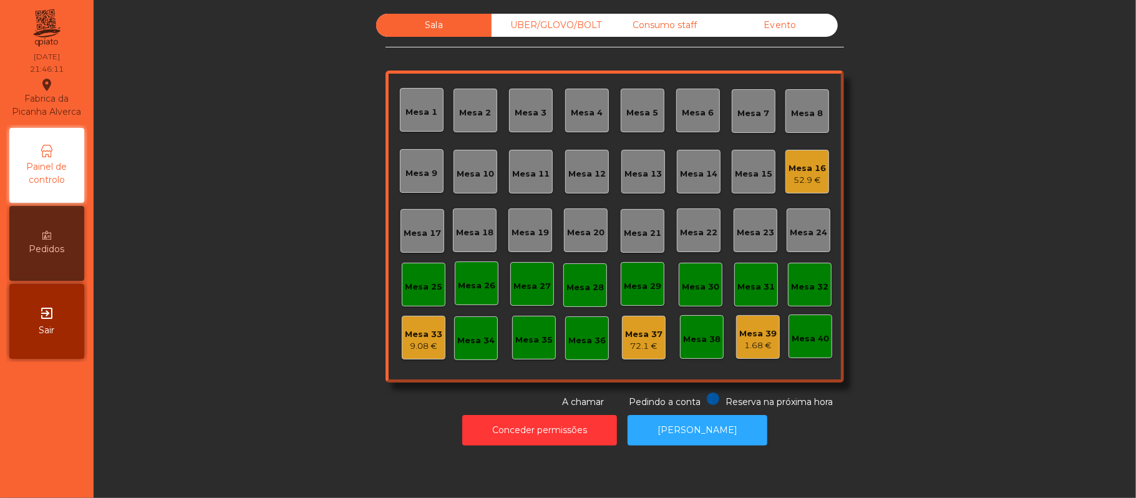
click at [422, 343] on div "9.08 €" at bounding box center [423, 346] width 37 height 12
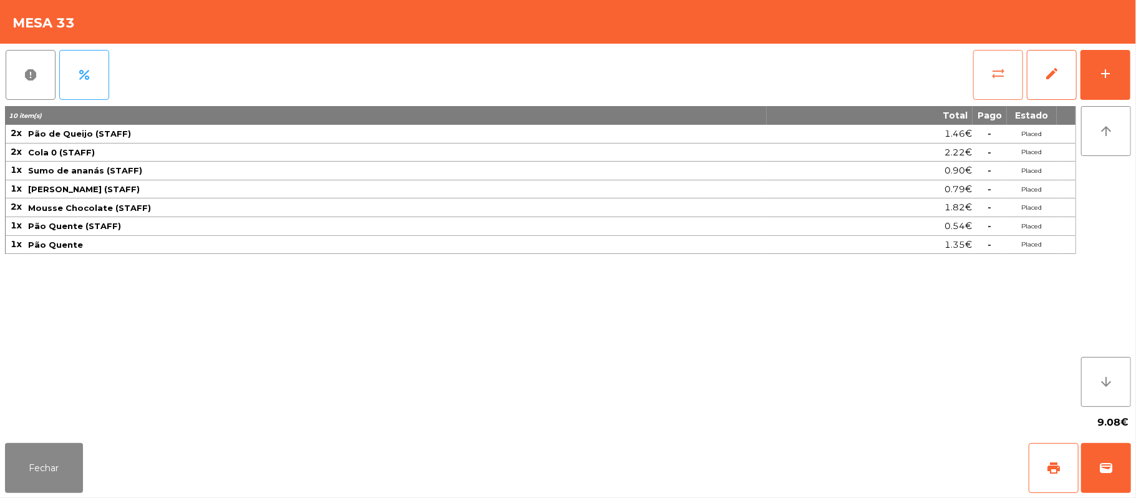
click at [994, 95] on button "sync_alt" at bounding box center [998, 75] width 50 height 50
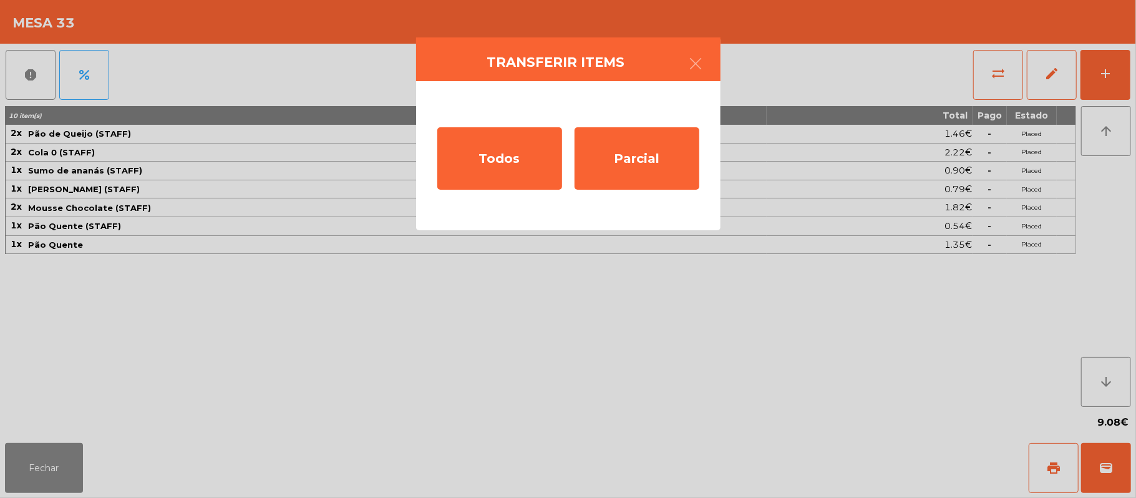
click at [480, 352] on ngb-modal-window "Transferir items Todos Parcial" at bounding box center [568, 249] width 1136 height 498
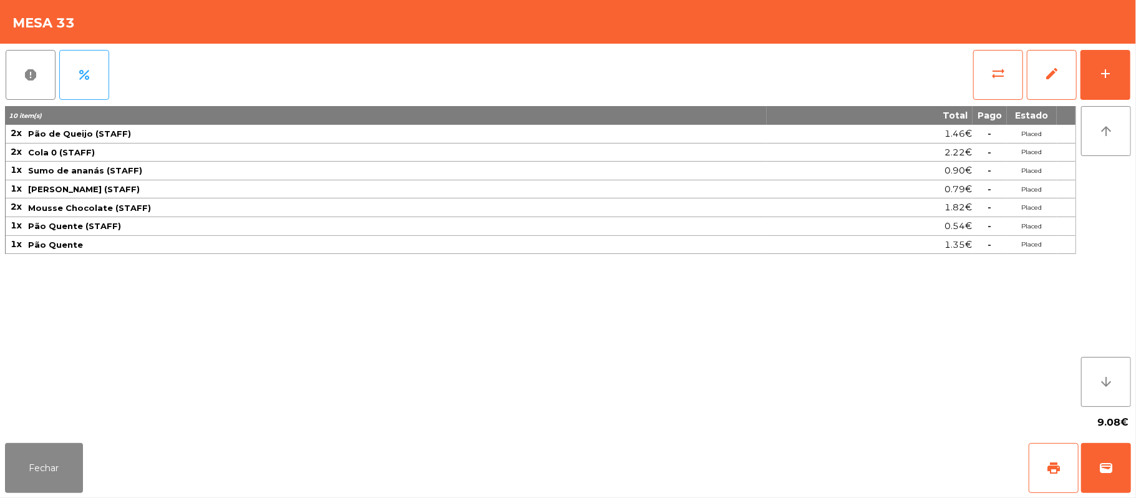
click at [449, 367] on div "10 item(s) Total Pago Estado 2x Pão de Queijo (STAFF) 1.46€ - Placed 2x Cola 0 …" at bounding box center [540, 256] width 1071 height 301
click at [994, 73] on span "sync_alt" at bounding box center [998, 73] width 15 height 15
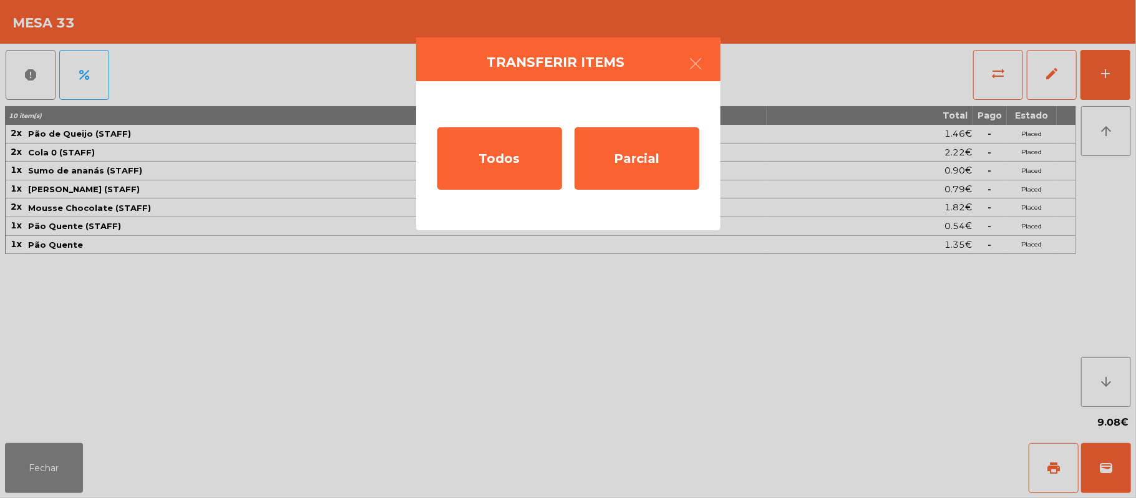
click at [90, 475] on ngb-modal-window "Transferir items Todos Parcial" at bounding box center [568, 249] width 1136 height 498
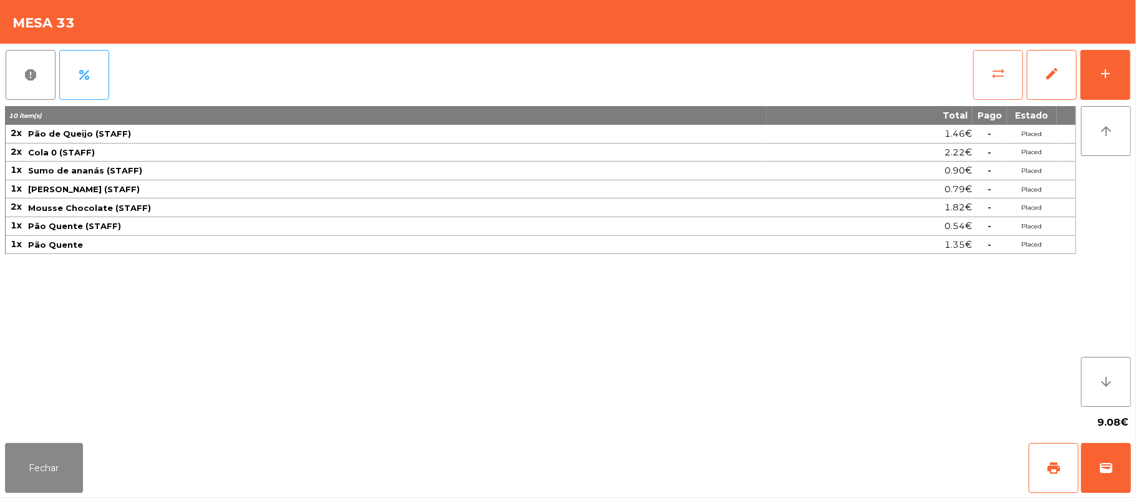
click at [996, 61] on button "sync_alt" at bounding box center [998, 75] width 50 height 50
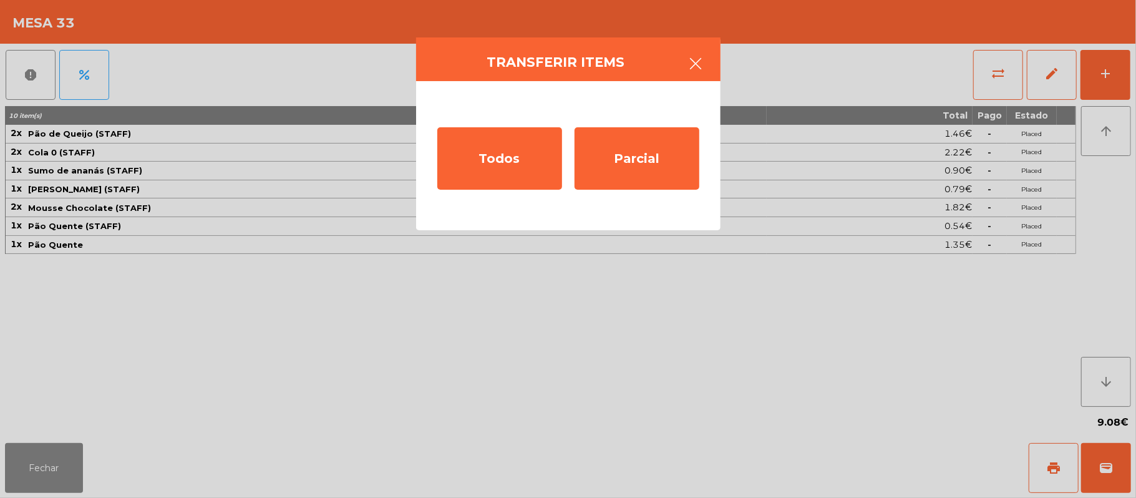
click at [701, 74] on button "button" at bounding box center [696, 64] width 35 height 37
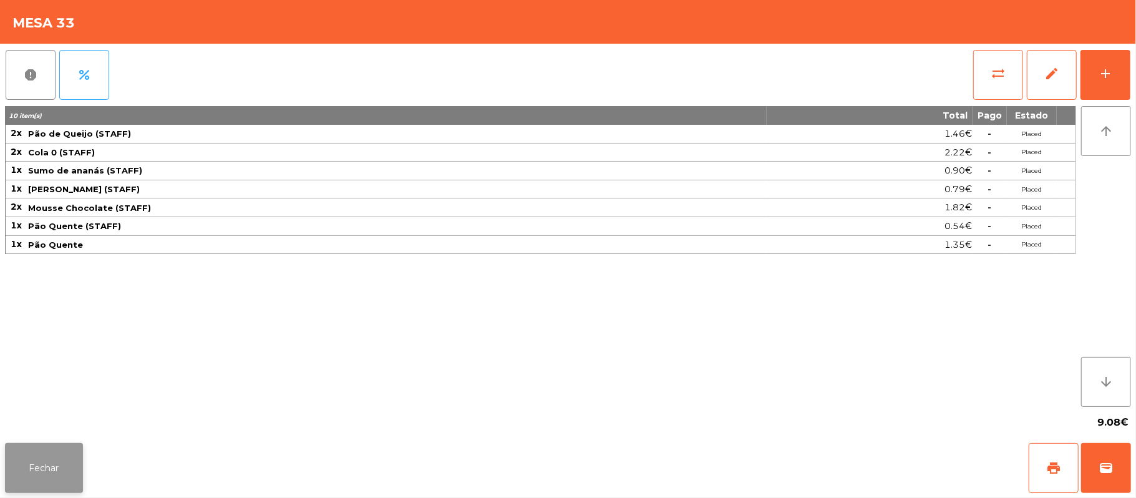
click at [56, 488] on button "Fechar" at bounding box center [44, 468] width 78 height 50
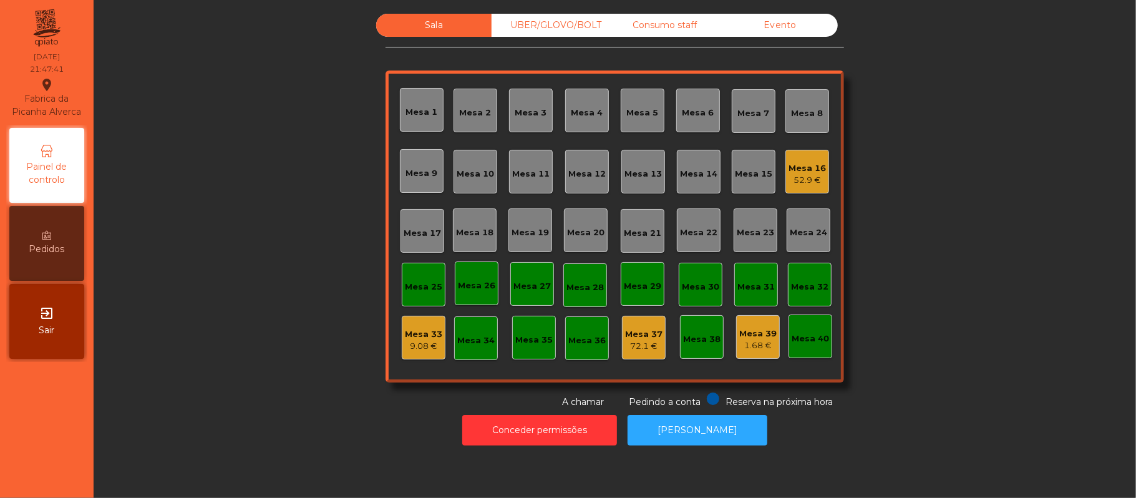
click at [745, 348] on div "1.68 €" at bounding box center [757, 345] width 37 height 12
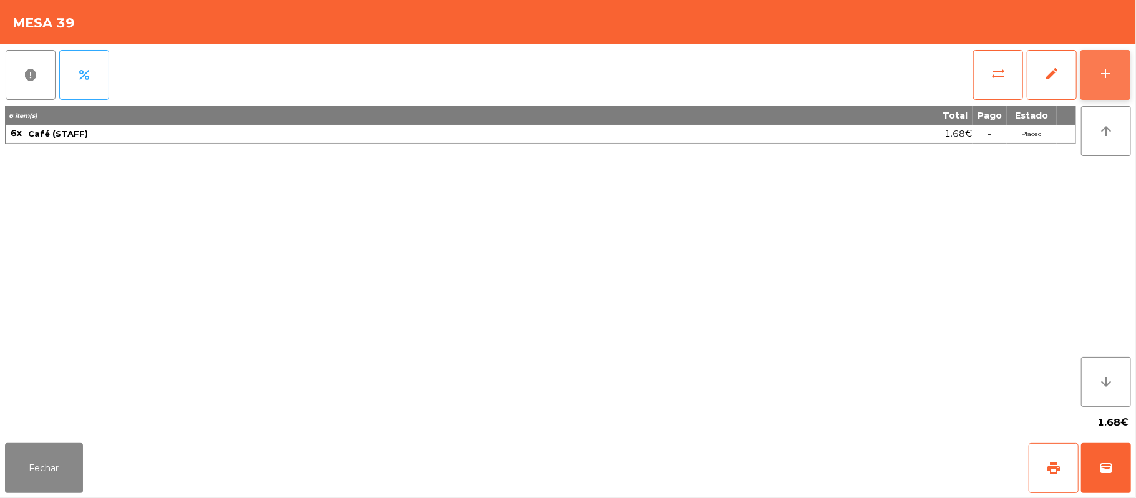
click at [1102, 80] on div "add" at bounding box center [1105, 73] width 15 height 15
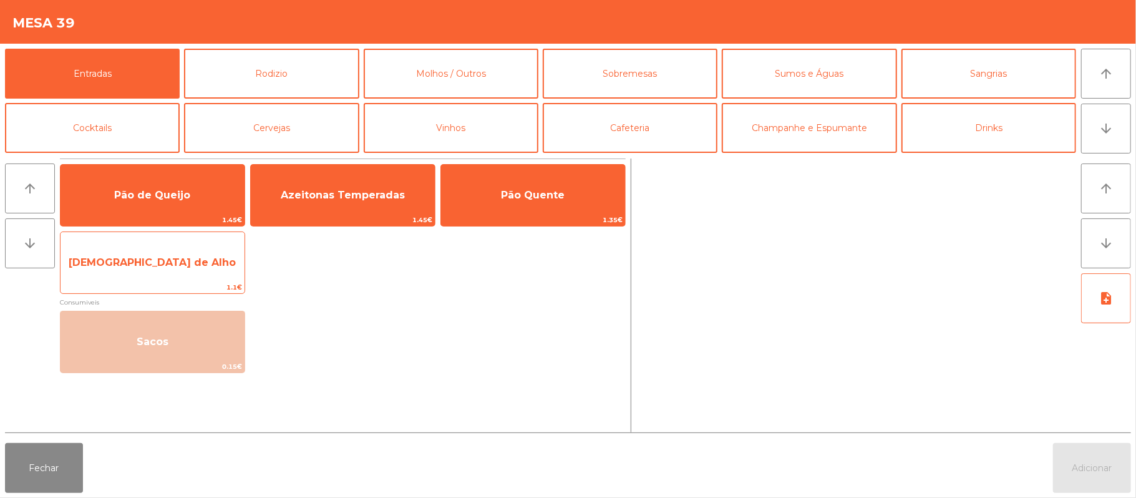
click at [213, 252] on span "[DEMOGRAPHIC_DATA] de Alho" at bounding box center [153, 263] width 184 height 34
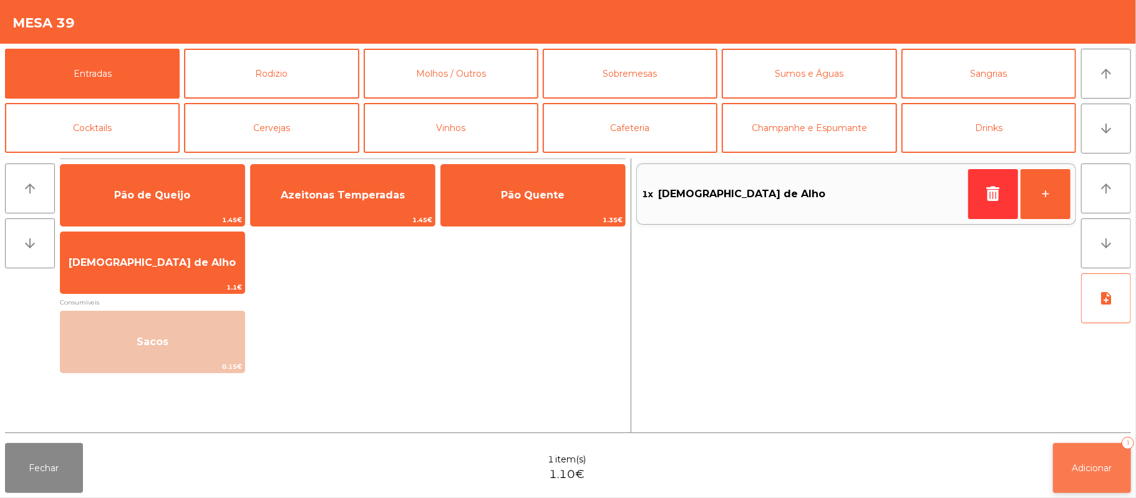
click at [1077, 477] on button "Adicionar 1" at bounding box center [1092, 468] width 78 height 50
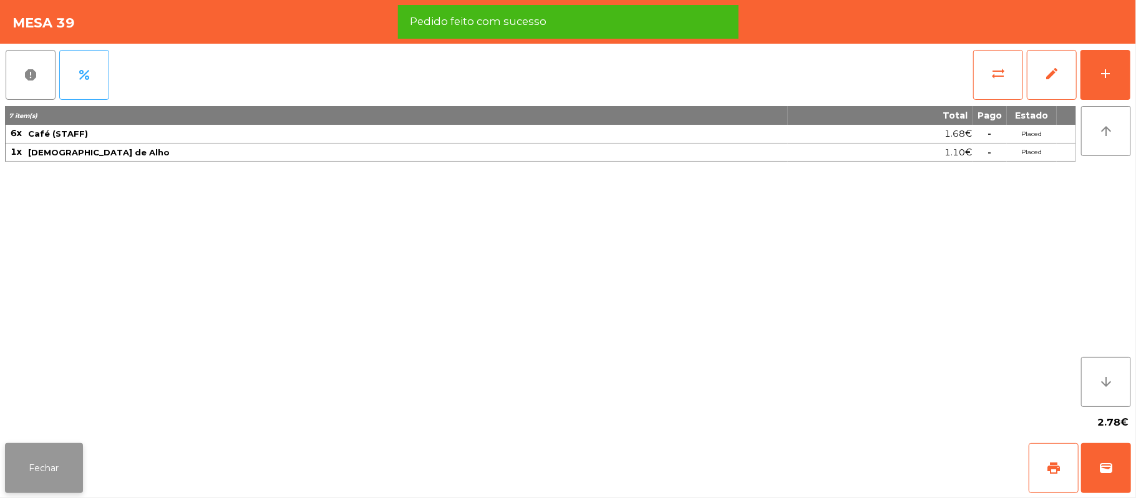
click at [60, 469] on button "Fechar" at bounding box center [44, 468] width 78 height 50
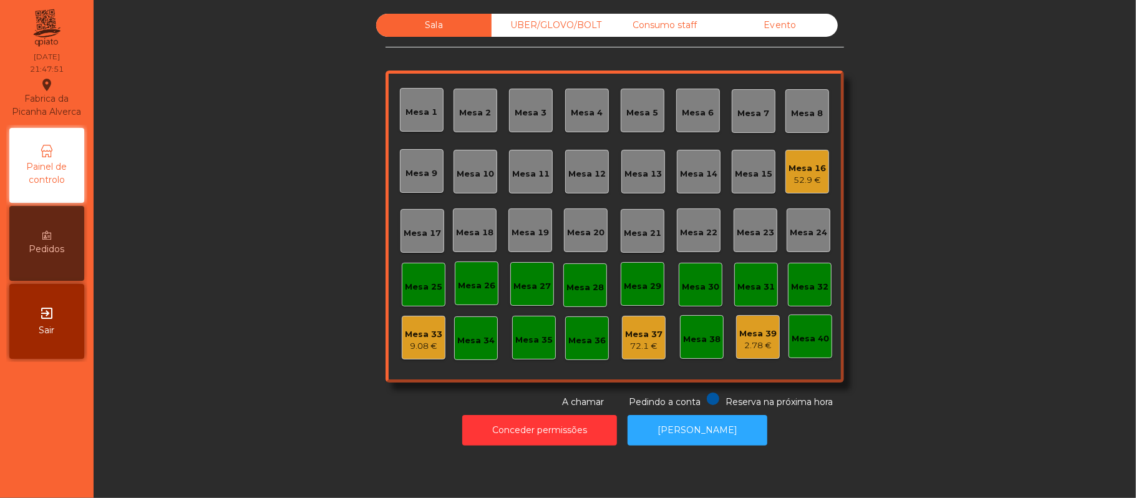
click at [432, 332] on div "Mesa 33" at bounding box center [423, 334] width 37 height 12
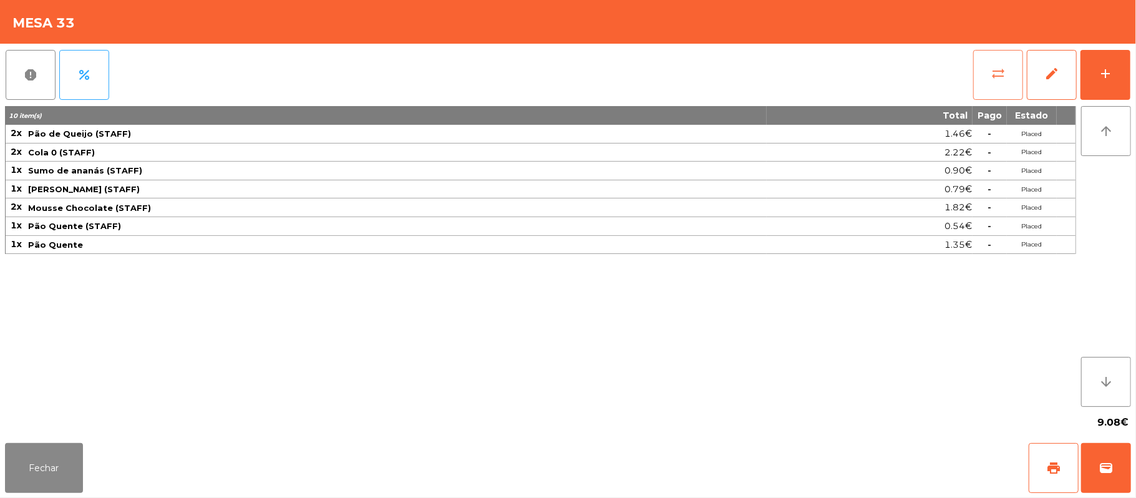
click at [986, 68] on button "sync_alt" at bounding box center [998, 75] width 50 height 50
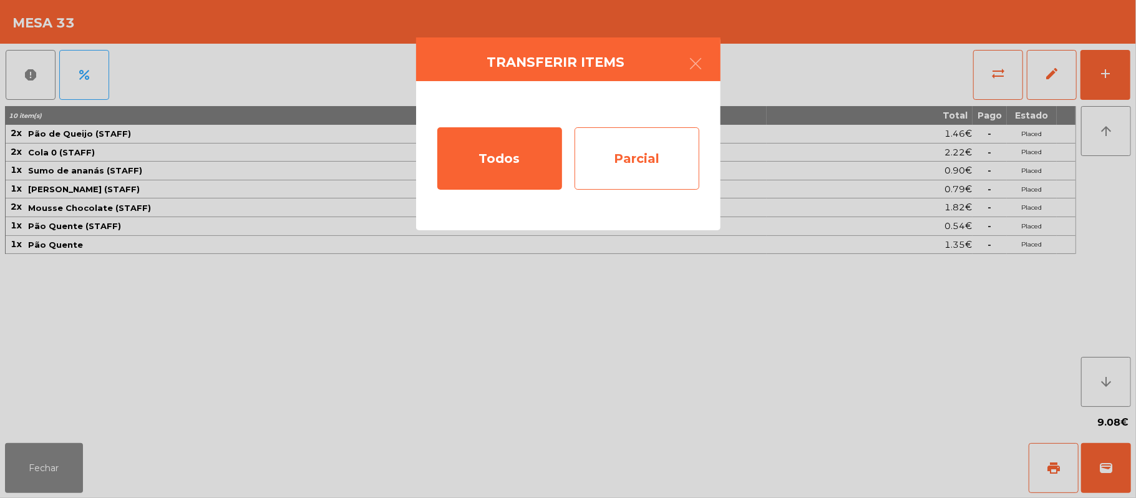
click at [629, 158] on div "Parcial" at bounding box center [637, 158] width 125 height 62
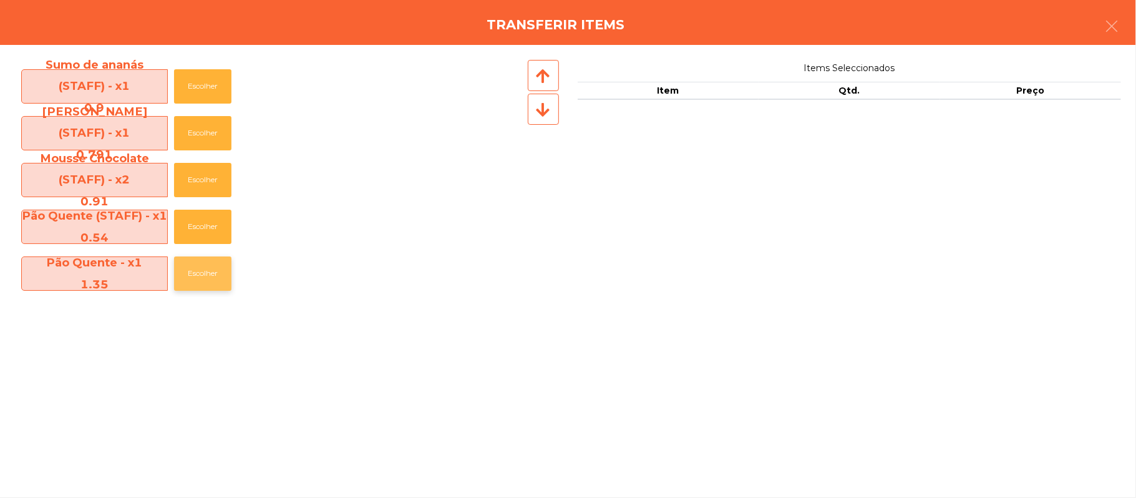
click at [212, 278] on button "Escolher" at bounding box center [202, 273] width 57 height 34
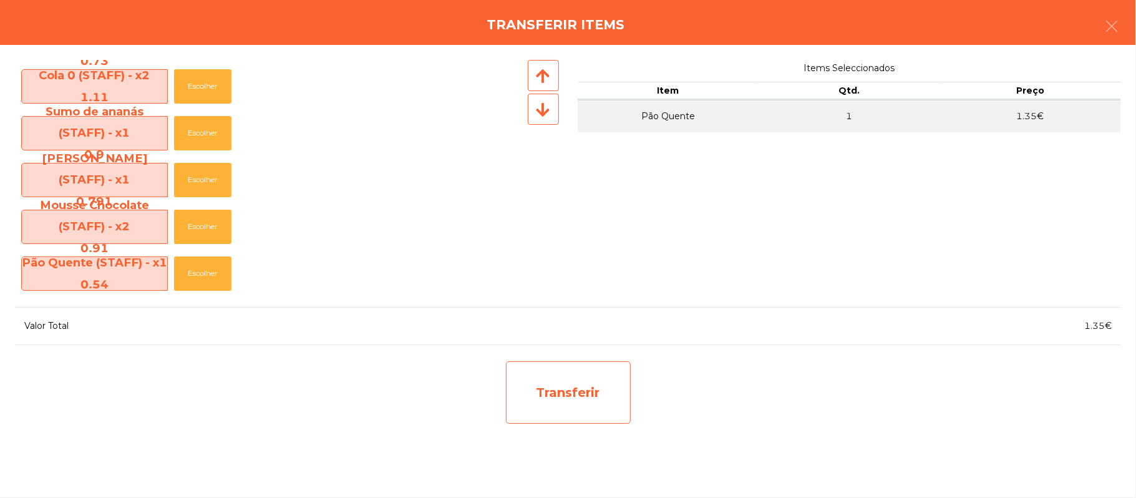
click at [578, 405] on div "Transferir" at bounding box center [568, 392] width 125 height 62
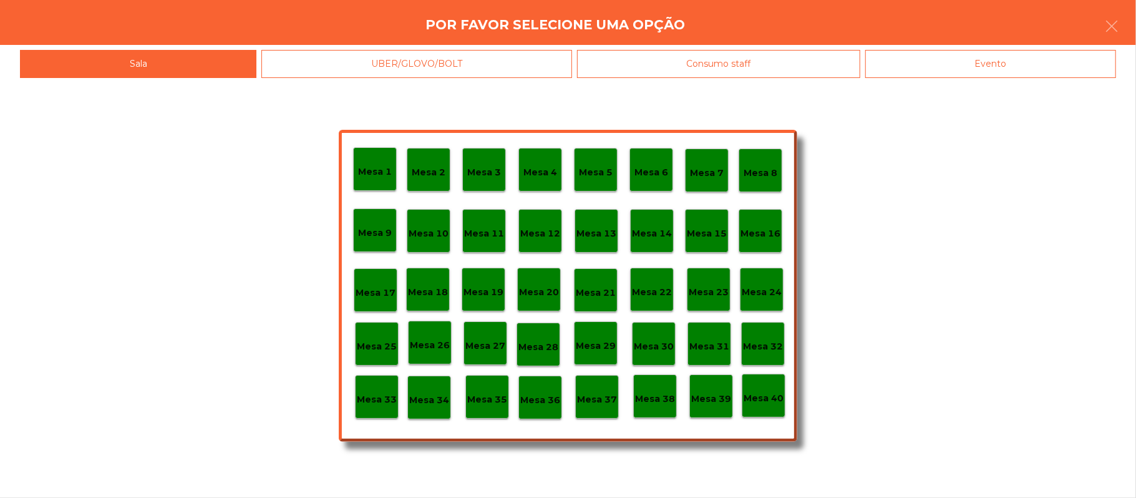
click at [607, 403] on p "Mesa 37" at bounding box center [597, 399] width 40 height 14
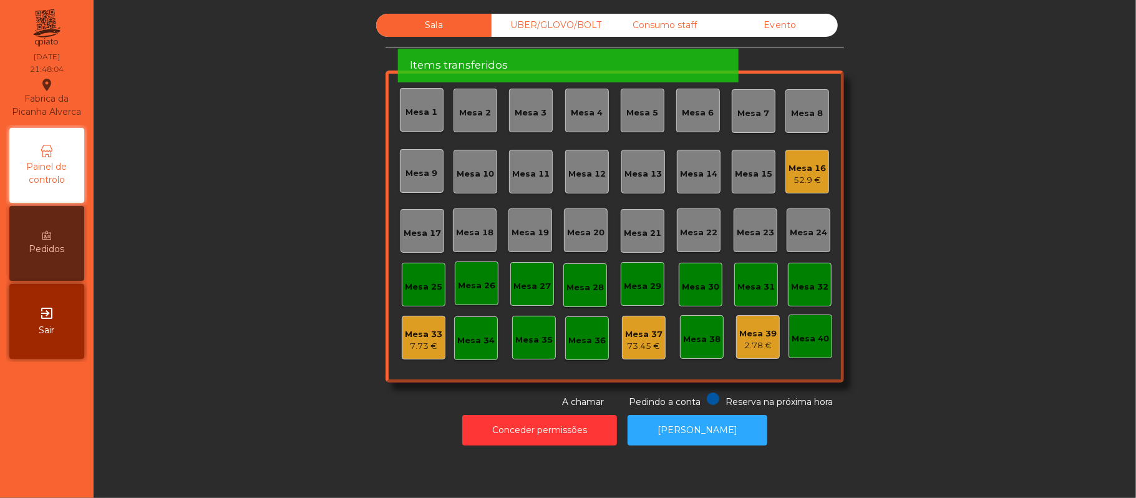
click at [968, 191] on div "Sala UBER/GLOVO/BOLT Consumo staff Evento Mesa 1 Mesa 2 Mesa 3 Mesa 4 Mesa 5 Me…" at bounding box center [614, 211] width 1009 height 395
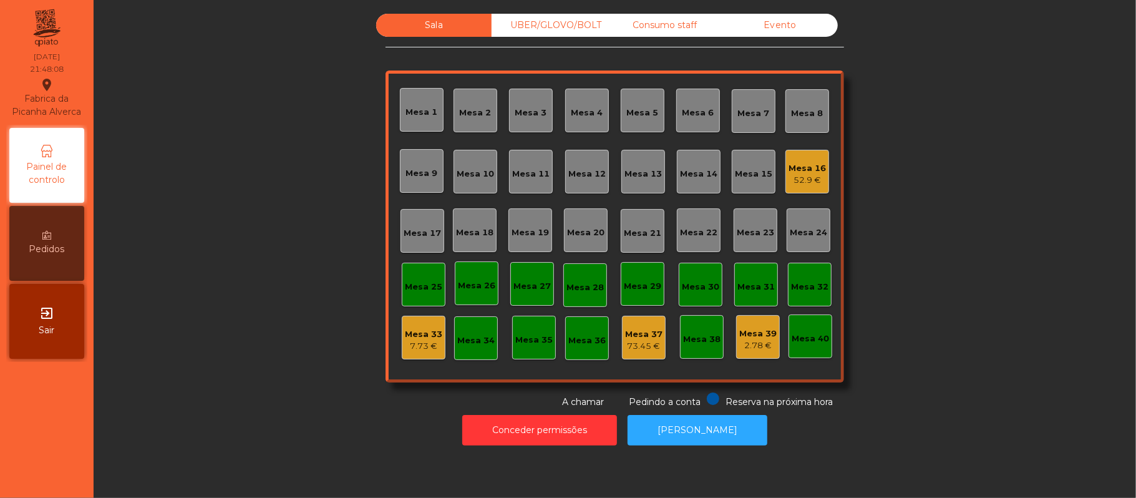
click at [647, 26] on div "Consumo staff" at bounding box center [664, 25] width 115 height 23
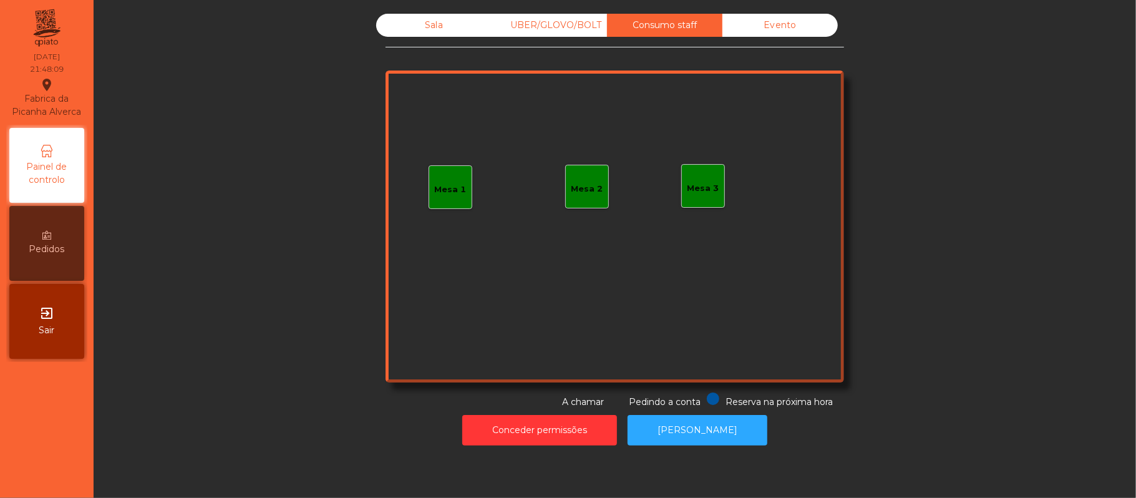
click at [434, 200] on div "Mesa 1" at bounding box center [451, 187] width 44 height 44
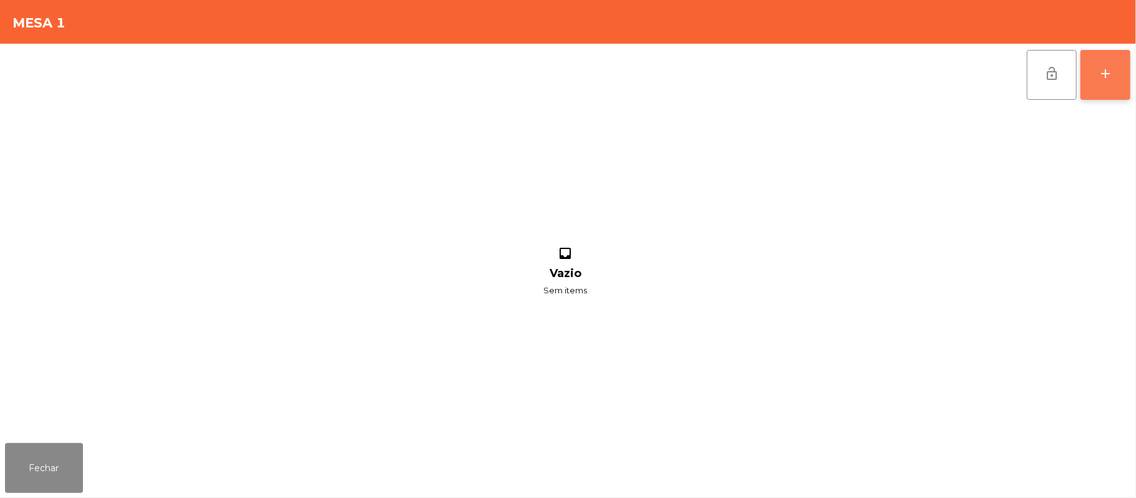
click at [1106, 75] on div "add" at bounding box center [1105, 73] width 15 height 15
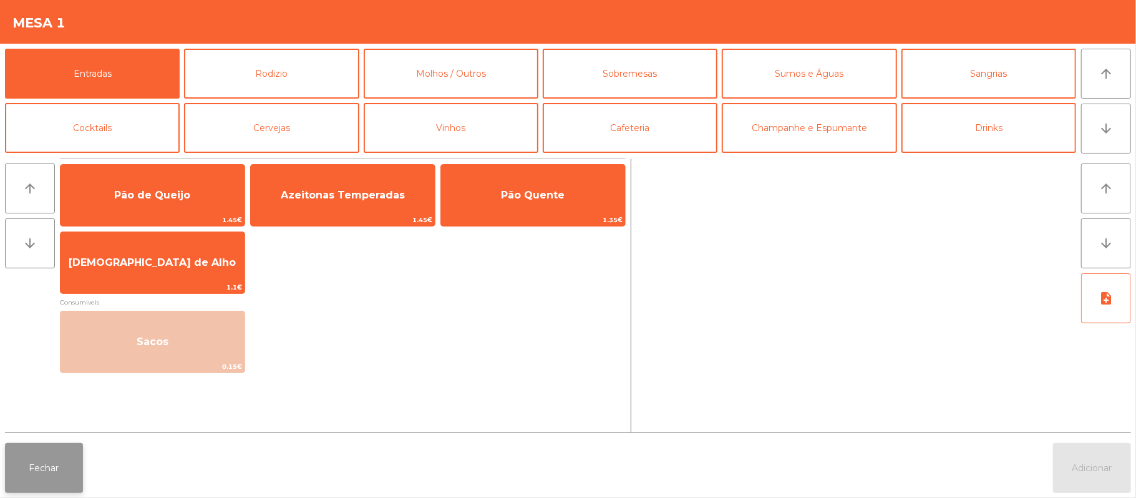
click at [62, 460] on button "Fechar" at bounding box center [44, 468] width 78 height 50
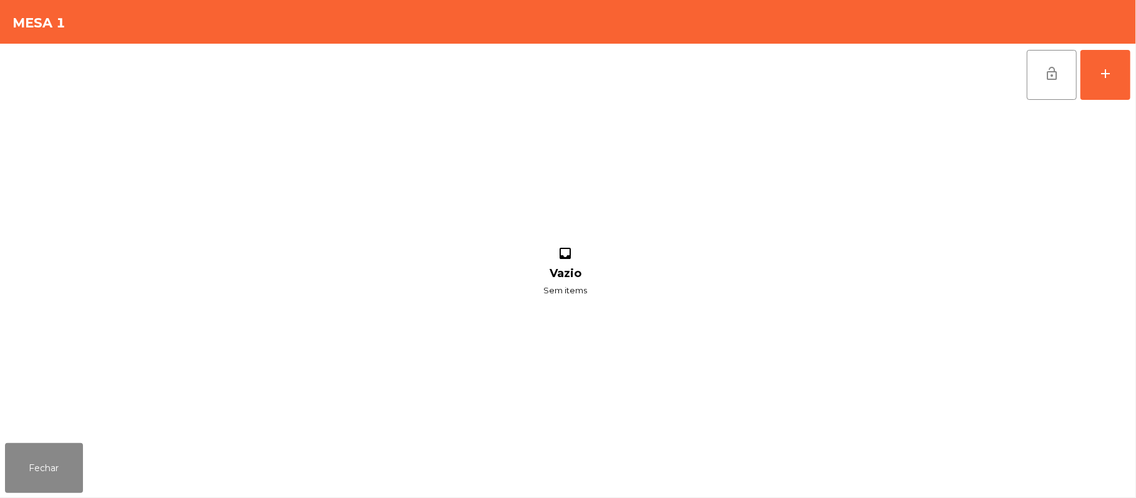
click at [1133, 73] on div "lock_open add inbox Vazio Sem items" at bounding box center [568, 241] width 1136 height 394
click at [1105, 79] on div "add" at bounding box center [1105, 73] width 15 height 15
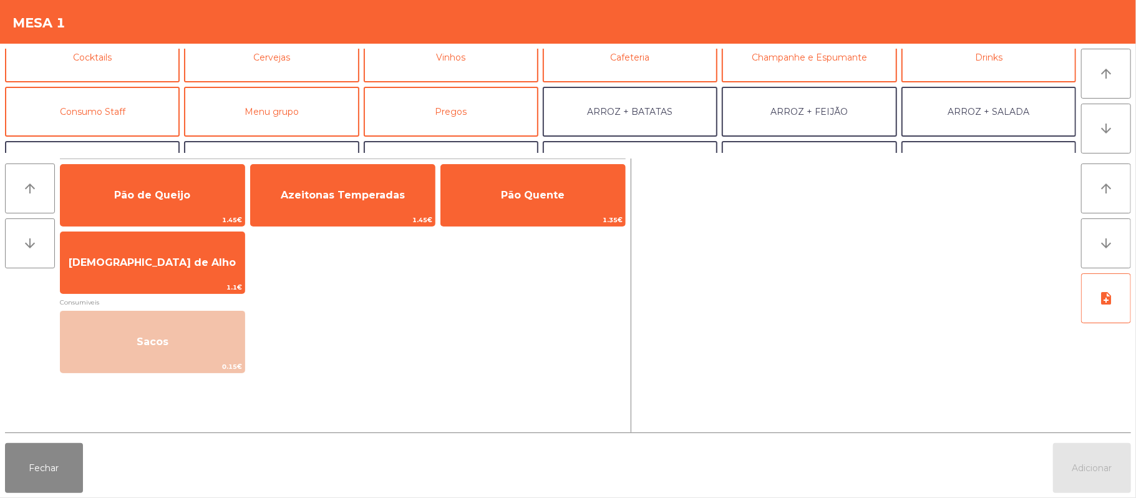
scroll to position [71, 0]
click at [124, 120] on button "Consumo Staff" at bounding box center [92, 111] width 175 height 50
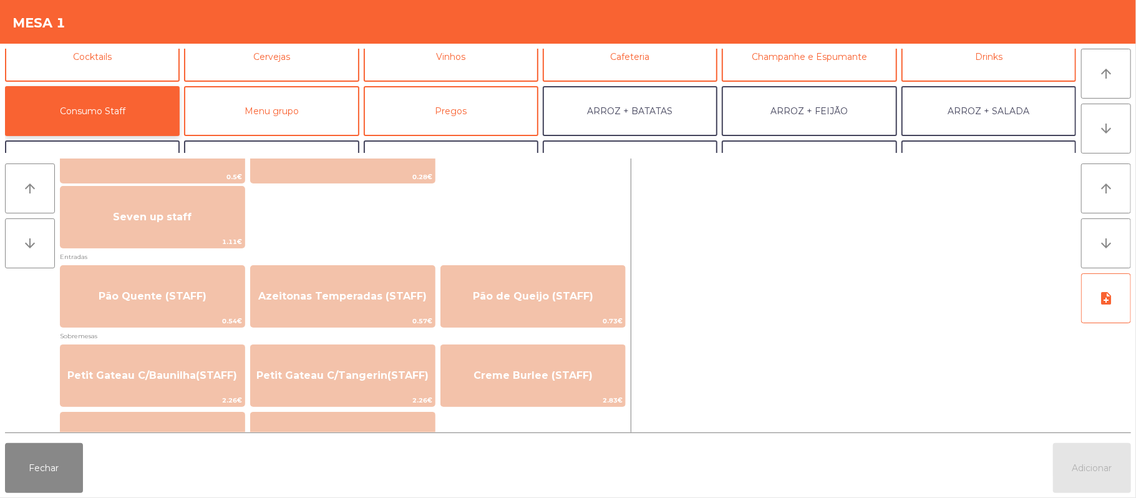
scroll to position [782, 0]
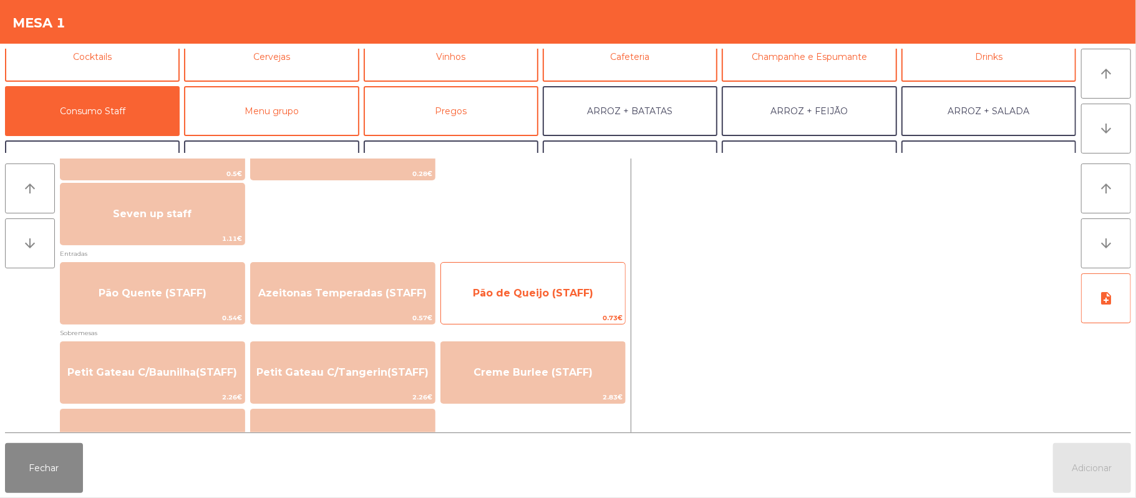
click at [519, 300] on span "Pão de Queijo (STAFF)" at bounding box center [533, 293] width 184 height 34
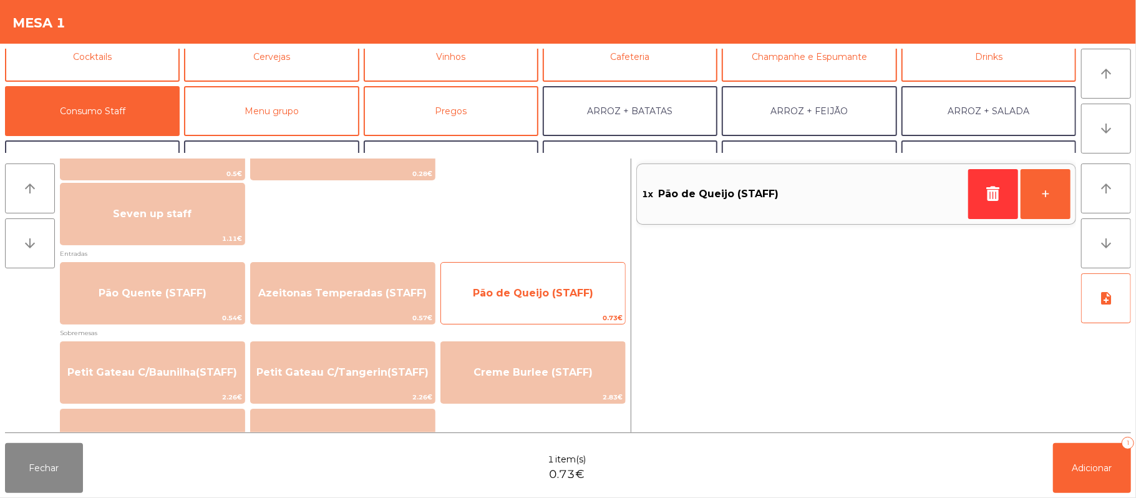
click at [520, 298] on span "Pão de Queijo (STAFF)" at bounding box center [533, 293] width 120 height 12
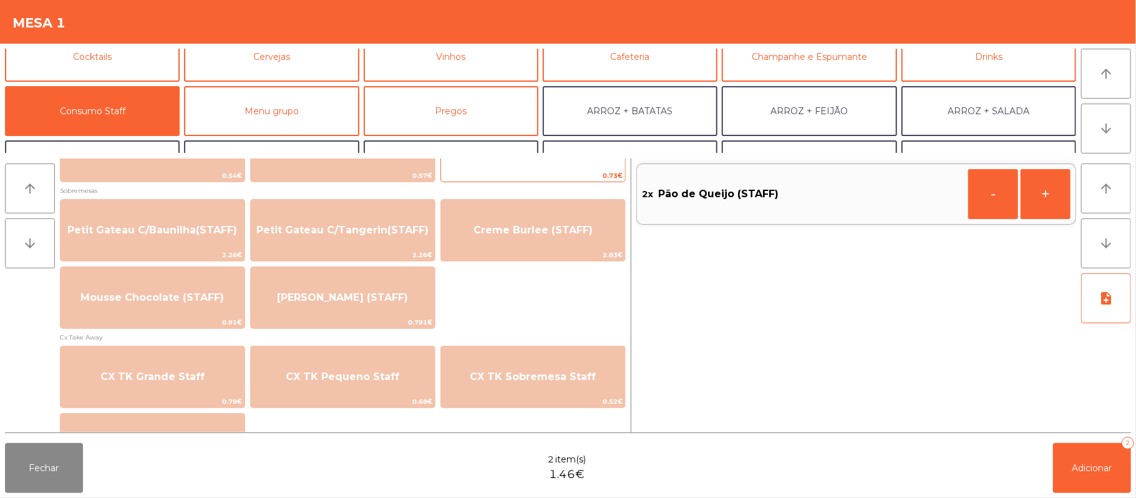
scroll to position [924, 0]
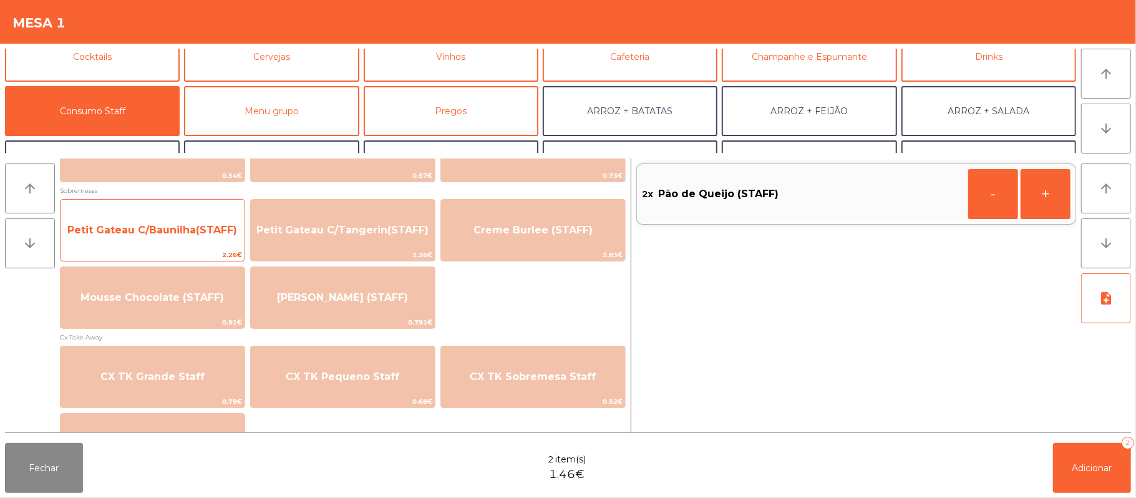
click at [187, 240] on span "Petit Gateau C/Baunilha(STAFF)" at bounding box center [153, 230] width 184 height 34
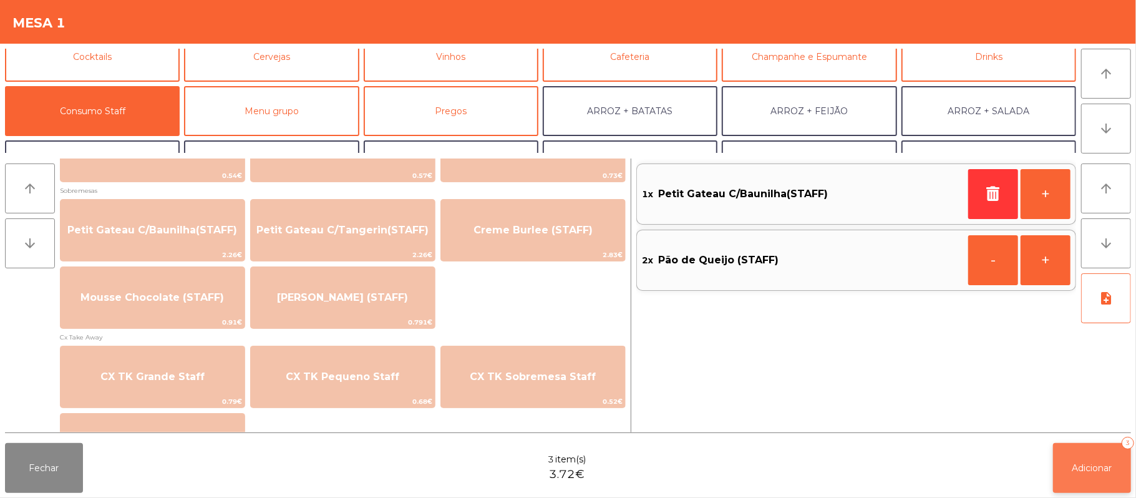
click at [1077, 470] on span "Adicionar" at bounding box center [1092, 467] width 40 height 11
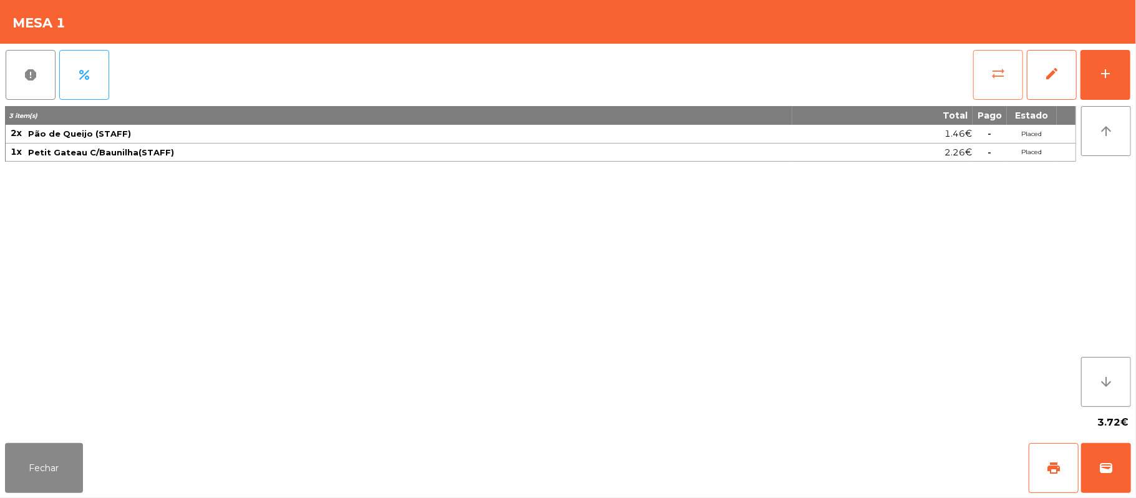
click at [989, 62] on button "sync_alt" at bounding box center [998, 75] width 50 height 50
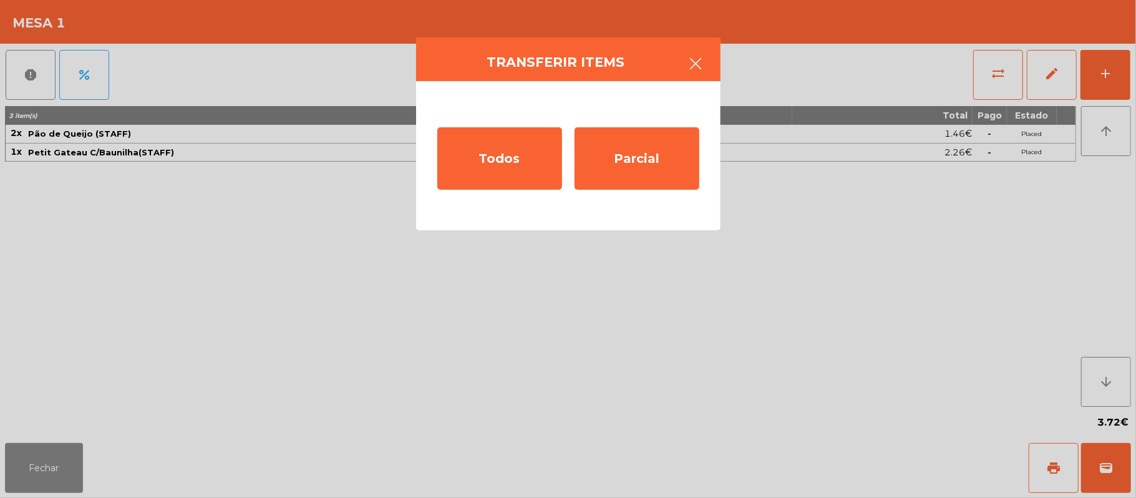
click at [701, 65] on icon "button" at bounding box center [696, 63] width 15 height 15
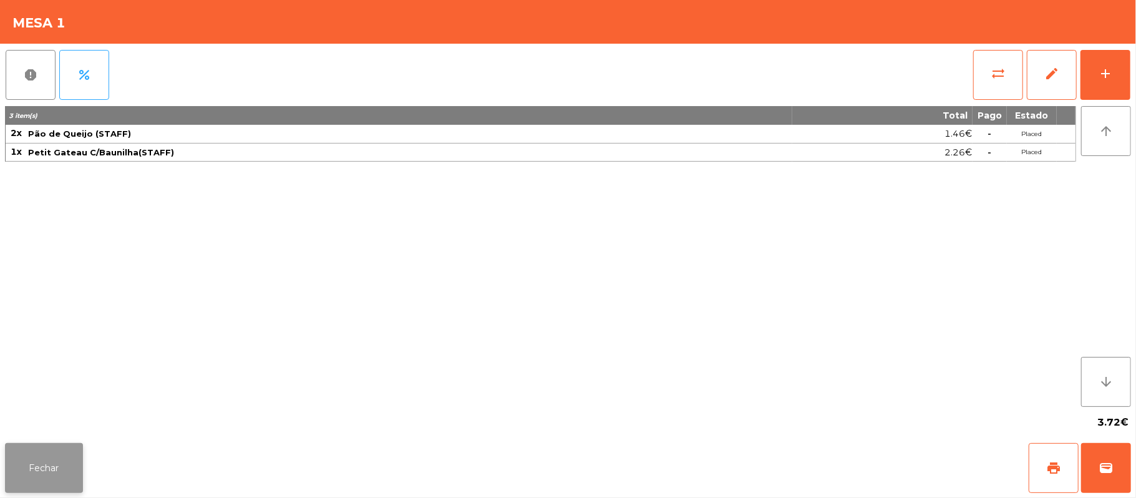
click at [68, 489] on button "Fechar" at bounding box center [44, 468] width 78 height 50
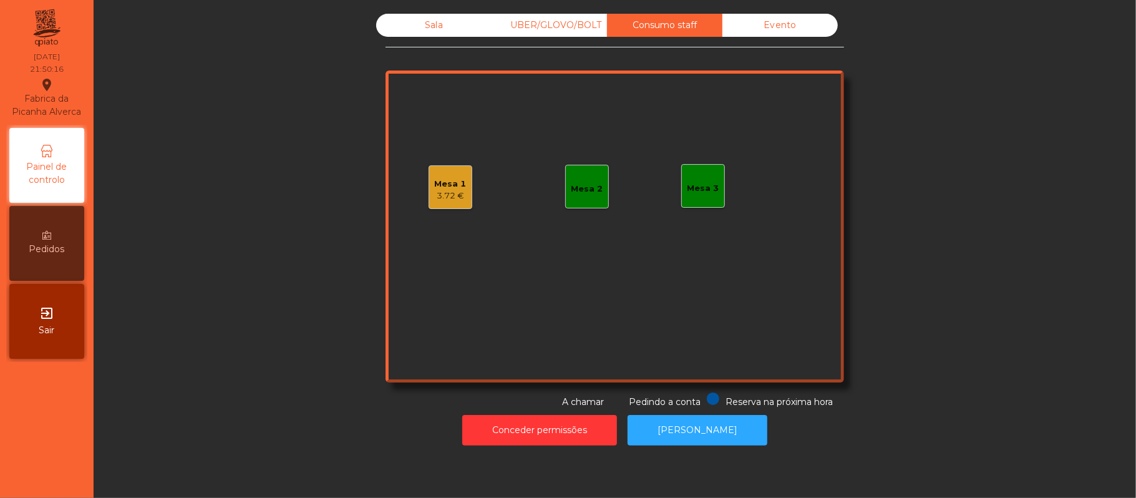
click at [449, 185] on div "Mesa 1" at bounding box center [451, 184] width 32 height 12
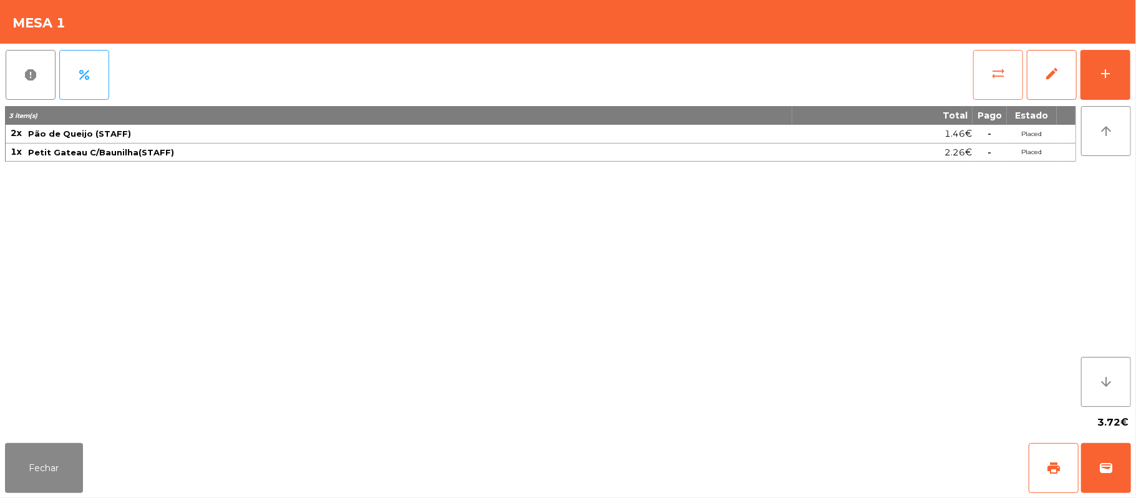
click at [997, 76] on span "sync_alt" at bounding box center [998, 73] width 15 height 15
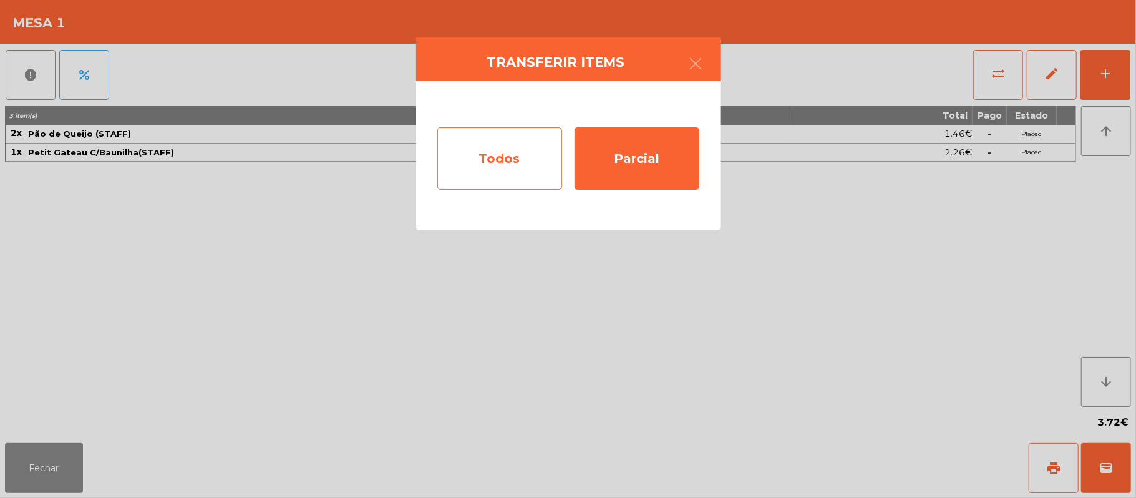
click at [508, 155] on div "Todos" at bounding box center [499, 158] width 125 height 62
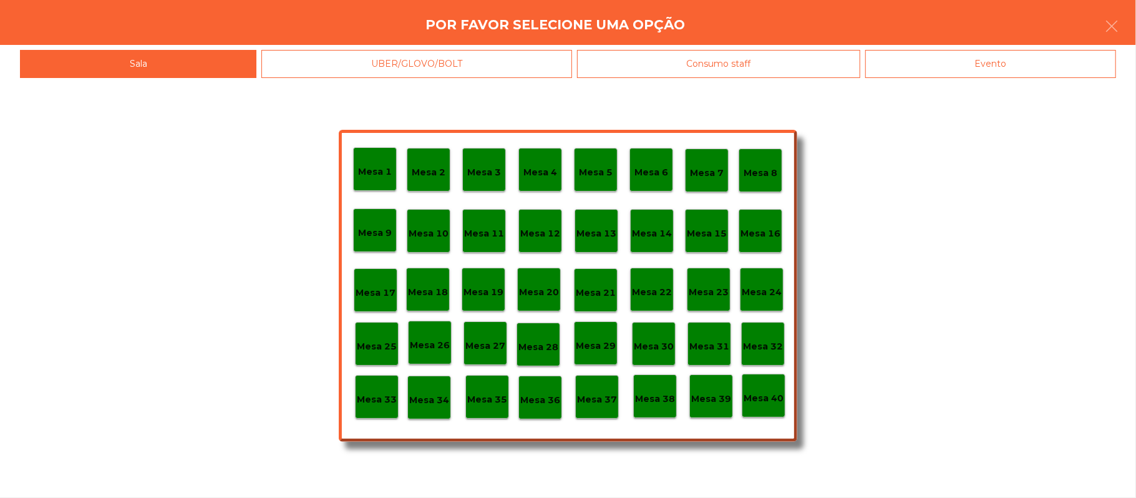
click at [681, 60] on div "Consumo staff" at bounding box center [718, 64] width 283 height 28
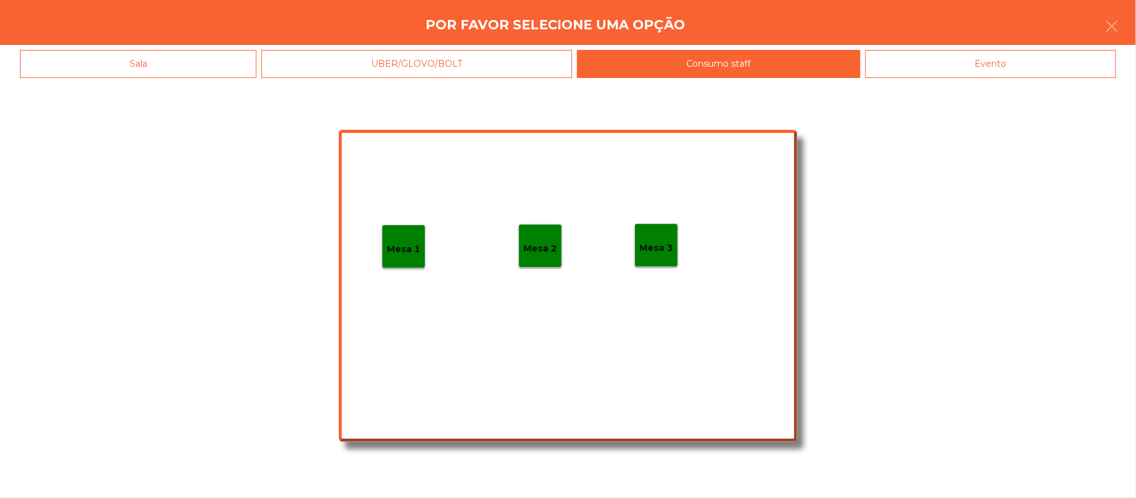
click at [928, 52] on div "Evento" at bounding box center [990, 64] width 251 height 28
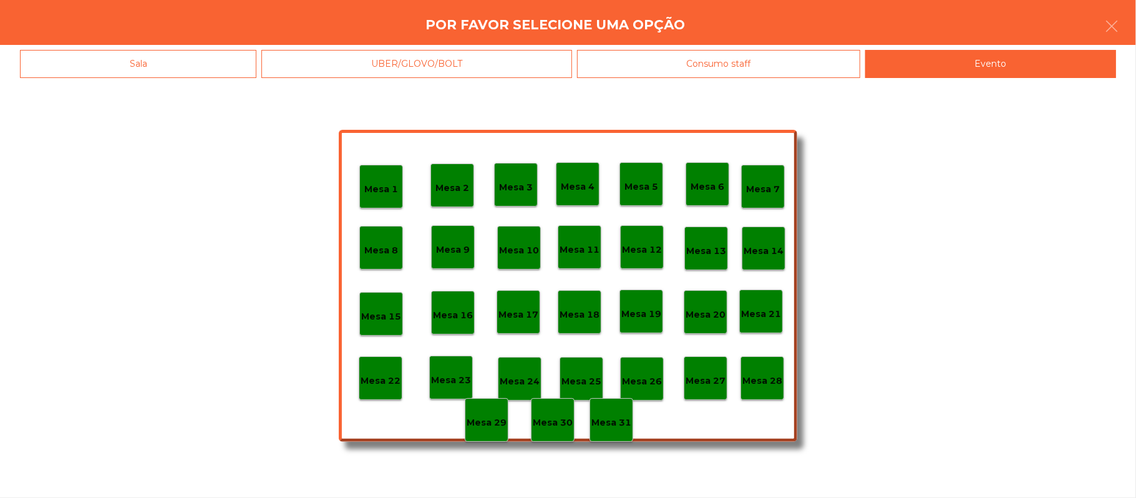
click at [781, 369] on div "Mesa 28" at bounding box center [762, 378] width 40 height 19
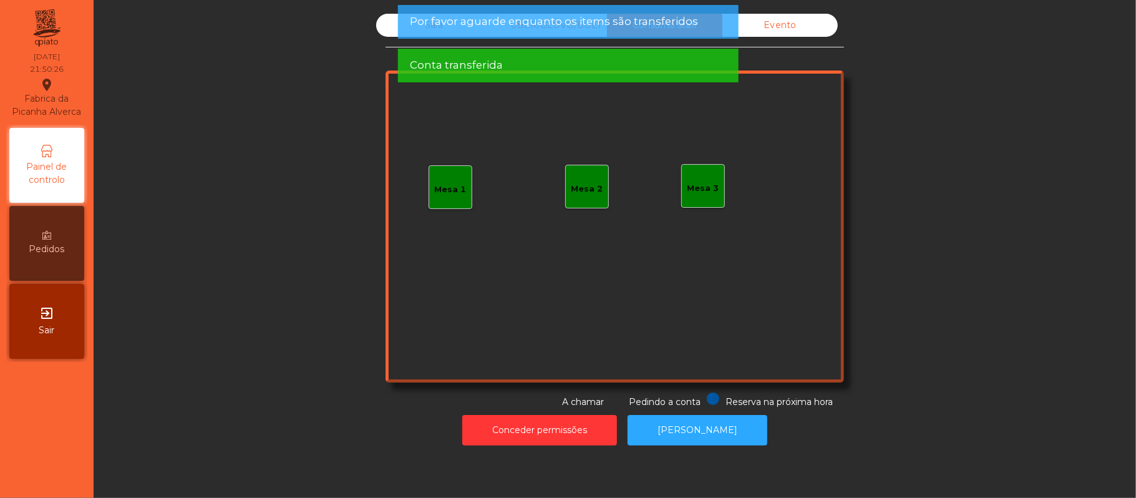
click at [352, 140] on div "Sala UBER/GLOVO/BOLT Consumo staff Evento Mesa 1 Mesa 2 Mesa 3 Reserva na próxi…" at bounding box center [614, 211] width 1009 height 395
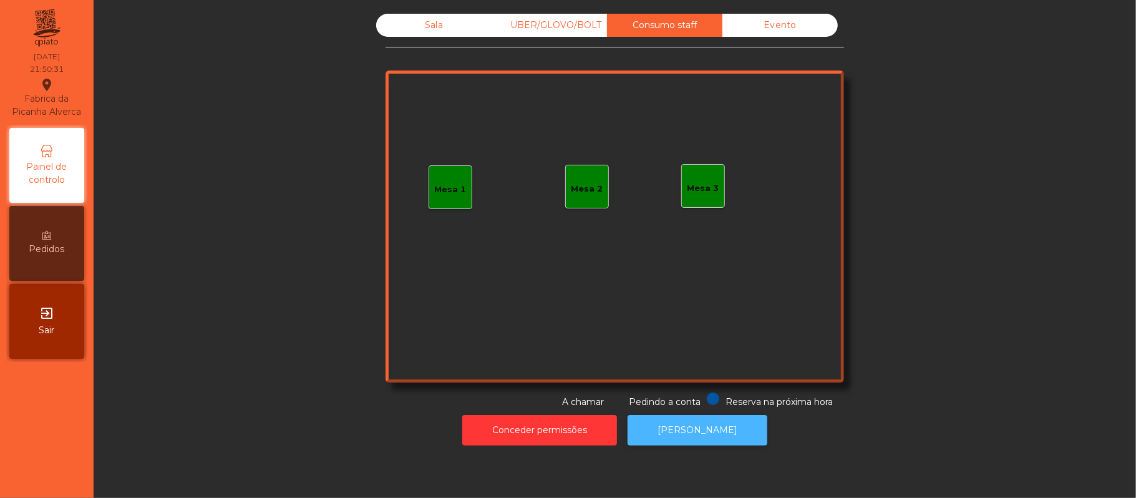
click at [735, 435] on button "[PERSON_NAME]" at bounding box center [698, 430] width 140 height 31
click at [434, 35] on div "Sala" at bounding box center [433, 25] width 115 height 23
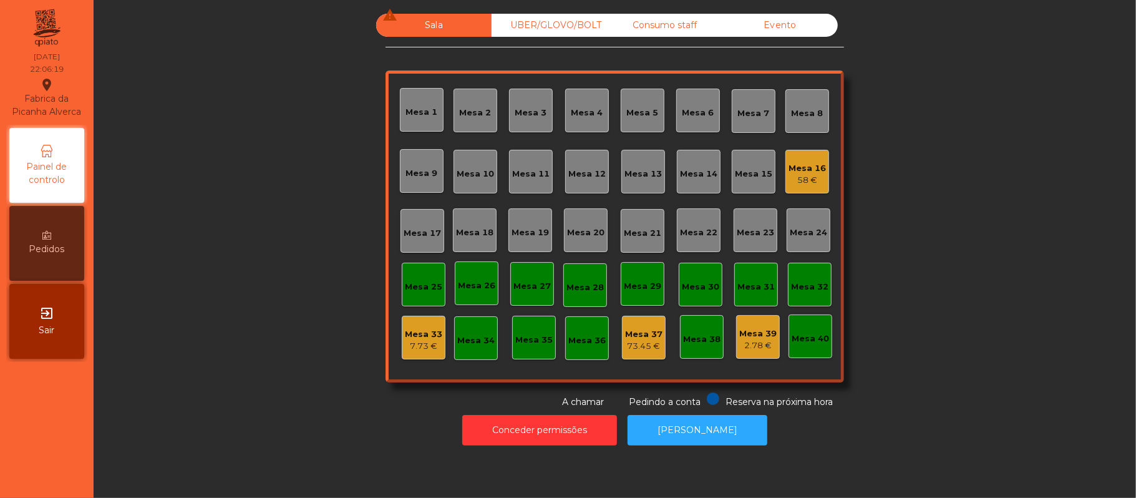
click at [820, 185] on div "Mesa 16 58 €" at bounding box center [807, 172] width 44 height 44
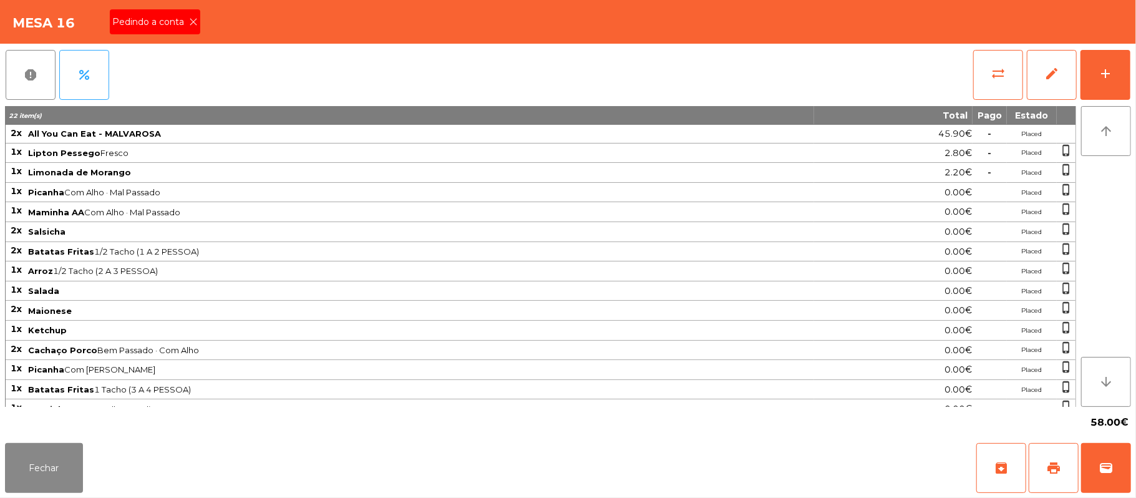
click at [192, 21] on icon at bounding box center [193, 21] width 9 height 9
click at [1051, 467] on span "print" at bounding box center [1053, 467] width 15 height 15
click at [1104, 470] on span "wallet" at bounding box center [1106, 467] width 15 height 15
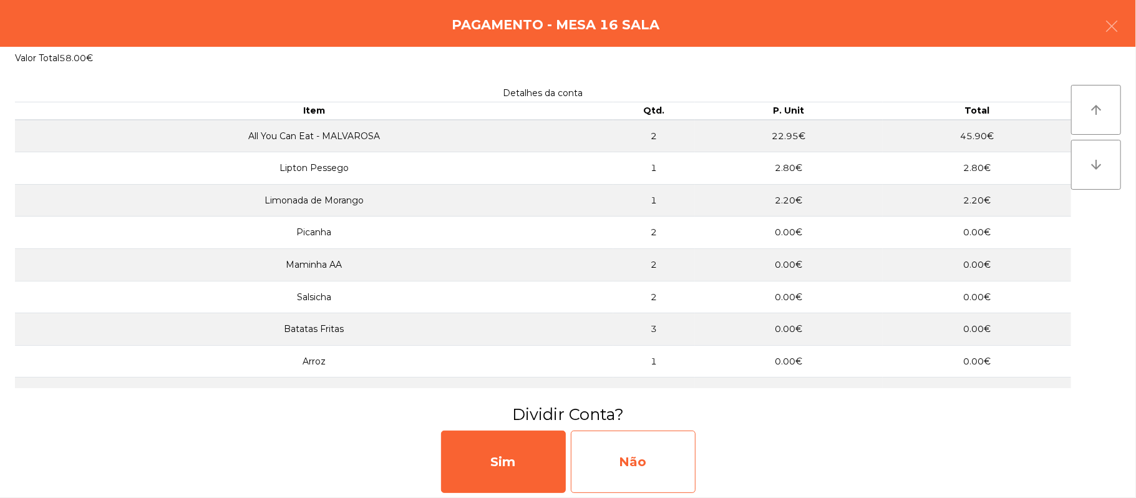
click at [652, 472] on div "Não" at bounding box center [633, 461] width 125 height 62
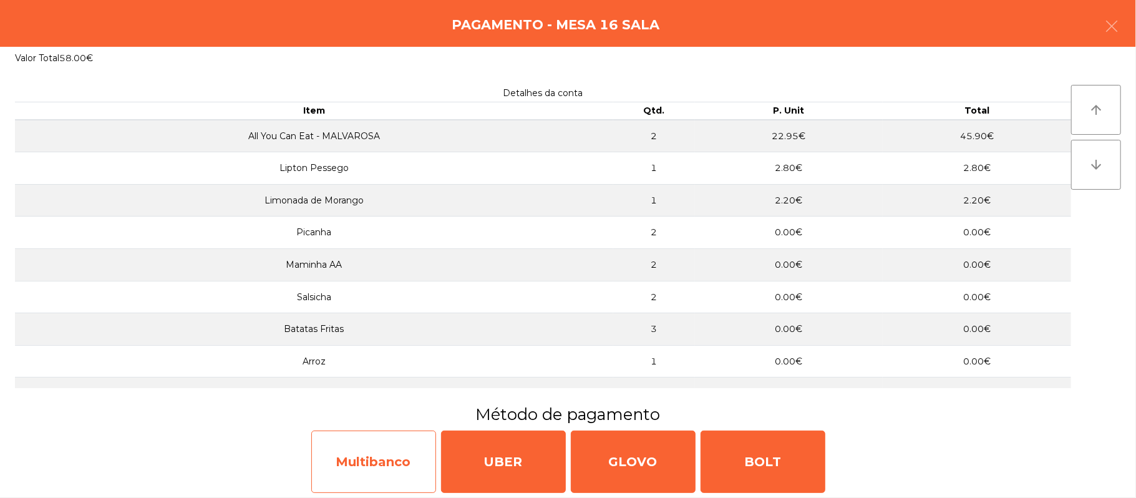
click at [402, 457] on div "Multibanco" at bounding box center [373, 461] width 125 height 62
select select "**"
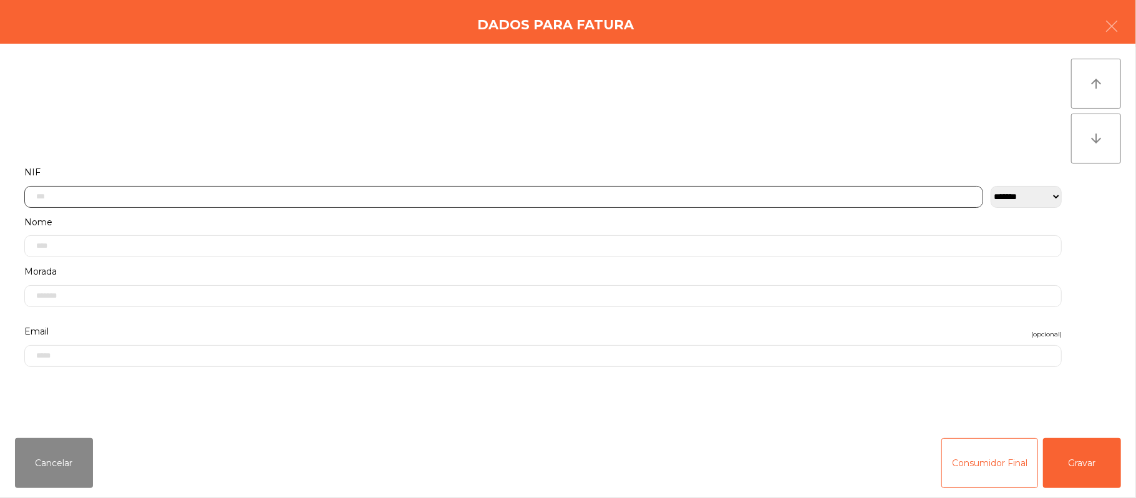
click at [468, 196] on input "text" at bounding box center [503, 197] width 959 height 22
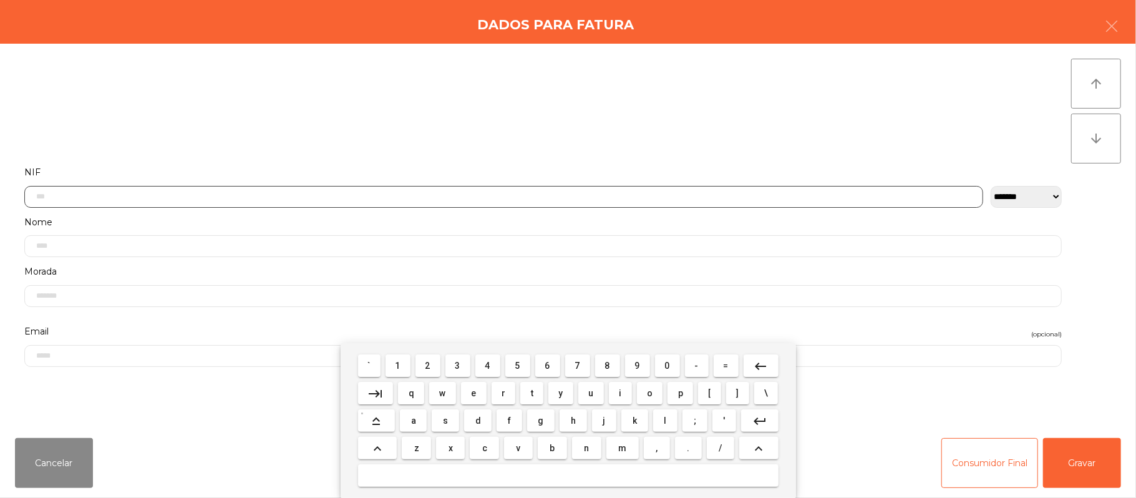
scroll to position [105, 0]
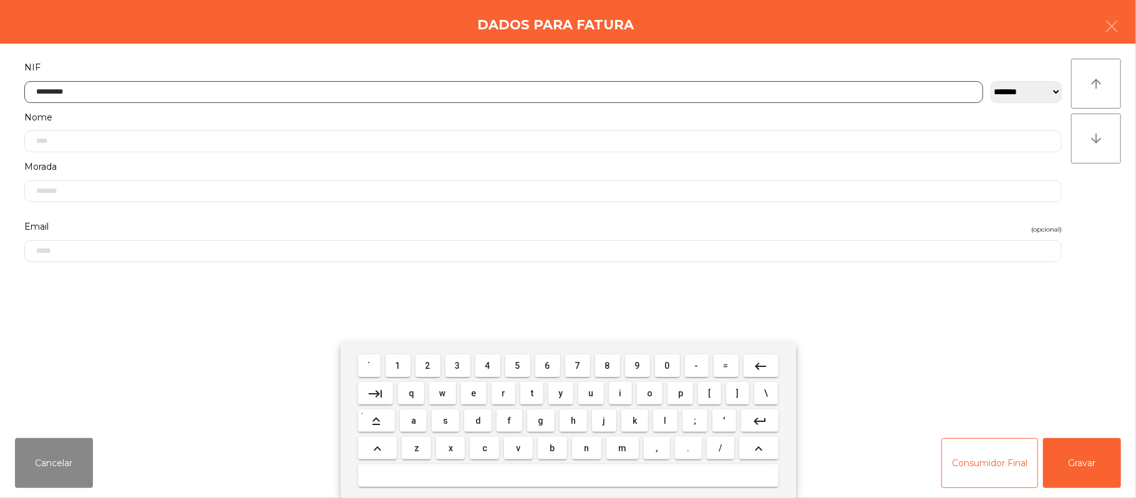
type input "*********"
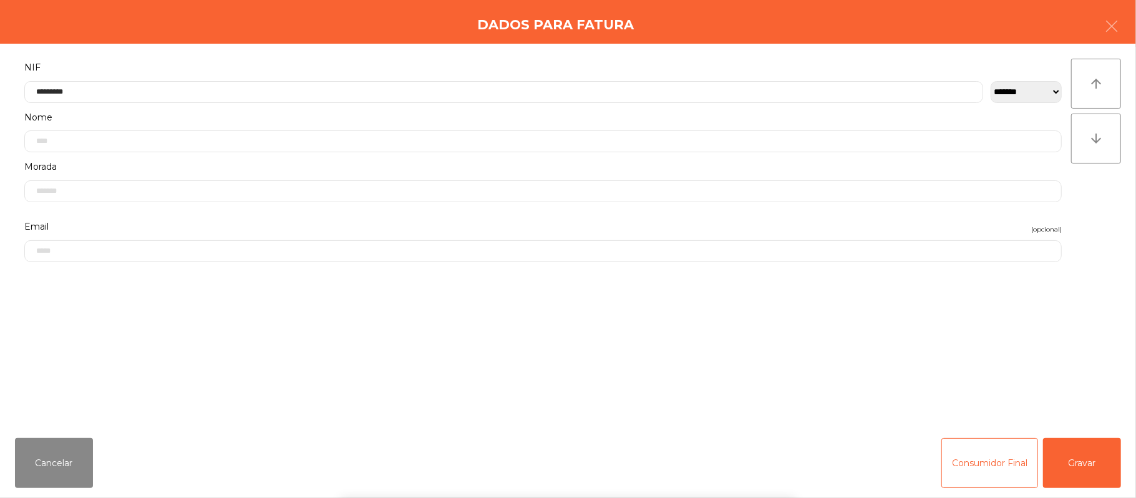
click at [1094, 472] on div "` 1 2 3 4 5 6 7 8 9 0 - = keyboard_backspace keyboard_tab q w e r t y u i o p […" at bounding box center [568, 420] width 1136 height 155
click at [1081, 460] on button "Gravar" at bounding box center [1082, 463] width 78 height 50
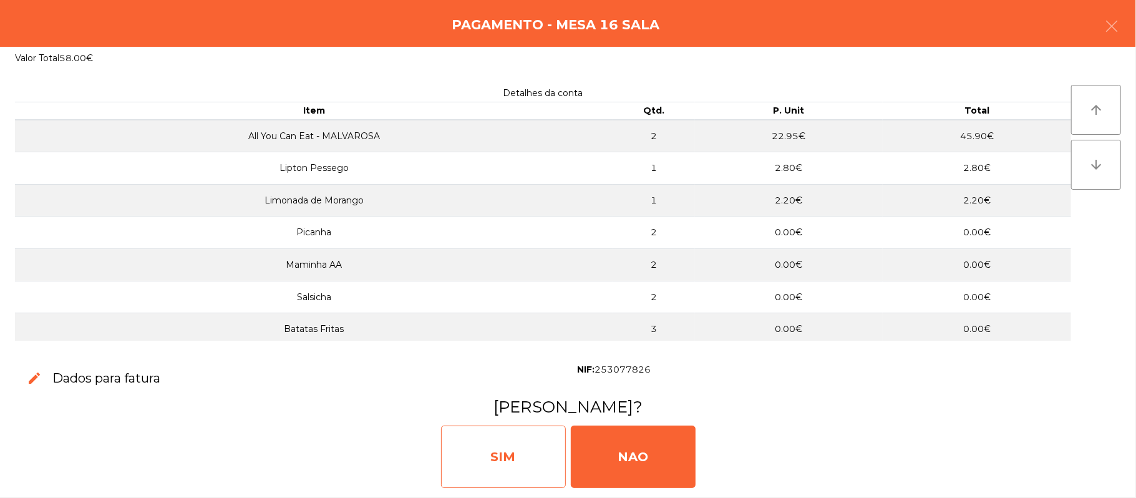
click at [517, 452] on div "SIM" at bounding box center [503, 456] width 125 height 62
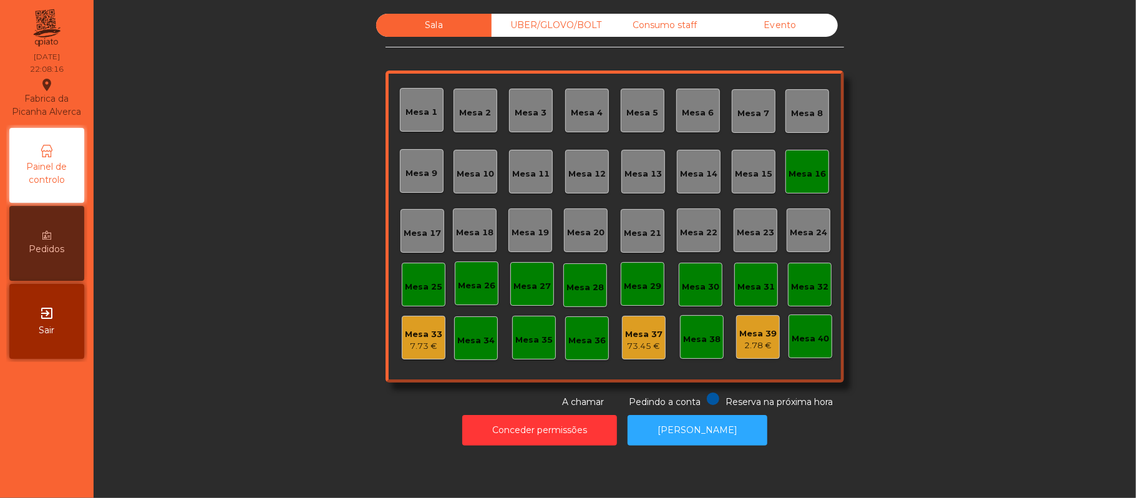
click at [798, 153] on div "Mesa 16" at bounding box center [807, 172] width 44 height 44
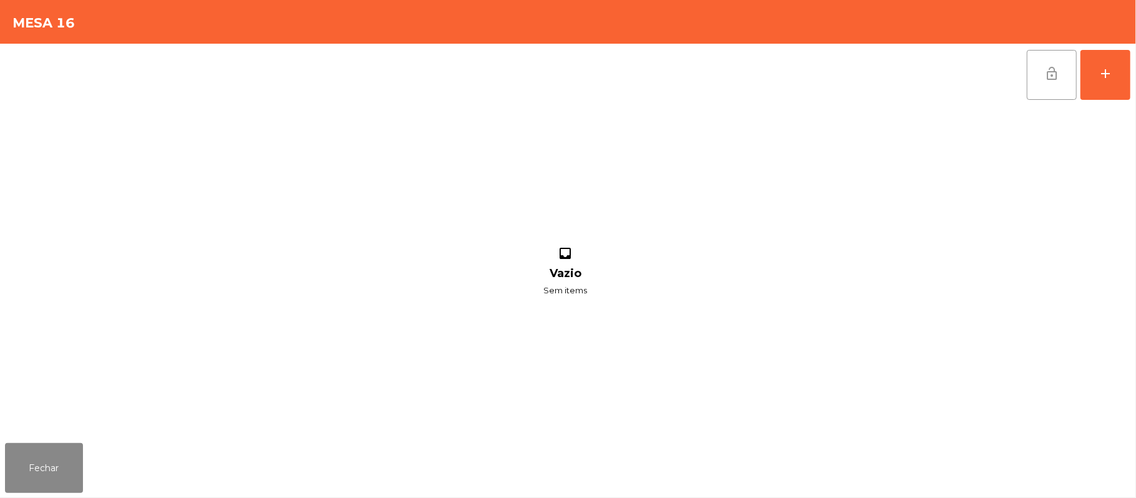
click at [1058, 77] on span "lock_open" at bounding box center [1051, 73] width 15 height 15
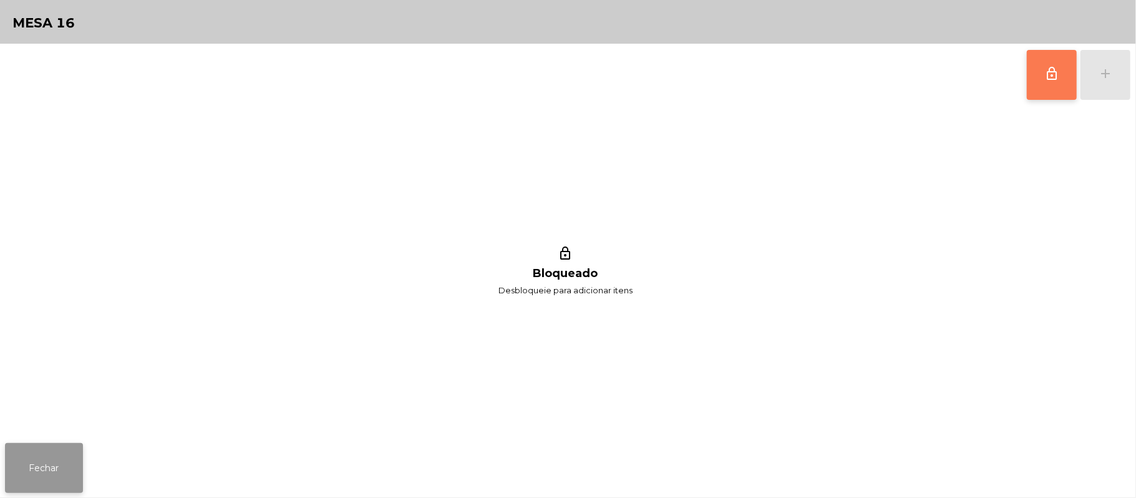
click at [46, 453] on button "Fechar" at bounding box center [44, 468] width 78 height 50
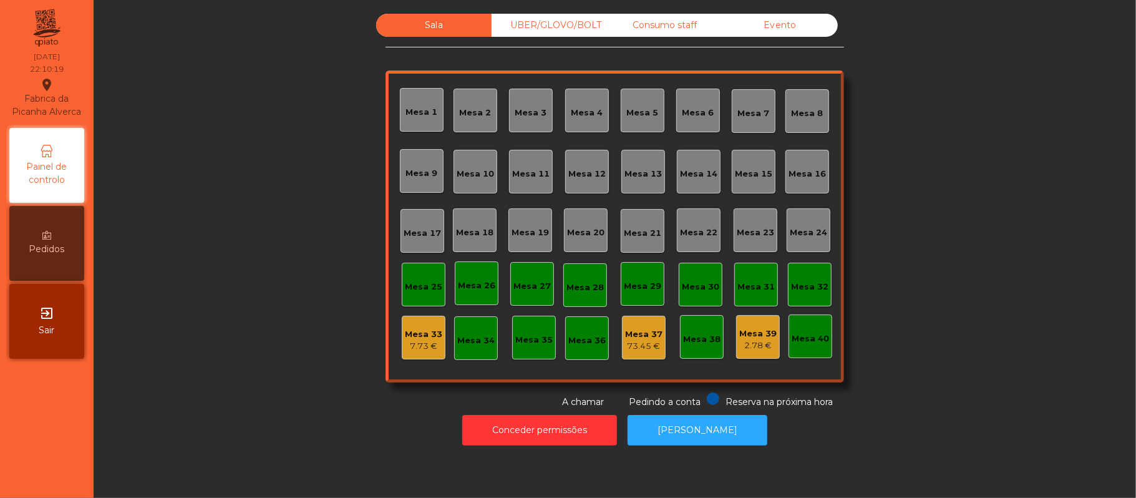
click at [423, 332] on div "Mesa 33" at bounding box center [423, 334] width 37 height 12
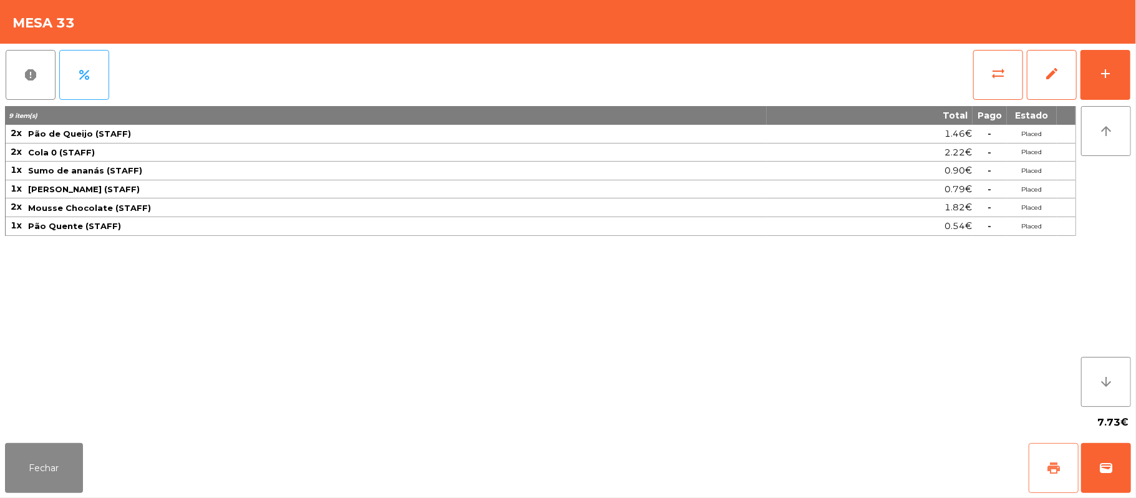
click at [1045, 482] on button "print" at bounding box center [1054, 468] width 50 height 50
click at [70, 477] on button "Fechar" at bounding box center [44, 468] width 78 height 50
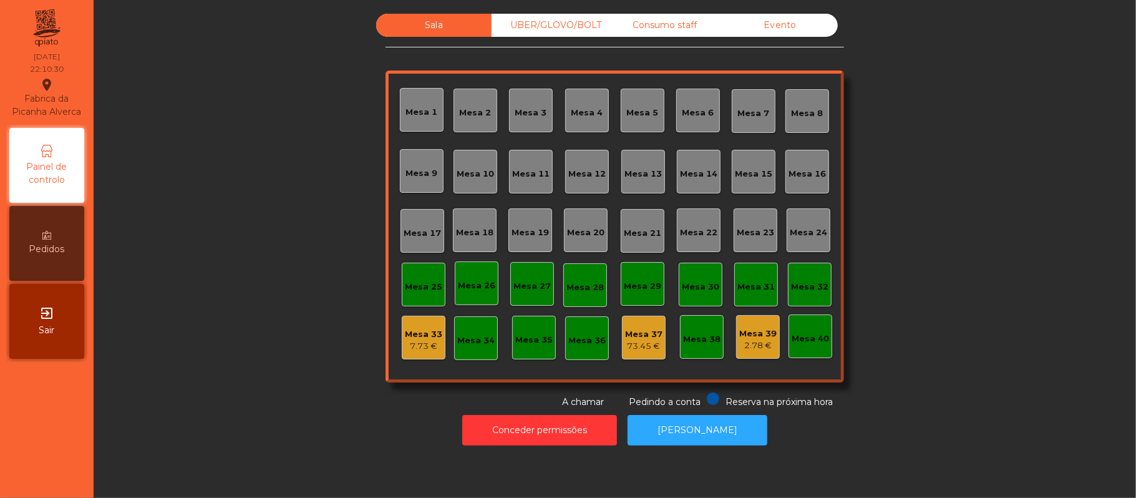
click at [339, 450] on div "Conceder permissões Abrir [PERSON_NAME]" at bounding box center [614, 430] width 1009 height 43
click at [757, 339] on div "2.78 €" at bounding box center [757, 345] width 37 height 12
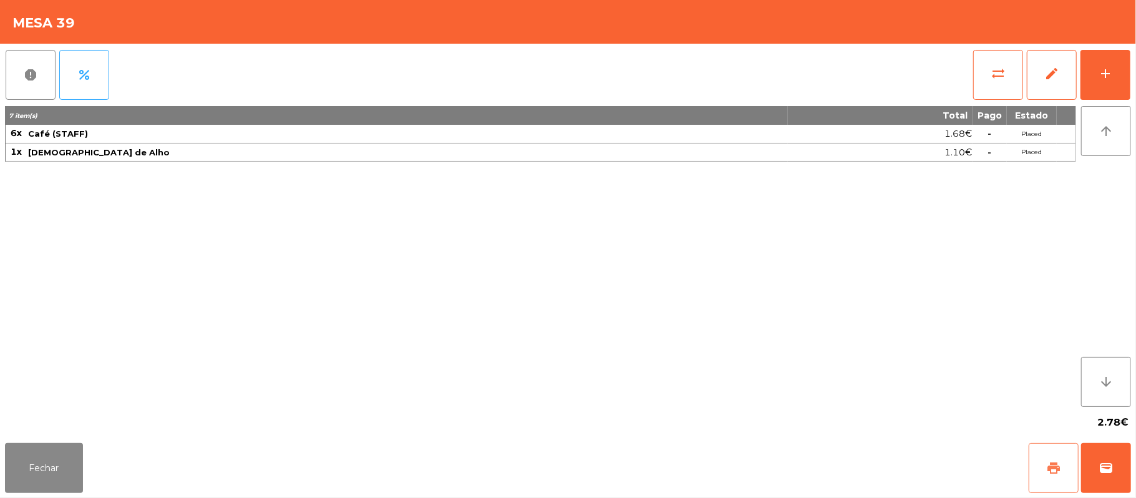
click at [1043, 468] on button "print" at bounding box center [1054, 468] width 50 height 50
click at [82, 475] on button "Fechar" at bounding box center [44, 468] width 78 height 50
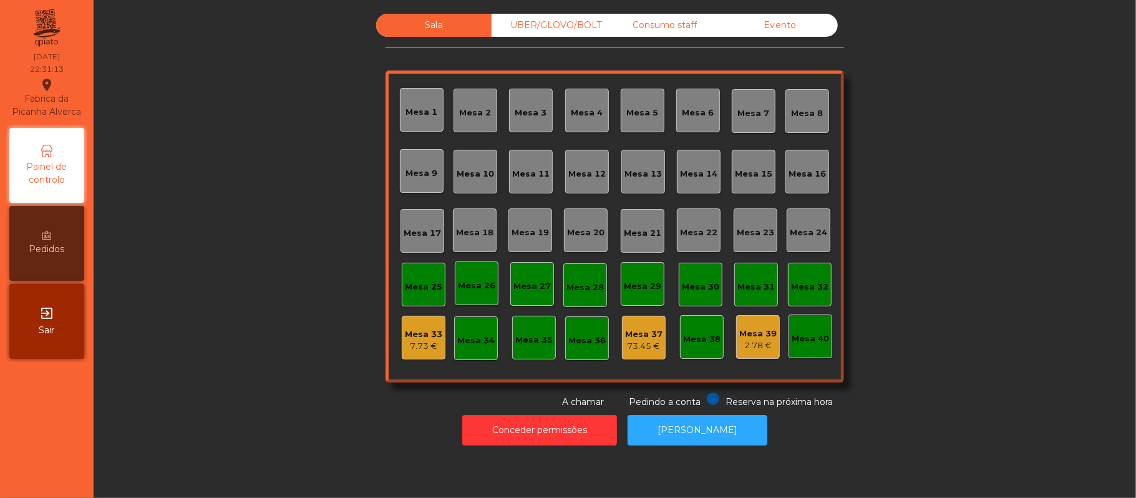
click at [543, 25] on div "UBER/GLOVO/BOLT" at bounding box center [549, 25] width 115 height 23
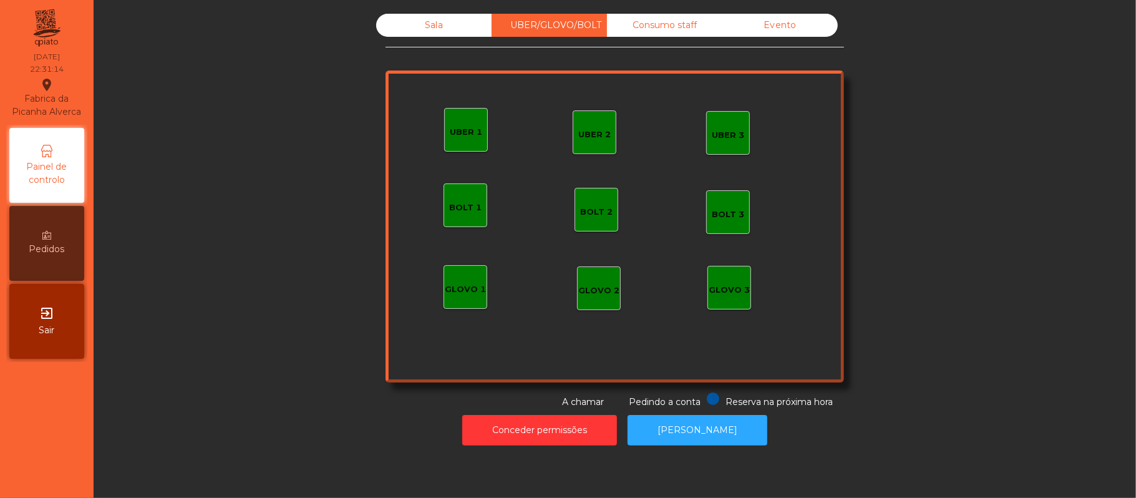
click at [452, 119] on div "UBER 1" at bounding box center [466, 130] width 44 height 44
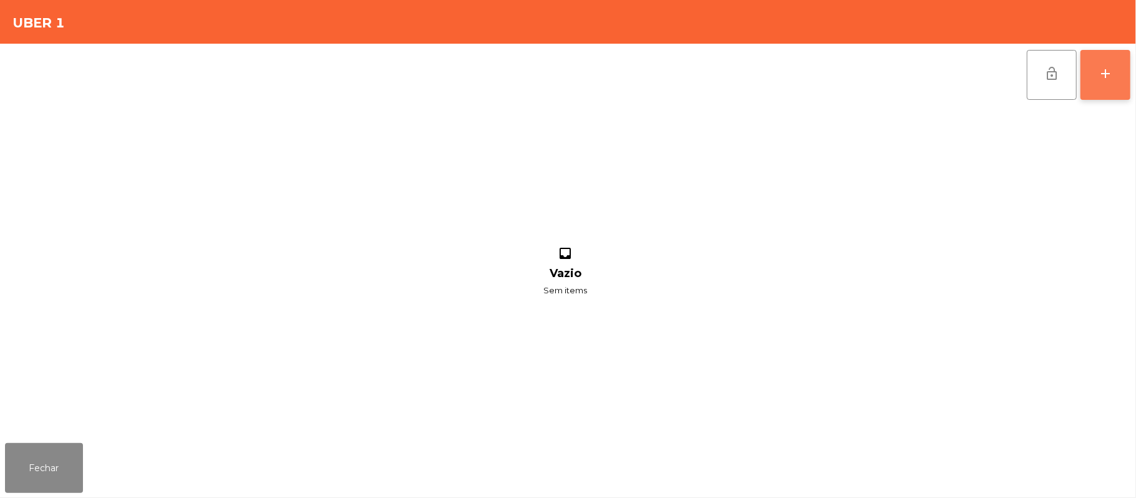
click at [1096, 58] on button "add" at bounding box center [1105, 75] width 50 height 50
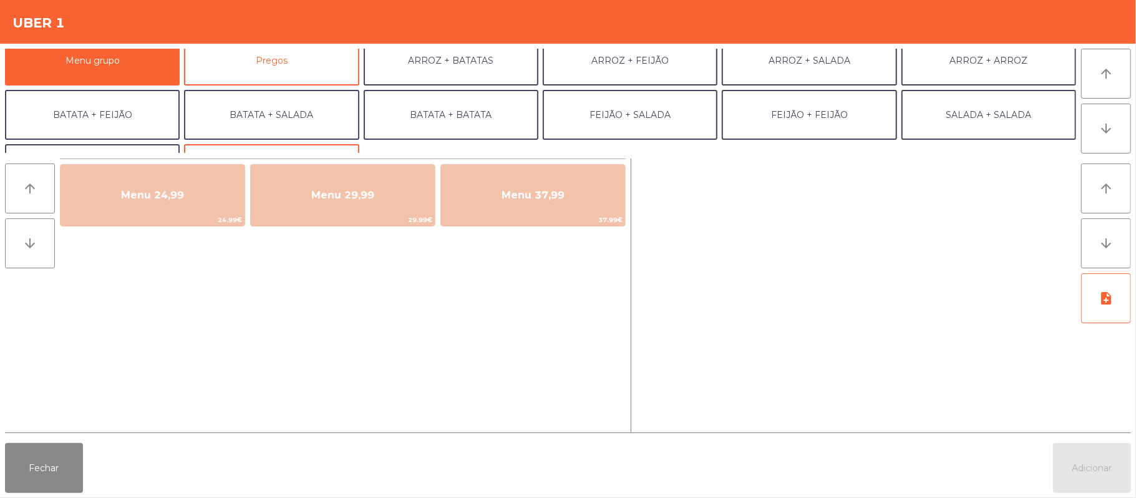
scroll to position [0, 0]
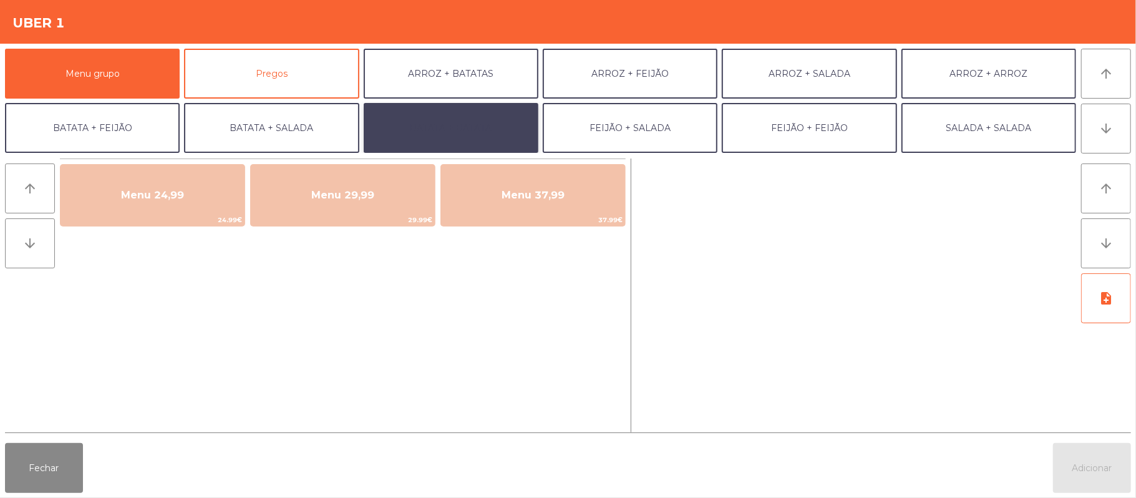
click at [467, 127] on button "BATATA + BATATA" at bounding box center [451, 128] width 175 height 50
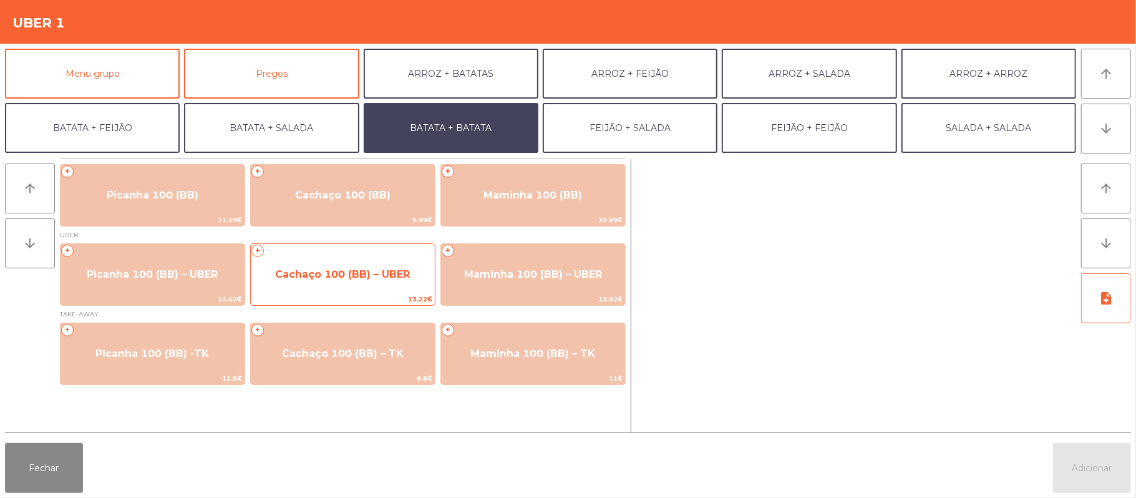
click at [347, 282] on span "Cachaço 100 (BB) – UBER" at bounding box center [343, 275] width 184 height 34
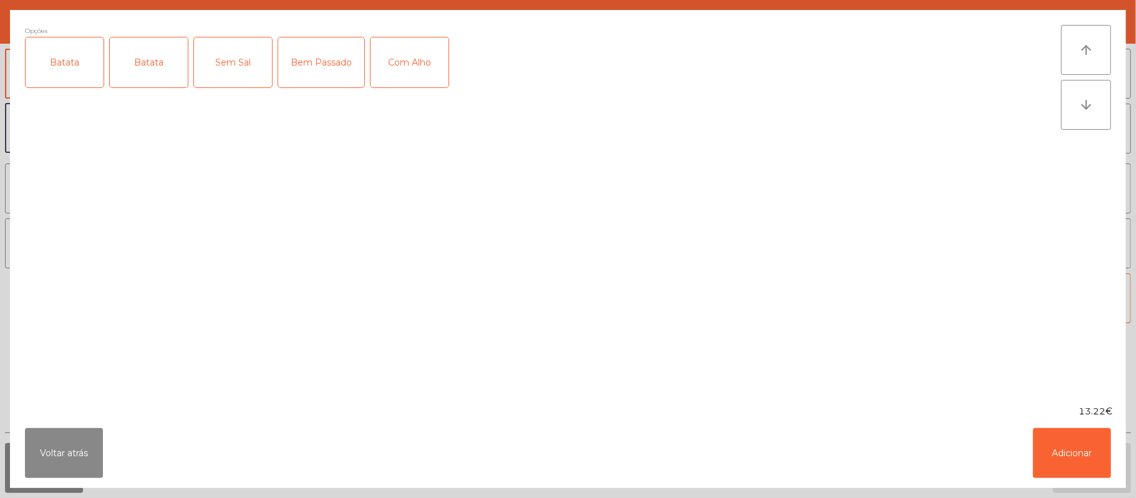
click at [77, 73] on div "Batata" at bounding box center [65, 62] width 78 height 50
click at [175, 75] on div "Batata" at bounding box center [149, 62] width 78 height 50
click at [91, 52] on div "Batata" at bounding box center [65, 62] width 78 height 50
click at [1067, 437] on button "Adicionar" at bounding box center [1072, 453] width 78 height 50
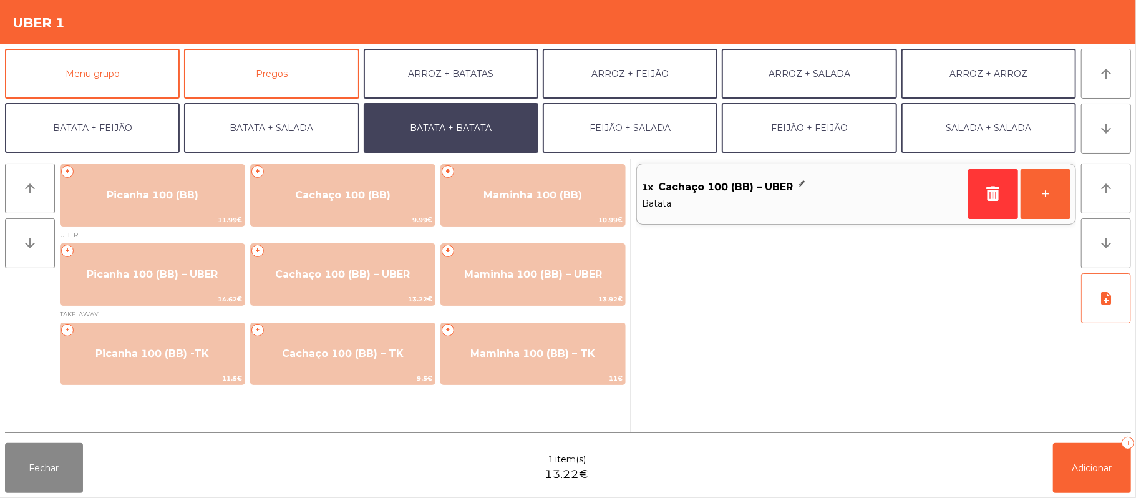
scroll to position [54, 0]
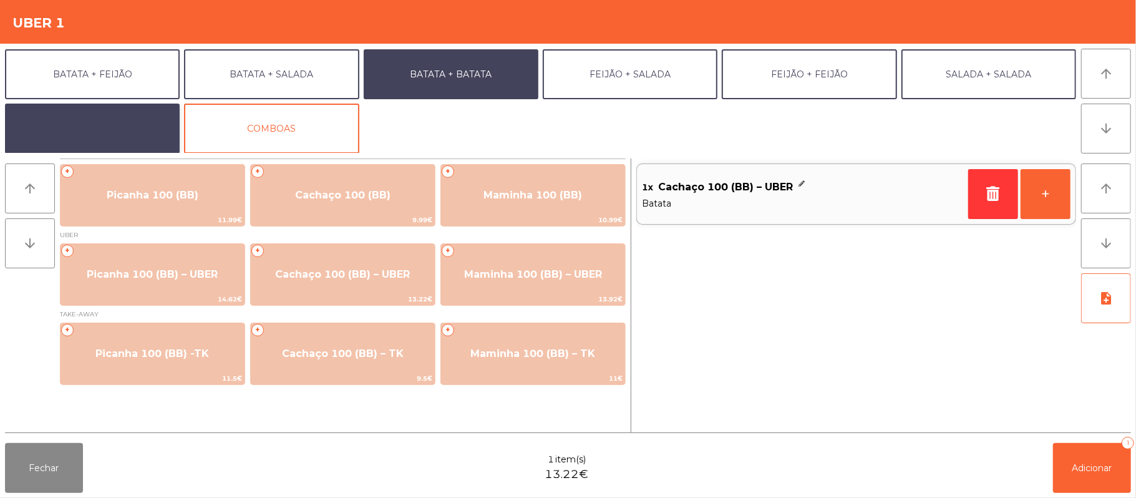
click at [145, 119] on button "EXTRAS UBER" at bounding box center [92, 129] width 175 height 50
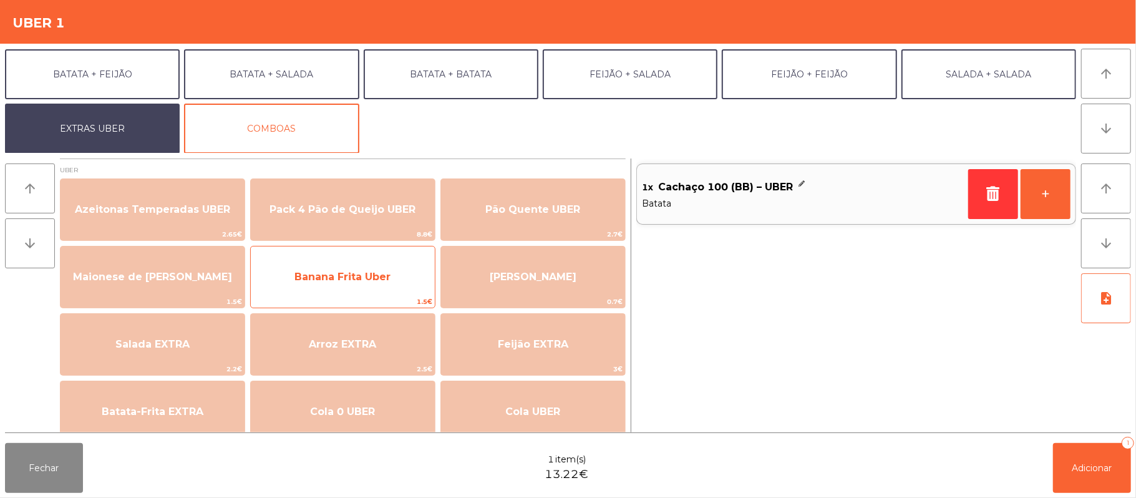
click at [365, 296] on span "1.5€" at bounding box center [343, 302] width 184 height 12
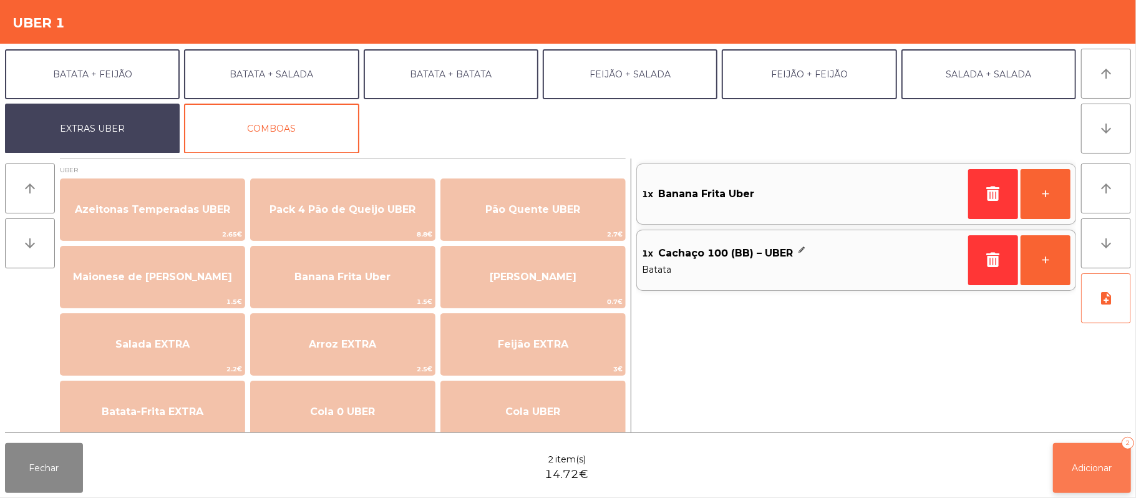
click at [1094, 482] on button "Adicionar 2" at bounding box center [1092, 468] width 78 height 50
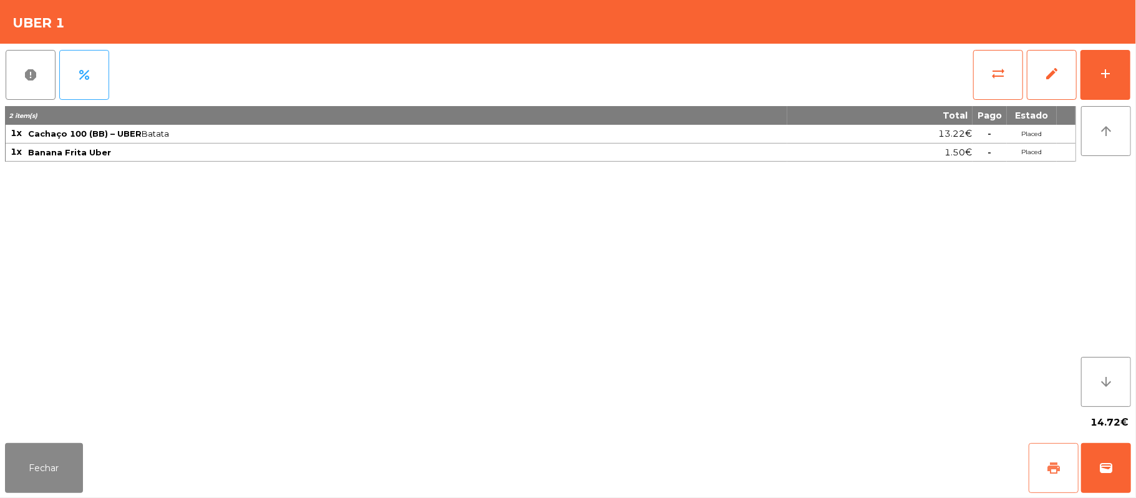
click at [1038, 465] on button "print" at bounding box center [1054, 468] width 50 height 50
click at [1098, 452] on button "wallet" at bounding box center [1106, 468] width 50 height 50
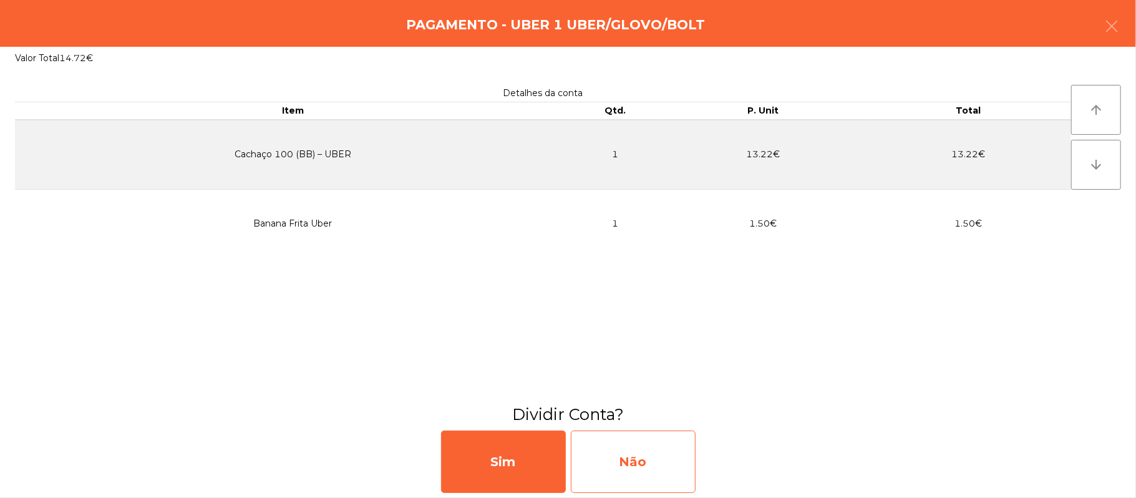
click at [635, 450] on div "Não" at bounding box center [633, 461] width 125 height 62
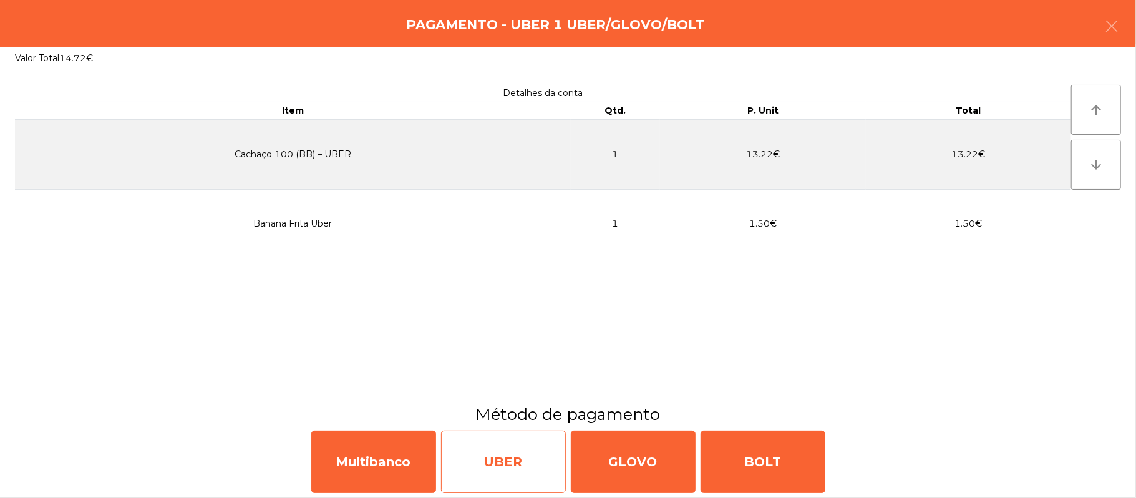
click at [512, 442] on div "UBER" at bounding box center [503, 461] width 125 height 62
select select "**"
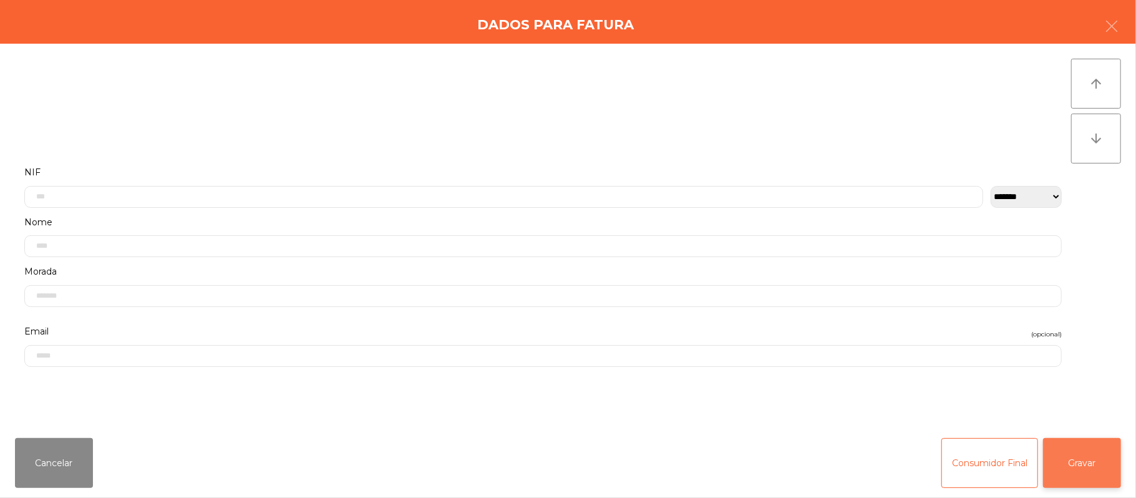
click at [1086, 470] on button "Gravar" at bounding box center [1082, 463] width 78 height 50
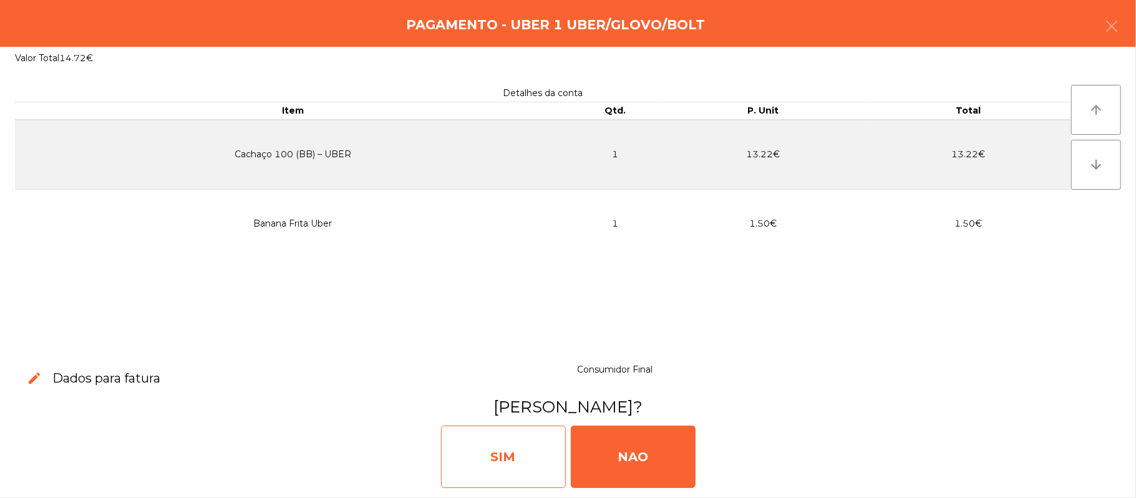
click at [513, 449] on div "SIM" at bounding box center [503, 456] width 125 height 62
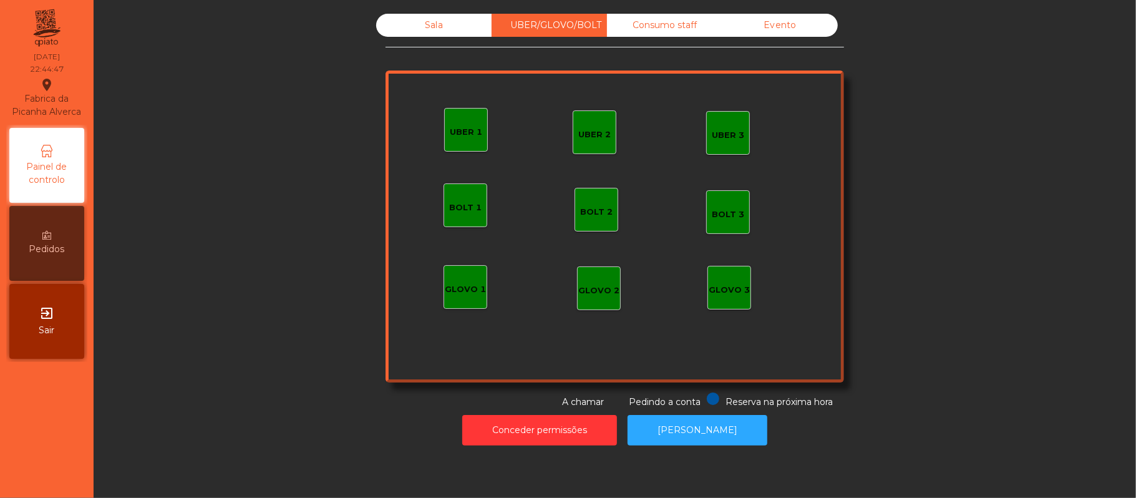
click at [449, 16] on div "Sala" at bounding box center [433, 25] width 115 height 23
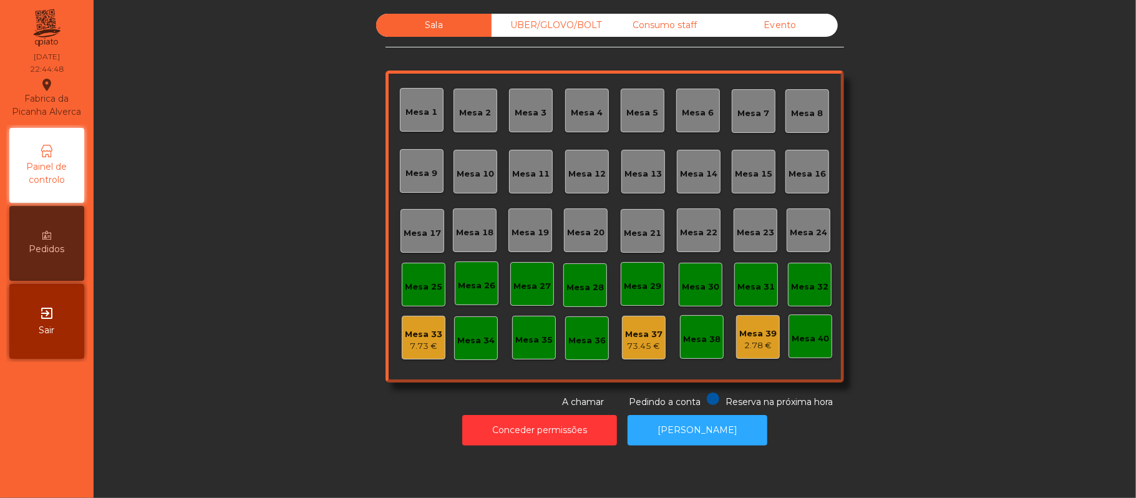
click at [707, 332] on div "Mesa 38" at bounding box center [701, 336] width 37 height 17
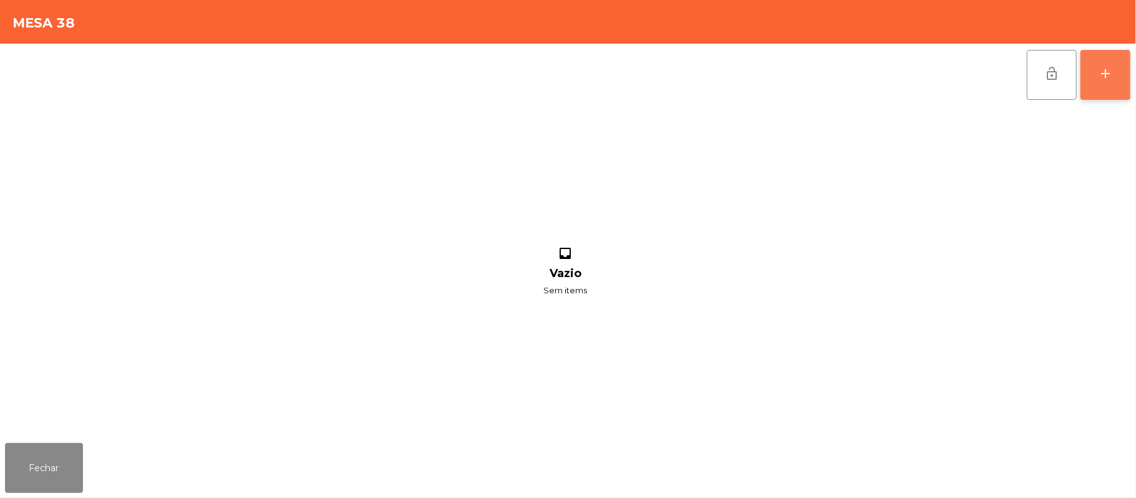
click at [1104, 82] on button "add" at bounding box center [1105, 75] width 50 height 50
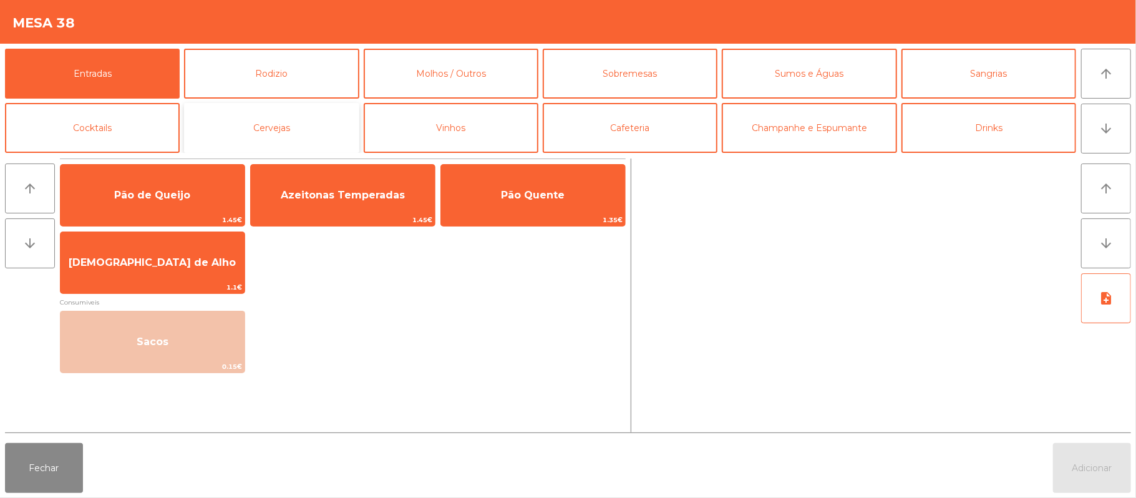
click at [302, 137] on button "Cervejas" at bounding box center [271, 128] width 175 height 50
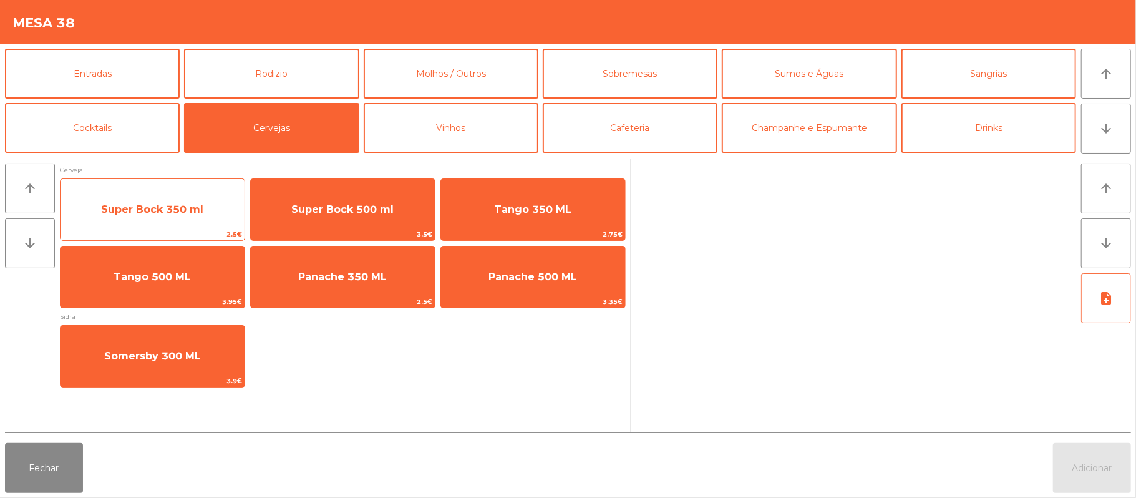
click at [148, 200] on span "Super Bock 350 ml" at bounding box center [153, 210] width 184 height 34
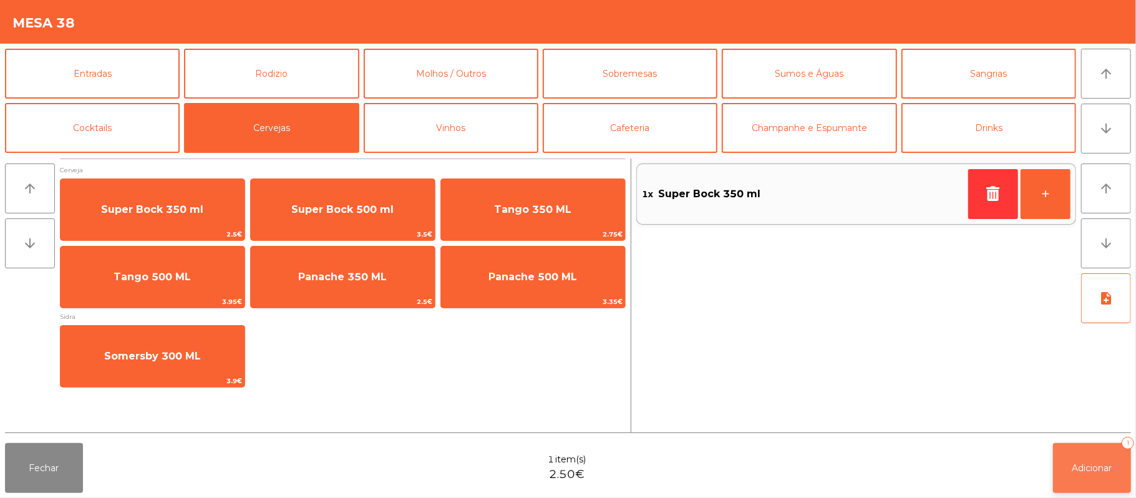
click at [1098, 465] on span "Adicionar" at bounding box center [1092, 467] width 40 height 11
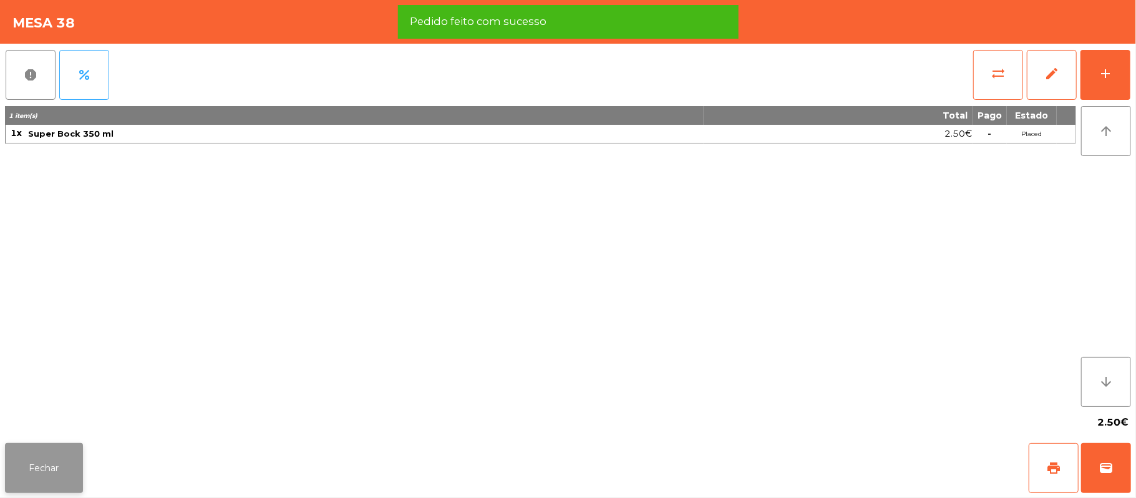
click at [50, 463] on button "Fechar" at bounding box center [44, 468] width 78 height 50
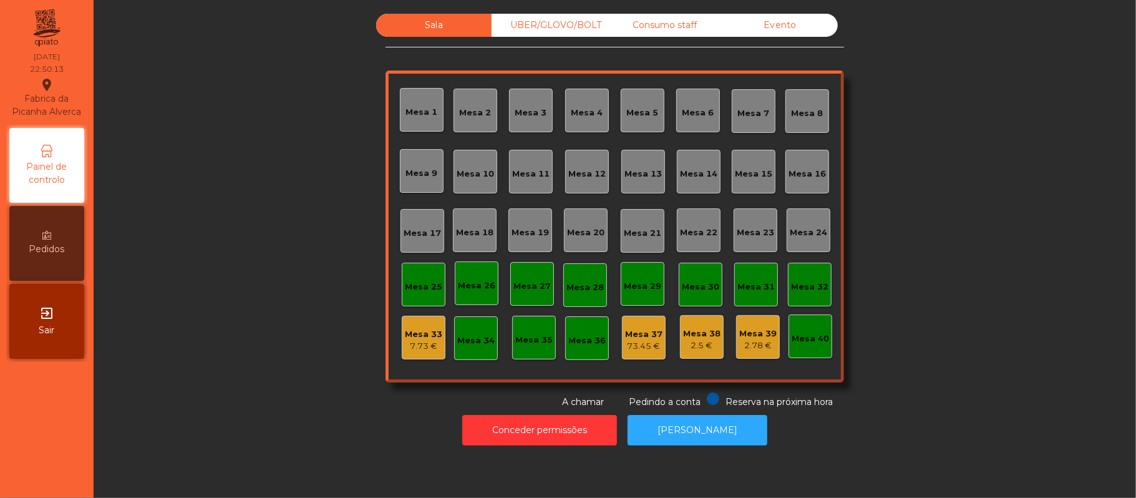
click at [541, 24] on div "UBER/GLOVO/BOLT" at bounding box center [549, 25] width 115 height 23
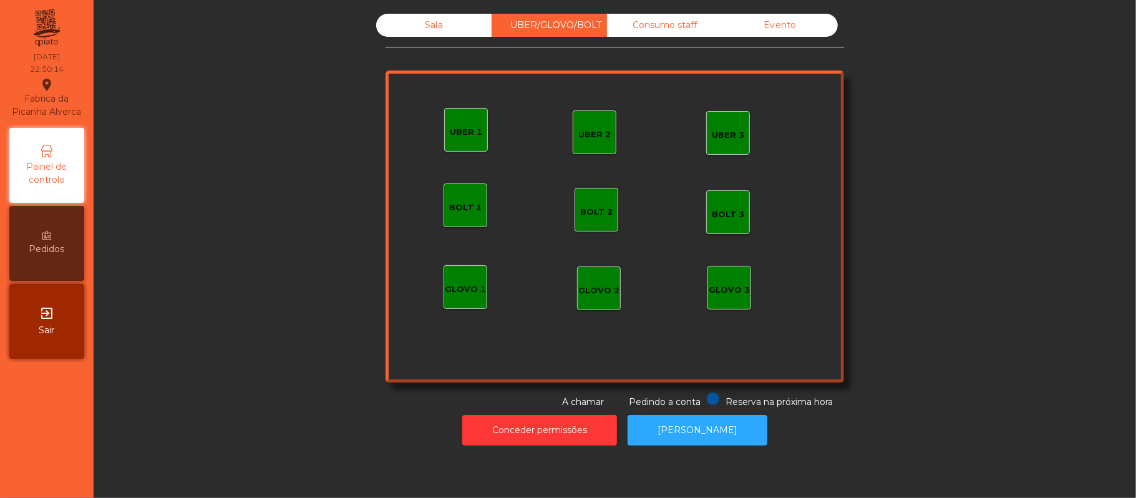
click at [460, 123] on div "UBER 1" at bounding box center [466, 129] width 32 height 17
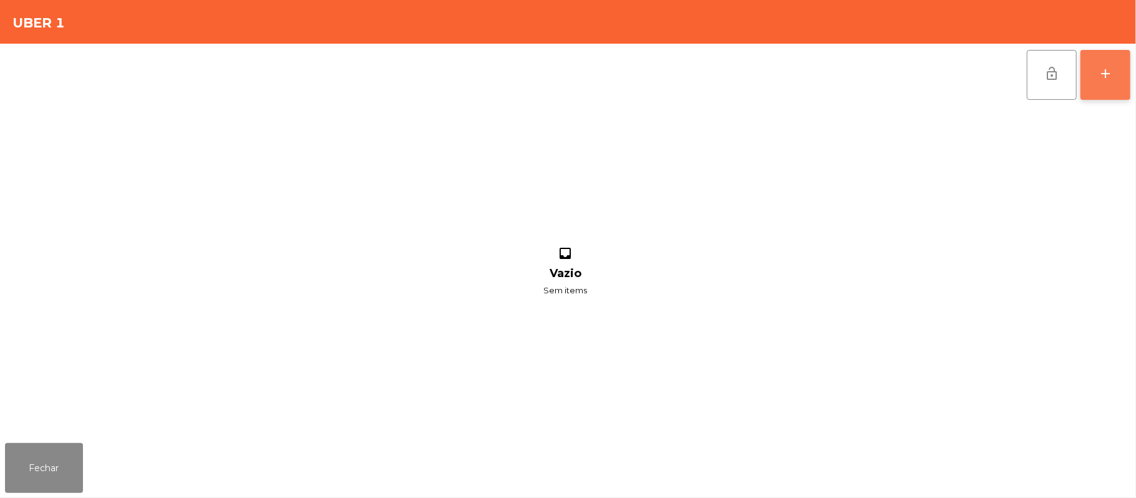
click at [1098, 86] on button "add" at bounding box center [1105, 75] width 50 height 50
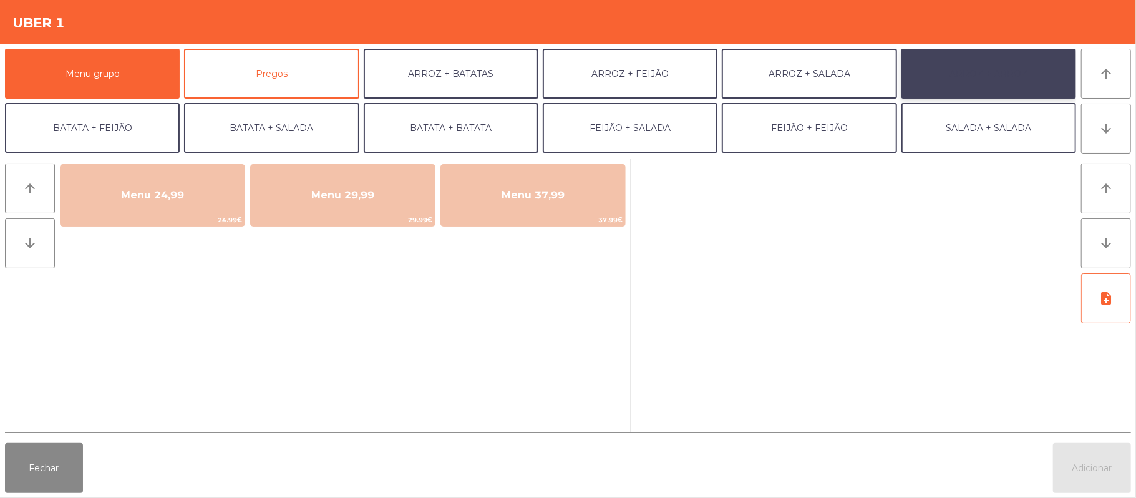
click at [976, 76] on button "ARROZ + ARROZ" at bounding box center [988, 74] width 175 height 50
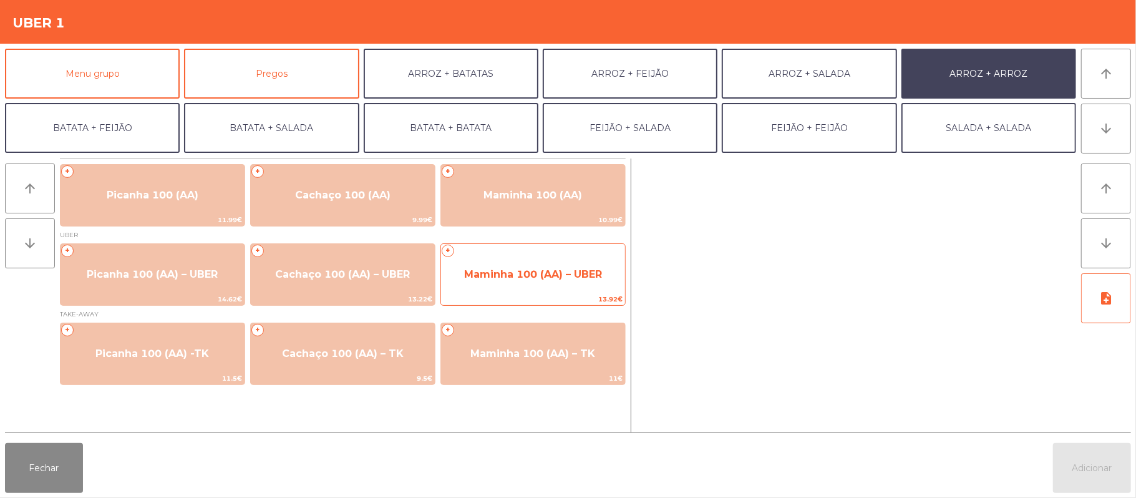
click at [534, 275] on span "Maminha 100 (AA) – UBER" at bounding box center [533, 274] width 138 height 12
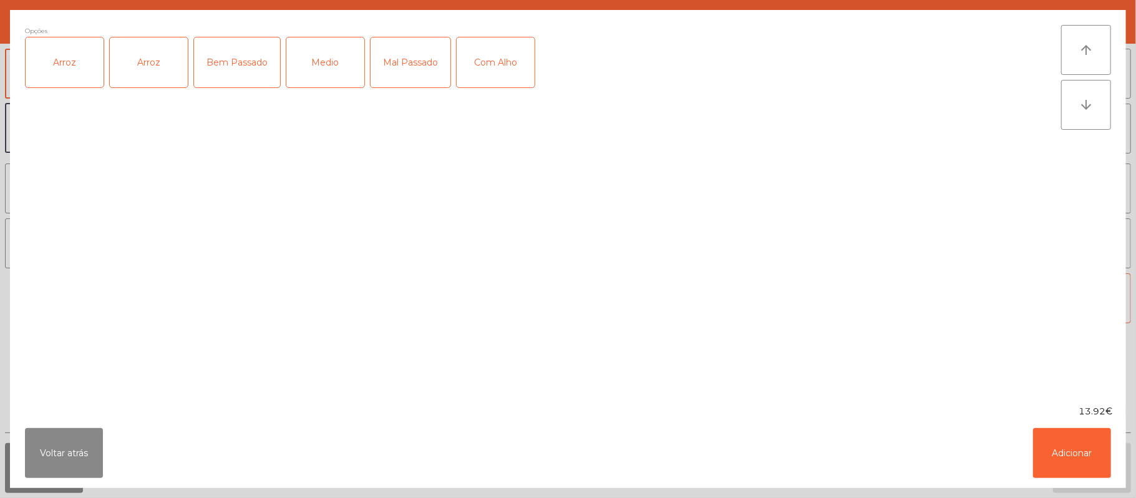
click at [79, 77] on div "Arroz" at bounding box center [65, 62] width 78 height 50
click at [241, 58] on div "Bem Passado" at bounding box center [237, 62] width 86 height 50
click at [1073, 444] on button "Adicionar" at bounding box center [1072, 453] width 78 height 50
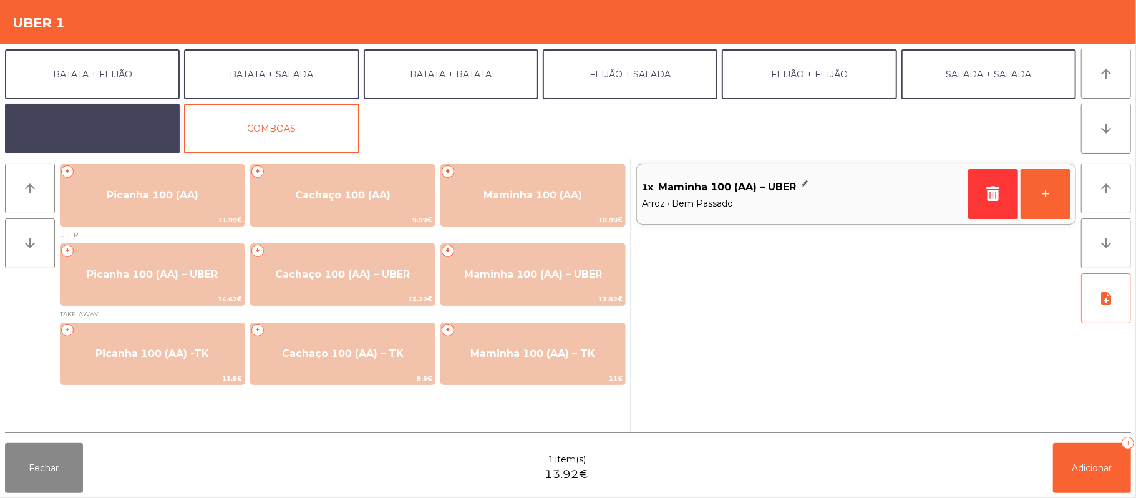
click at [125, 135] on button "EXTRAS UBER" at bounding box center [92, 129] width 175 height 50
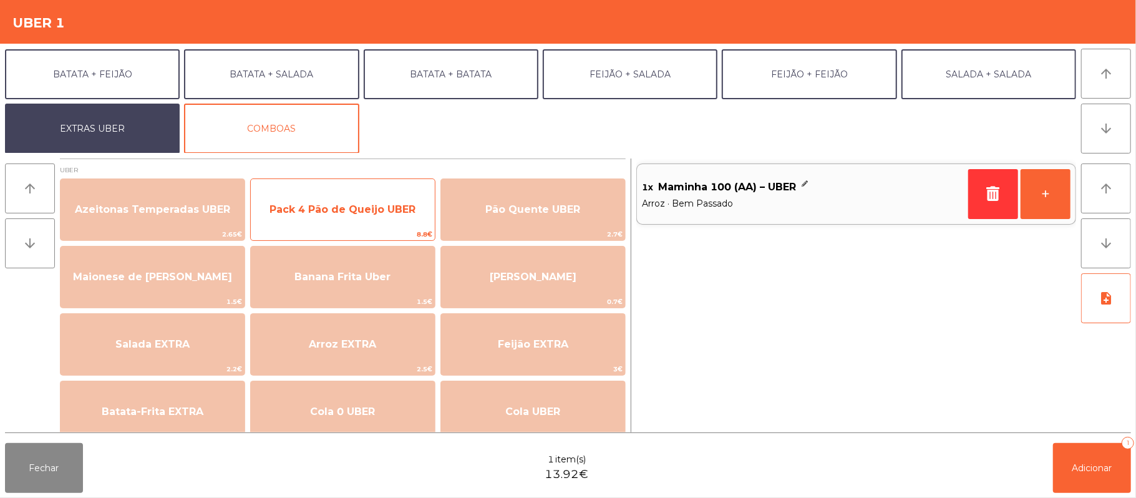
click at [353, 201] on span "Pack 4 Pão de Queijo UBER" at bounding box center [343, 210] width 184 height 34
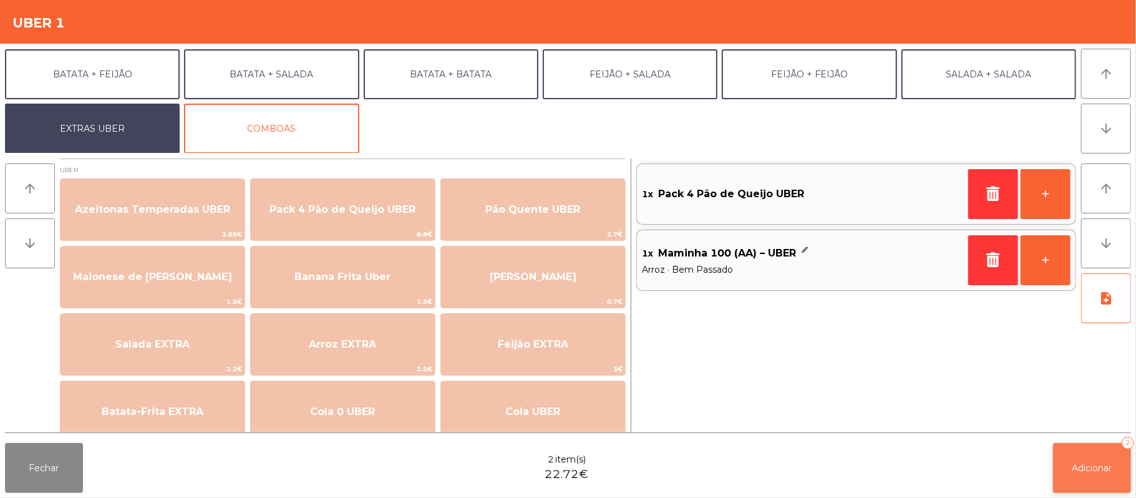
click at [1073, 474] on button "Adicionar 2" at bounding box center [1092, 468] width 78 height 50
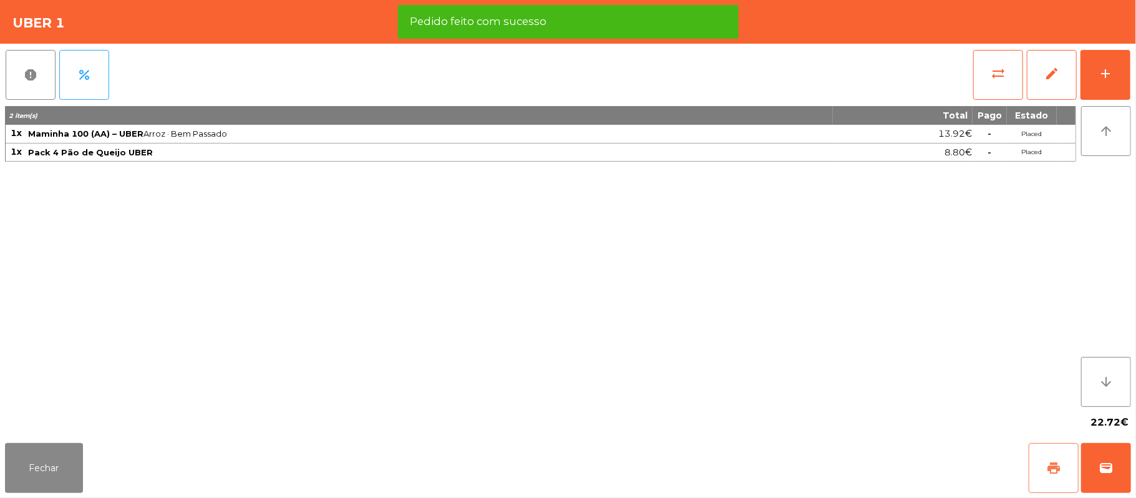
click at [1039, 467] on button "print" at bounding box center [1054, 468] width 50 height 50
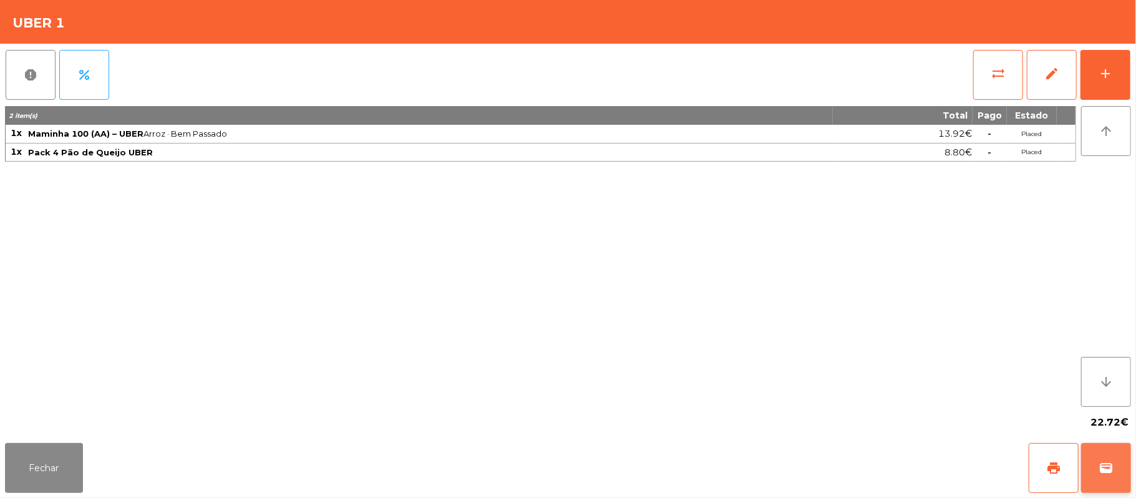
click at [1122, 457] on button "wallet" at bounding box center [1106, 468] width 50 height 50
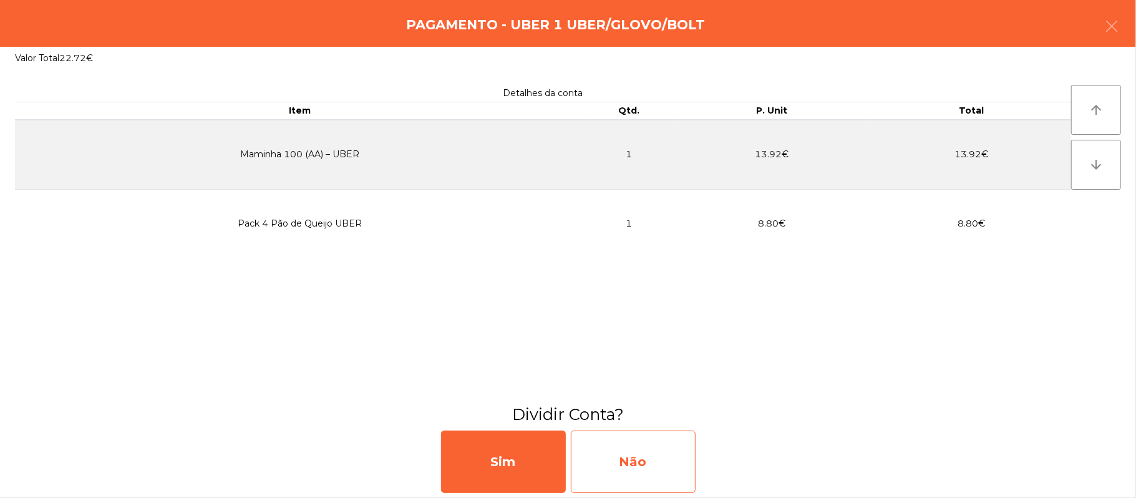
click at [651, 447] on div "Não" at bounding box center [633, 461] width 125 height 62
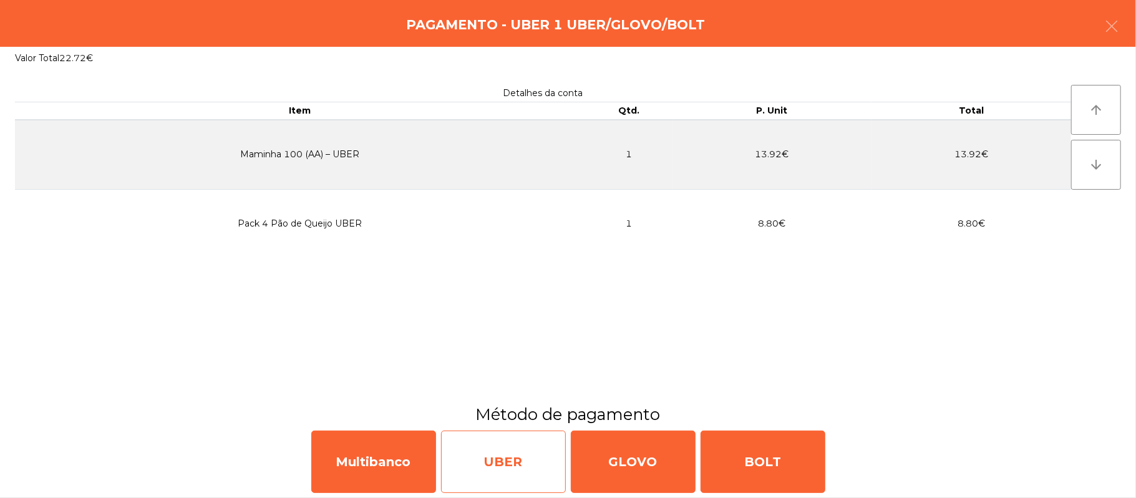
click at [500, 448] on div "UBER" at bounding box center [503, 461] width 125 height 62
select select "**"
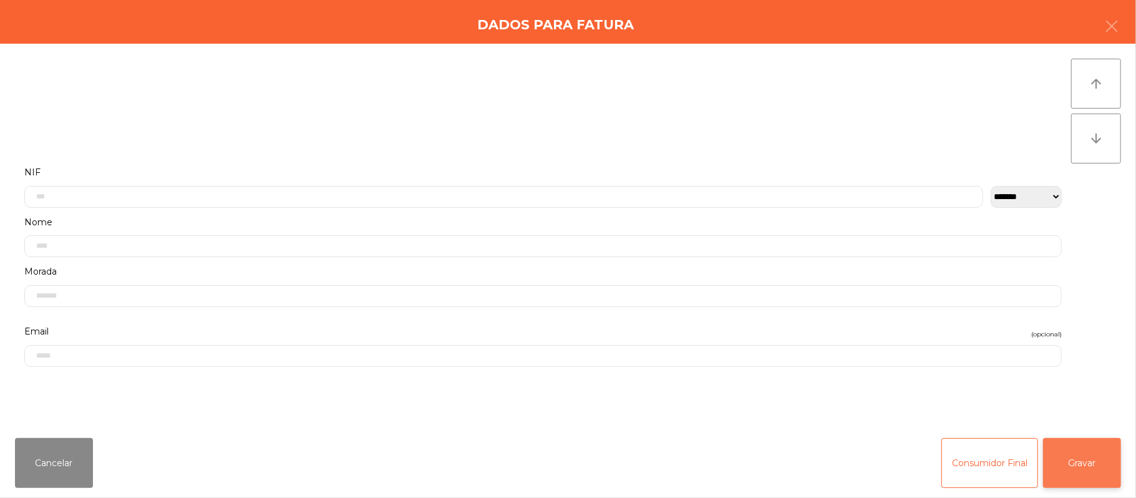
click at [1058, 457] on button "Gravar" at bounding box center [1082, 463] width 78 height 50
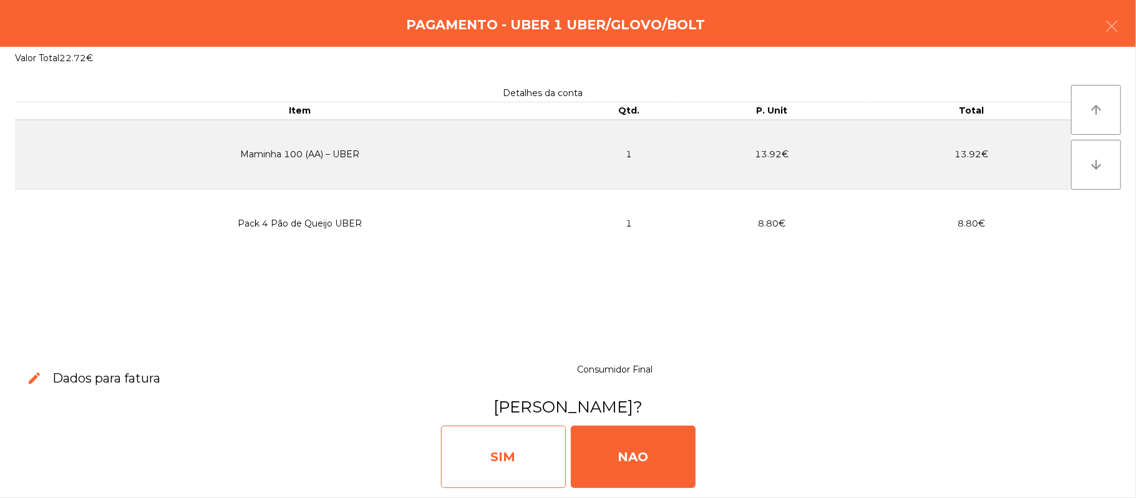
click at [477, 474] on div "SIM" at bounding box center [503, 456] width 125 height 62
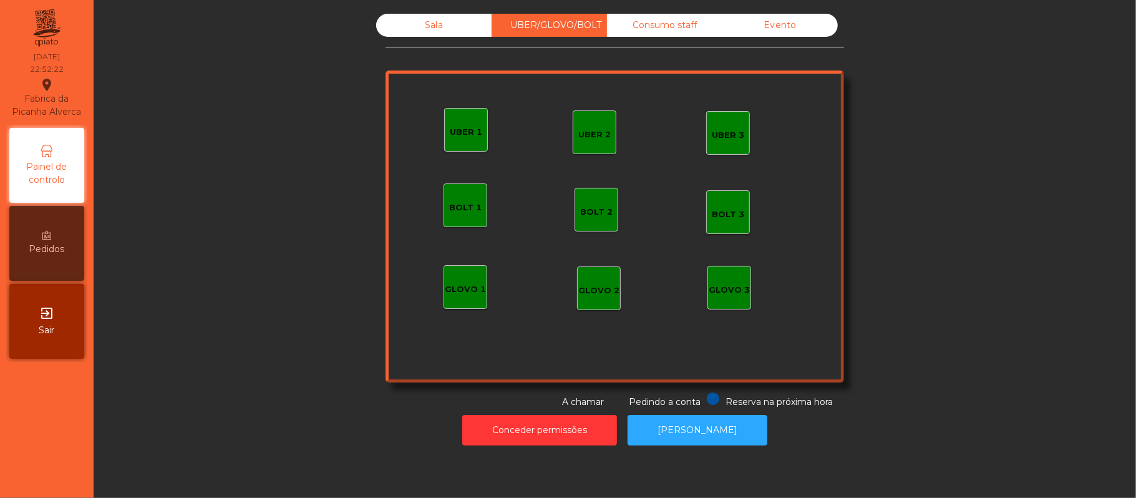
click at [444, 19] on div "Sala" at bounding box center [433, 25] width 115 height 23
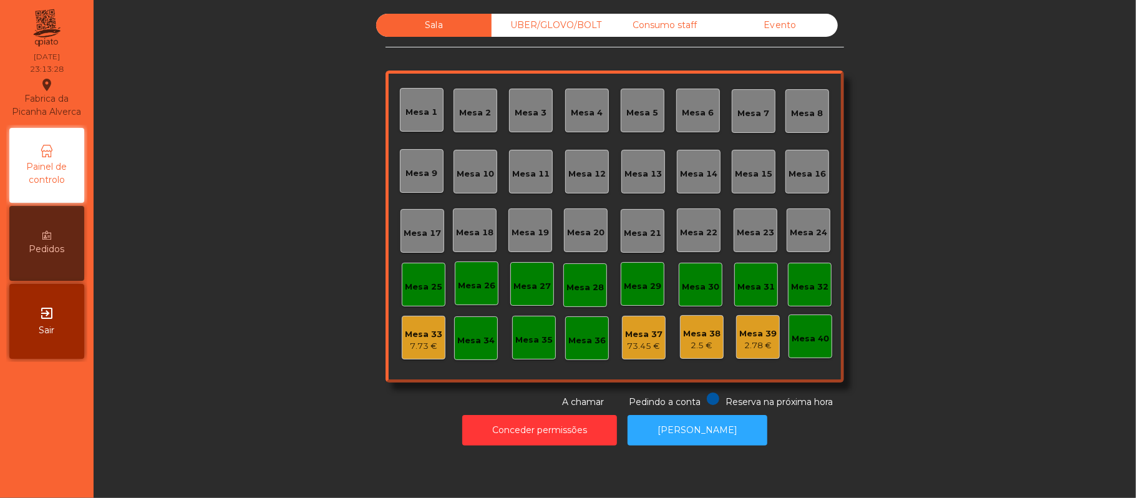
click at [1007, 245] on div "Sala UBER/[GEOGRAPHIC_DATA]/BOLT Consumo staff Evento Mesa 1 Mesa 2 [GEOGRAPHIC…" at bounding box center [614, 211] width 1009 height 395
click at [702, 430] on button "[PERSON_NAME]" at bounding box center [698, 430] width 140 height 31
click at [628, 415] on button "[PERSON_NAME]" at bounding box center [698, 430] width 140 height 31
click at [680, 429] on button "[PERSON_NAME]" at bounding box center [698, 430] width 140 height 31
click at [405, 347] on div "7.73 €" at bounding box center [423, 346] width 37 height 12
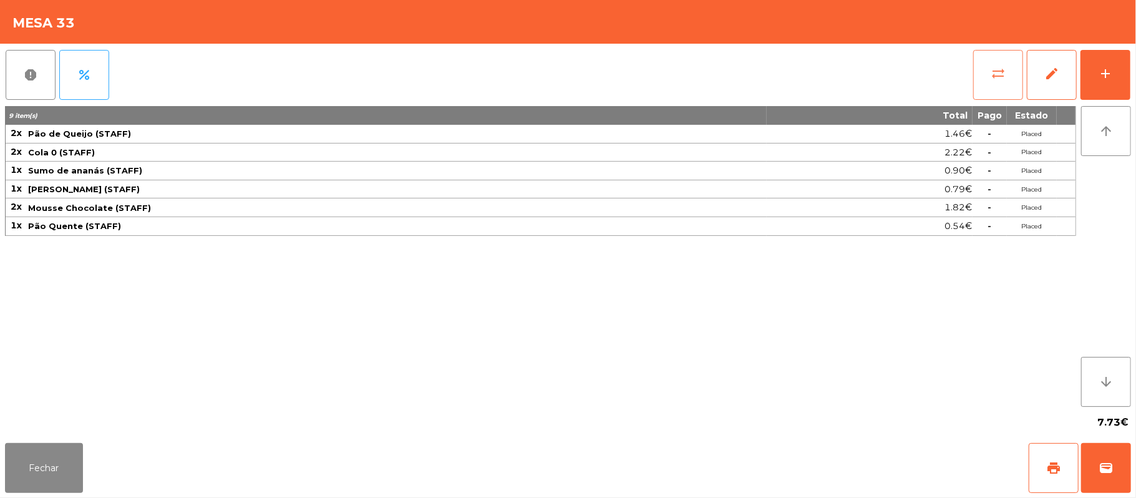
click at [976, 91] on button "sync_alt" at bounding box center [998, 75] width 50 height 50
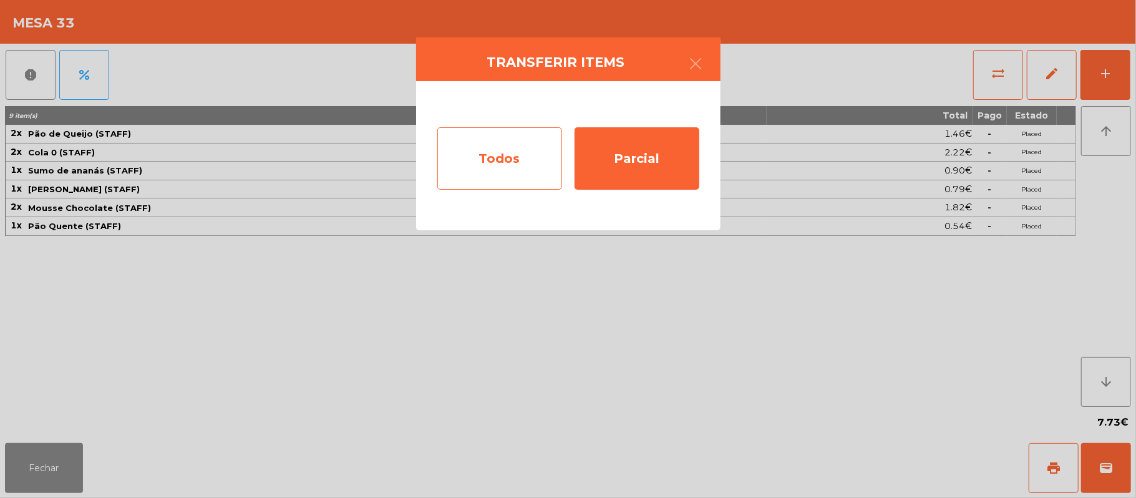
click at [505, 143] on div "Todos" at bounding box center [499, 158] width 125 height 62
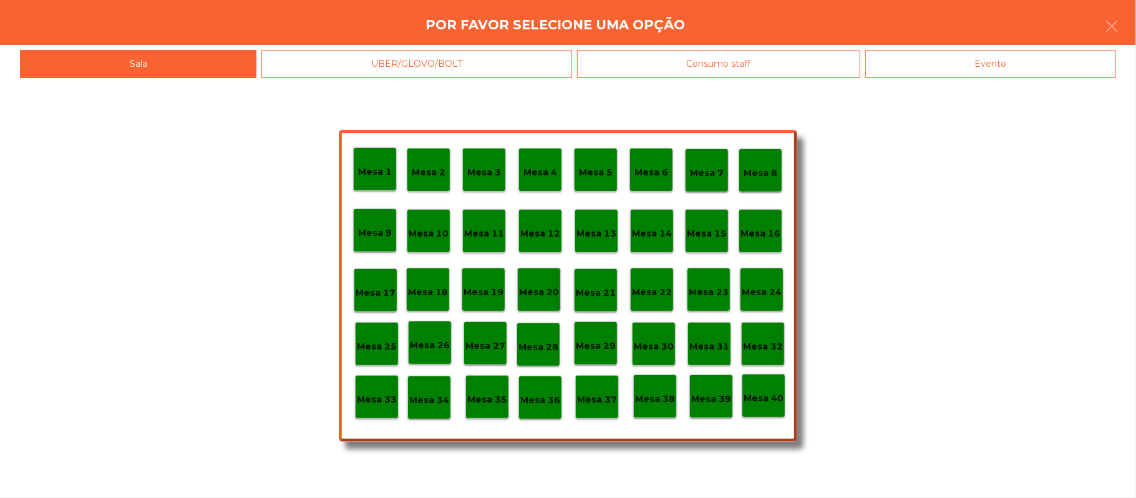
click at [709, 394] on p "Mesa 39" at bounding box center [711, 399] width 40 height 14
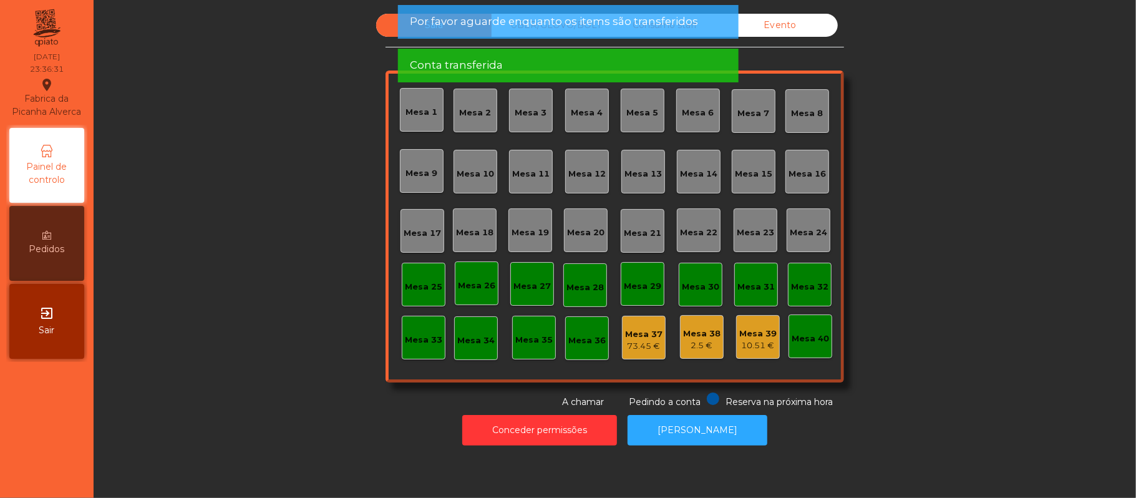
click at [962, 372] on div "Sala UBER/GLOVO/BOLT Consumo staff Evento Mesa 1 Mesa 2 [GEOGRAPHIC_DATA] 4 [GE…" at bounding box center [614, 211] width 1009 height 395
click at [732, 433] on button "[PERSON_NAME]" at bounding box center [698, 430] width 140 height 31
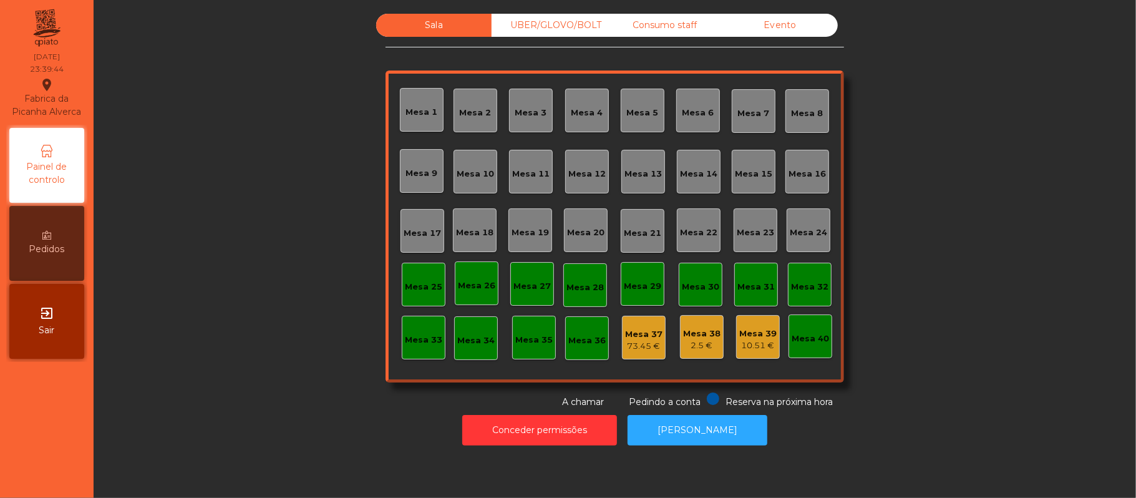
click at [956, 298] on div "Sala UBER/GLOVO/BOLT Consumo staff Evento Mesa 1 Mesa 2 [GEOGRAPHIC_DATA] 4 [GE…" at bounding box center [614, 211] width 1009 height 395
click at [632, 336] on div "Mesa 37" at bounding box center [643, 334] width 37 height 12
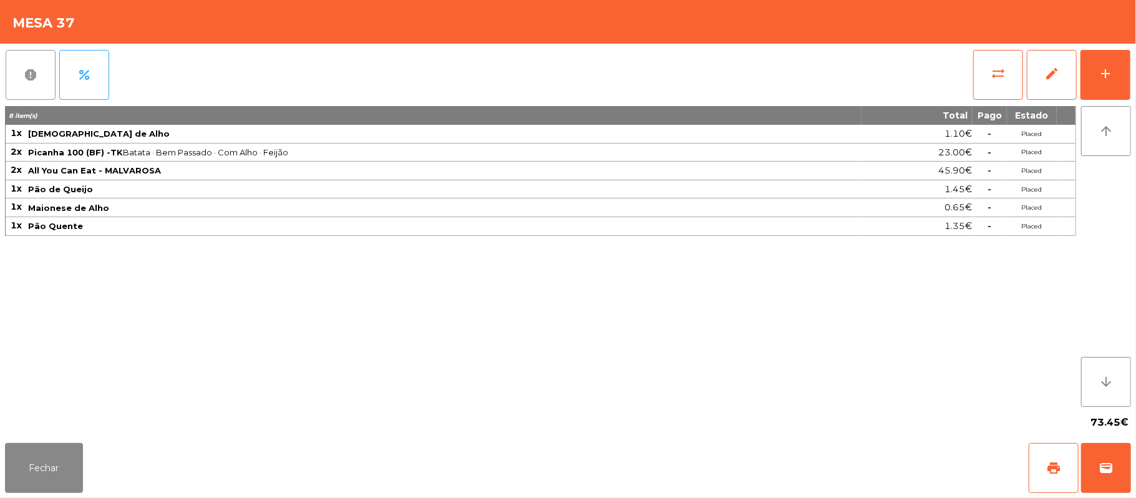
click at [33, 80] on span "report" at bounding box center [30, 74] width 15 height 15
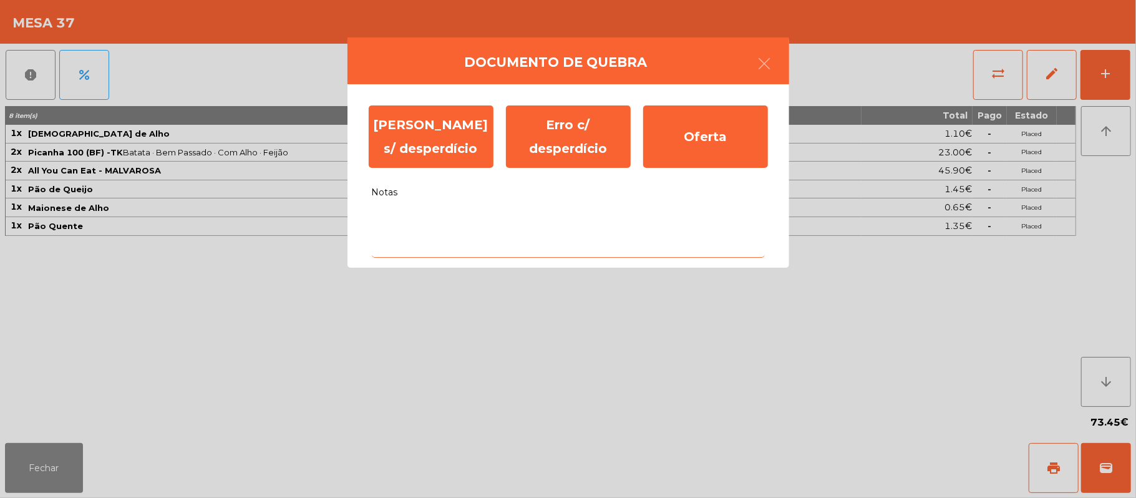
click at [457, 218] on textarea "Notas" at bounding box center [568, 232] width 393 height 52
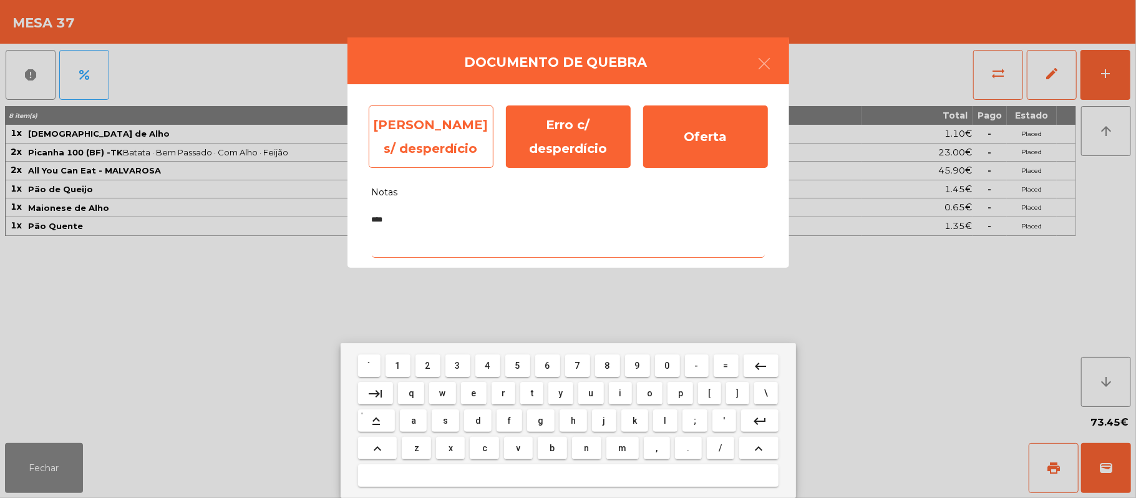
type textarea "****"
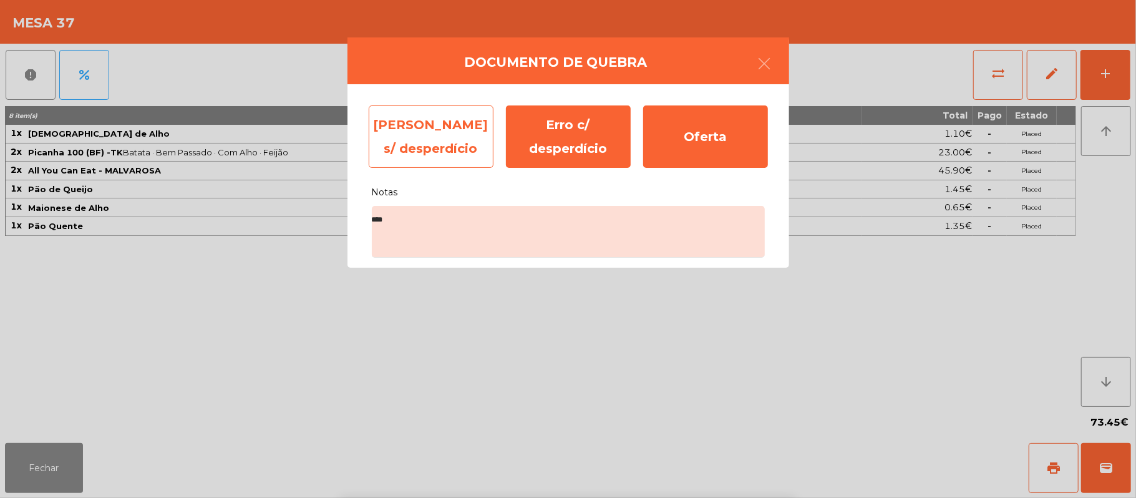
click at [433, 130] on div "[PERSON_NAME] s/ desperdício" at bounding box center [431, 136] width 125 height 62
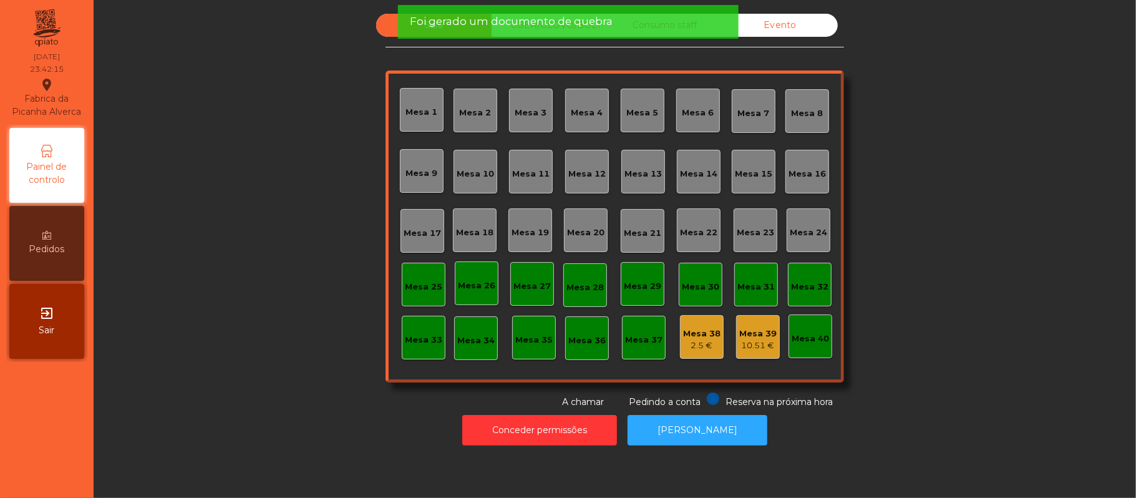
click at [689, 344] on div "2.5 €" at bounding box center [701, 345] width 37 height 12
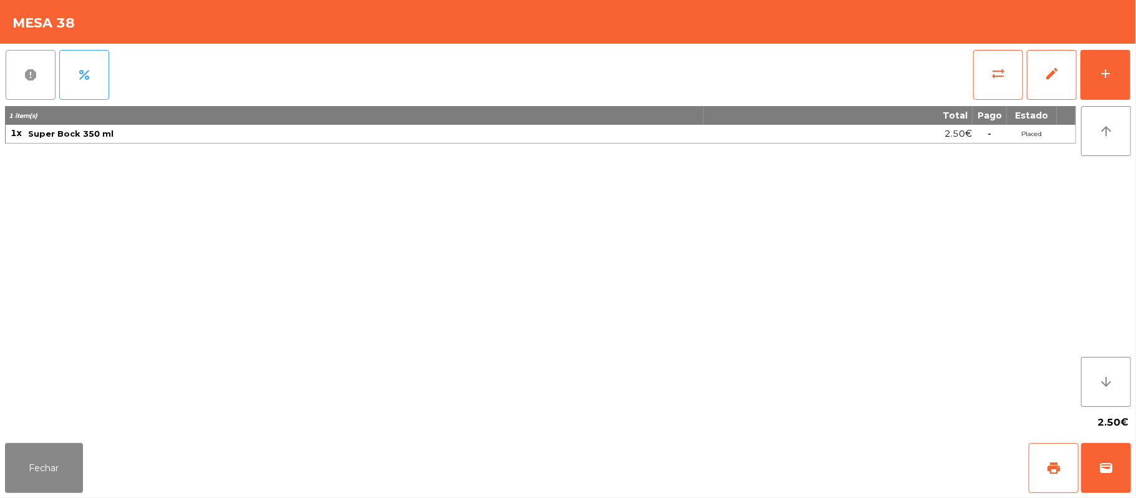
click at [23, 70] on span "report" at bounding box center [30, 74] width 15 height 15
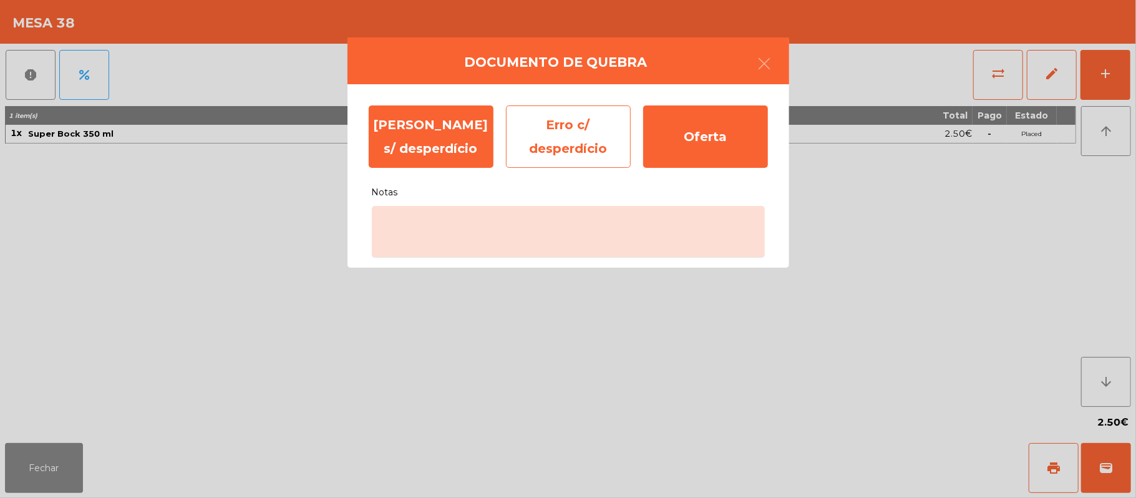
click at [591, 146] on div "Erro c/ desperdício" at bounding box center [568, 136] width 125 height 62
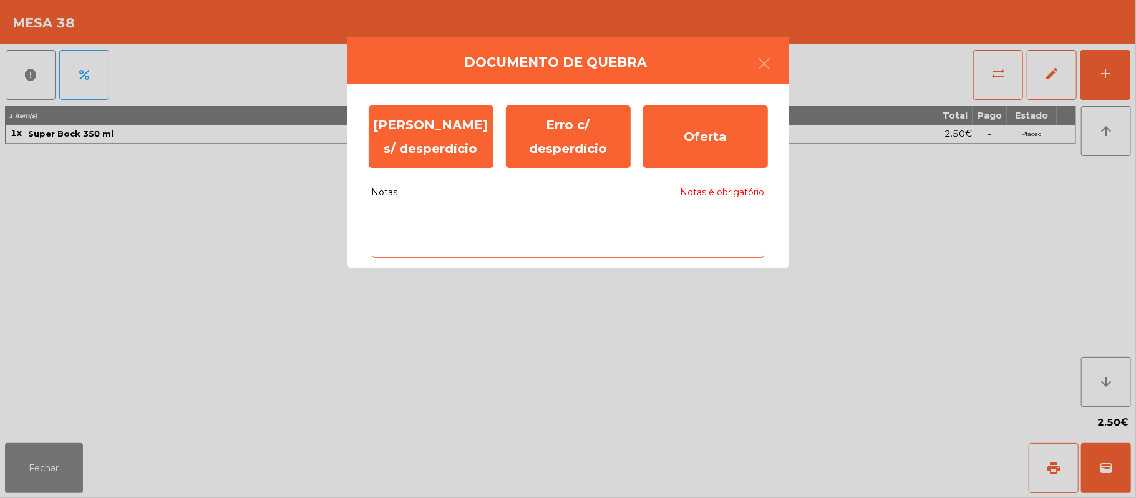
click at [490, 225] on textarea "Notas Notas é obrigatório" at bounding box center [568, 232] width 393 height 52
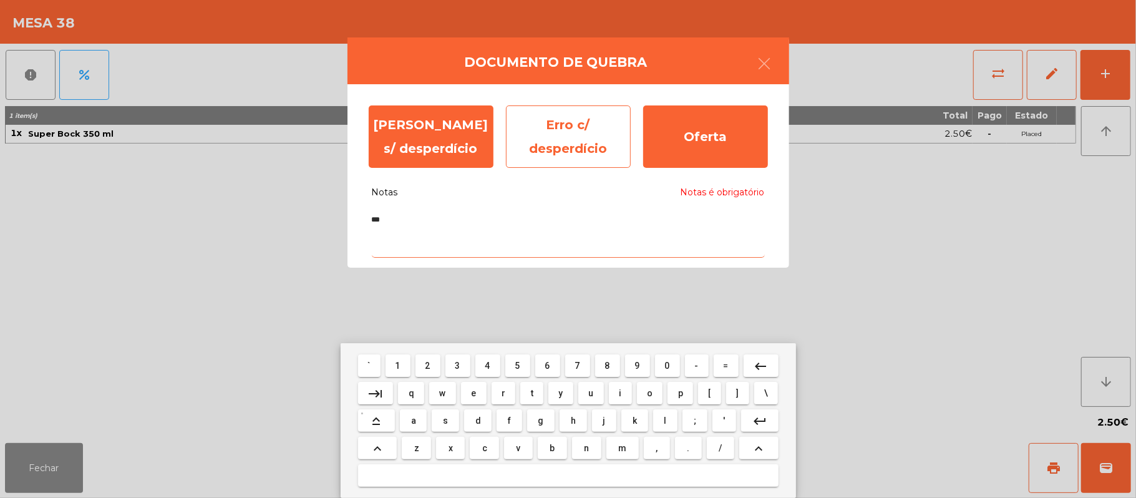
type textarea "***"
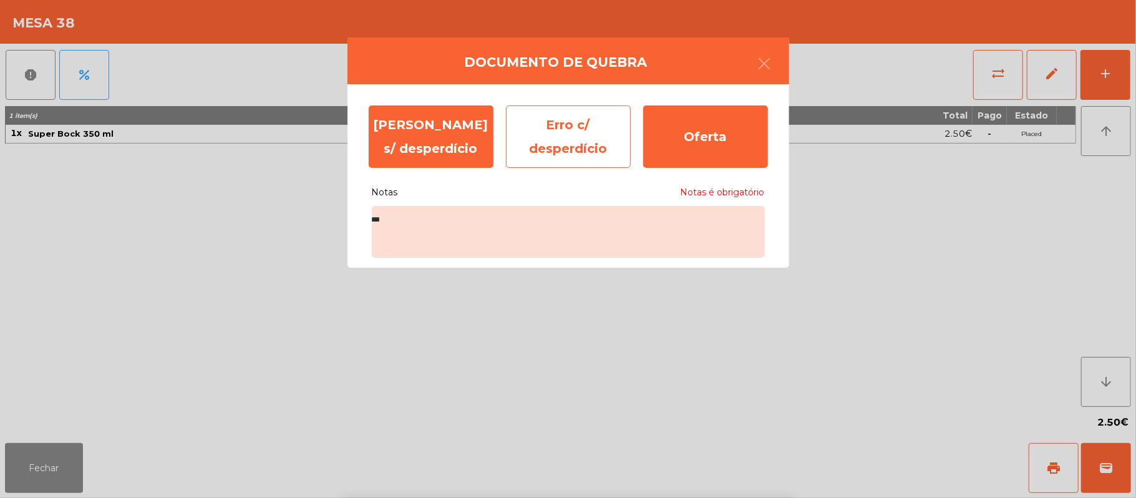
click at [571, 137] on div "Erro c/ desperdício" at bounding box center [568, 136] width 125 height 62
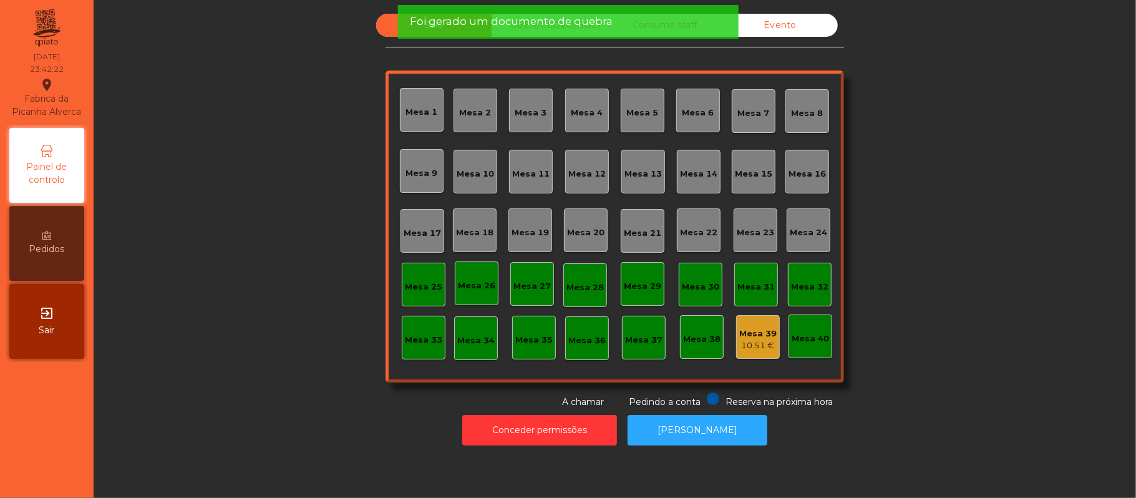
click at [744, 336] on div "Mesa 39" at bounding box center [757, 333] width 37 height 12
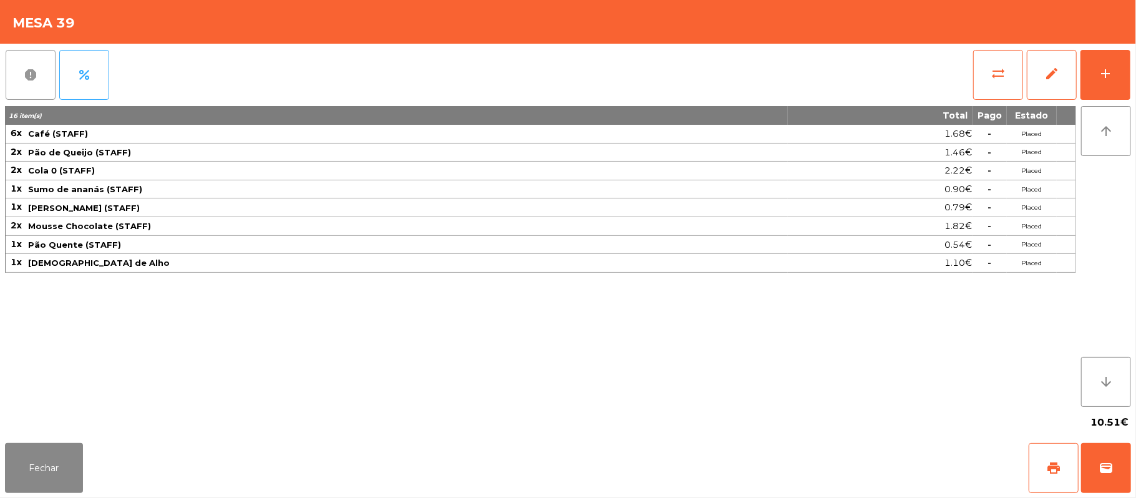
click at [36, 77] on span "report" at bounding box center [30, 74] width 15 height 15
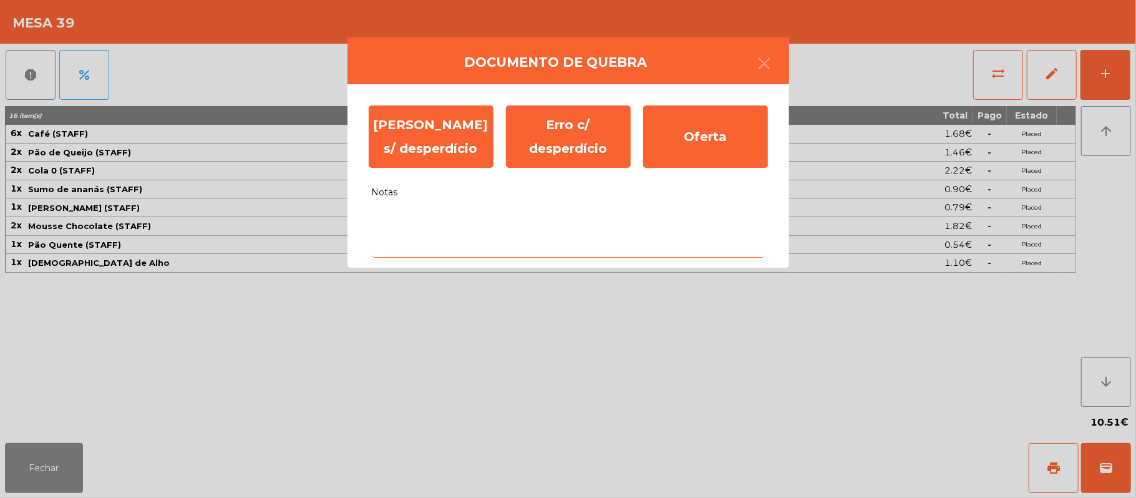
click at [561, 222] on textarea "Notas" at bounding box center [568, 232] width 393 height 52
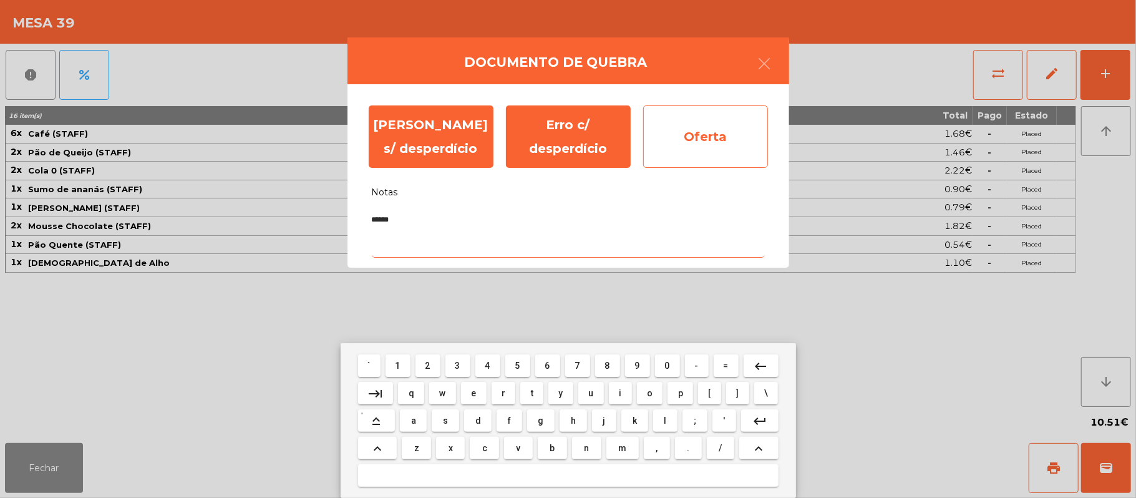
type textarea "******"
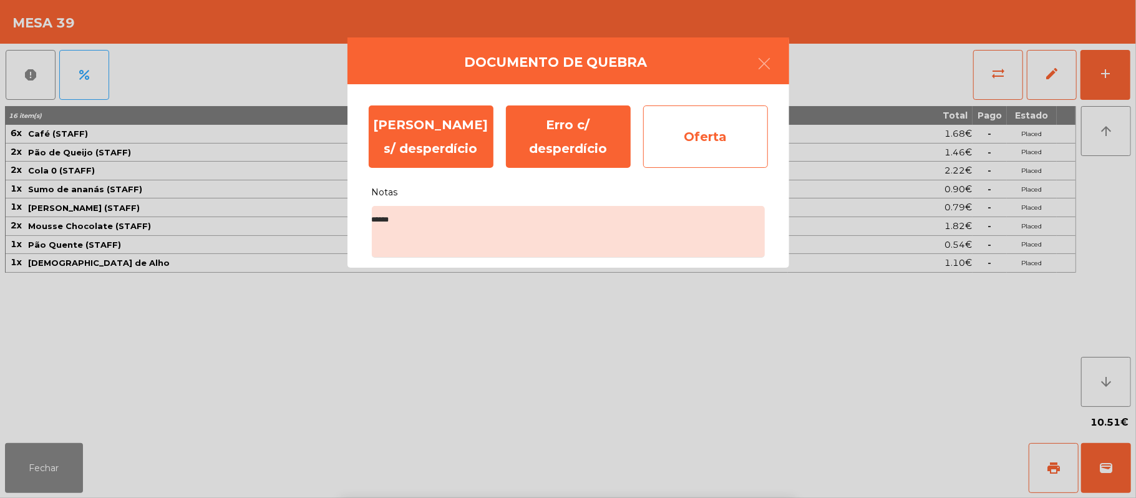
click at [727, 130] on div "Oferta" at bounding box center [705, 136] width 125 height 62
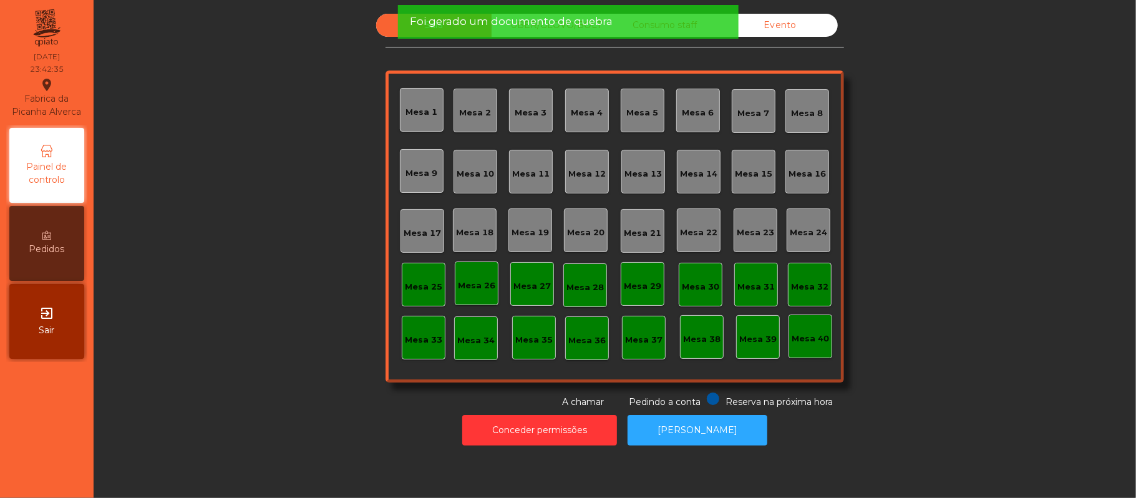
click at [963, 197] on div "Sala UBER/[GEOGRAPHIC_DATA]/BOLT Consumo staff Evento [GEOGRAPHIC_DATA] 2 [GEOG…" at bounding box center [614, 211] width 1009 height 395
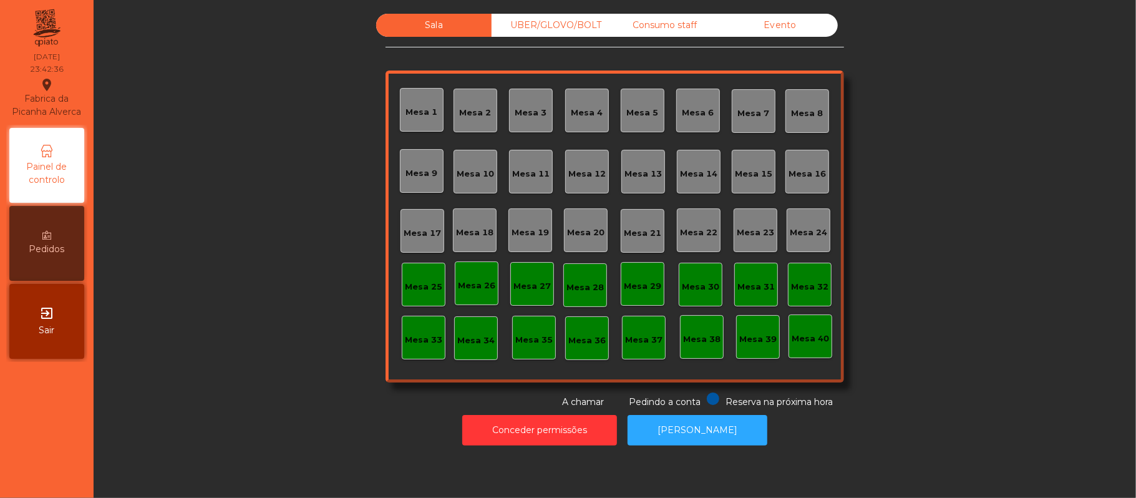
click at [654, 30] on div "Consumo staff" at bounding box center [664, 25] width 115 height 23
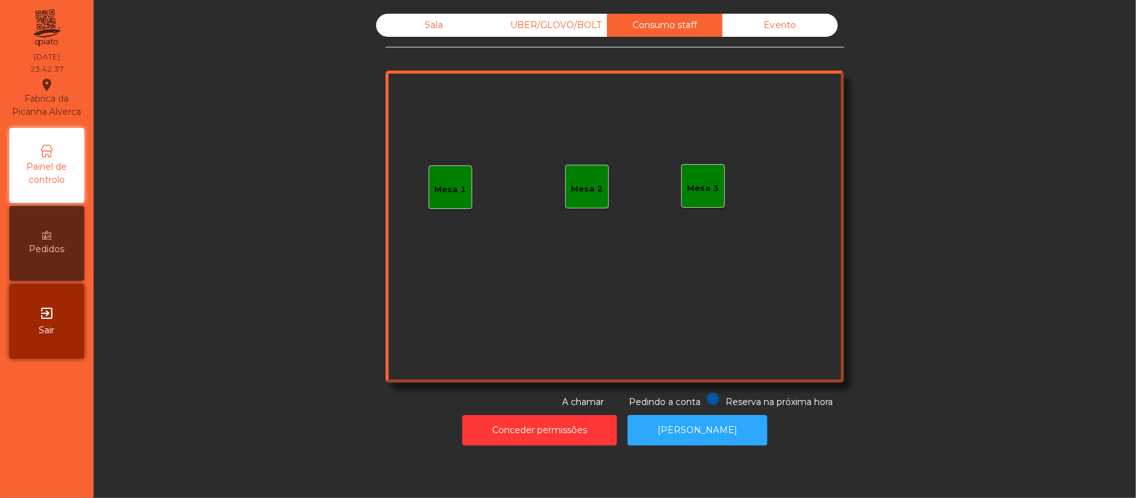
click at [769, 31] on div "Evento" at bounding box center [779, 25] width 115 height 23
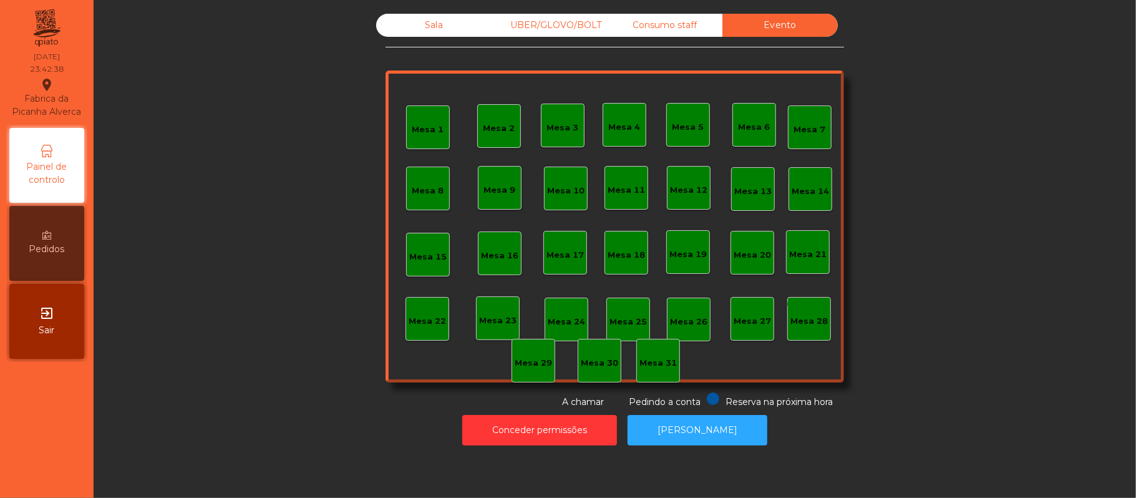
click at [536, 26] on div "UBER/GLOVO/BOLT" at bounding box center [549, 25] width 115 height 23
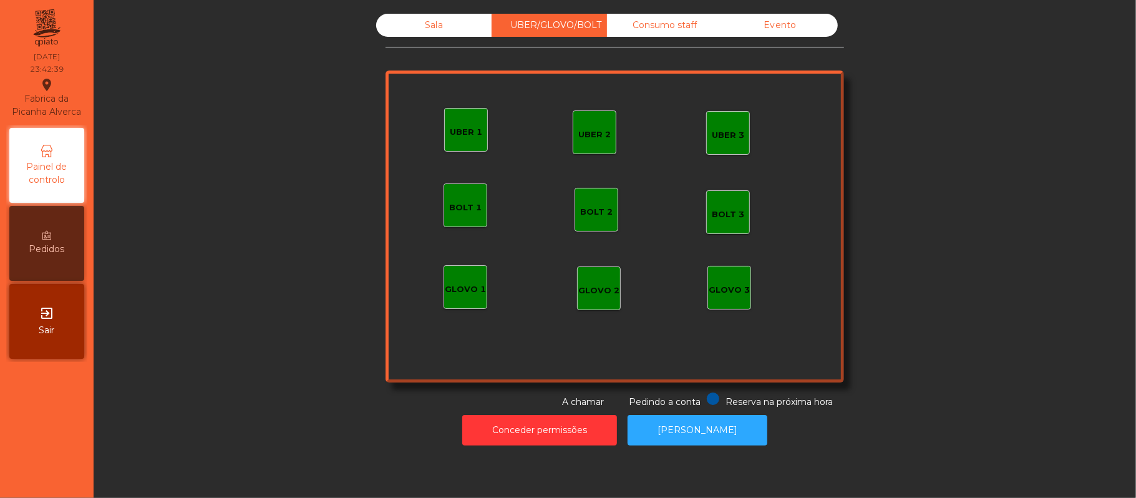
click at [437, 28] on div "Sala" at bounding box center [433, 25] width 115 height 23
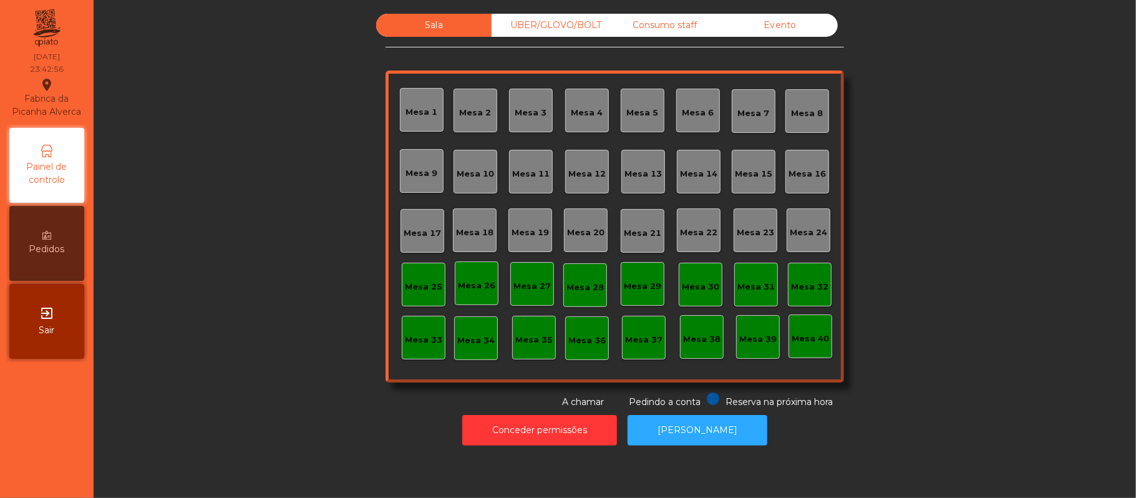
click at [202, 240] on div "Sala UBER/[GEOGRAPHIC_DATA]/BOLT Consumo staff Evento [GEOGRAPHIC_DATA] 2 [GEOG…" at bounding box center [614, 211] width 1009 height 395
click at [539, 25] on div "UBER/GLOVO/BOLT" at bounding box center [549, 25] width 115 height 23
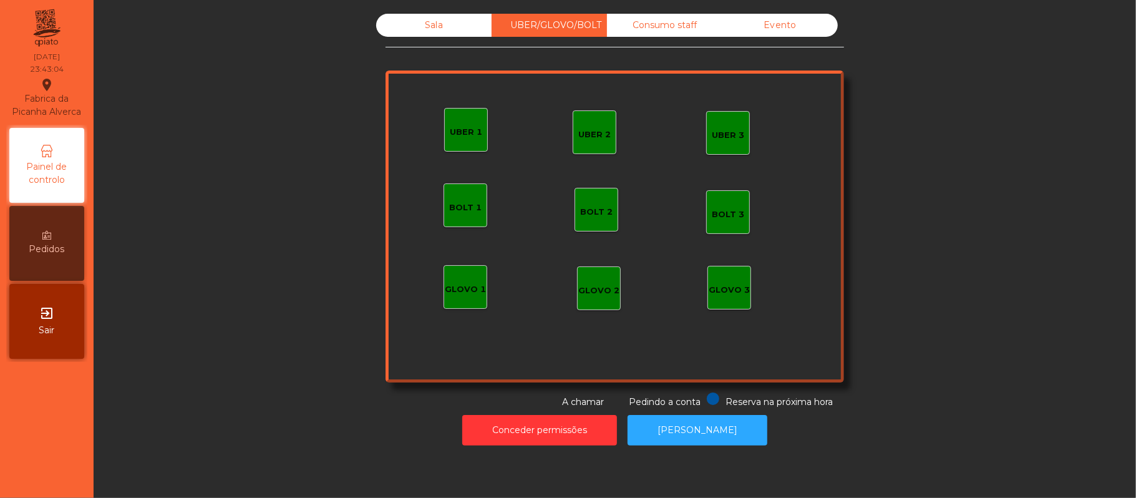
click at [654, 26] on div "Consumo staff" at bounding box center [664, 25] width 115 height 23
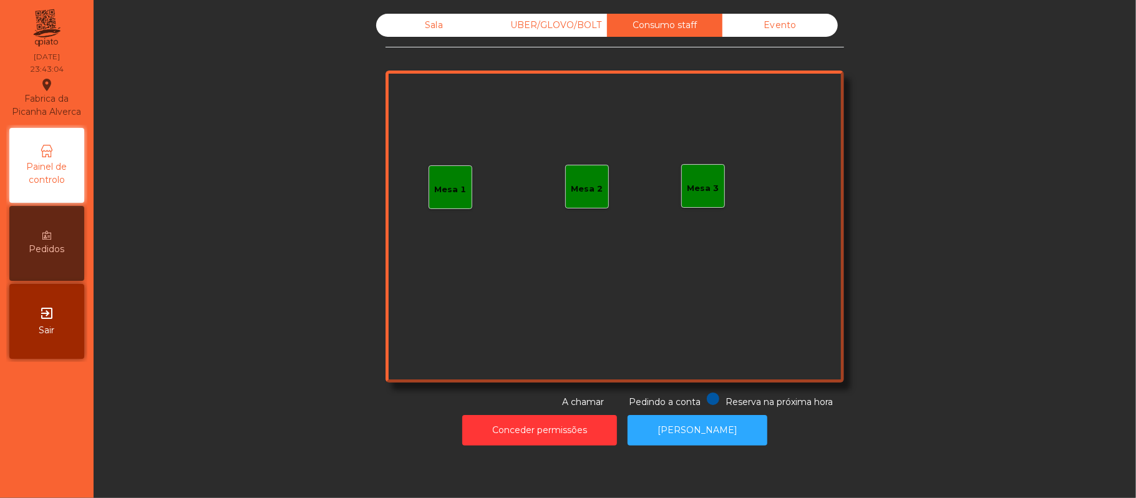
click at [769, 28] on div "Evento" at bounding box center [779, 25] width 115 height 23
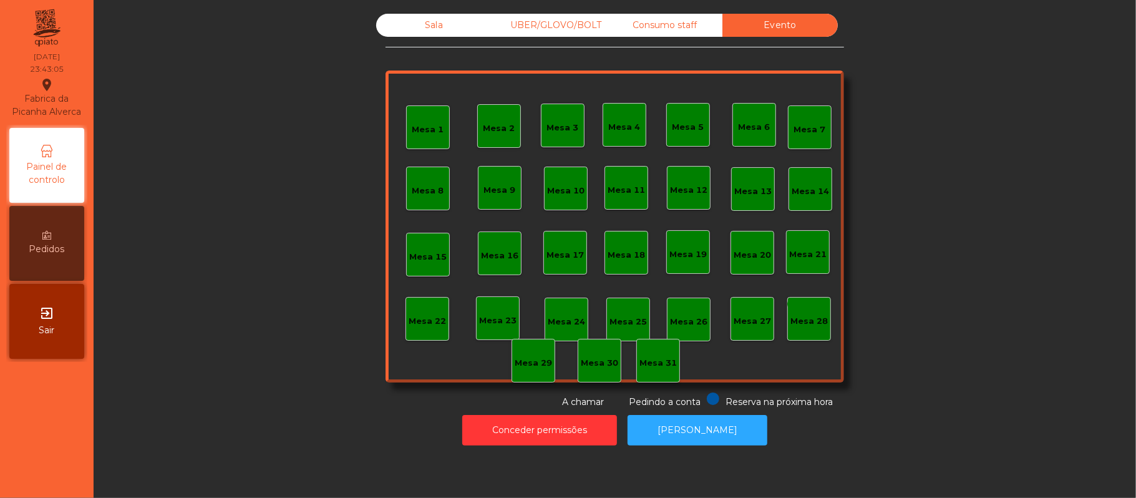
click at [430, 24] on div "Sala" at bounding box center [433, 25] width 115 height 23
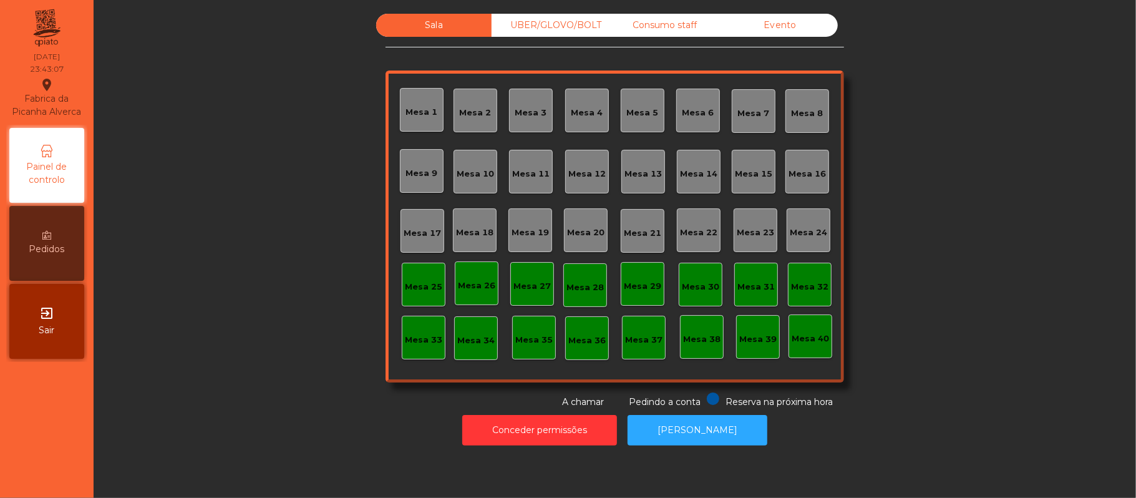
click at [837, 422] on div "Conceder permissões Abrir [PERSON_NAME]" at bounding box center [614, 430] width 1009 height 43
click at [526, 433] on button "Conceder permissões" at bounding box center [539, 430] width 155 height 31
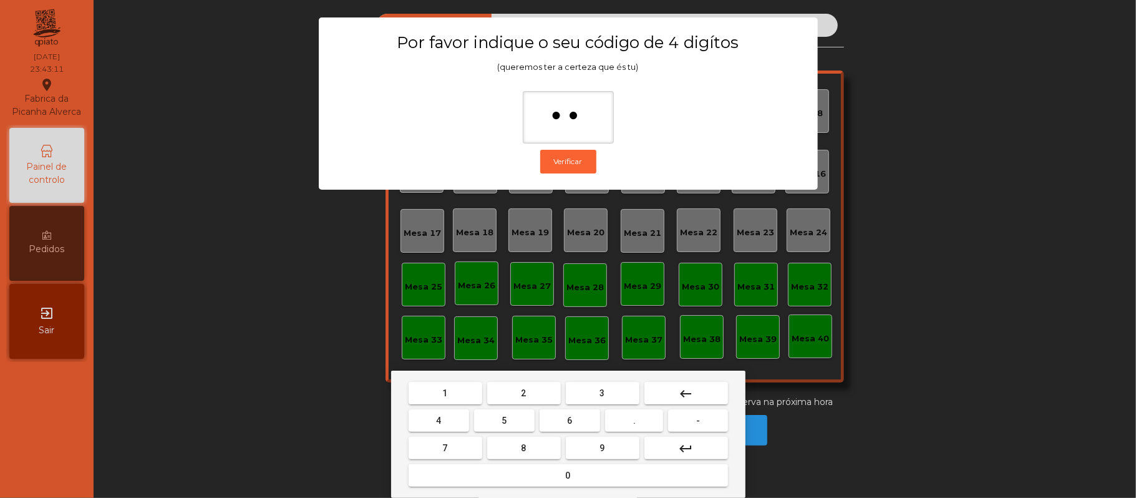
type input "***"
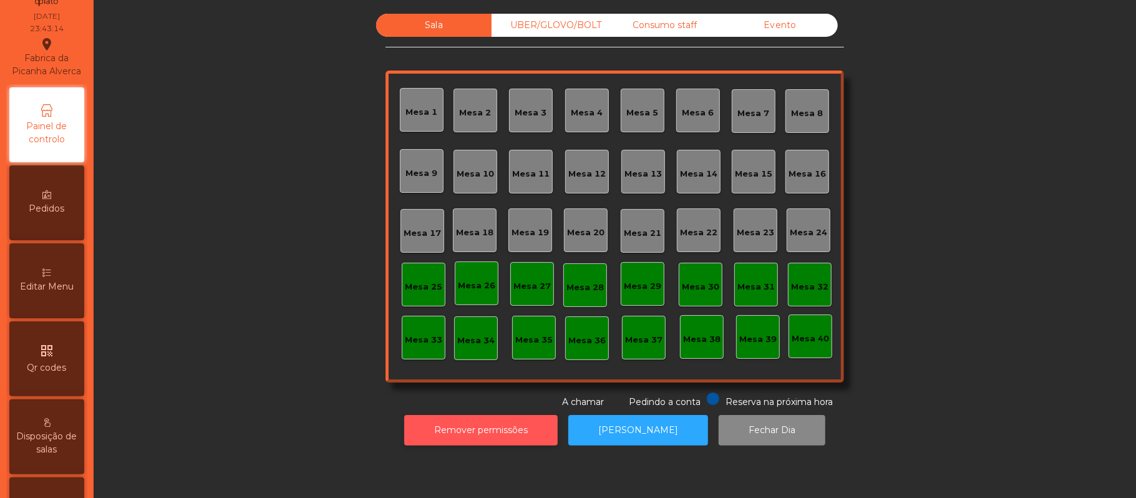
scroll to position [26, 0]
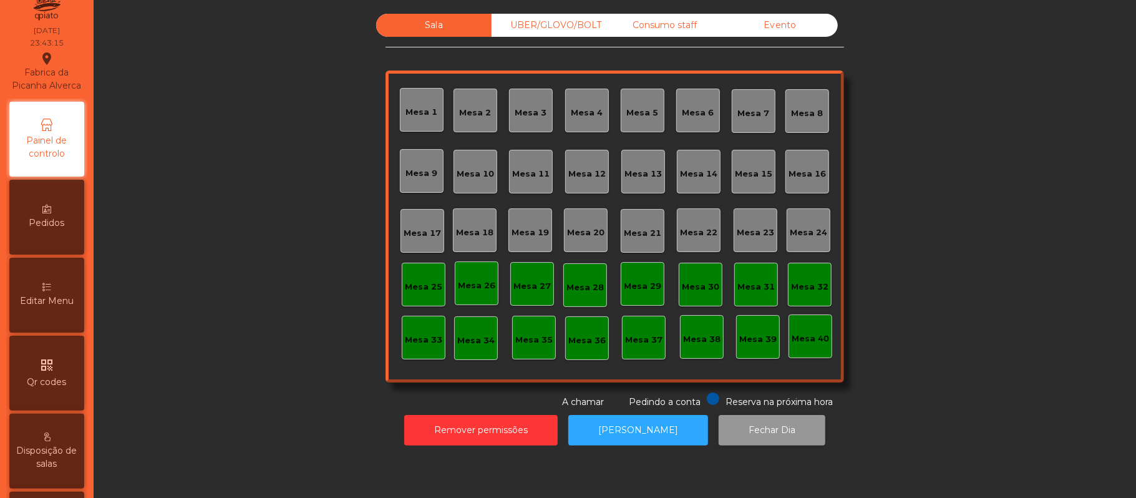
click at [749, 432] on button "Fechar Dia" at bounding box center [772, 430] width 107 height 31
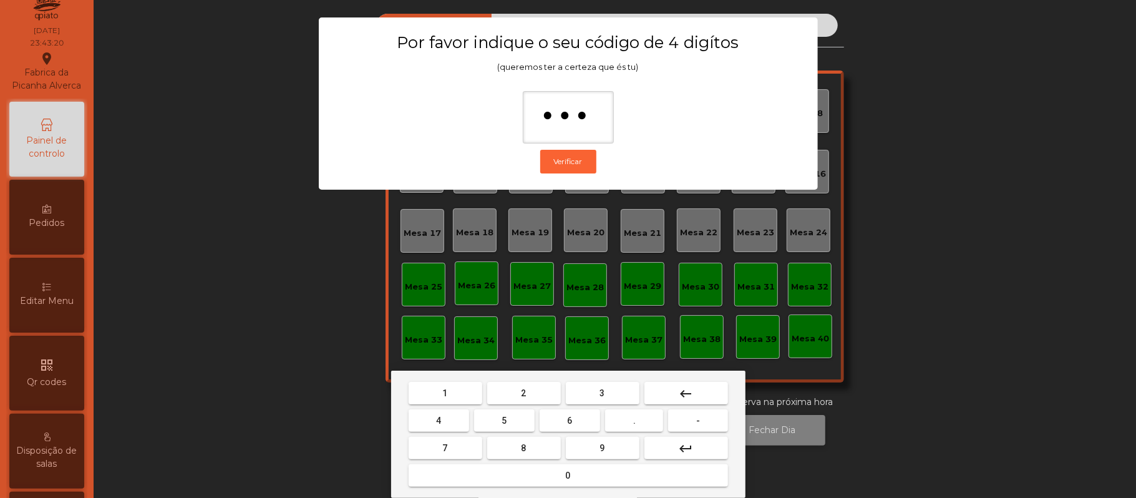
type input "****"
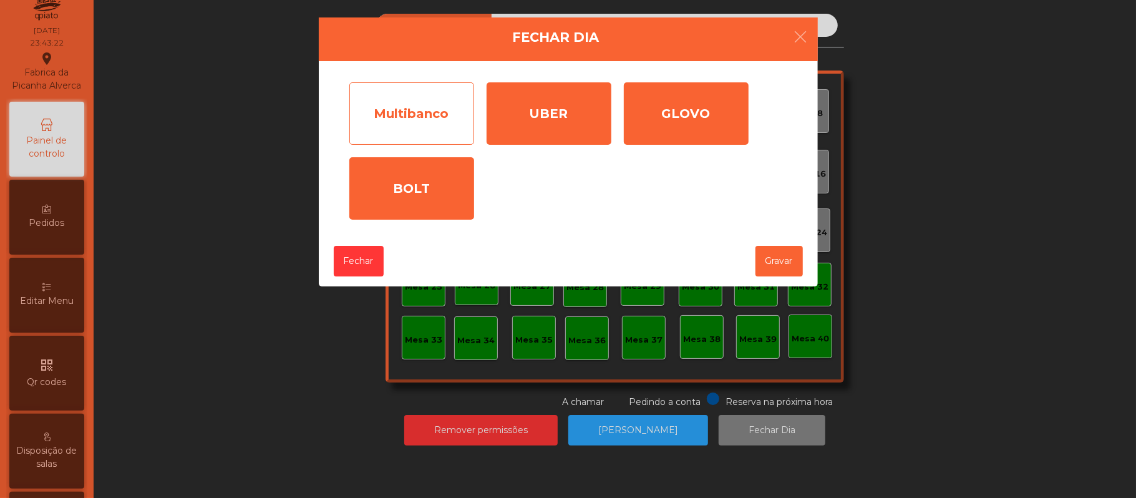
click at [399, 110] on div "Multibanco" at bounding box center [411, 113] width 125 height 62
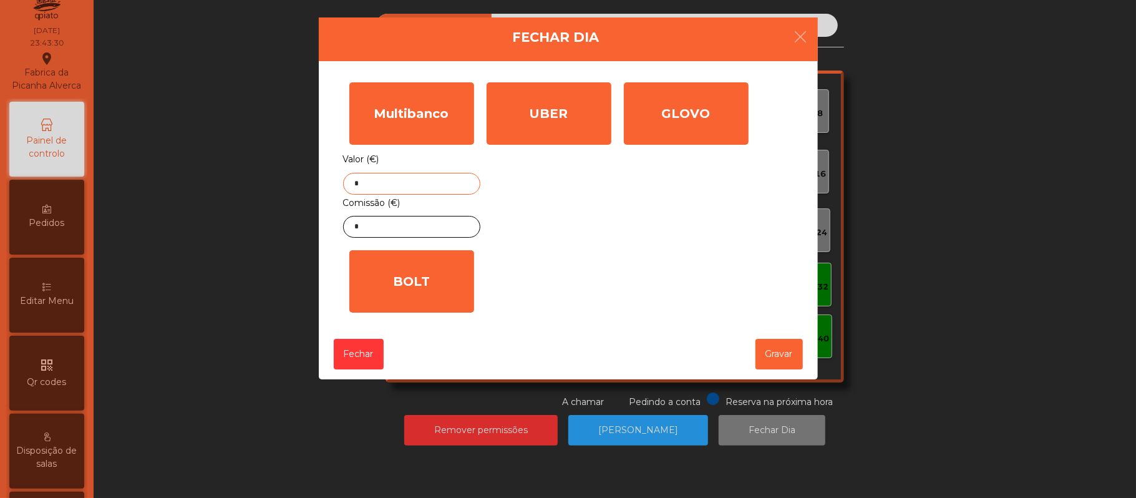
click at [413, 183] on input "*" at bounding box center [411, 184] width 137 height 22
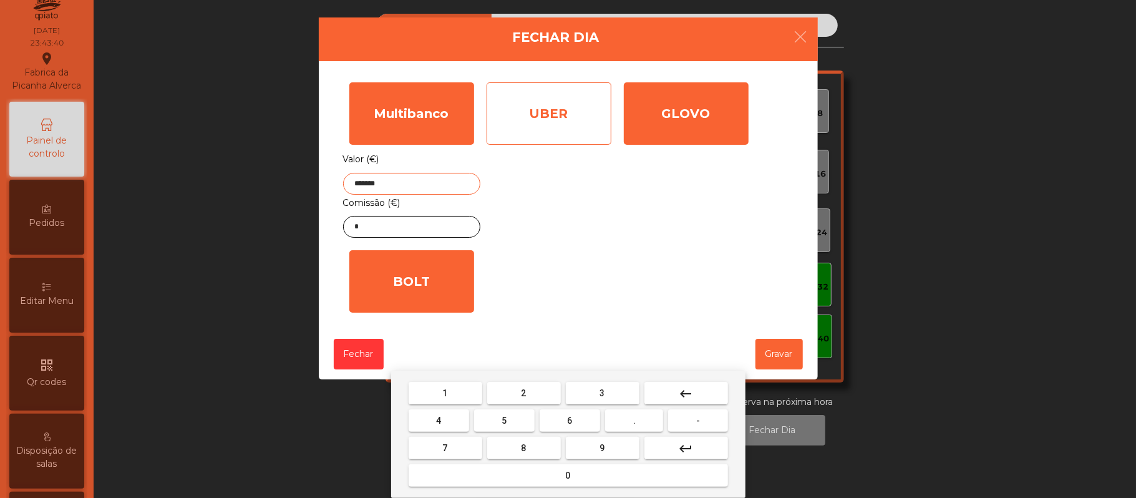
type input "*******"
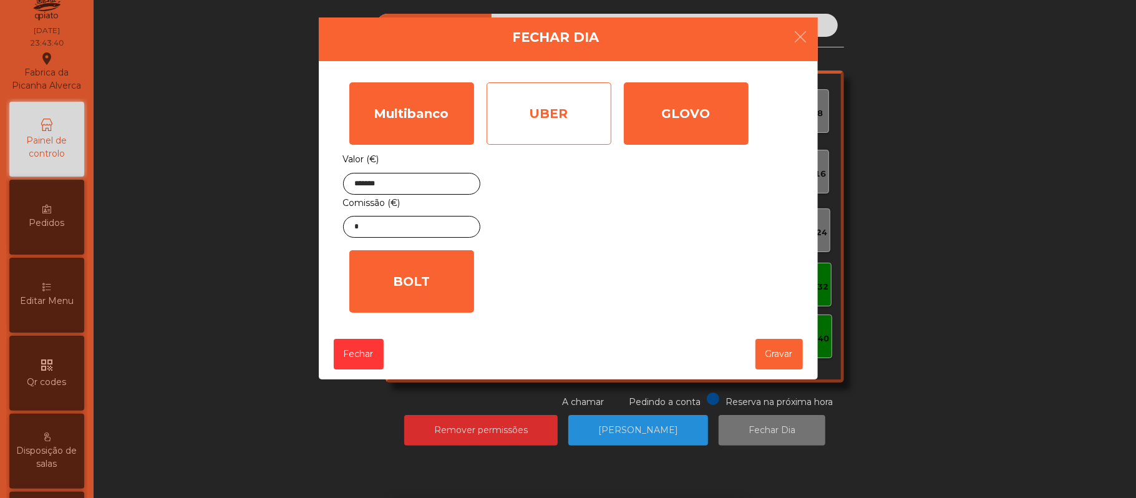
click at [573, 114] on div "UBER" at bounding box center [549, 113] width 125 height 62
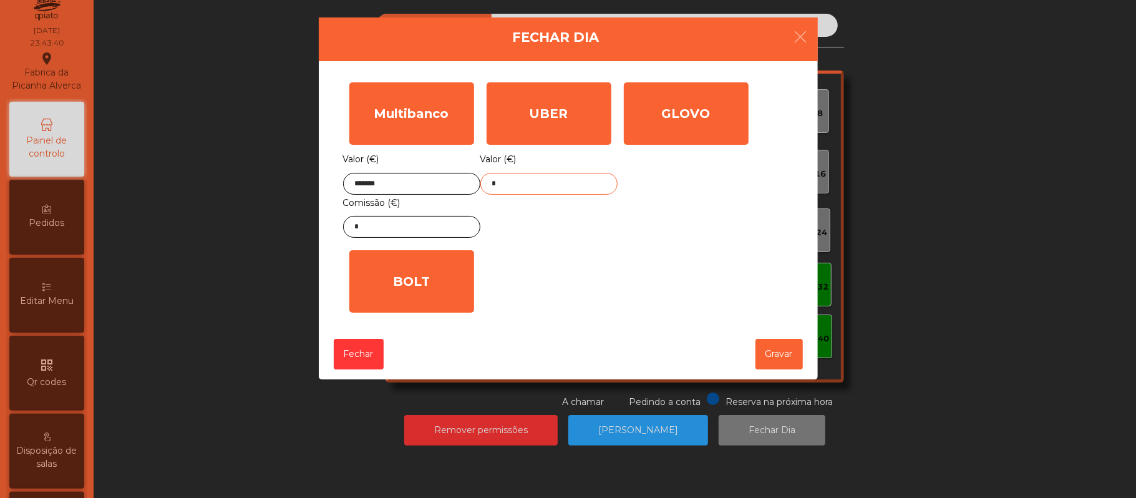
click at [547, 187] on input "*" at bounding box center [548, 184] width 137 height 22
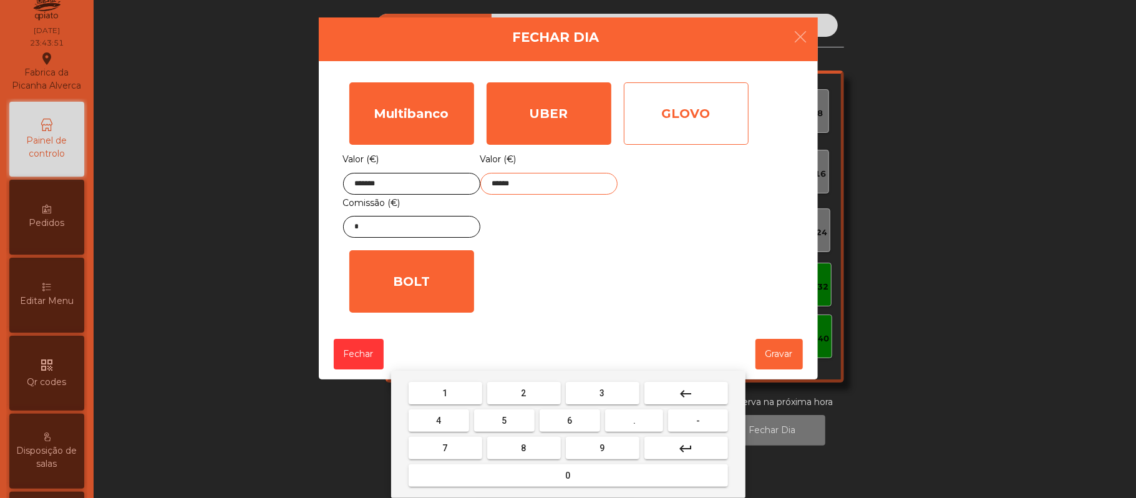
type input "******"
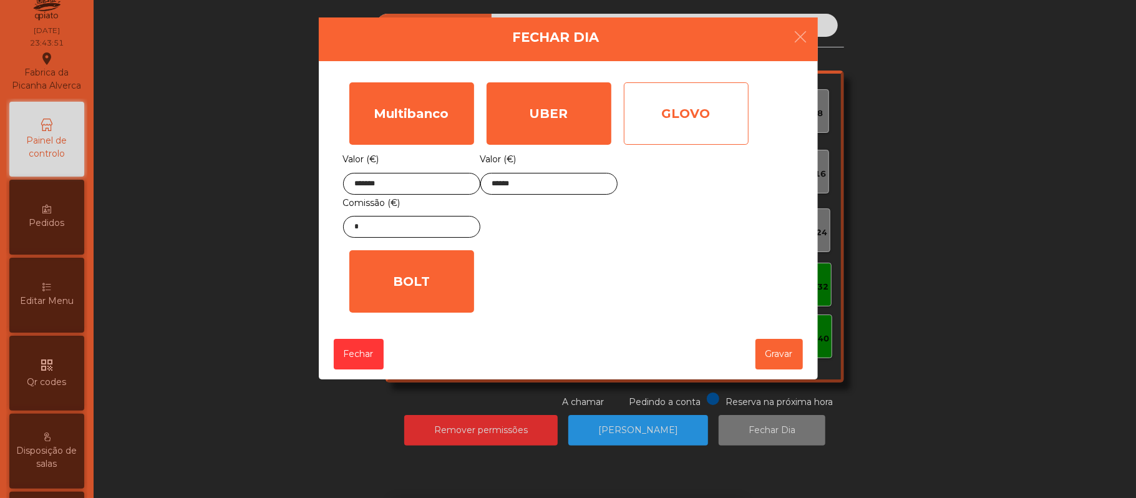
click at [707, 119] on div "GLOVO" at bounding box center [686, 113] width 125 height 62
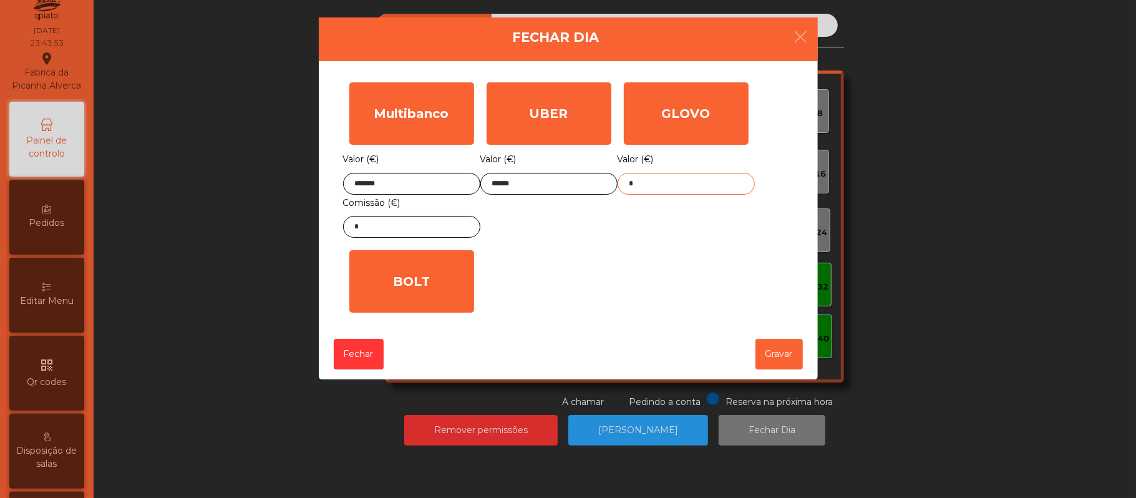
click at [705, 180] on input "*" at bounding box center [686, 184] width 137 height 22
click at [405, 228] on input "*" at bounding box center [411, 227] width 137 height 22
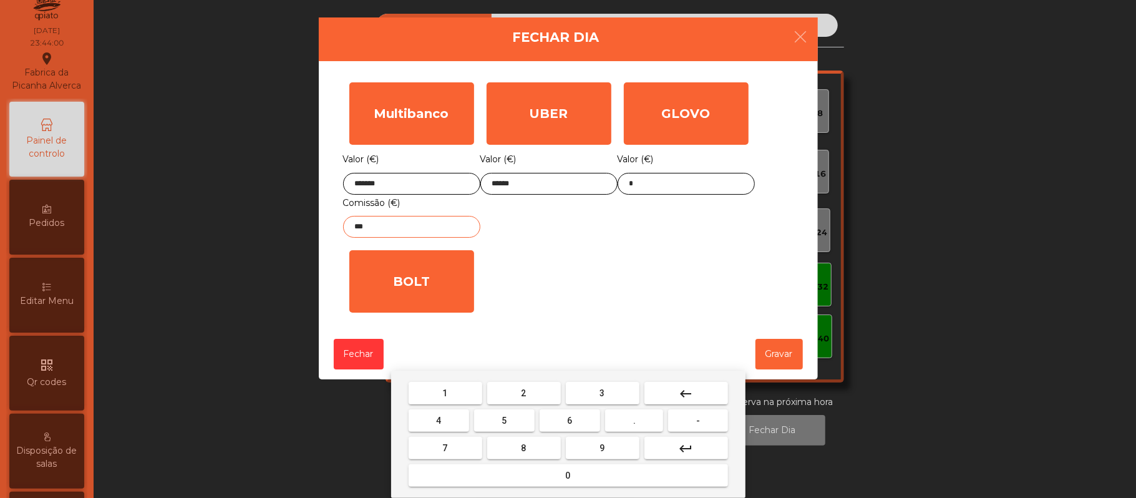
type input "****"
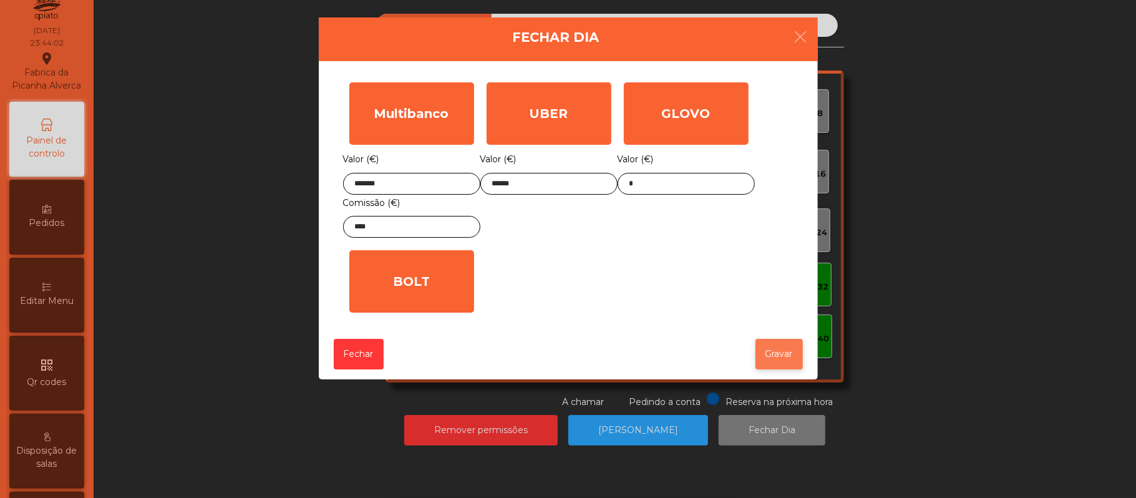
click at [788, 350] on button "Gravar" at bounding box center [778, 354] width 47 height 31
